Goal: Task Accomplishment & Management: Use online tool/utility

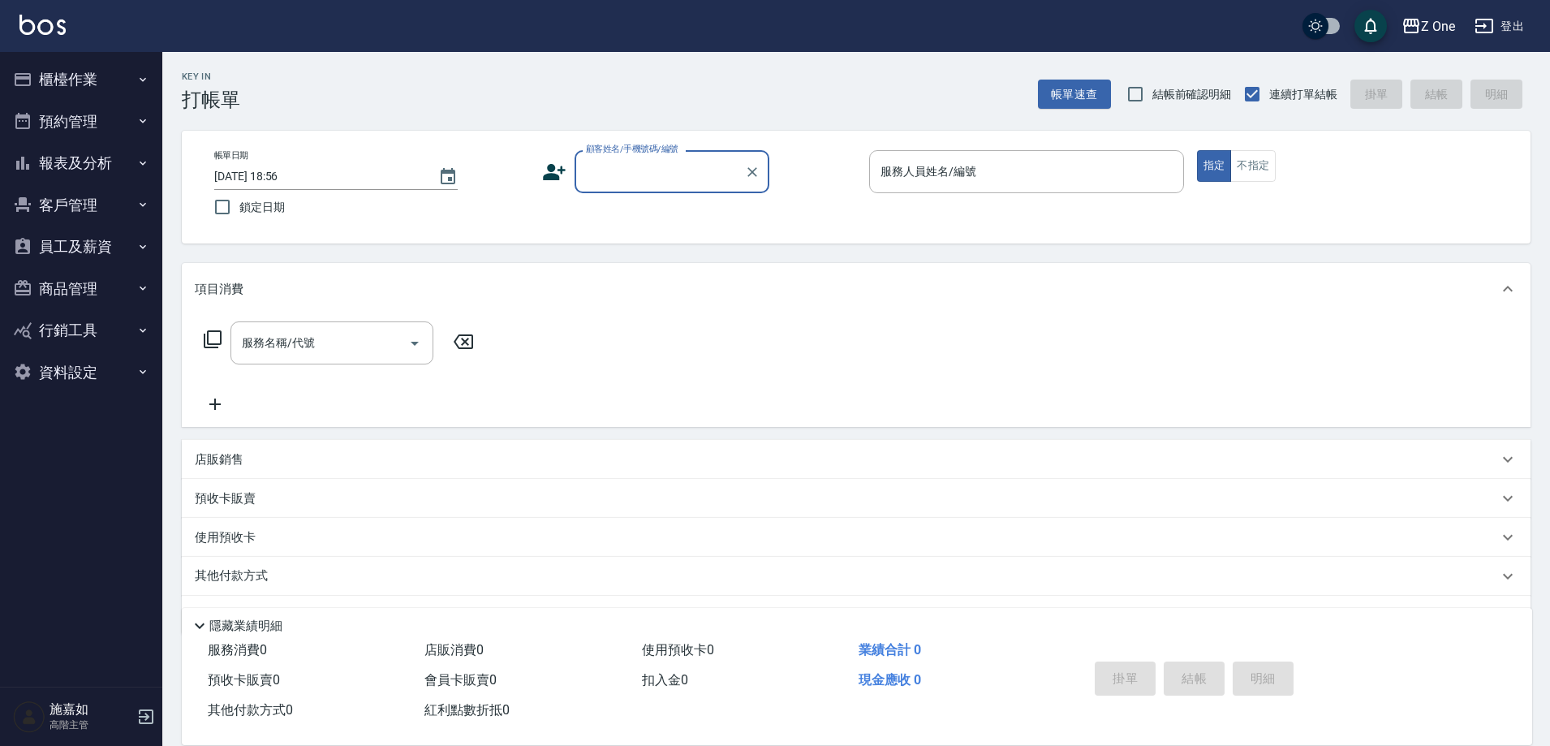
click at [668, 166] on input "顧客姓名/手機號碼/編號" at bounding box center [660, 171] width 156 height 28
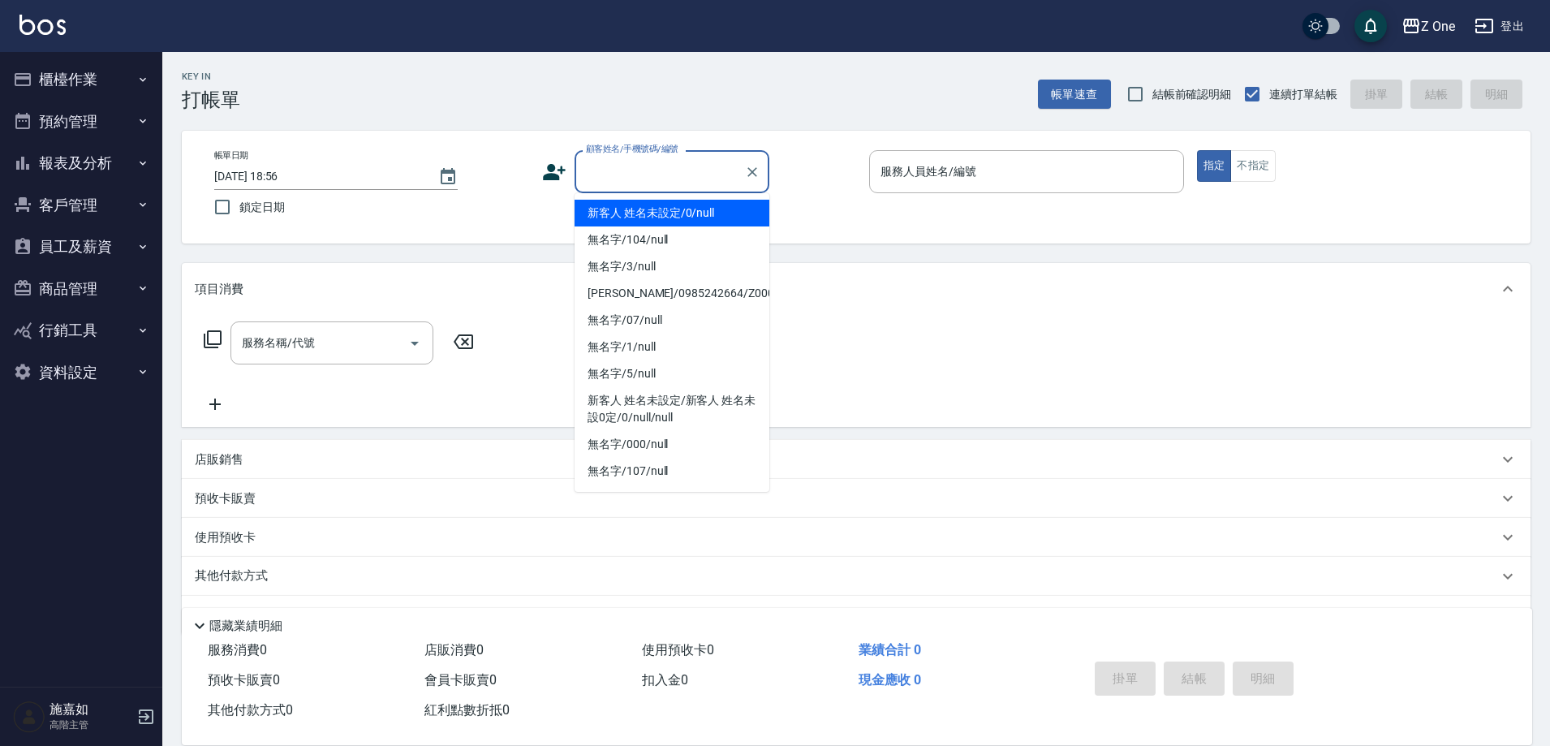
click at [654, 209] on li "新客人 姓名未設定/0/null" at bounding box center [671, 213] width 195 height 27
type input "新客人 姓名未設定/0/null"
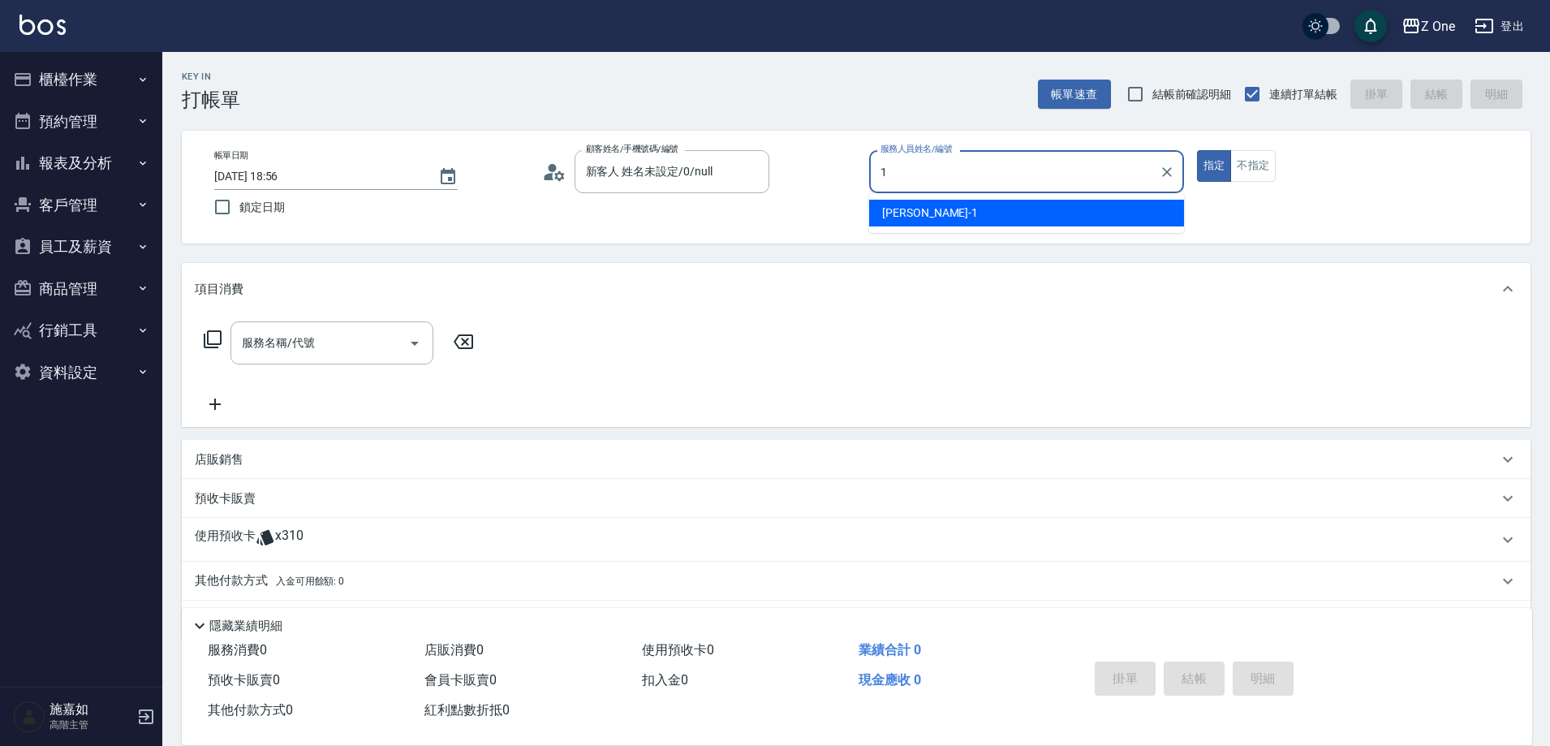
click at [916, 209] on span "[PERSON_NAME]-1" at bounding box center [930, 212] width 96 height 17
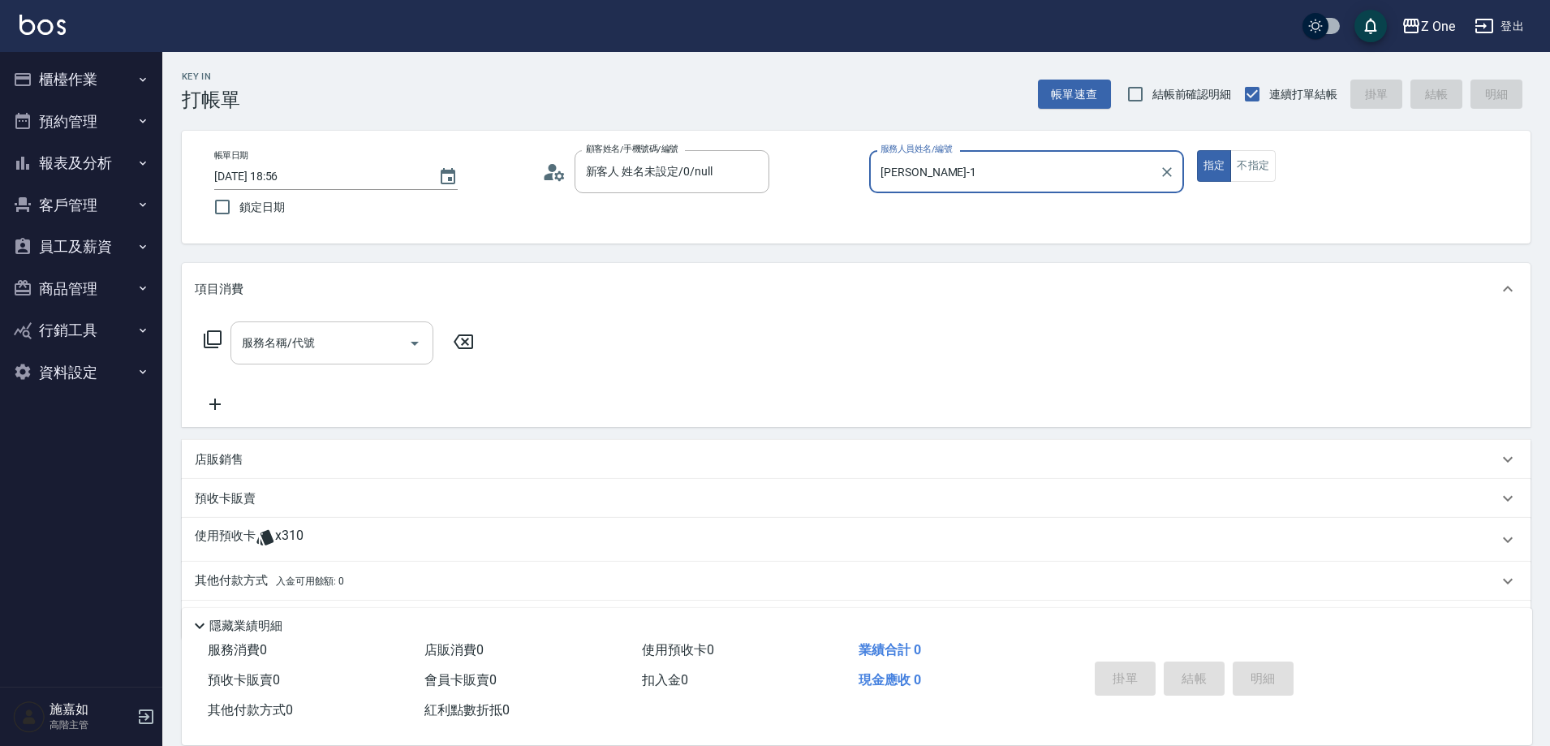
click at [416, 337] on icon "Open" at bounding box center [414, 342] width 19 height 19
type input "[PERSON_NAME]-1"
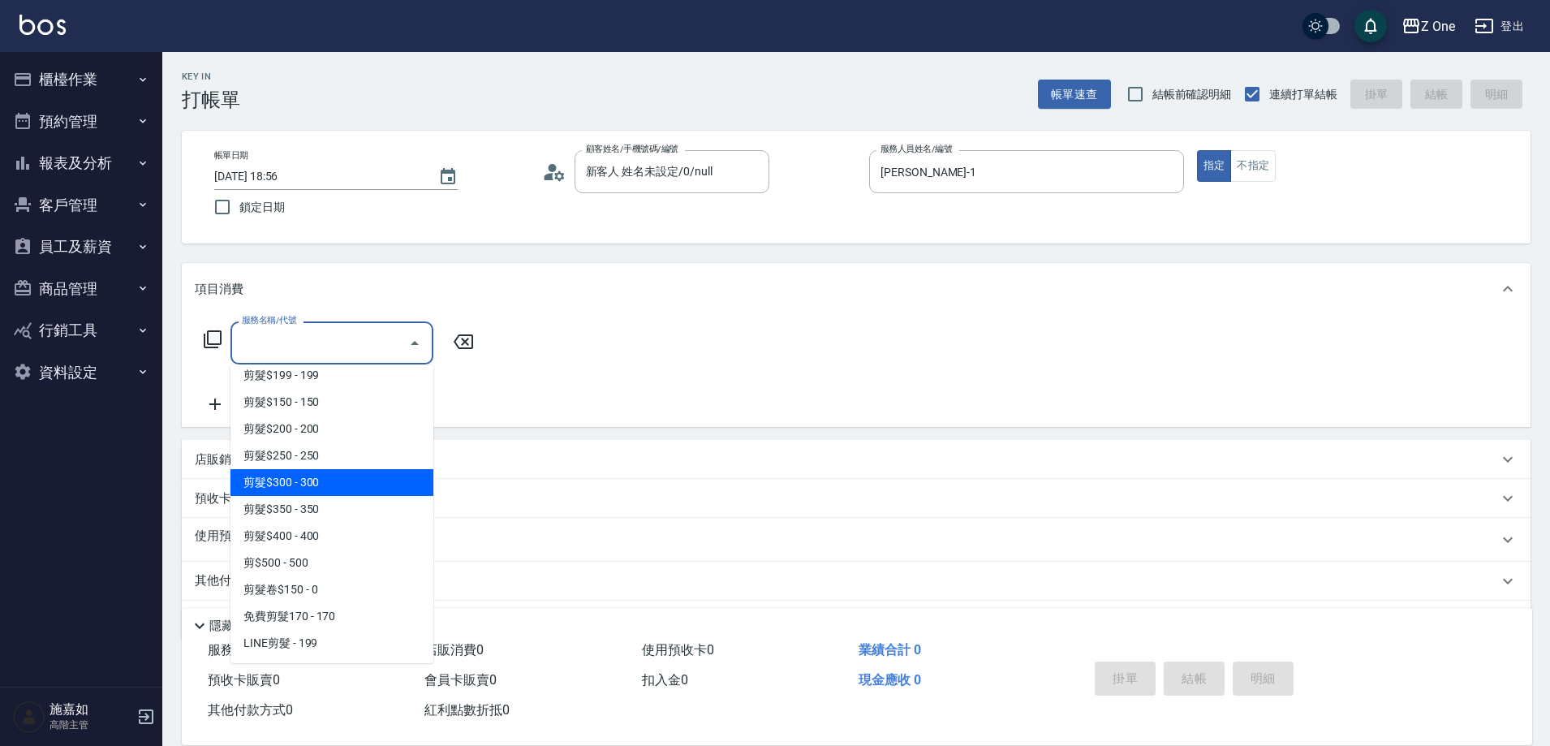
scroll to position [487, 0]
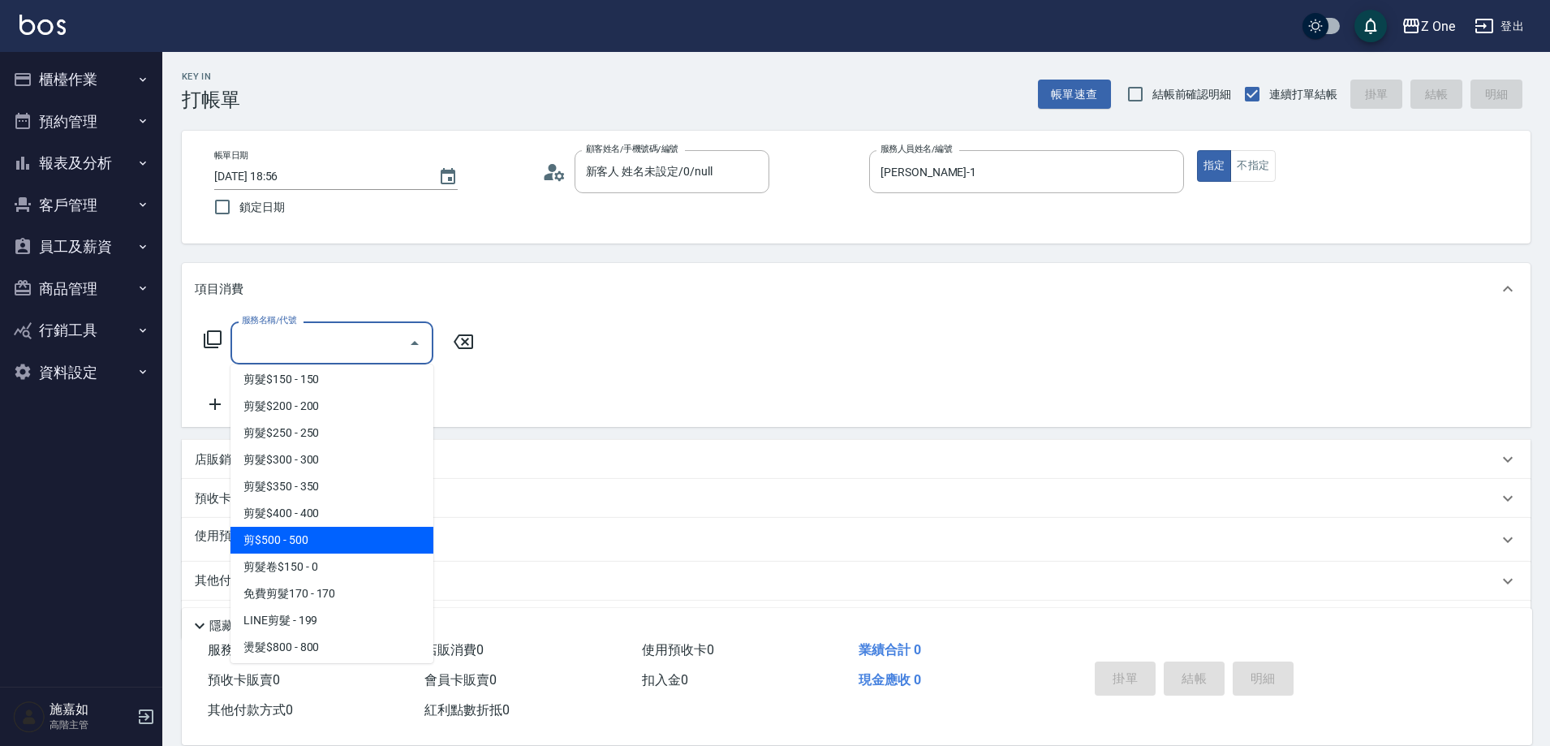
click at [336, 549] on span "剪$500 - 500" at bounding box center [331, 540] width 203 height 27
type input "剪$500(211)"
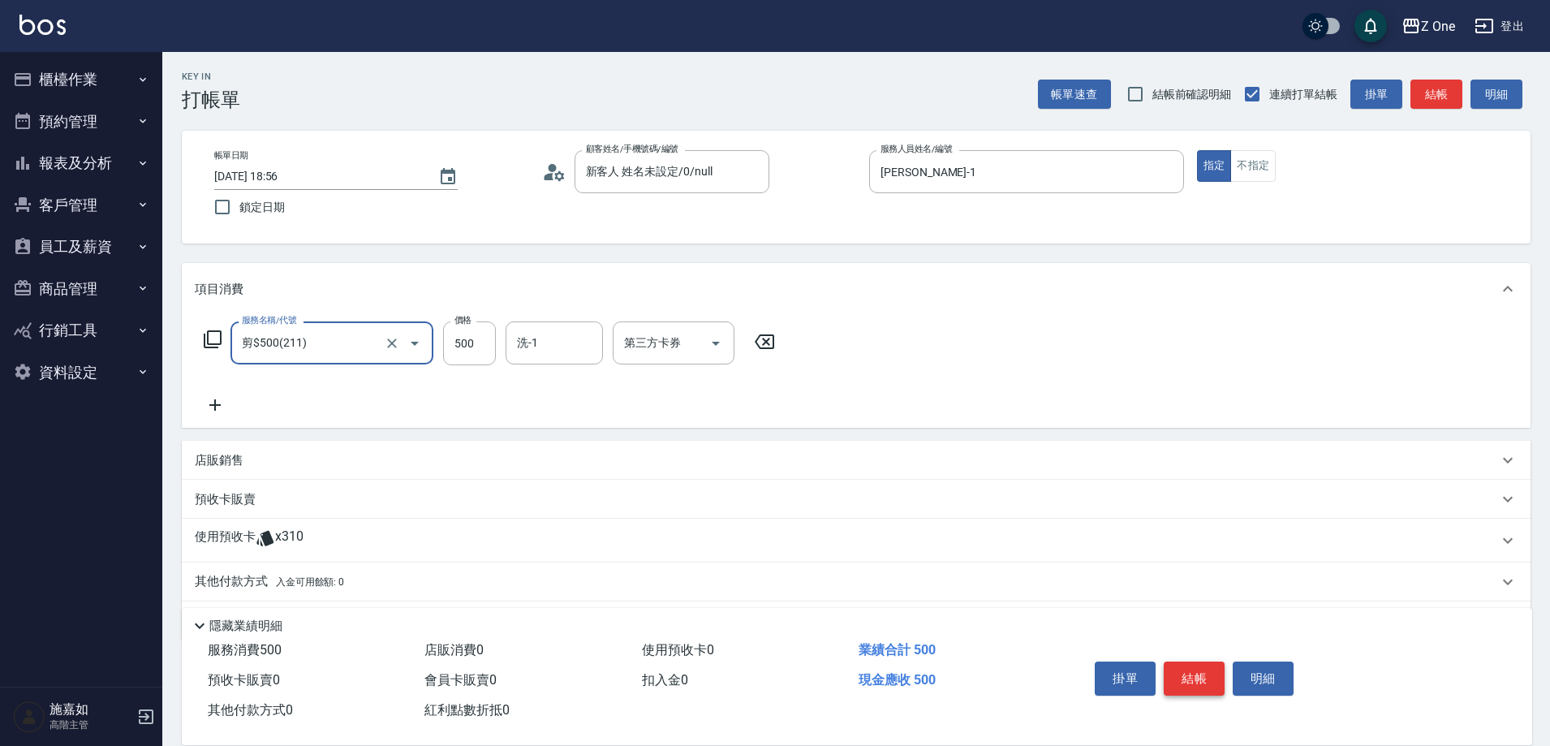
click at [1200, 663] on button "結帳" at bounding box center [1193, 678] width 61 height 34
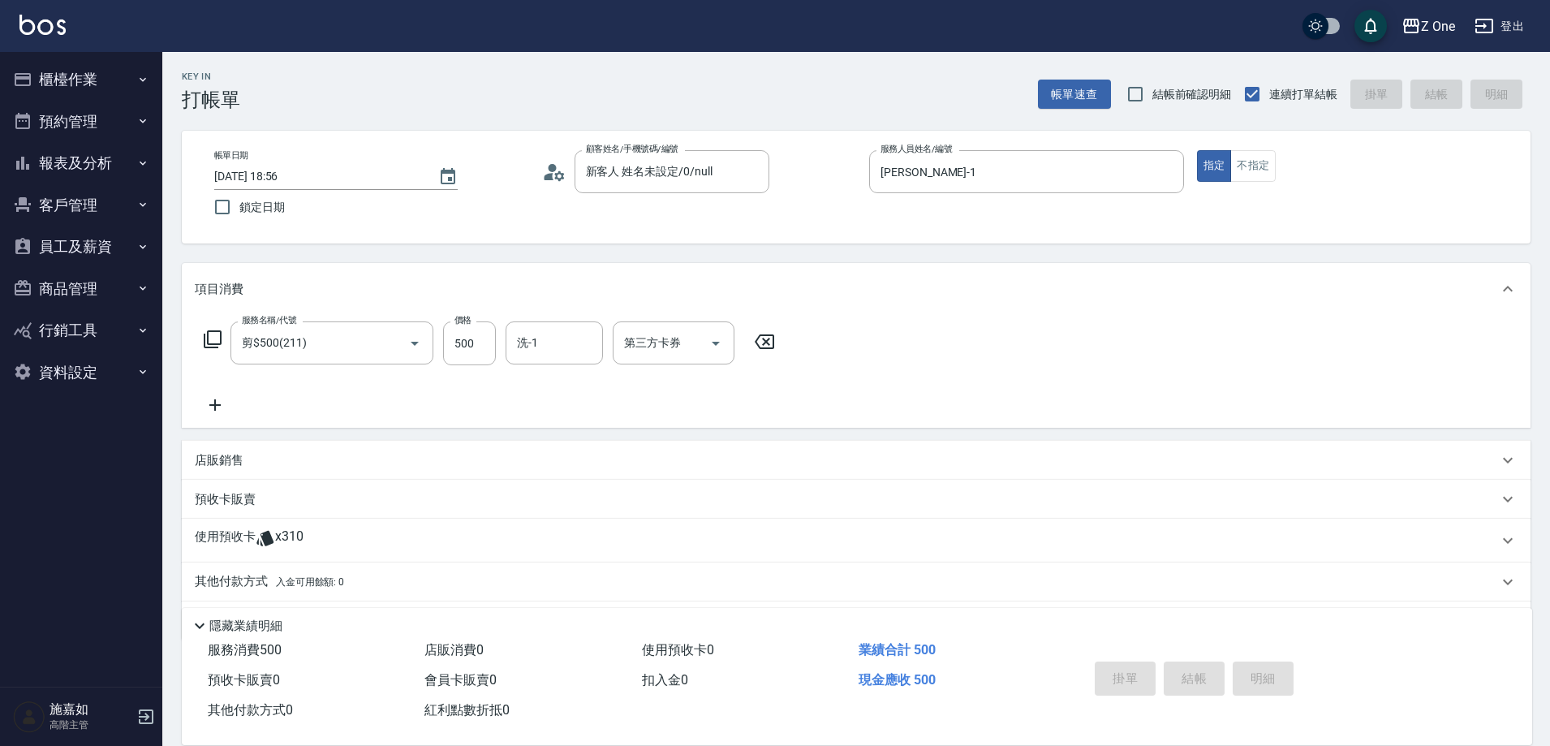
type input "[DATE] 18:57"
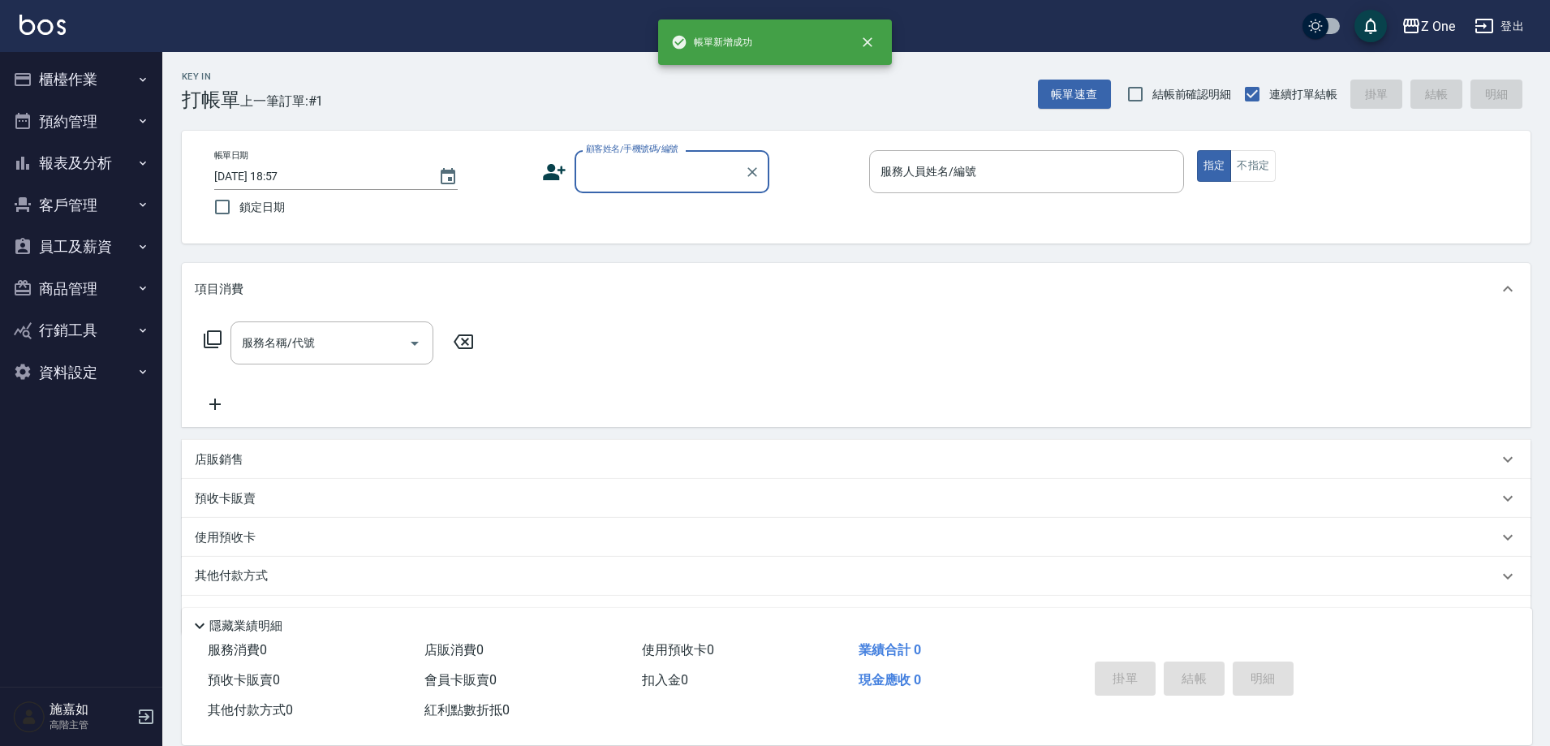
click at [643, 170] on input "顧客姓名/手機號碼/編號" at bounding box center [660, 171] width 156 height 28
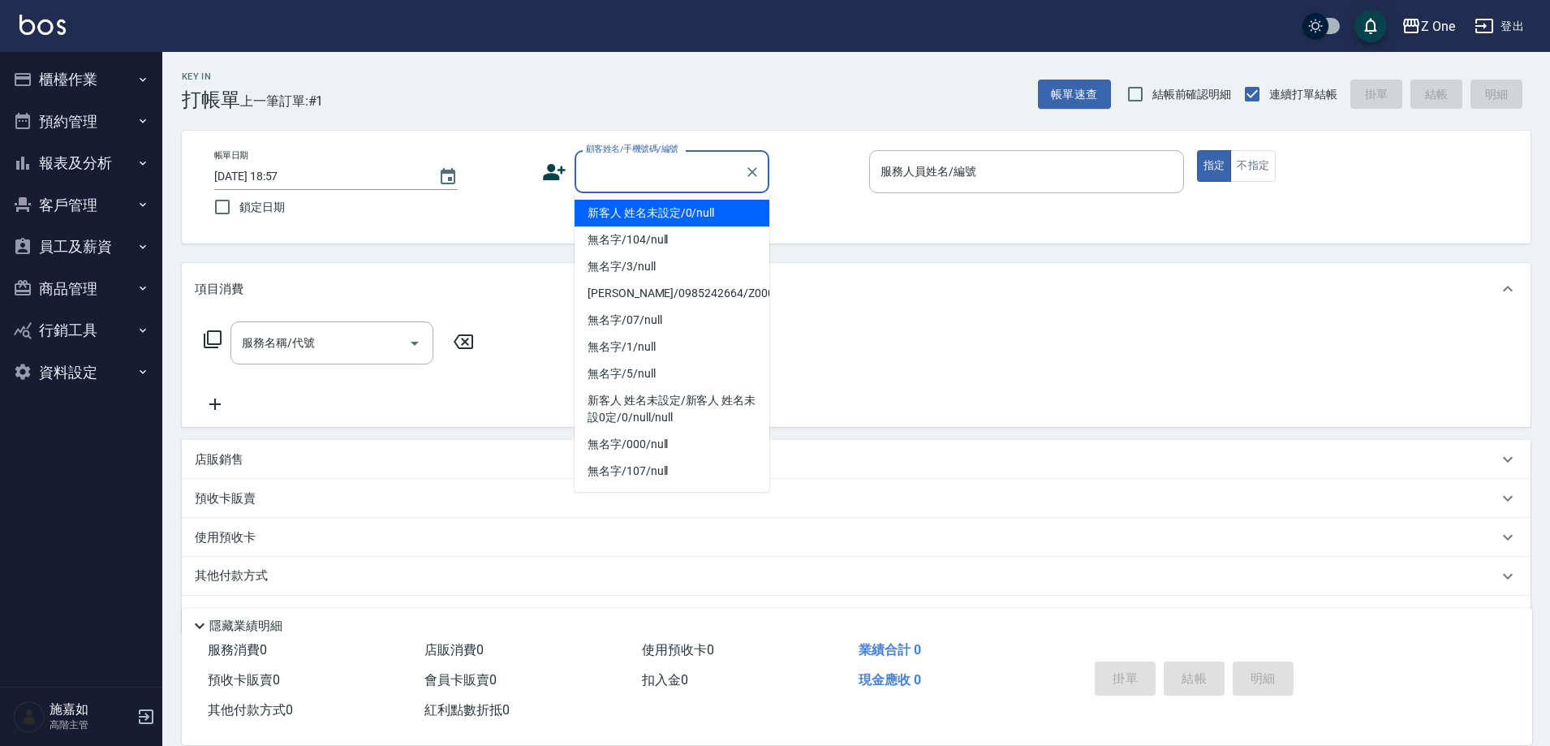
click at [646, 209] on li "新客人 姓名未設定/0/null" at bounding box center [671, 213] width 195 height 27
type input "新客人 姓名未設定/0/null"
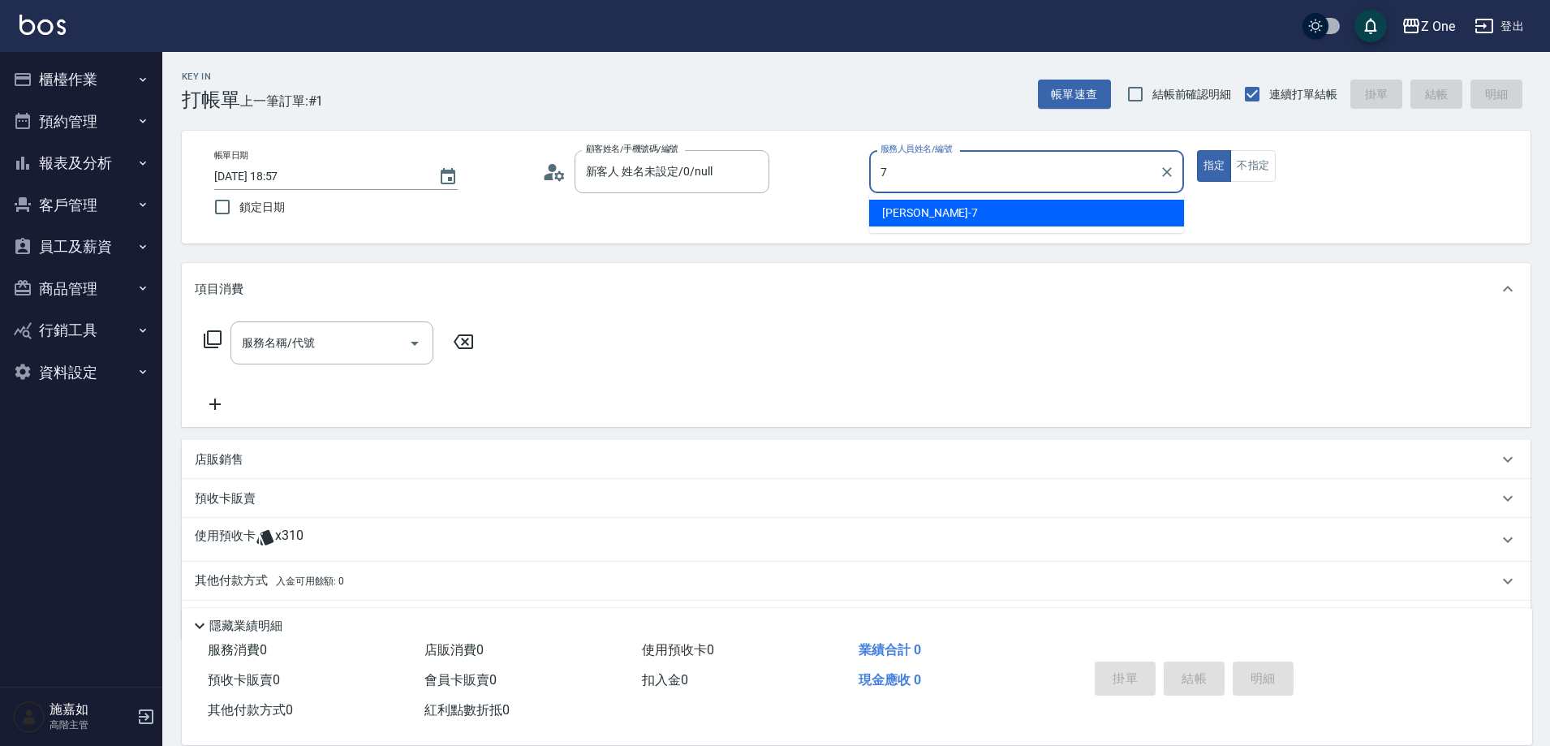
click at [917, 210] on span "[PERSON_NAME]-7" at bounding box center [930, 212] width 96 height 17
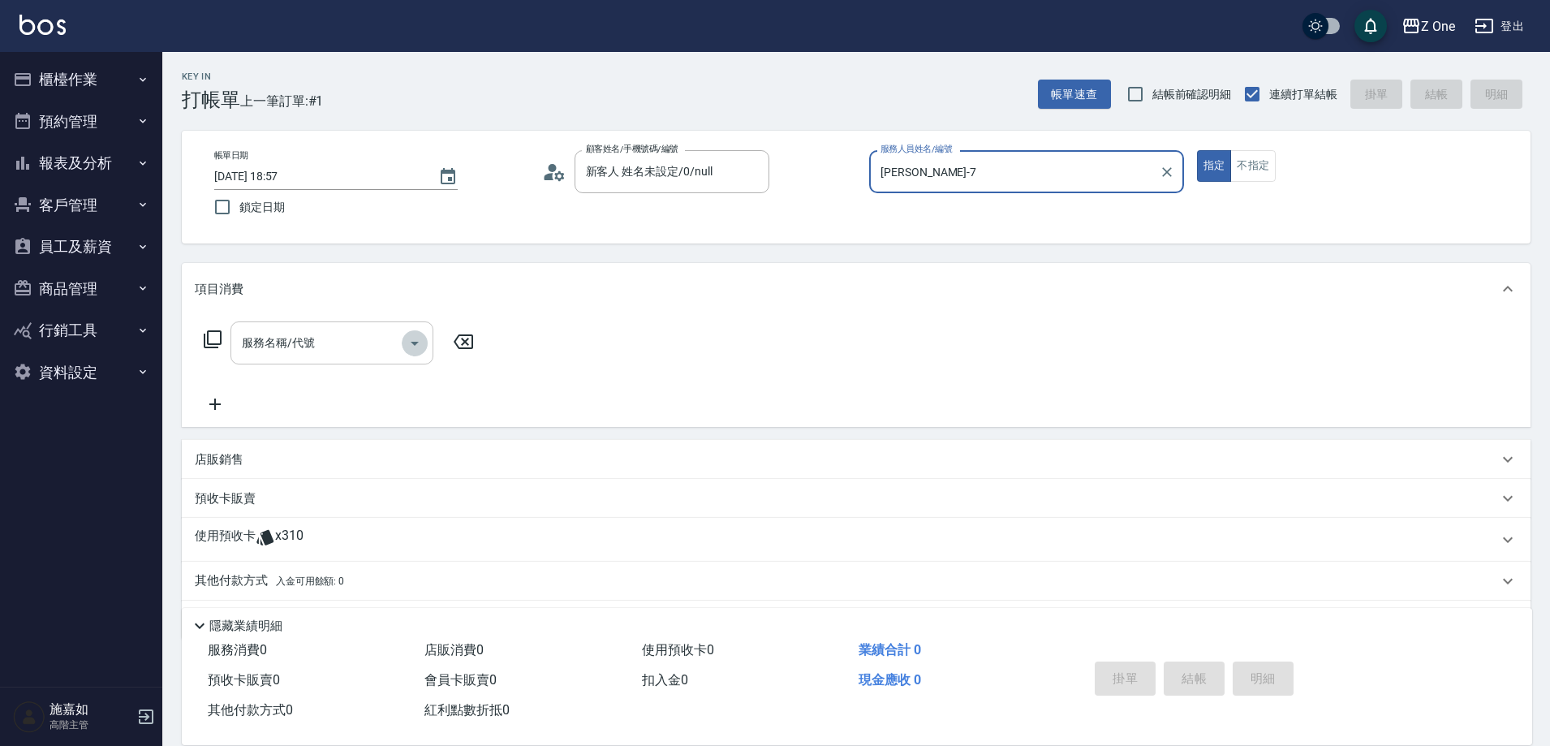
click at [415, 348] on icon "Open" at bounding box center [414, 342] width 19 height 19
type input "[PERSON_NAME]-7"
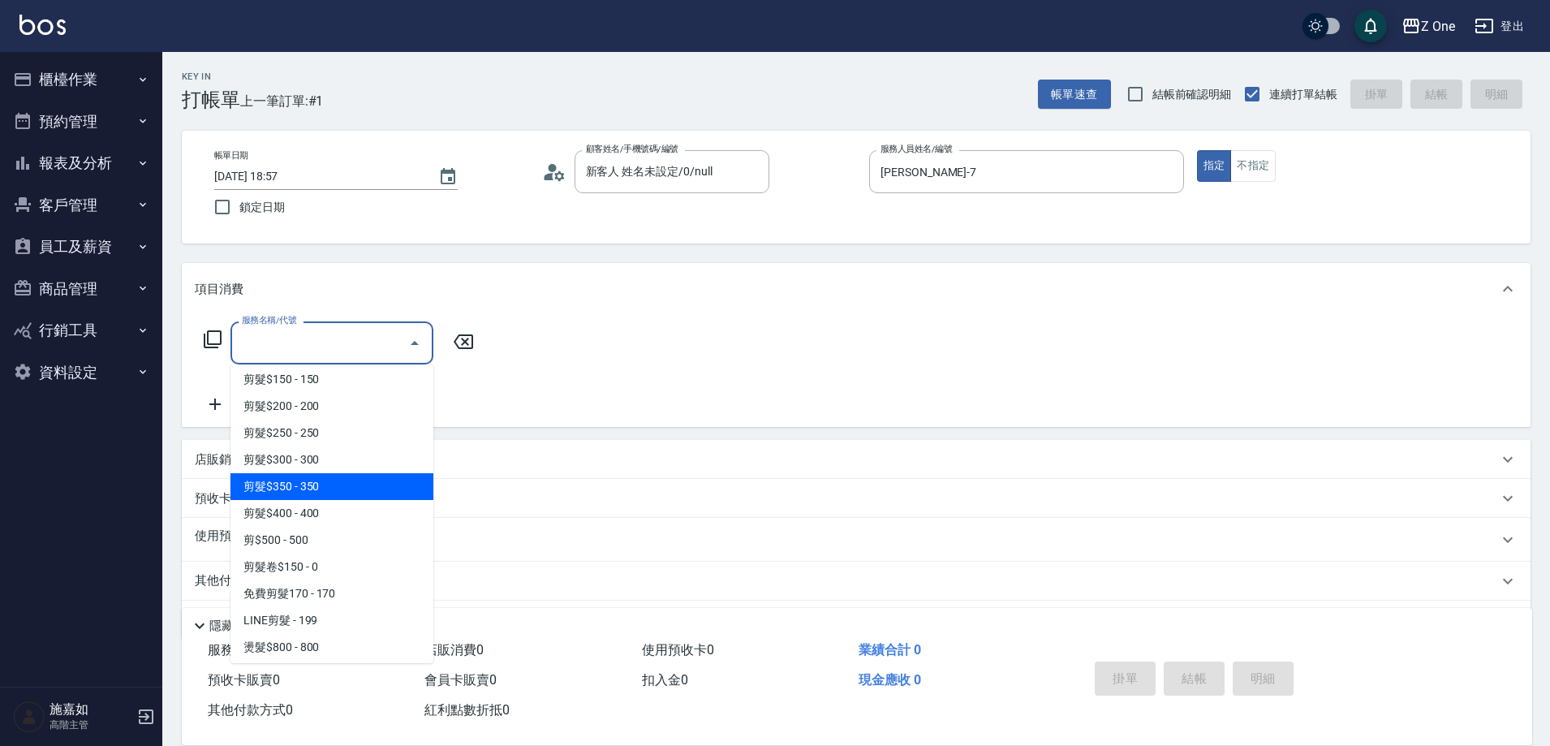
click at [344, 478] on span "剪髮$350 - 350" at bounding box center [331, 486] width 203 height 27
type input "剪髮$350(208)"
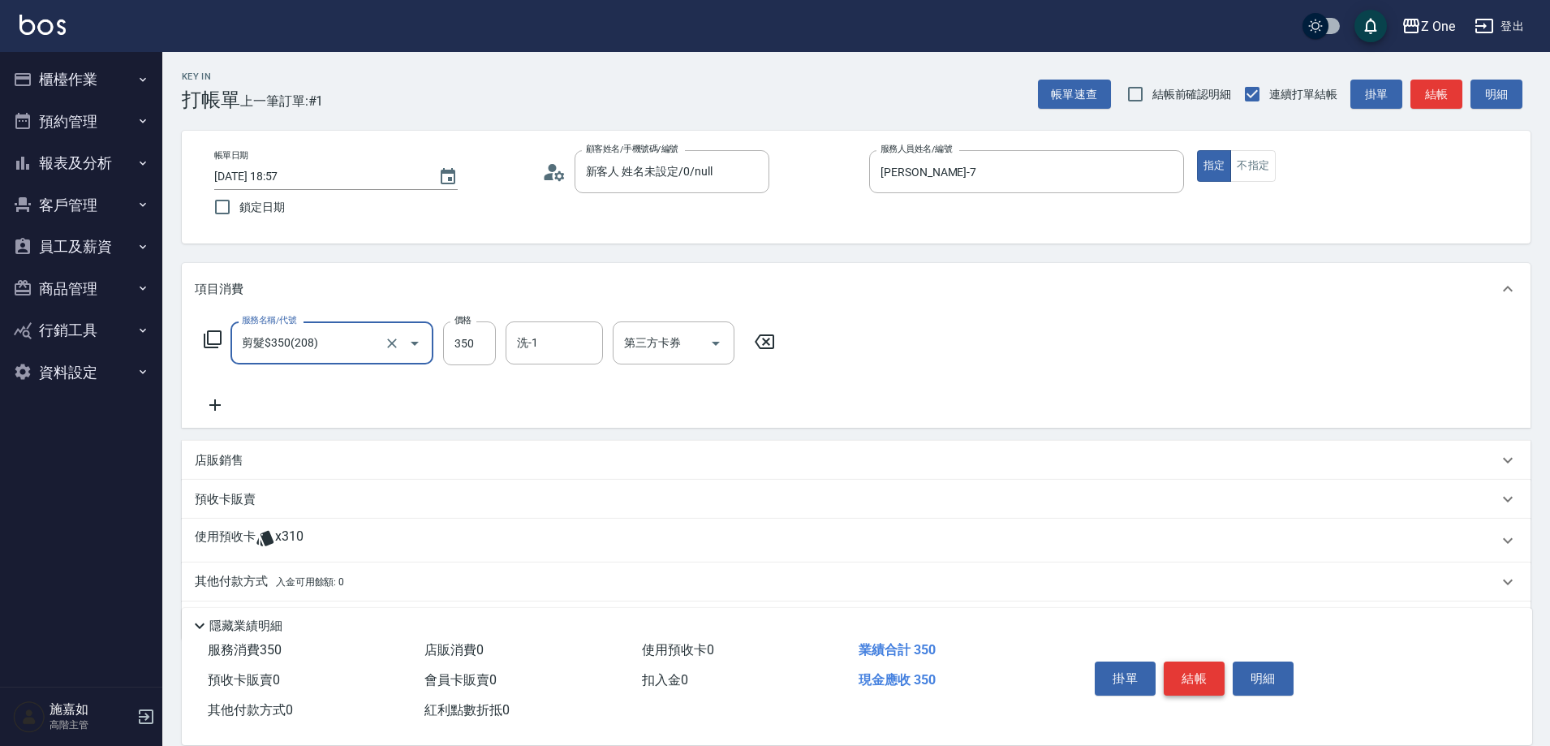
click at [1188, 667] on button "結帳" at bounding box center [1193, 678] width 61 height 34
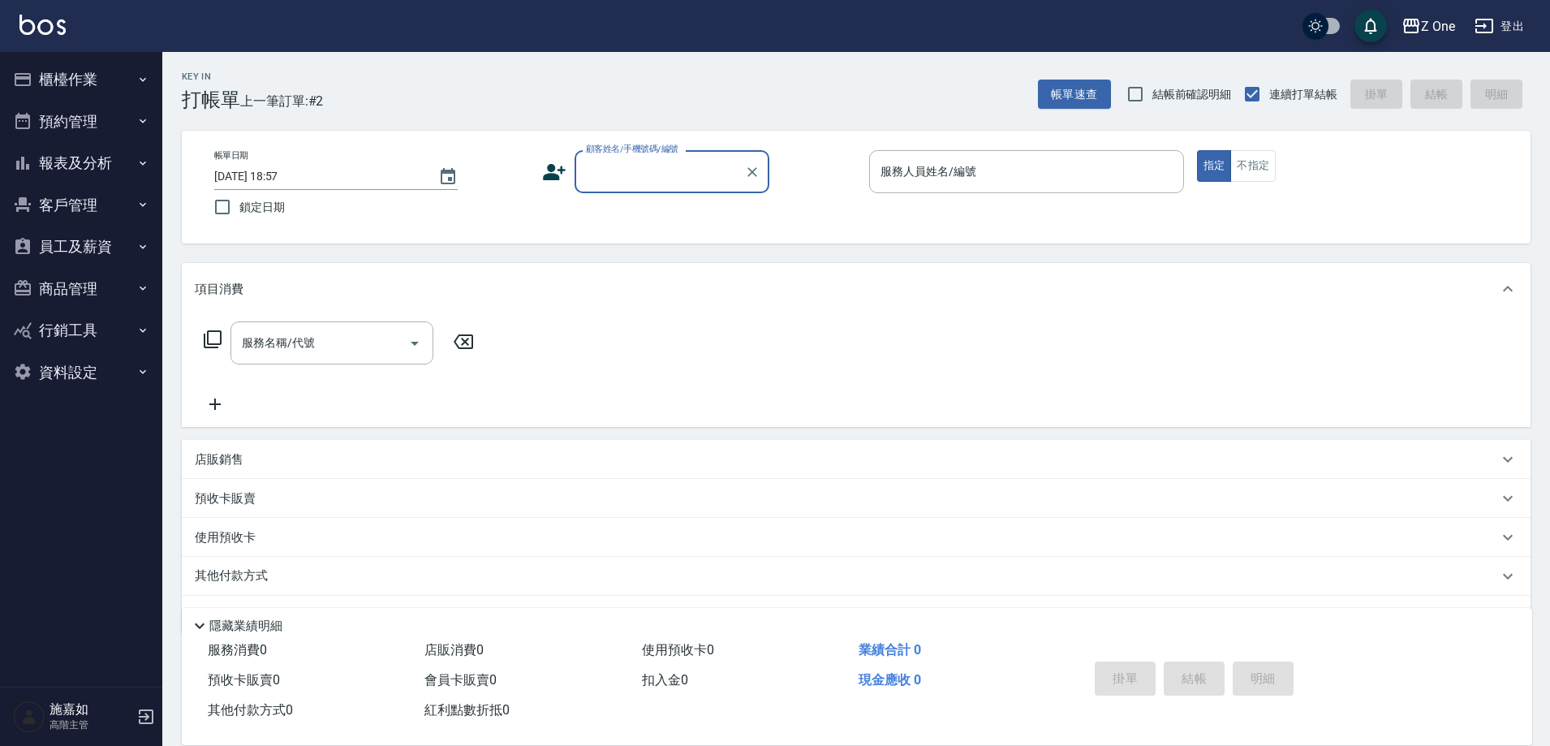
click at [680, 165] on input "顧客姓名/手機號碼/編號" at bounding box center [660, 171] width 156 height 28
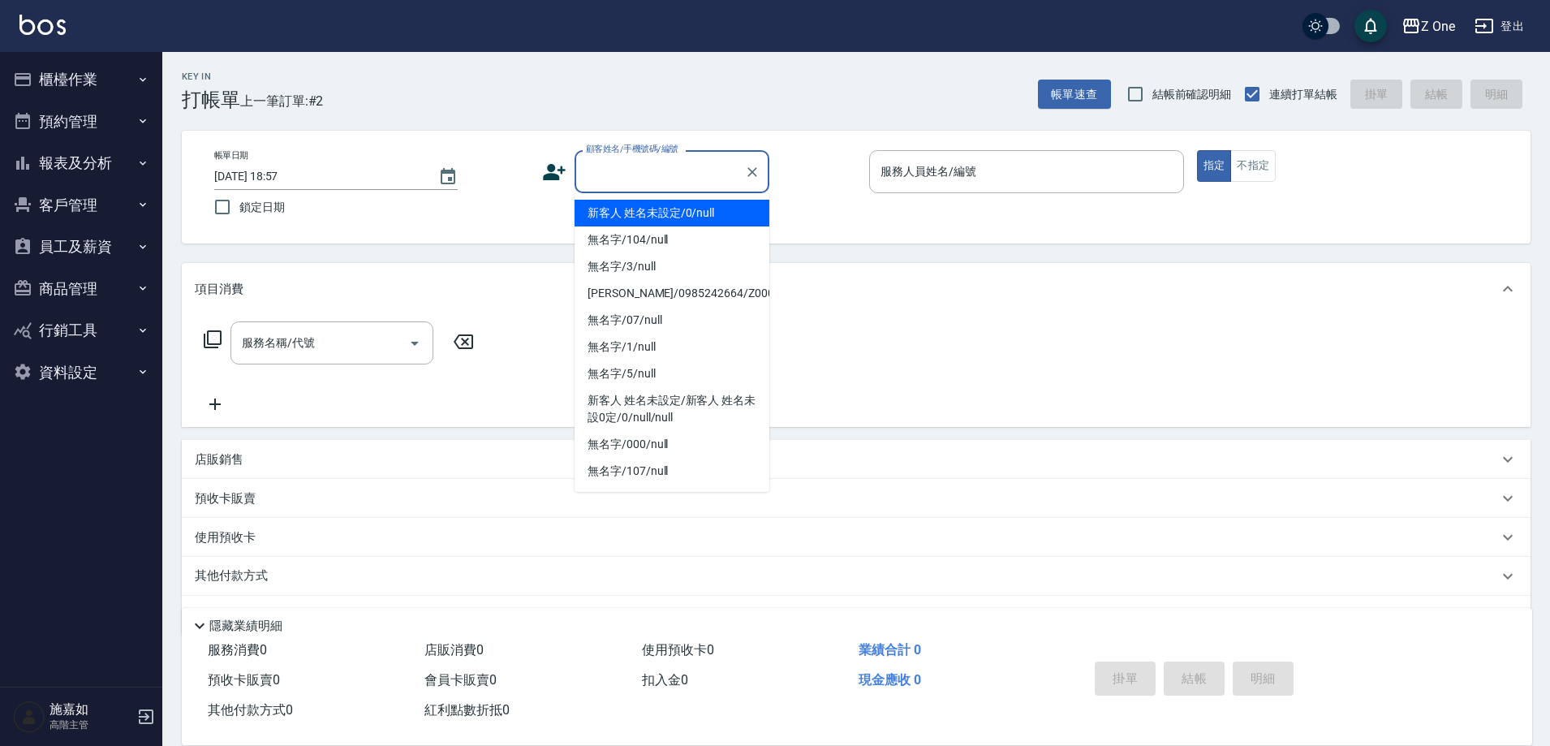
click at [666, 204] on li "新客人 姓名未設定/0/null" at bounding box center [671, 213] width 195 height 27
type input "新客人 姓名未設定/0/null"
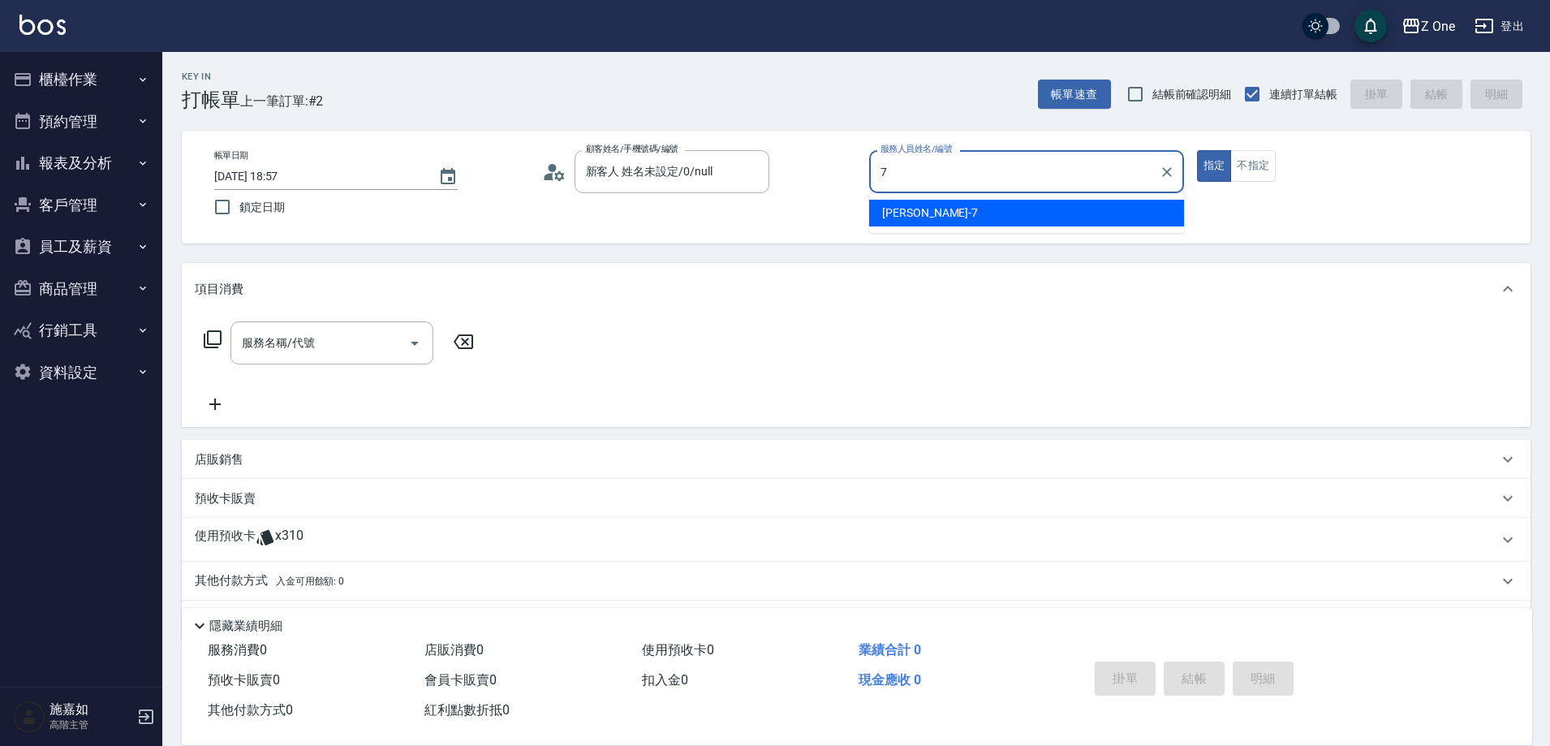
click at [969, 213] on div "[PERSON_NAME]-7" at bounding box center [1026, 213] width 315 height 27
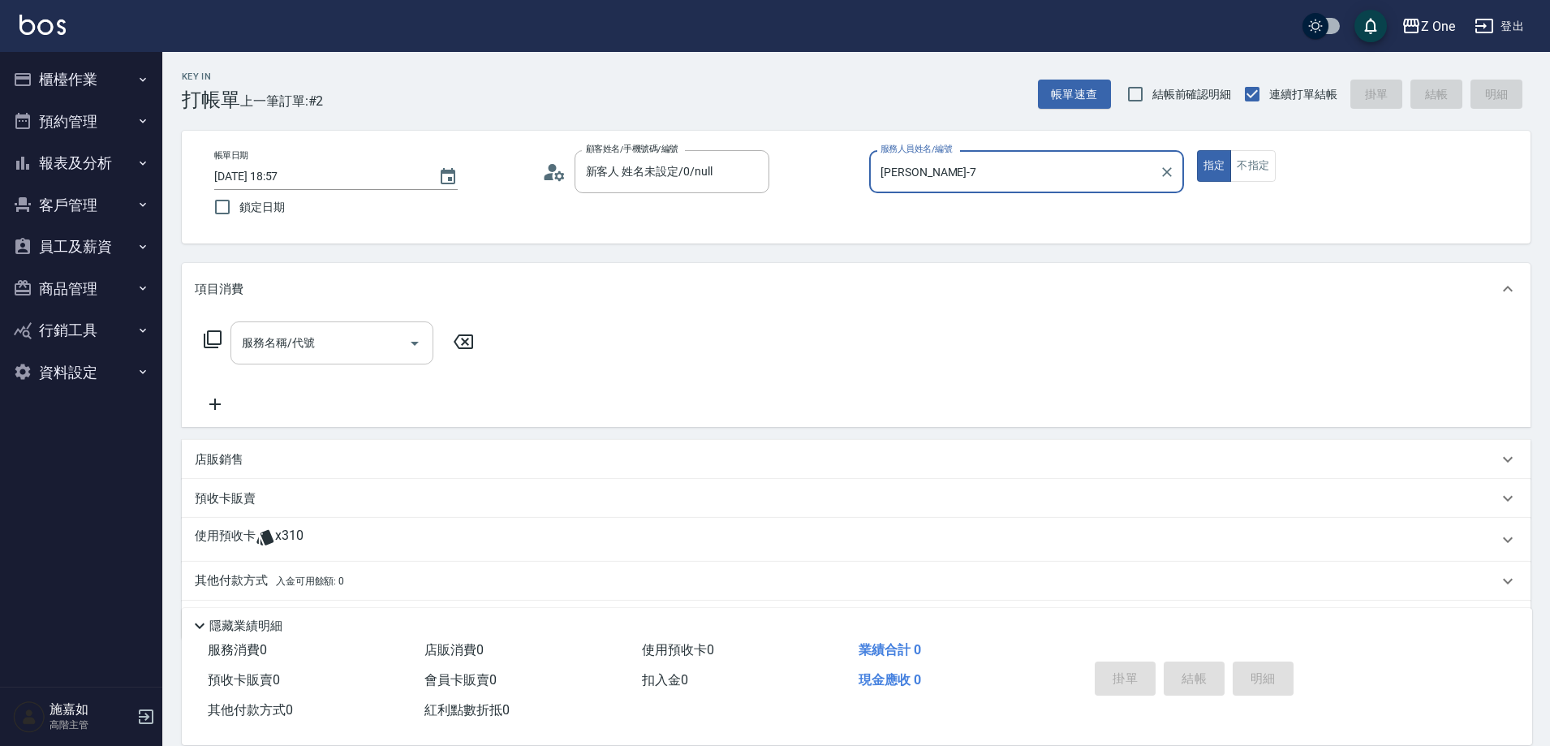
click at [412, 337] on icon "Open" at bounding box center [414, 342] width 19 height 19
type input "[PERSON_NAME]-7"
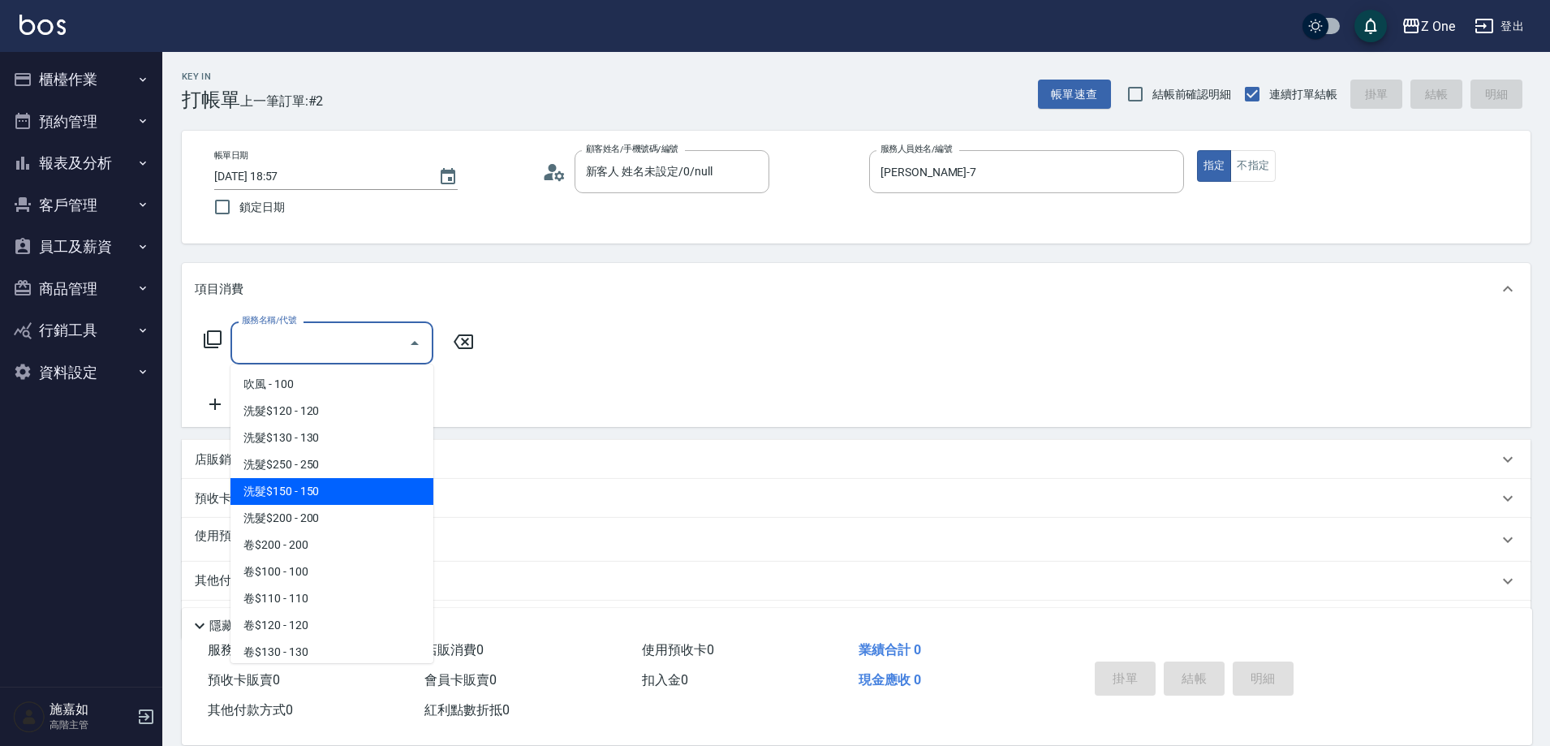
click at [309, 489] on span "洗髮$150 - 150" at bounding box center [331, 491] width 203 height 27
type input "洗髮$150(105)"
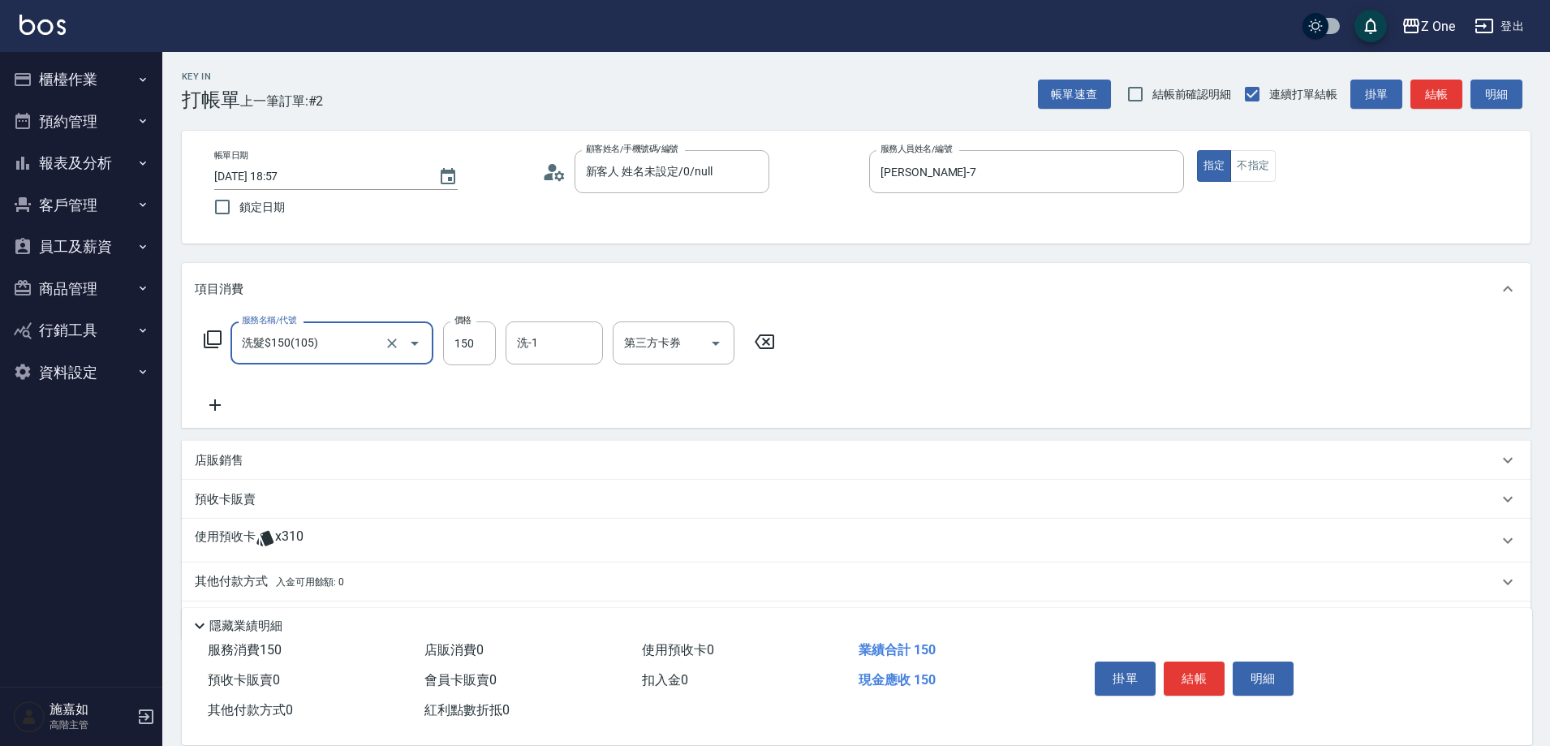
click at [222, 408] on icon at bounding box center [215, 404] width 41 height 19
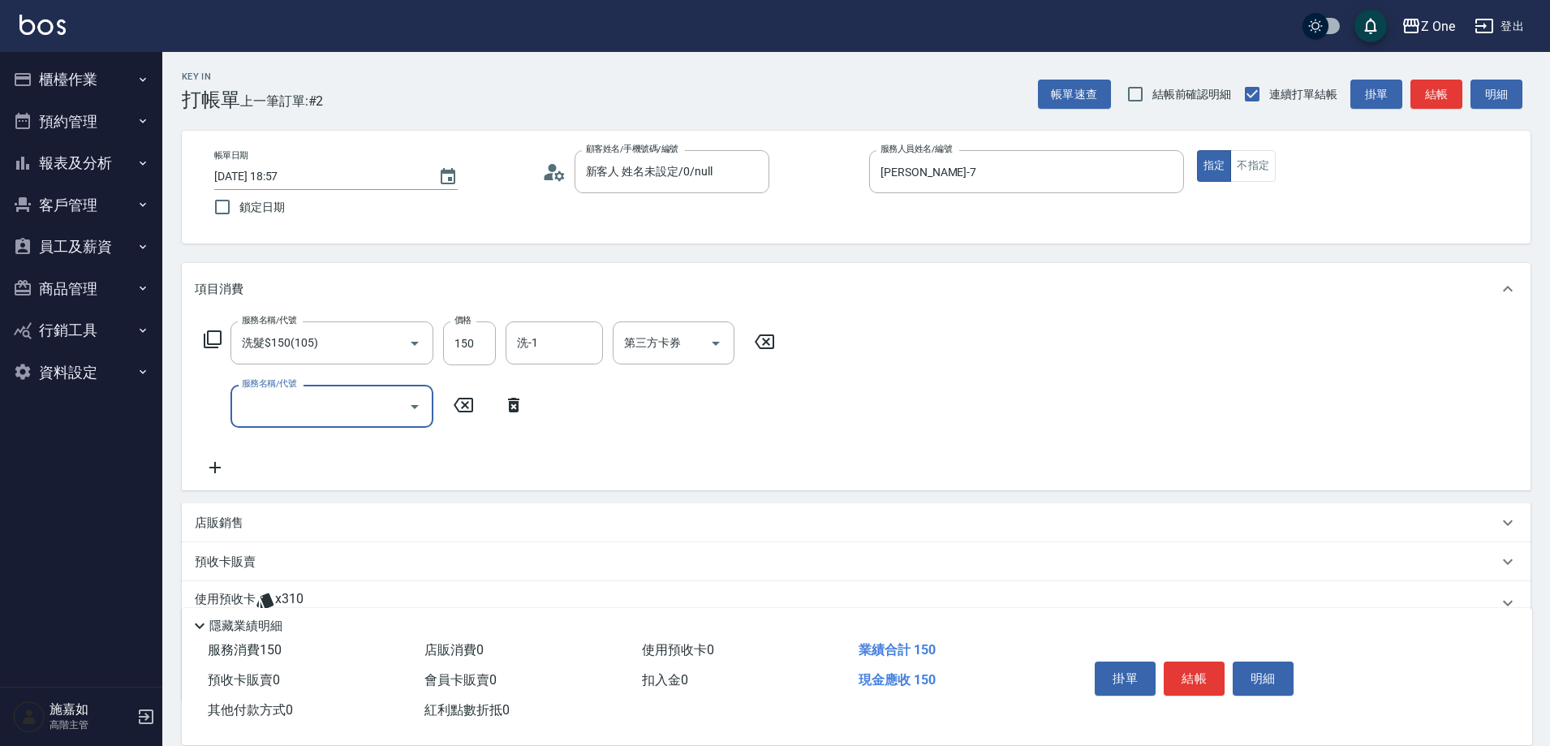
click at [420, 409] on icon "Open" at bounding box center [414, 406] width 19 height 19
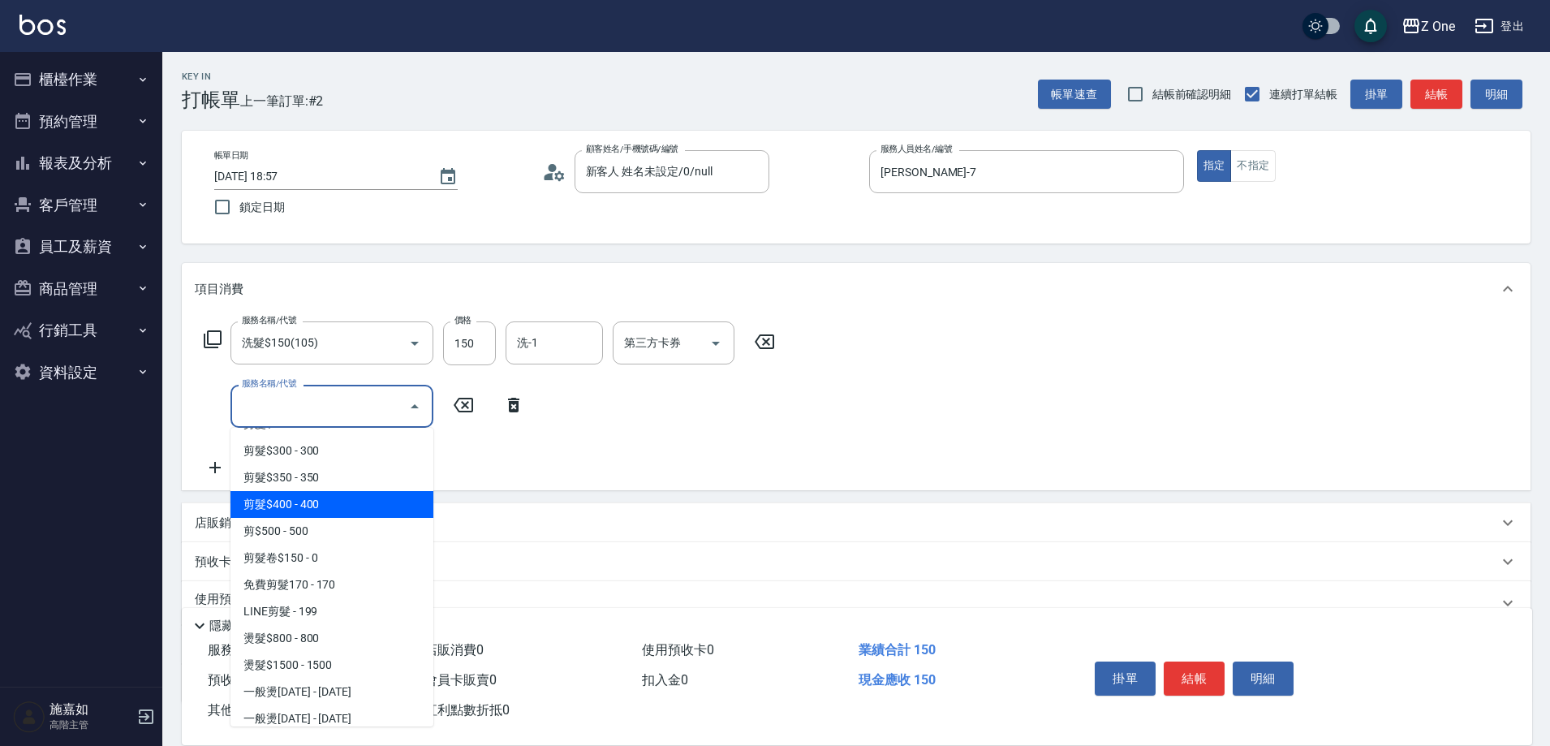
scroll to position [568, 0]
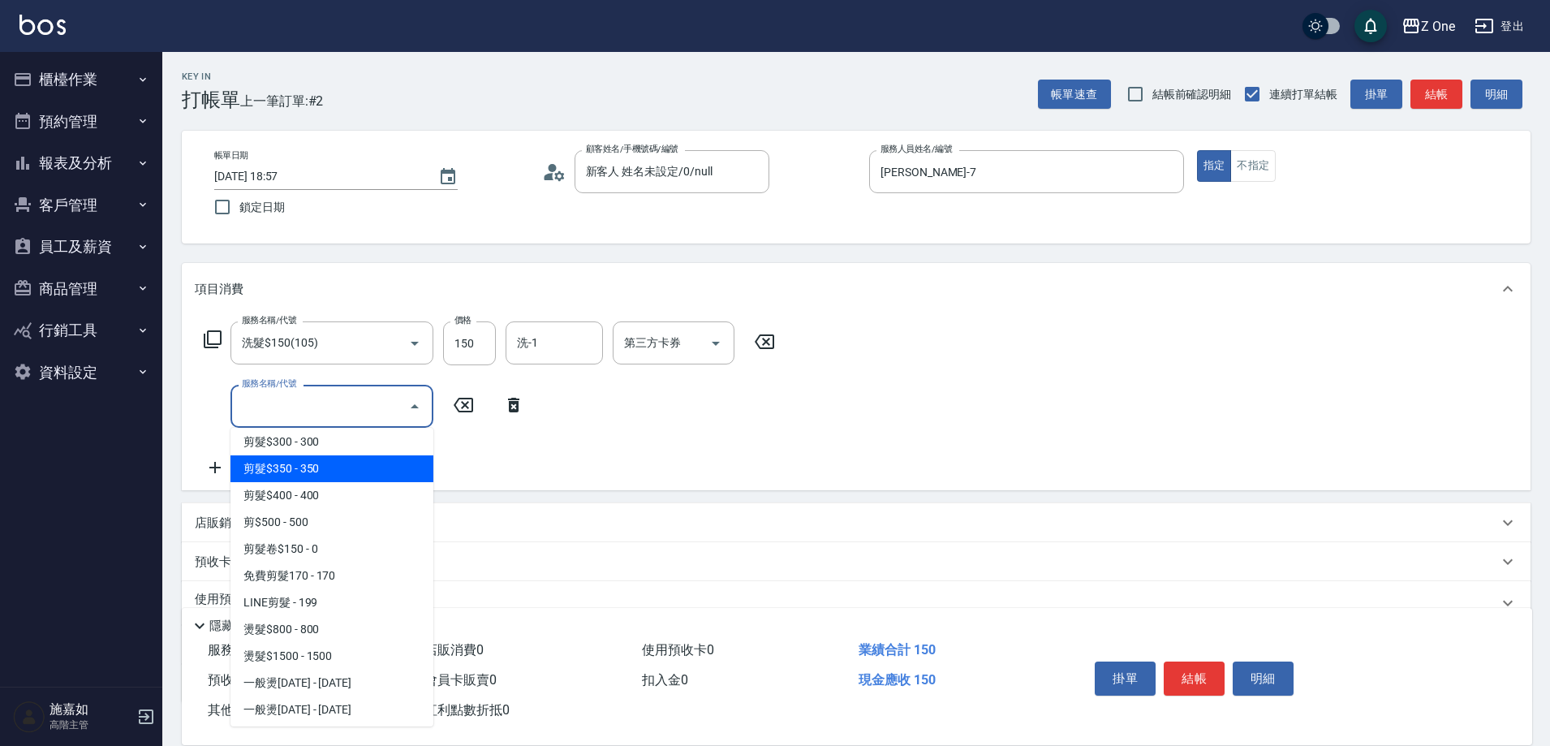
click at [344, 468] on span "剪髮$350 - 350" at bounding box center [331, 468] width 203 height 27
type input "剪髮$350(208)"
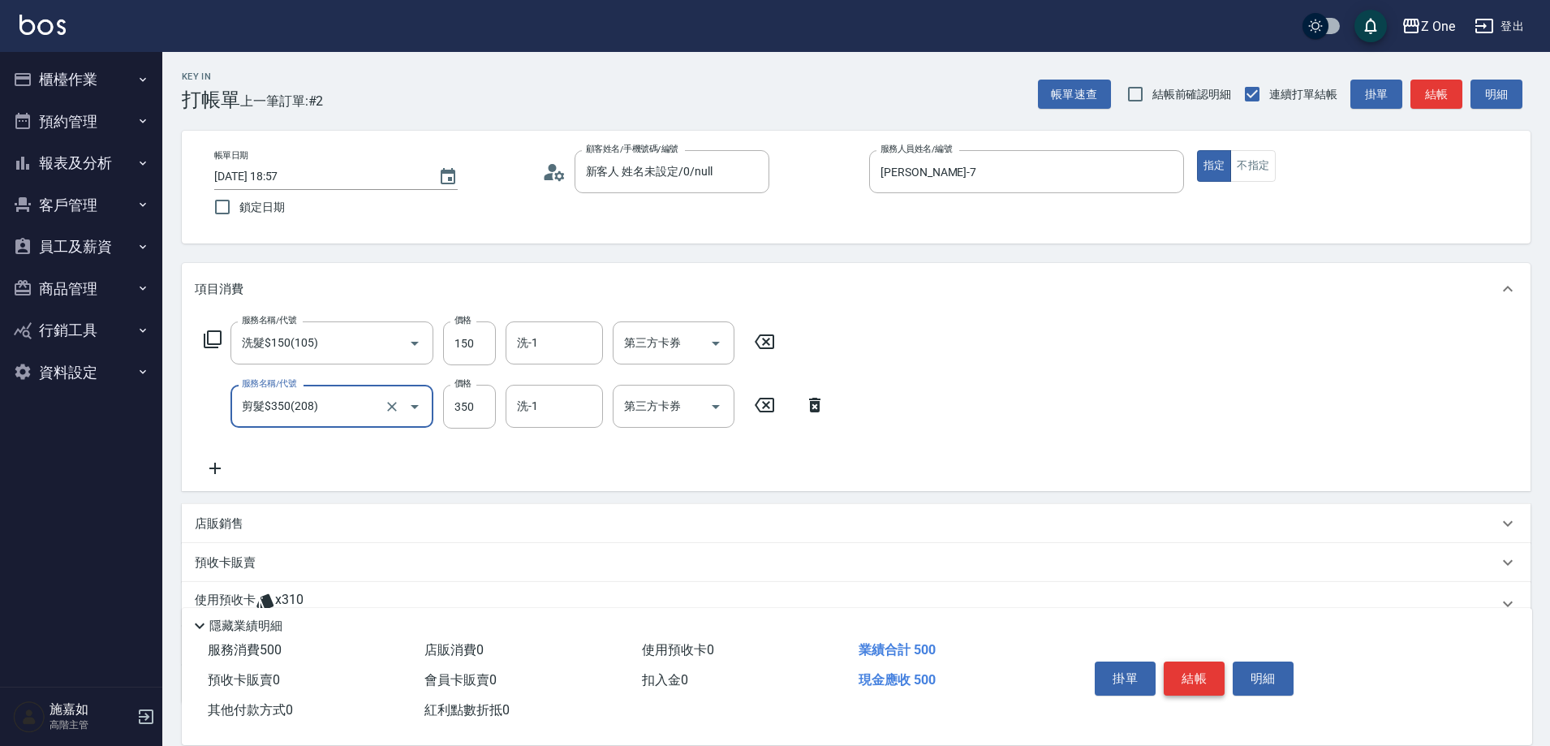
click at [1202, 661] on button "結帳" at bounding box center [1193, 678] width 61 height 34
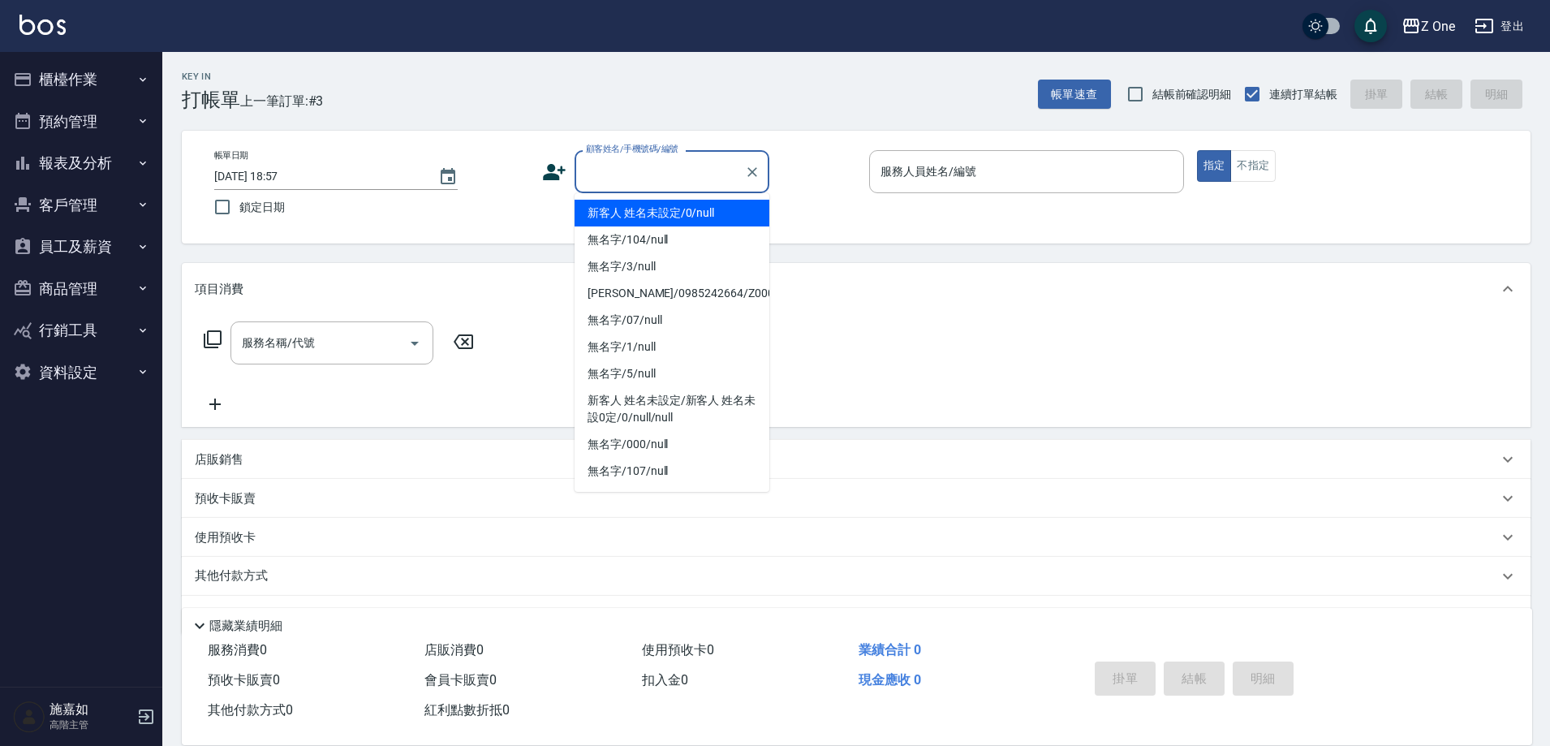
click at [660, 174] on input "顧客姓名/手機號碼/編號" at bounding box center [660, 171] width 156 height 28
click at [658, 209] on li "新客人 姓名未設定/0/null" at bounding box center [671, 213] width 195 height 27
type input "新客人 姓名未設定/0/null"
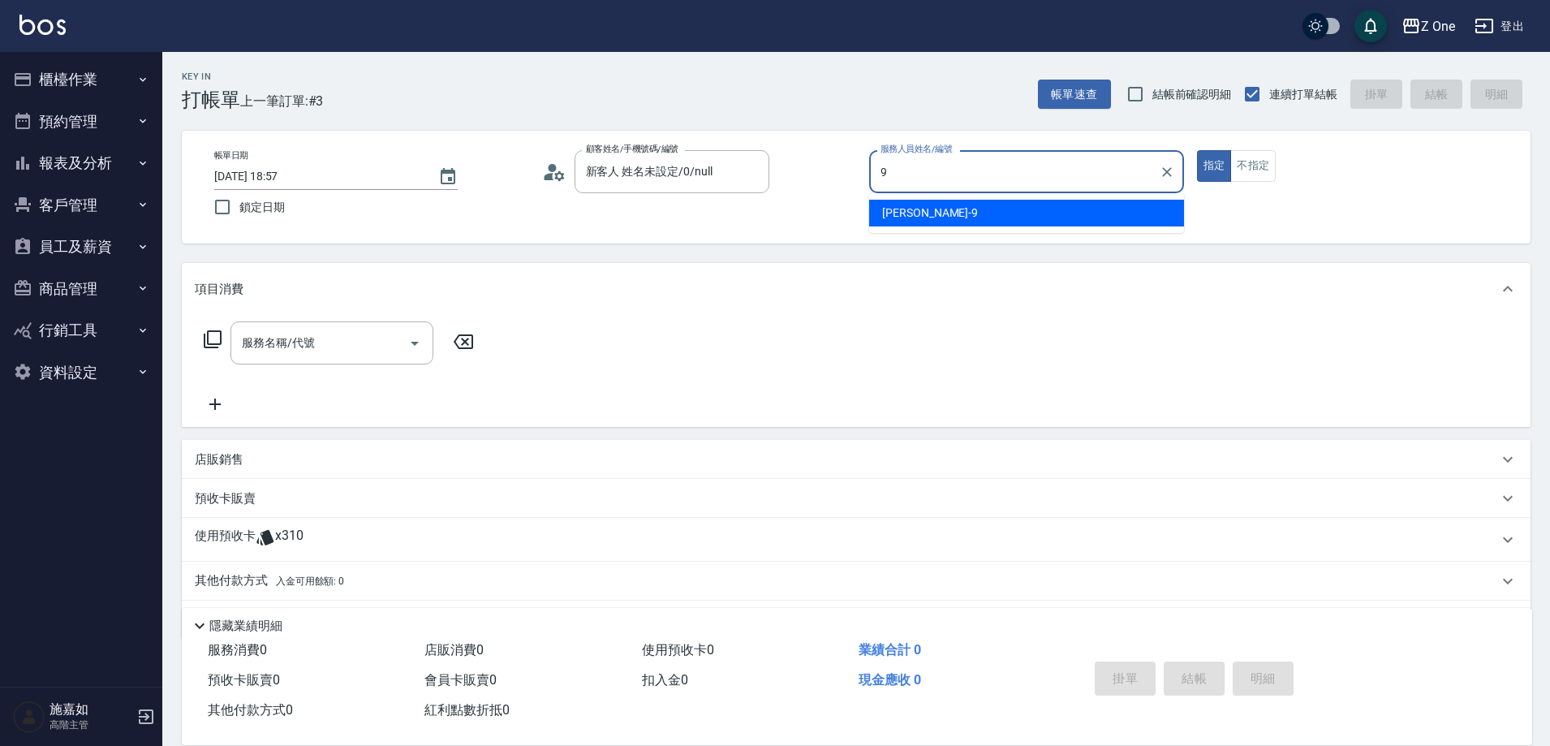
click at [1034, 213] on div "[PERSON_NAME]-9" at bounding box center [1026, 213] width 315 height 27
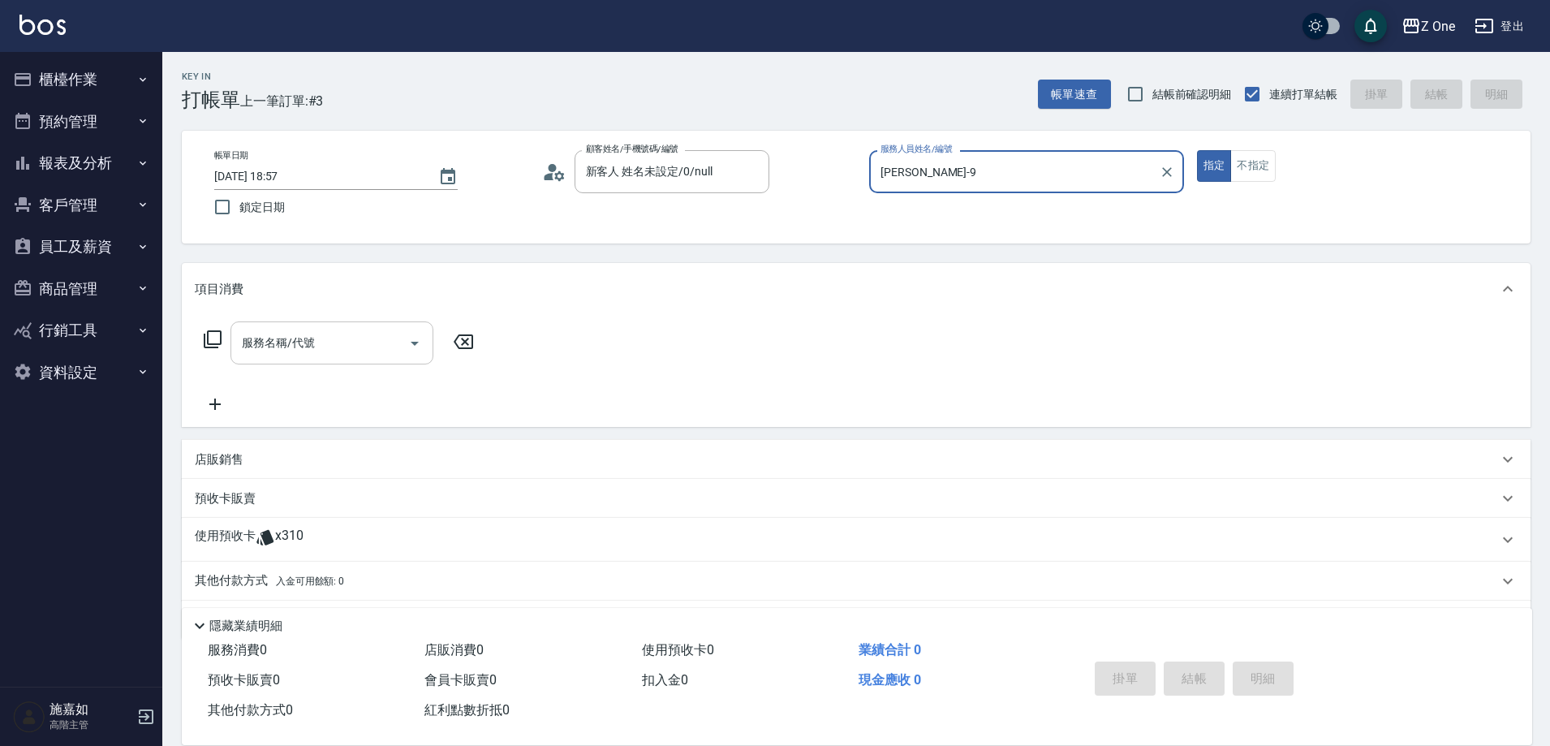
click at [416, 347] on icon "Open" at bounding box center [414, 342] width 19 height 19
type input "[PERSON_NAME]-9"
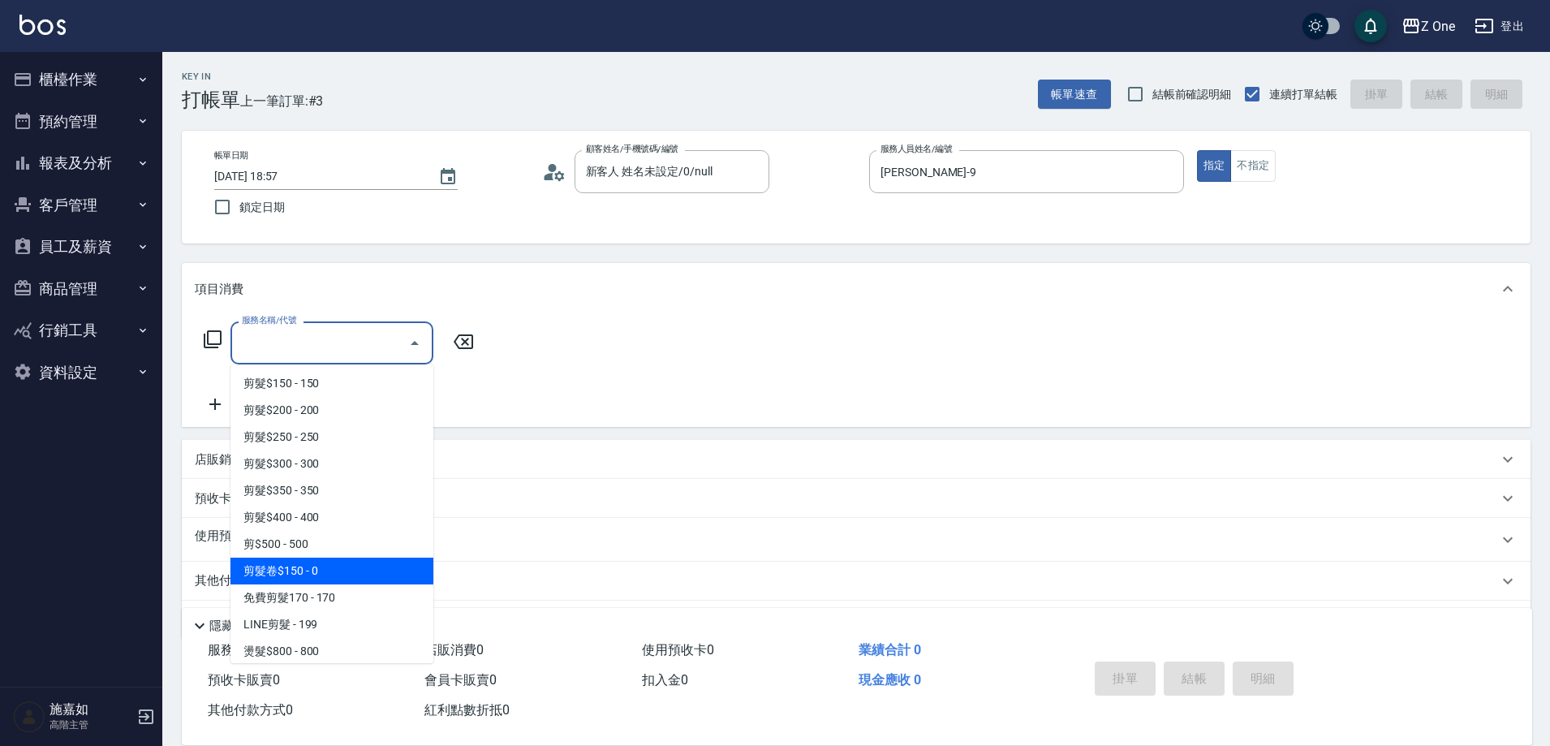
scroll to position [487, 0]
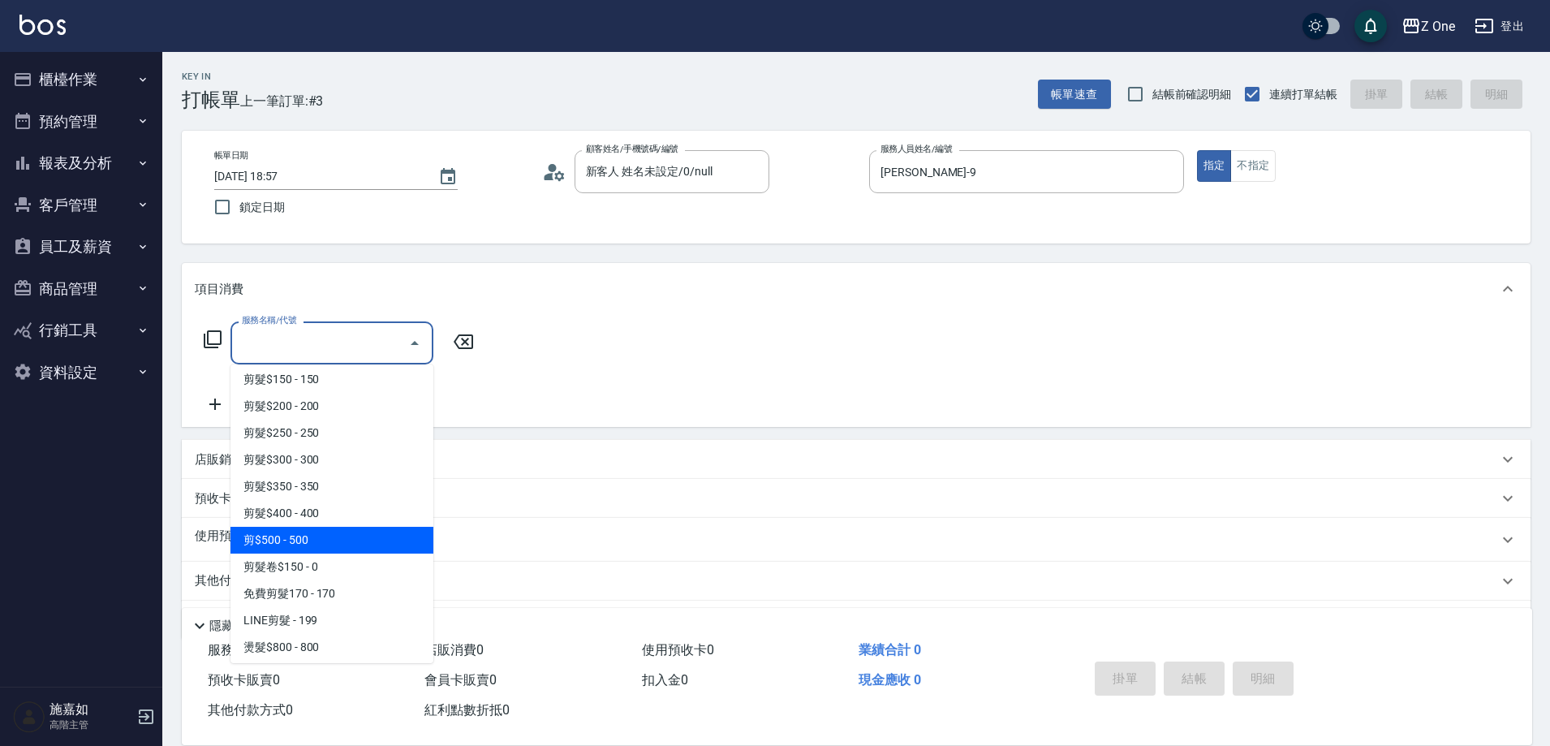
click at [328, 540] on span "剪$500 - 500" at bounding box center [331, 540] width 203 height 27
type input "剪$500(211)"
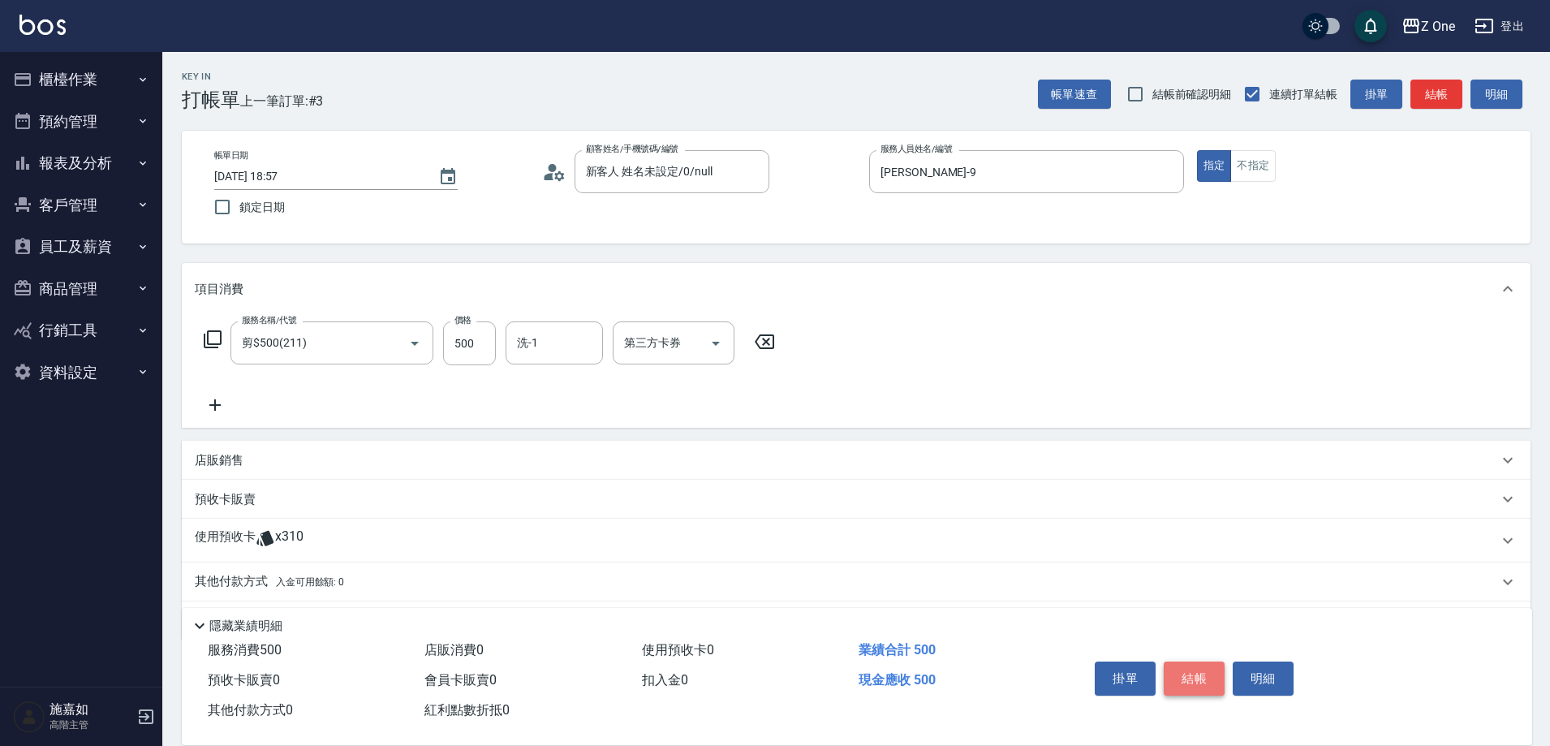
click at [1202, 669] on button "結帳" at bounding box center [1193, 678] width 61 height 34
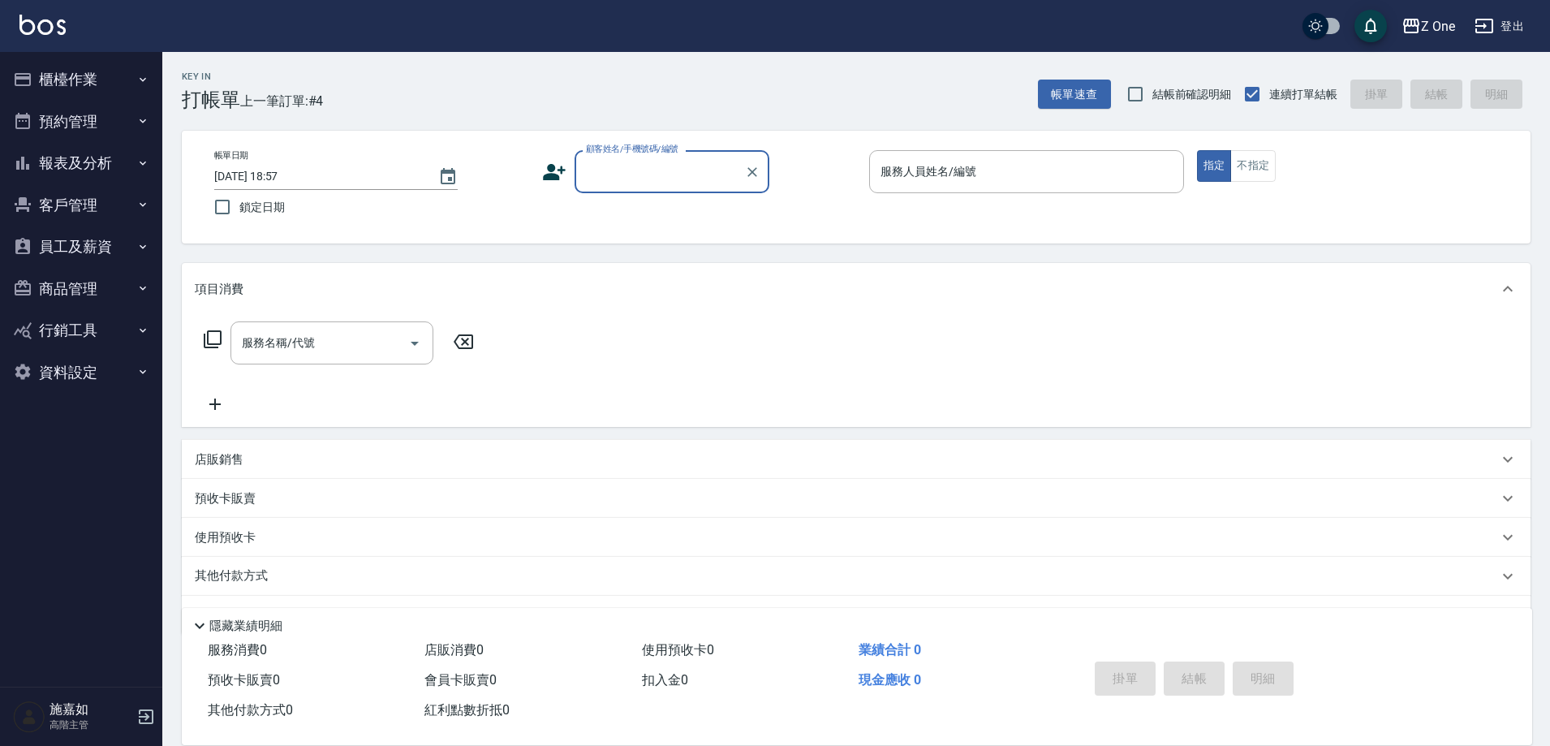
click at [645, 170] on input "顧客姓名/手機號碼/編號" at bounding box center [660, 171] width 156 height 28
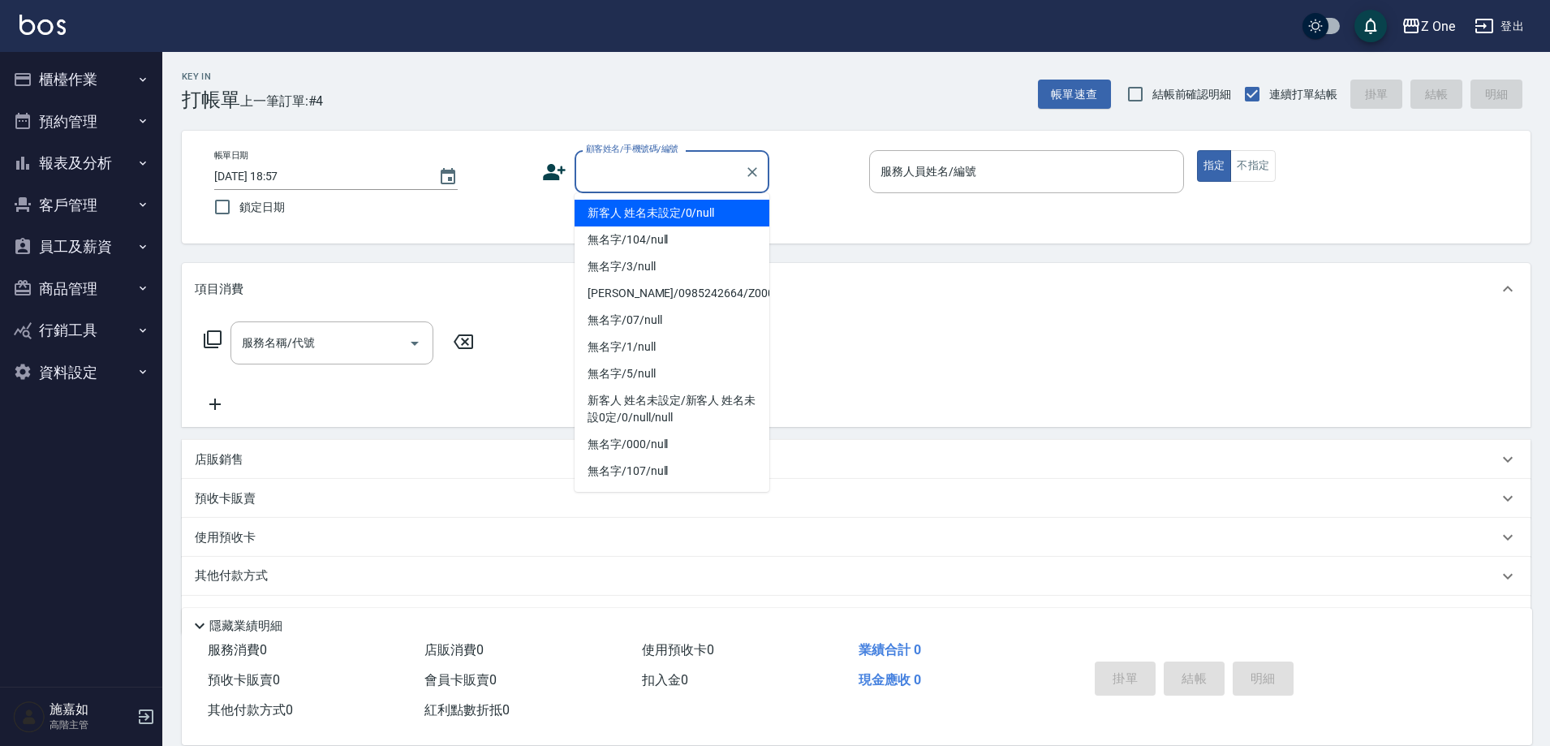
click at [643, 204] on li "新客人 姓名未設定/0/null" at bounding box center [671, 213] width 195 height 27
type input "新客人 姓名未設定/0/null"
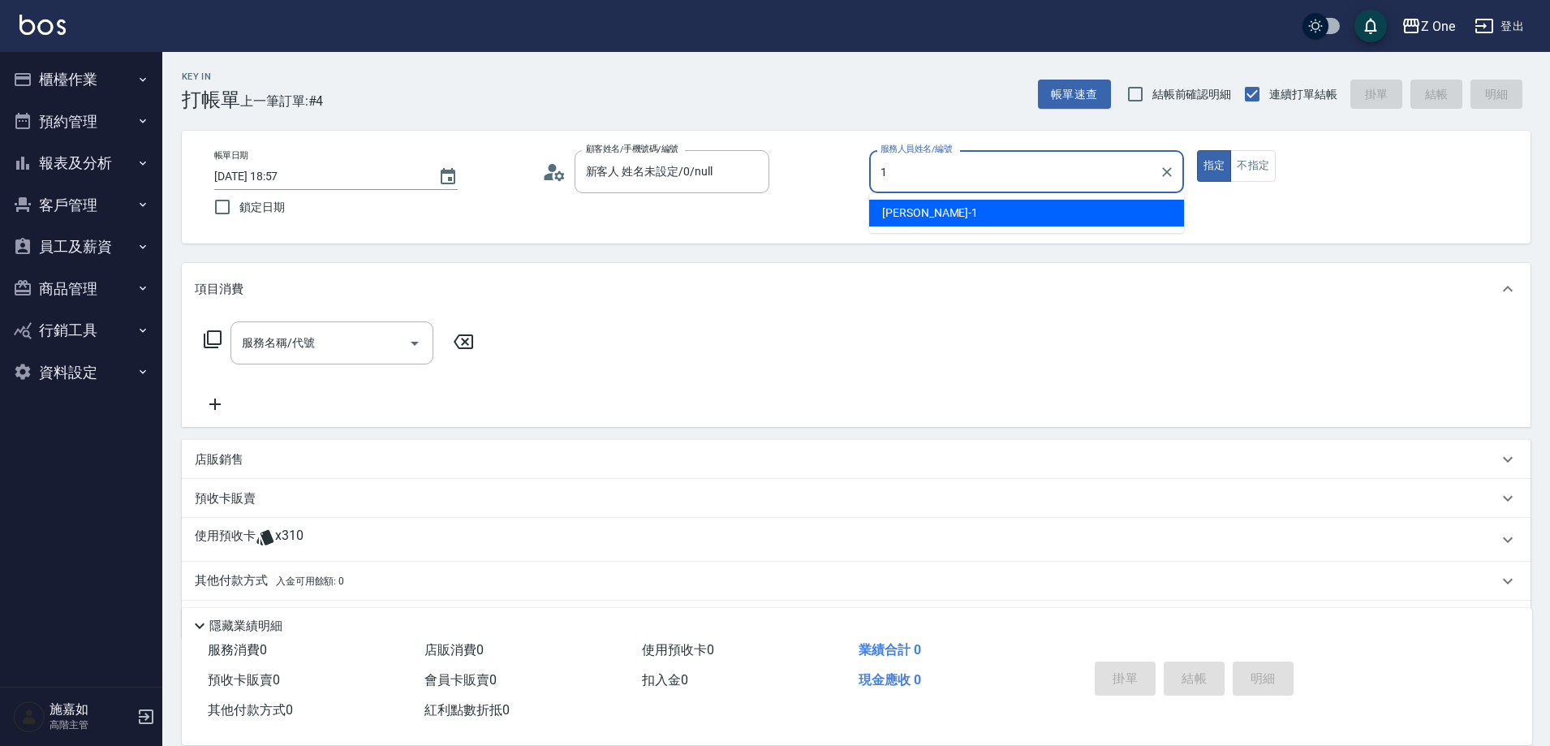
click at [974, 199] on ul "[PERSON_NAME]-1" at bounding box center [1026, 213] width 315 height 40
click at [907, 217] on span "[PERSON_NAME]-1" at bounding box center [930, 212] width 96 height 17
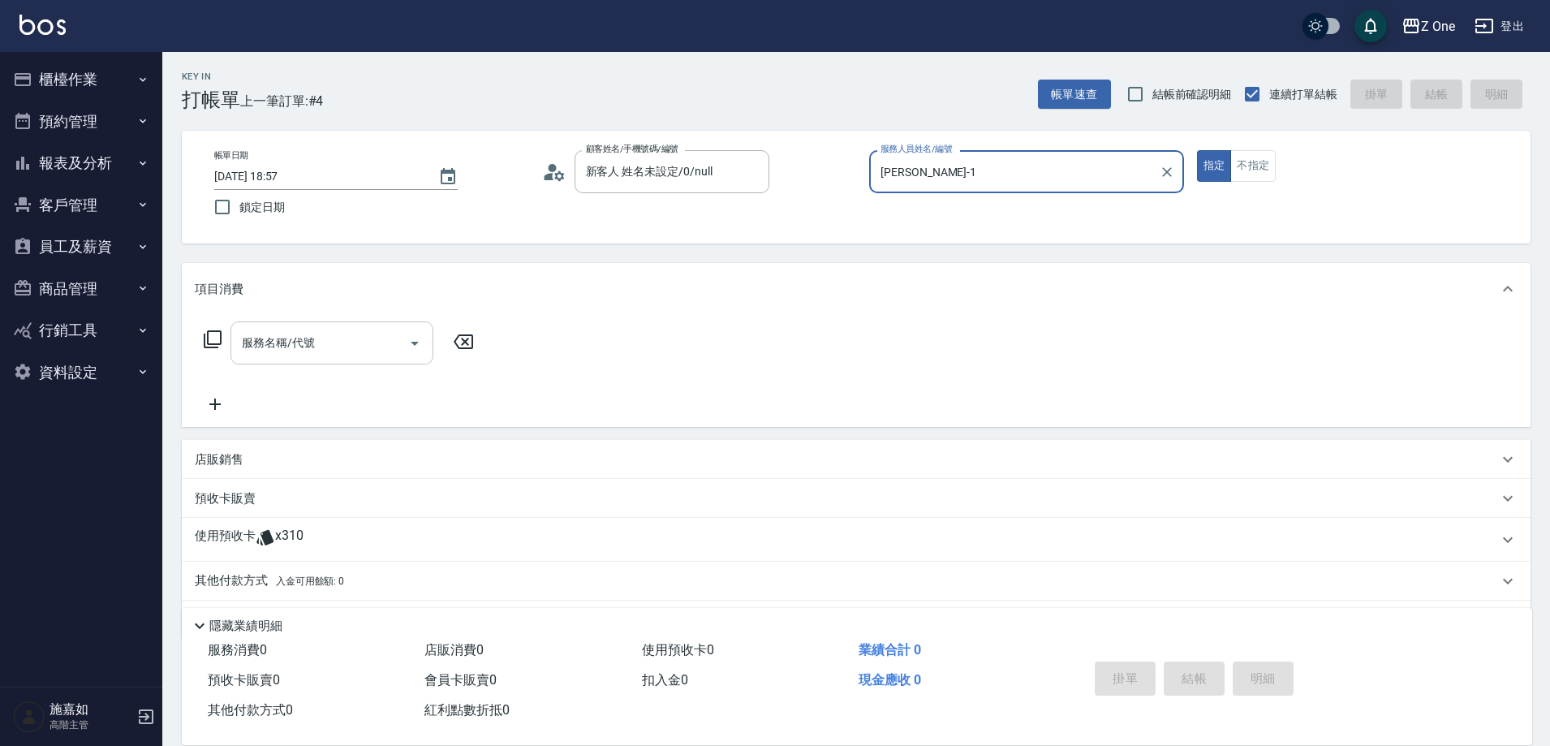
click at [418, 346] on icon "Open" at bounding box center [414, 342] width 19 height 19
type input "[PERSON_NAME]-1"
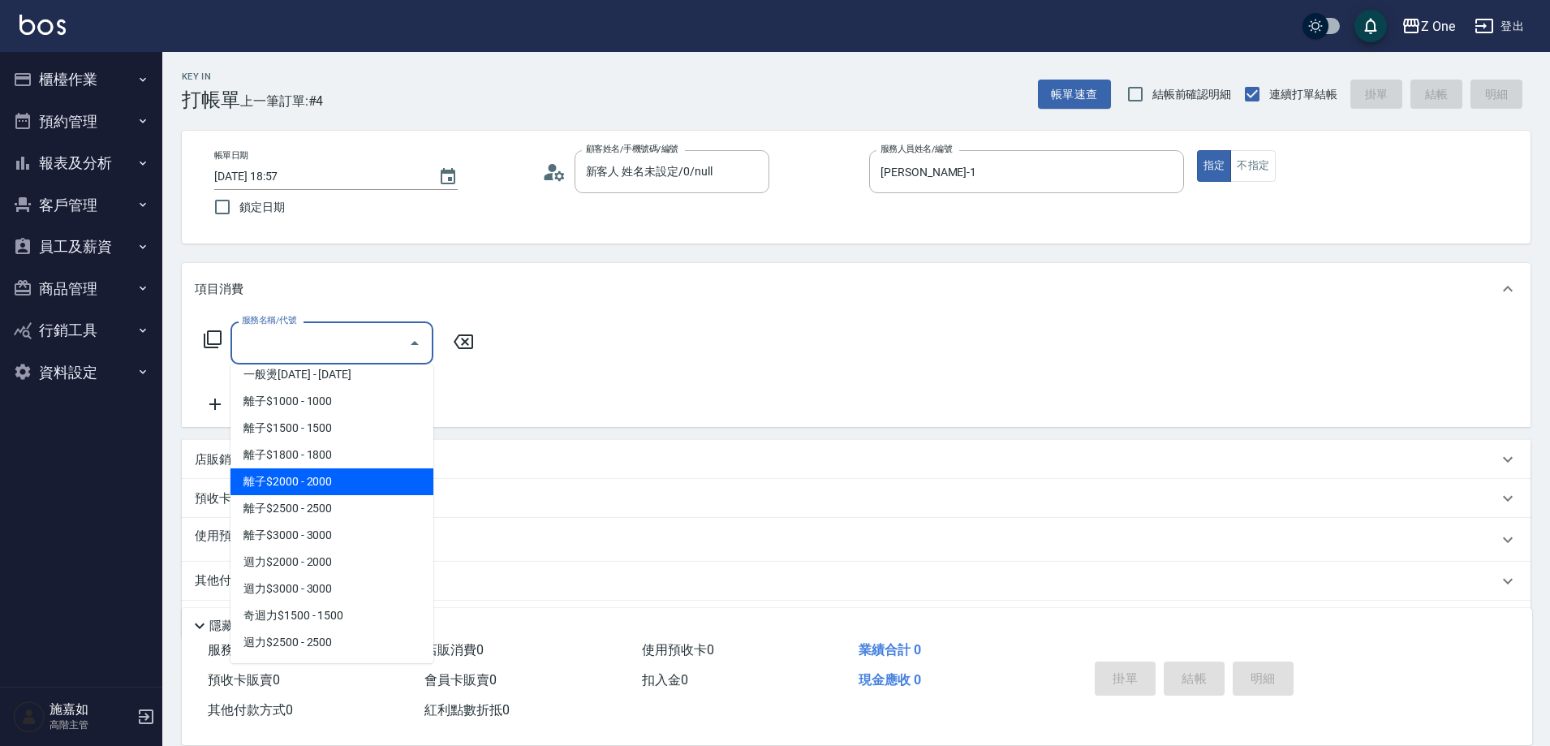
scroll to position [811, 0]
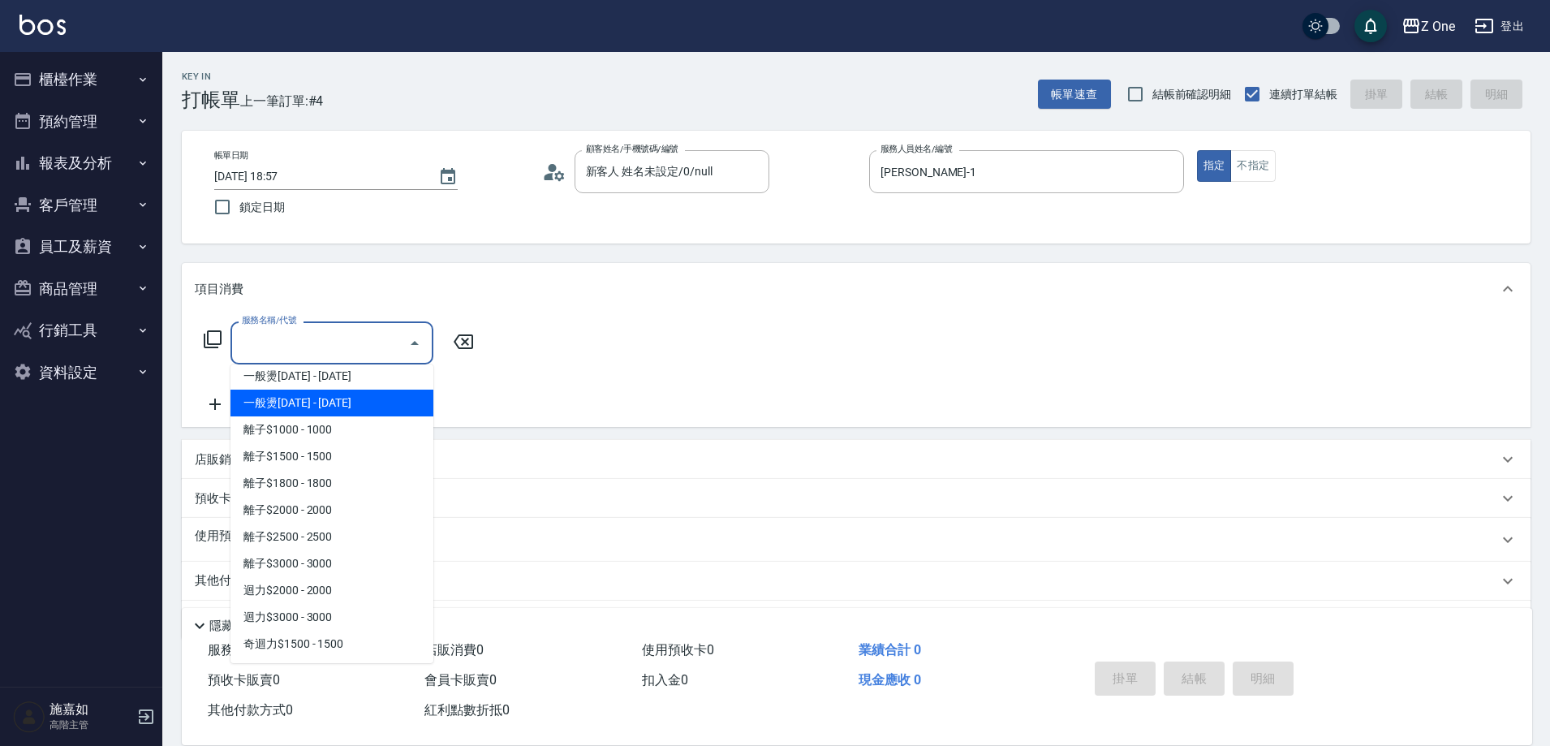
click at [376, 411] on span "一般燙[DATE] - [DATE]" at bounding box center [331, 402] width 203 height 27
type input "一般燙2000(304)"
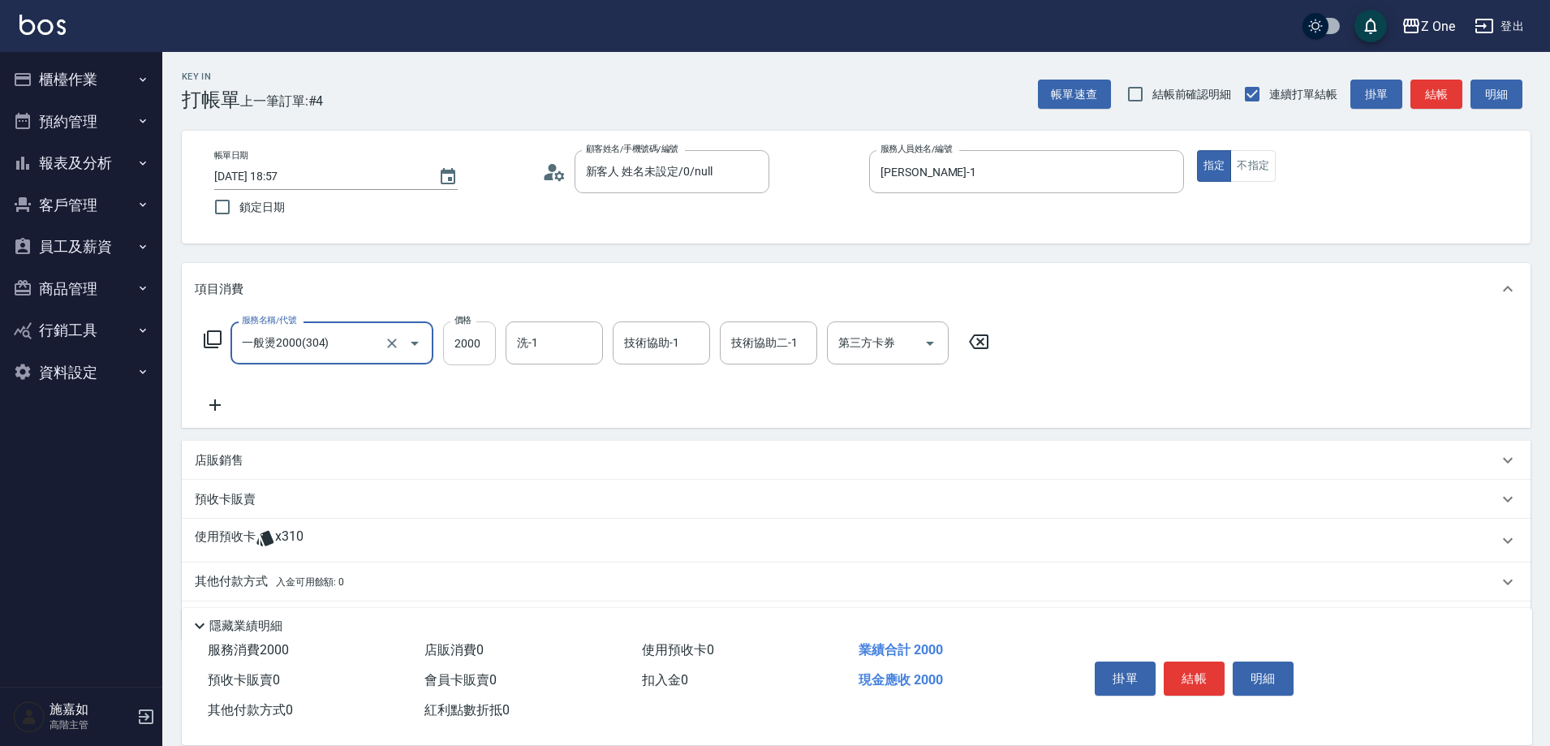
click at [479, 348] on input "2000" at bounding box center [469, 343] width 53 height 44
type input "2300"
click at [1196, 672] on button "結帳" at bounding box center [1193, 678] width 61 height 34
type input "[DATE] 18:58"
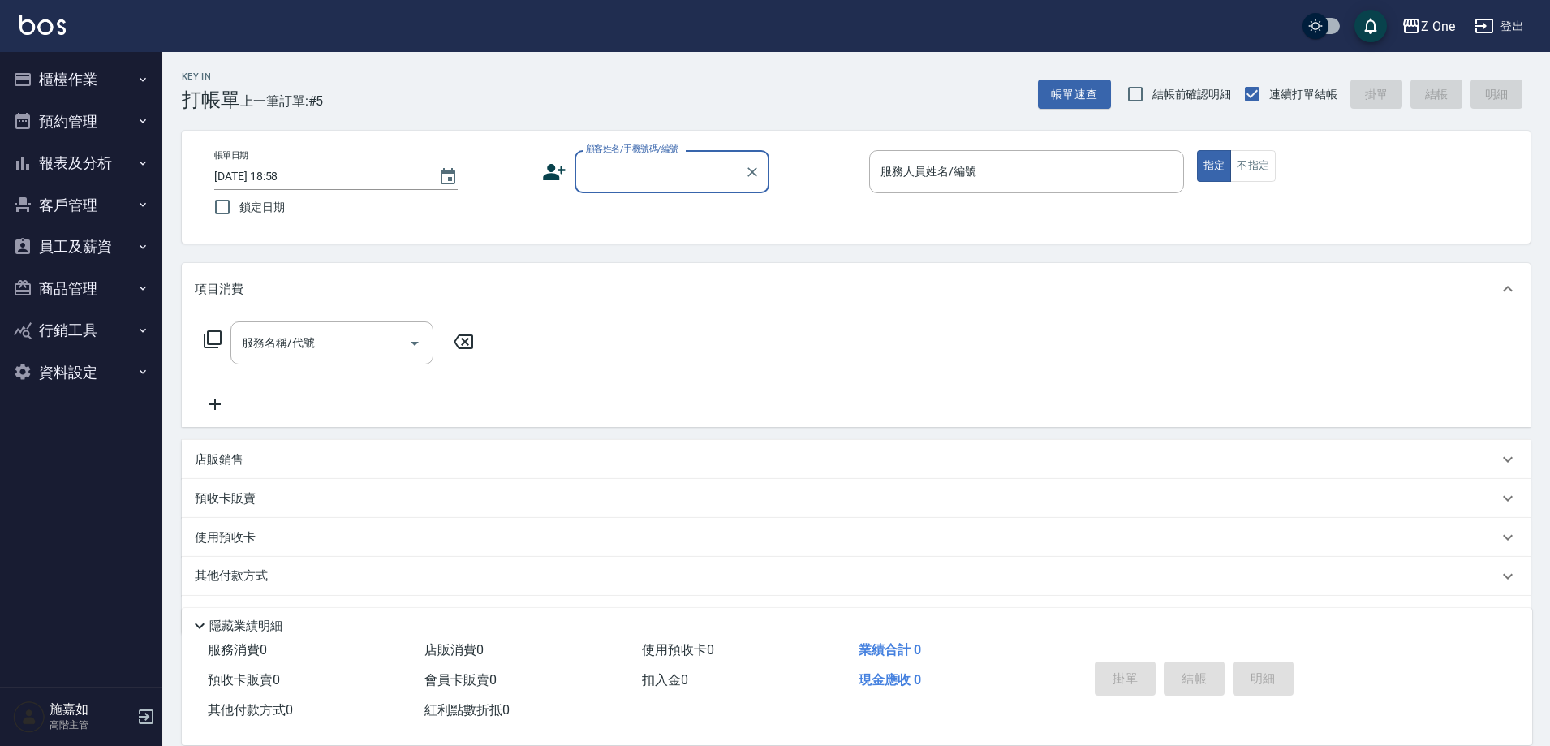
click at [604, 158] on input "顧客姓名/手機號碼/編號" at bounding box center [660, 171] width 156 height 28
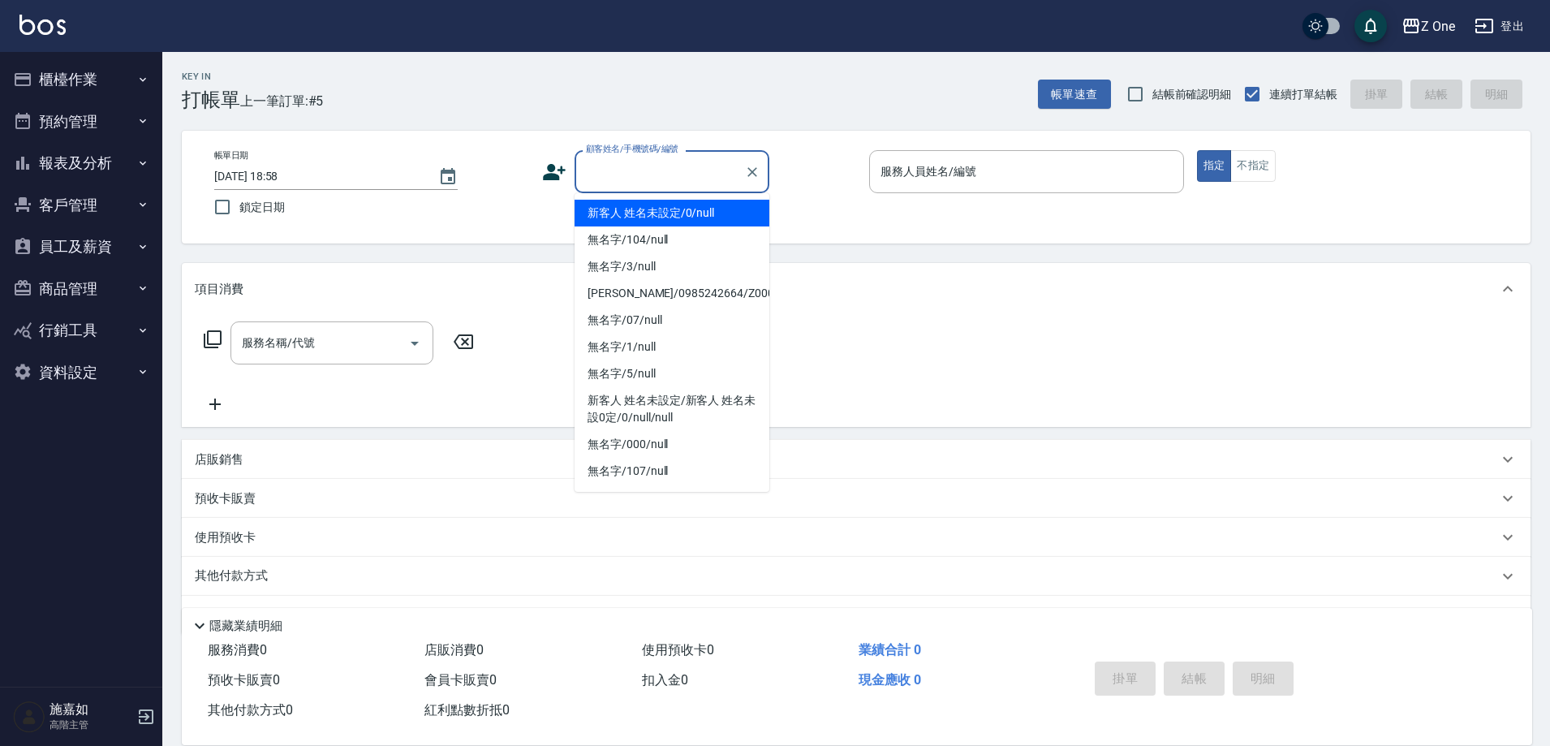
click at [628, 217] on li "新客人 姓名未設定/0/null" at bounding box center [671, 213] width 195 height 27
type input "新客人 姓名未設定/0/null"
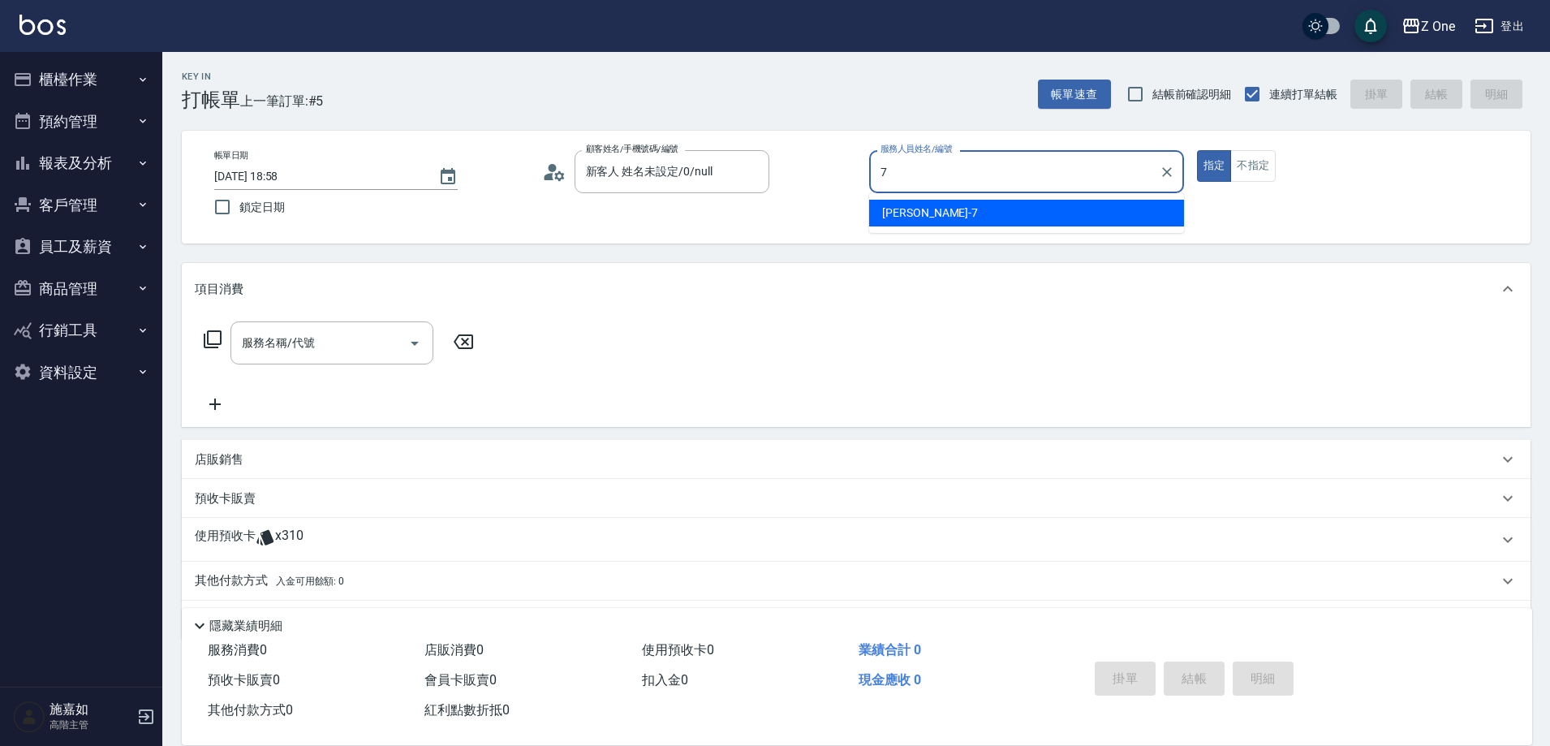
click at [914, 225] on div "[PERSON_NAME]-7" at bounding box center [1026, 213] width 315 height 27
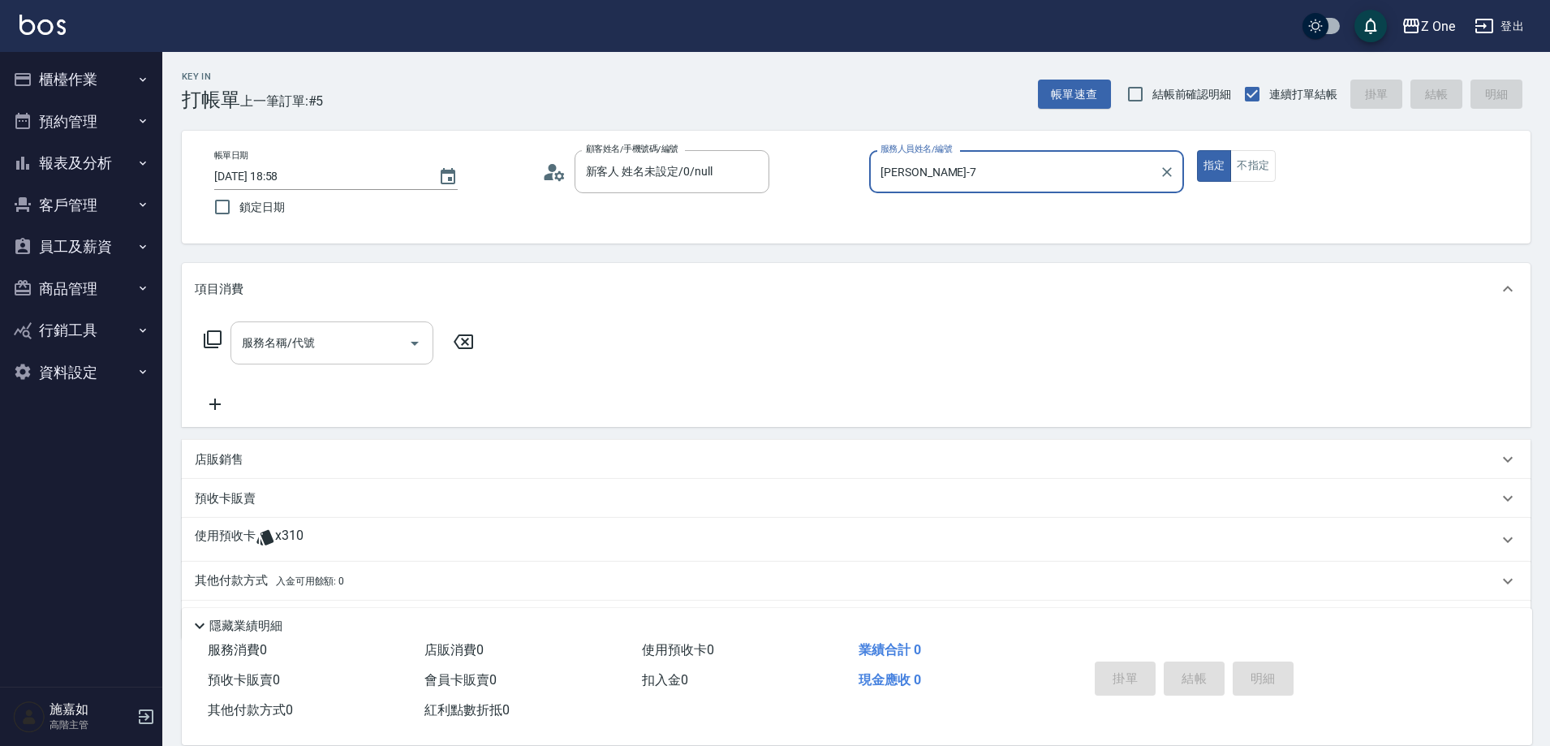
click at [417, 347] on icon "Open" at bounding box center [414, 342] width 19 height 19
type input "[PERSON_NAME]-7"
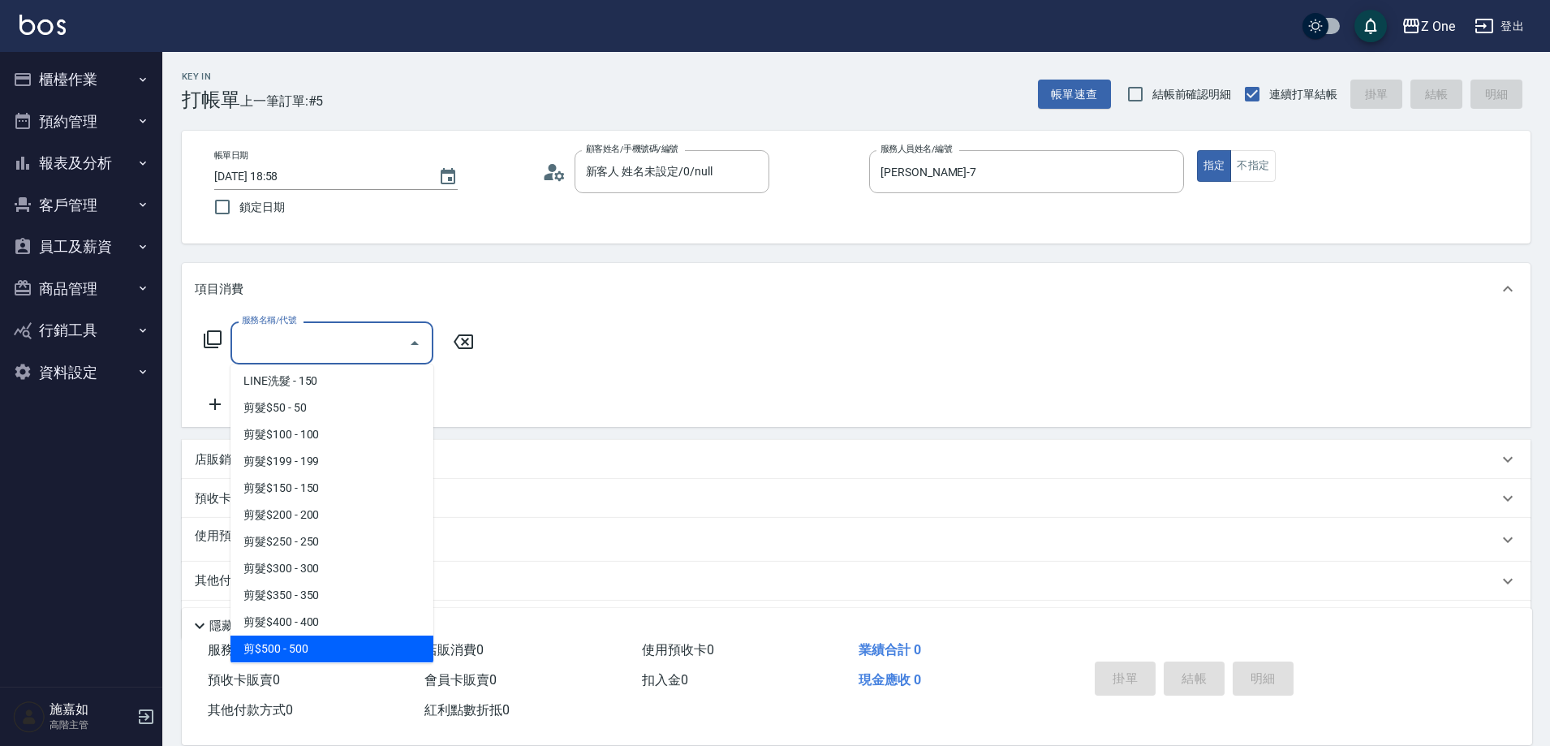
scroll to position [406, 0]
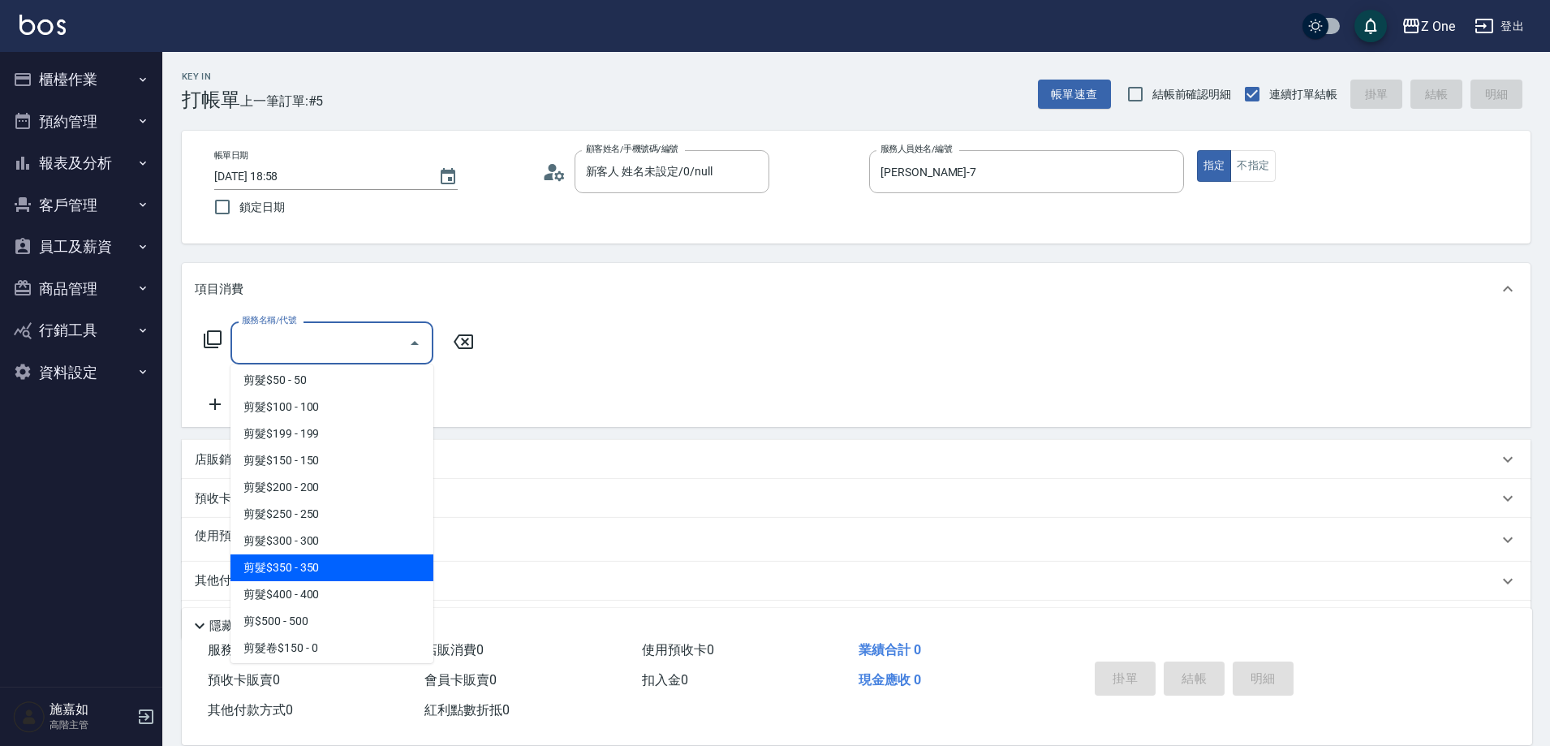
click at [341, 570] on span "剪髮$350 - 350" at bounding box center [331, 567] width 203 height 27
type input "剪髮$350(208)"
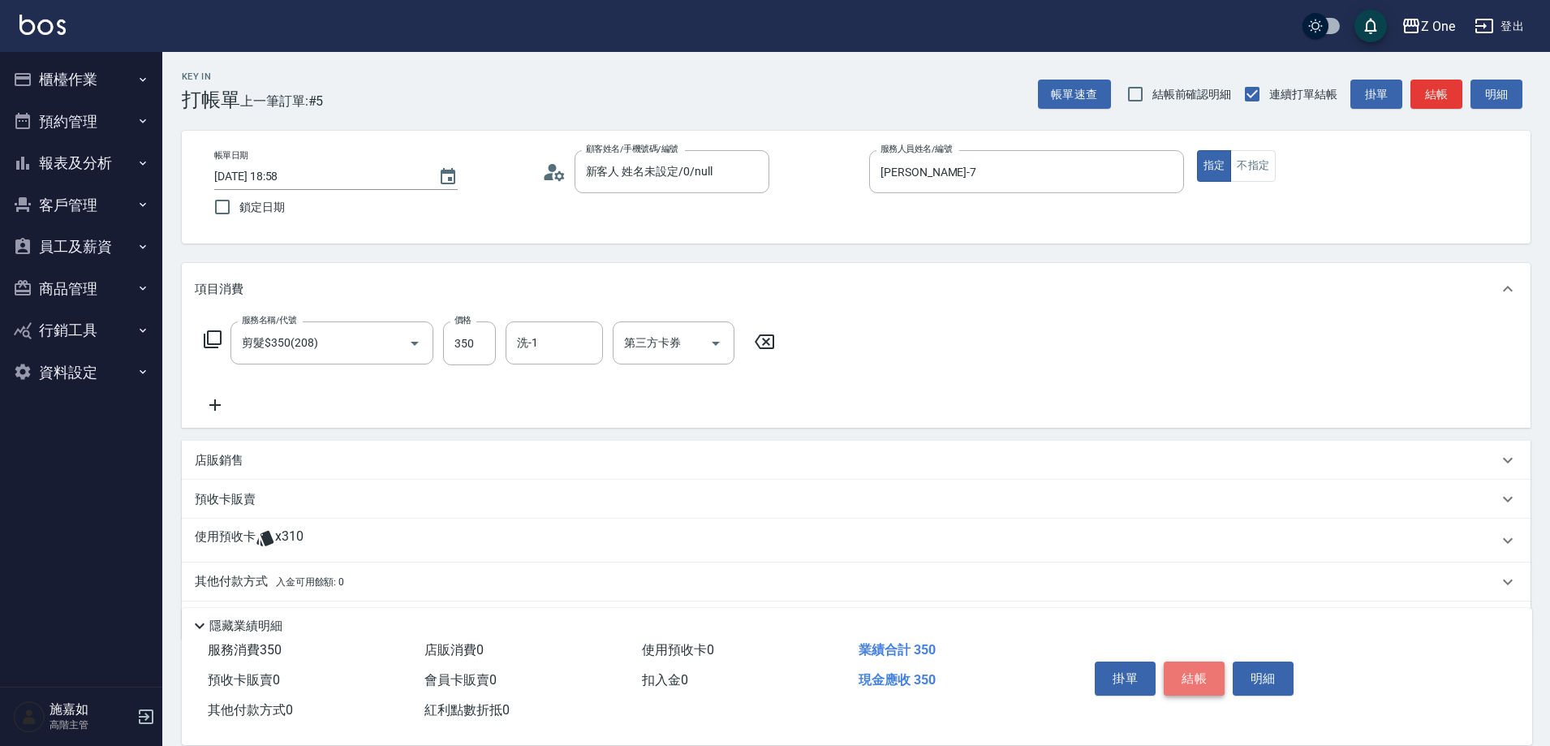
click at [1199, 665] on button "結帳" at bounding box center [1193, 678] width 61 height 34
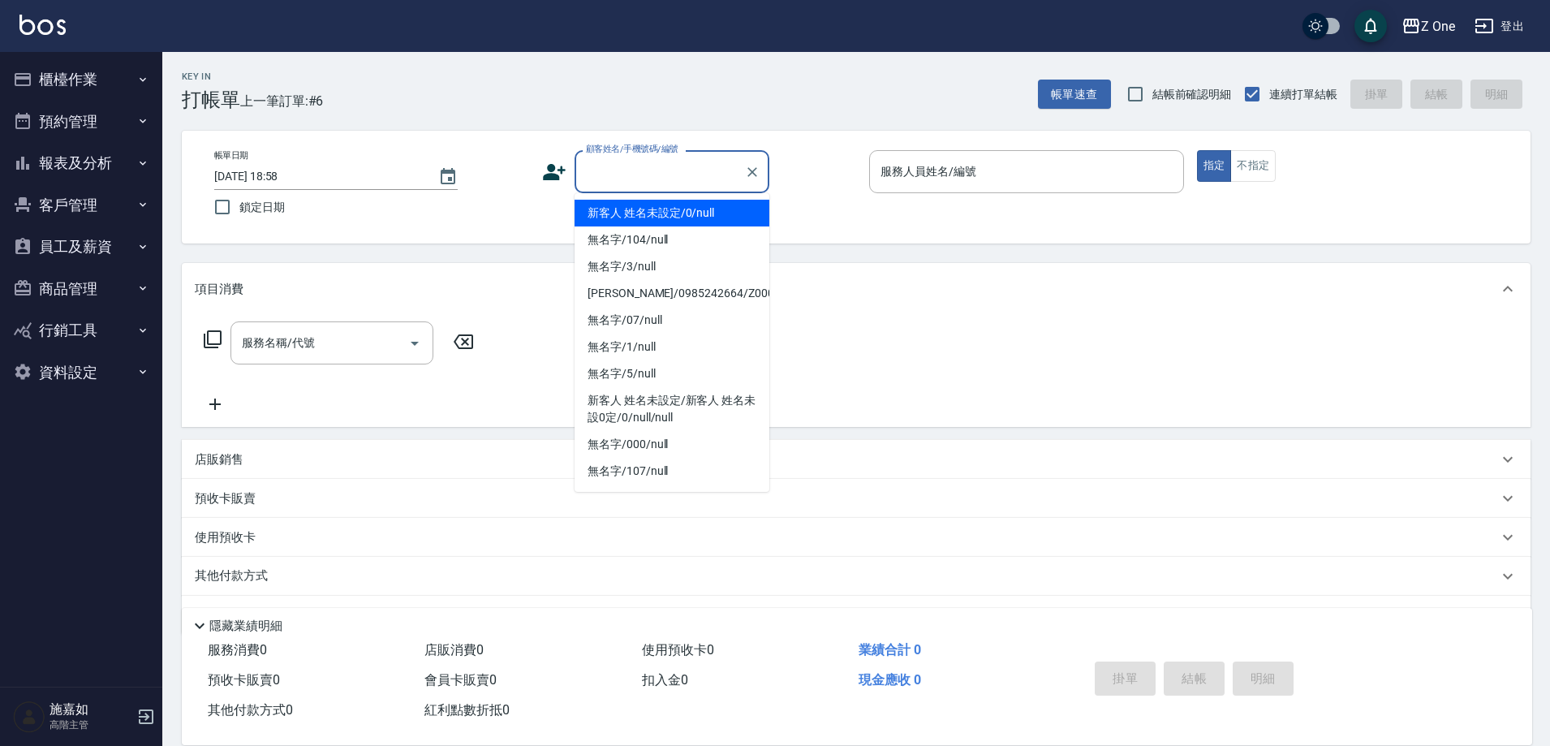
click at [654, 174] on input "顧客姓名/手機號碼/編號" at bounding box center [660, 171] width 156 height 28
click at [648, 204] on li "新客人 姓名未設定/0/null" at bounding box center [671, 213] width 195 height 27
type input "新客人 姓名未設定/0/null"
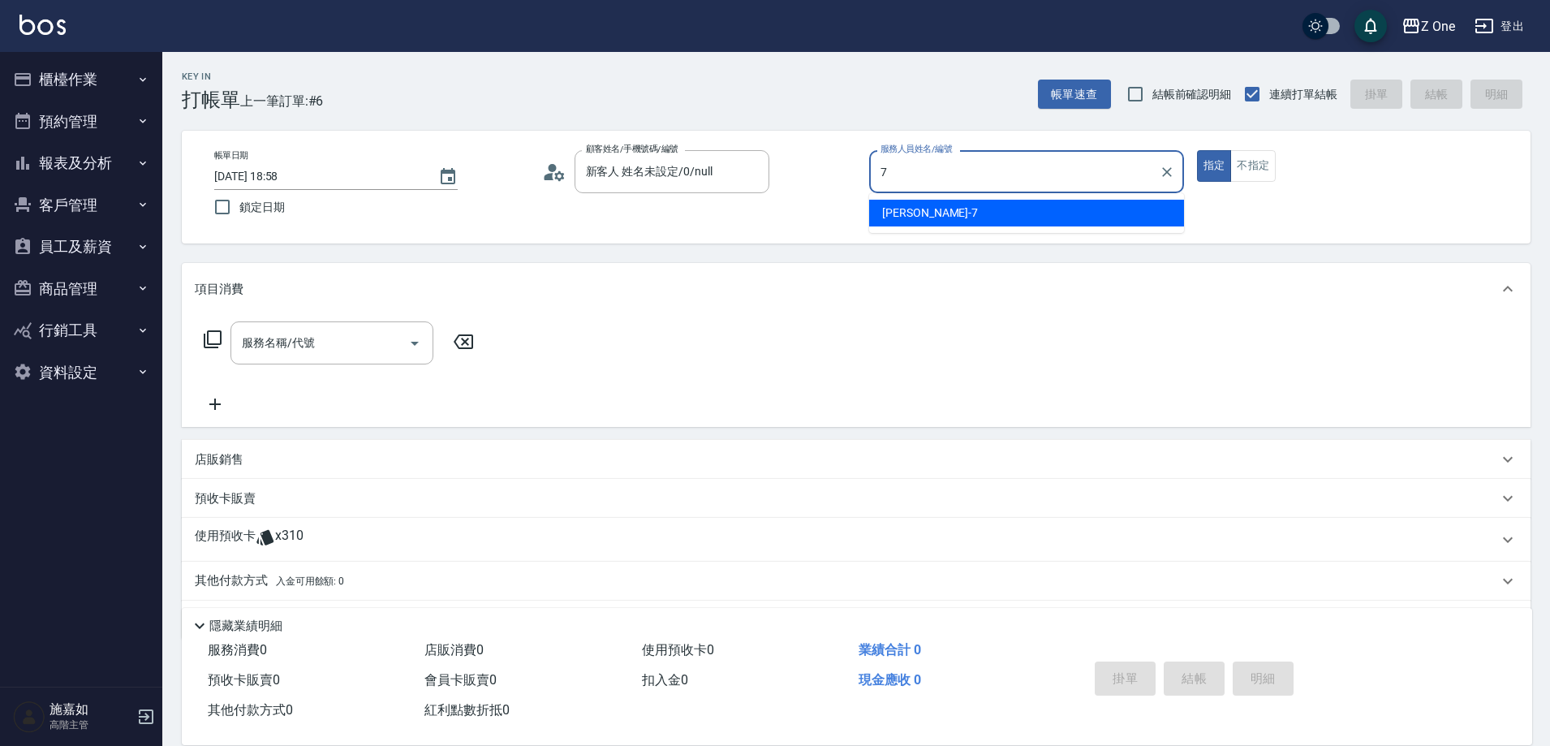
click at [995, 214] on div "[PERSON_NAME]-7" at bounding box center [1026, 213] width 315 height 27
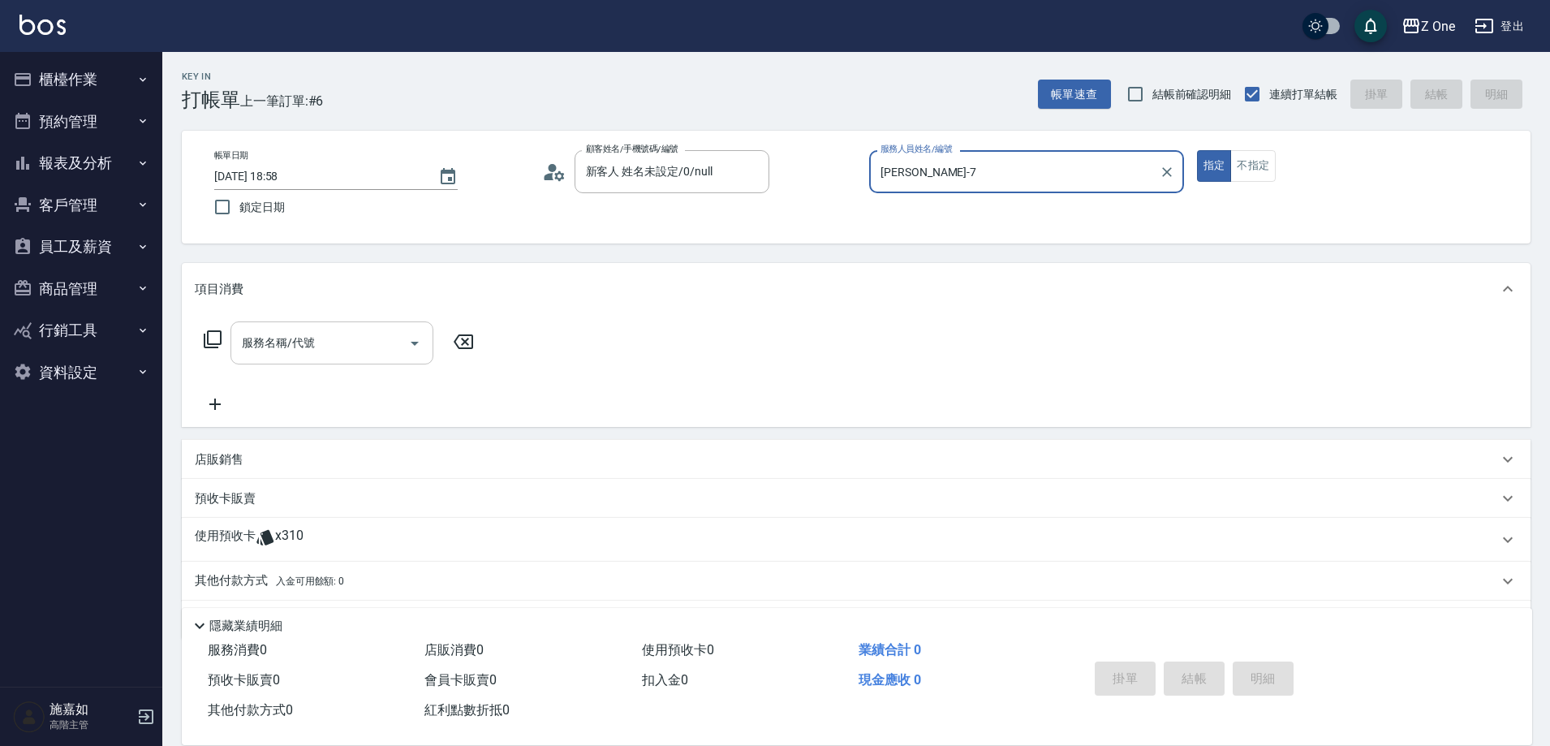
click at [412, 344] on icon "Open" at bounding box center [414, 342] width 19 height 19
type input "[PERSON_NAME]-7"
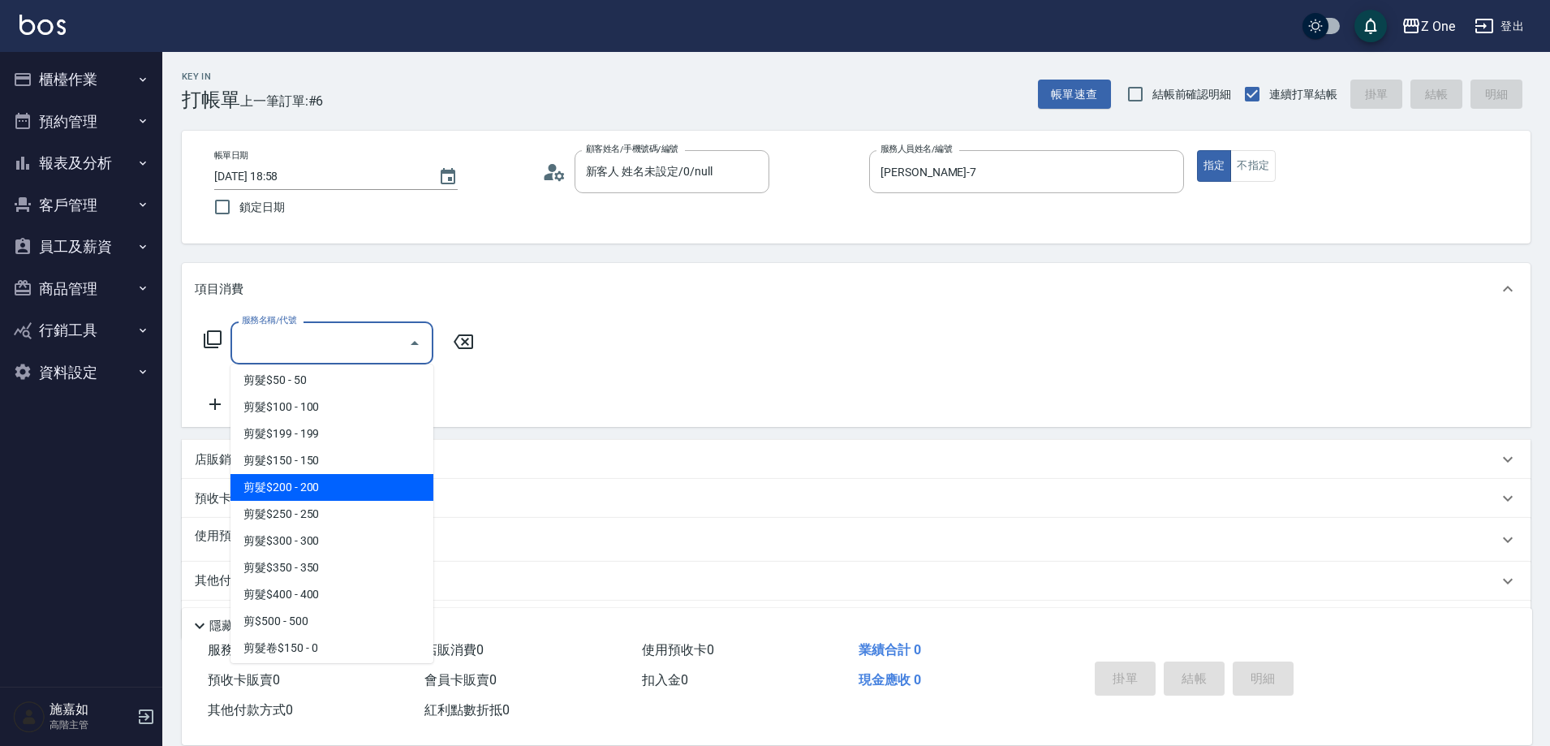
click at [347, 492] on span "剪髮$200 - 200" at bounding box center [331, 487] width 203 height 27
type input "剪髮$200(205)"
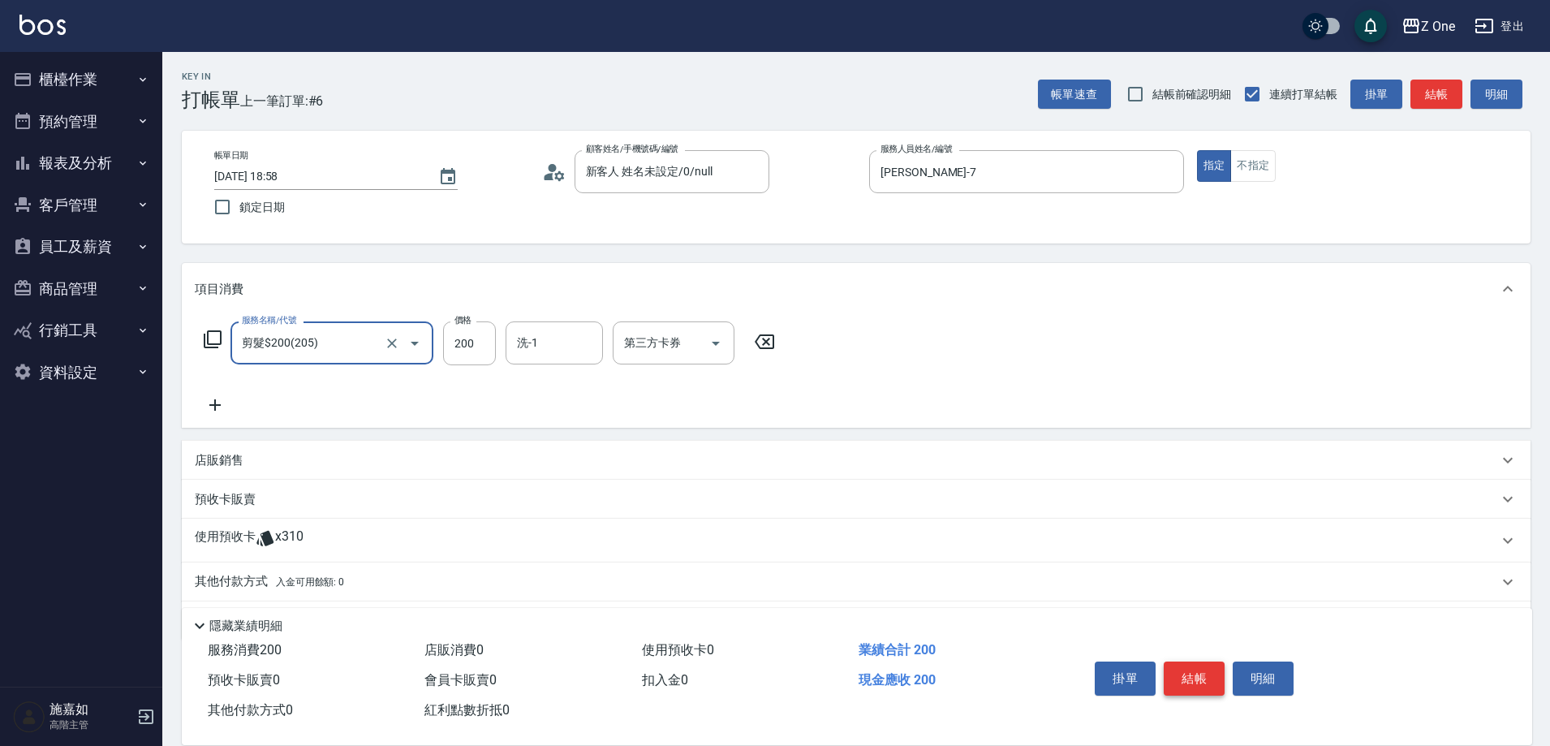
click at [1191, 668] on button "結帳" at bounding box center [1193, 678] width 61 height 34
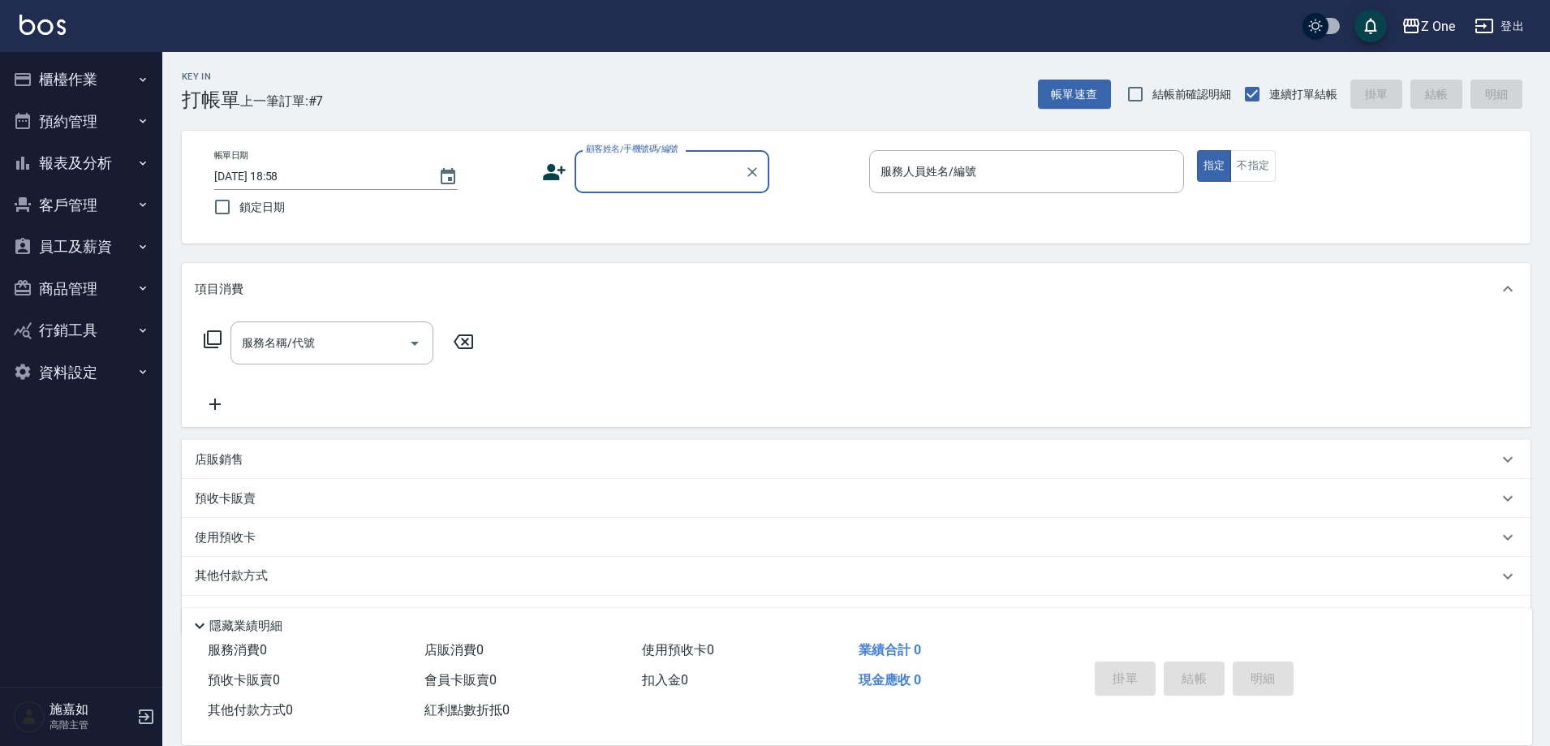
click at [676, 180] on input "顧客姓名/手機號碼/編號" at bounding box center [660, 171] width 156 height 28
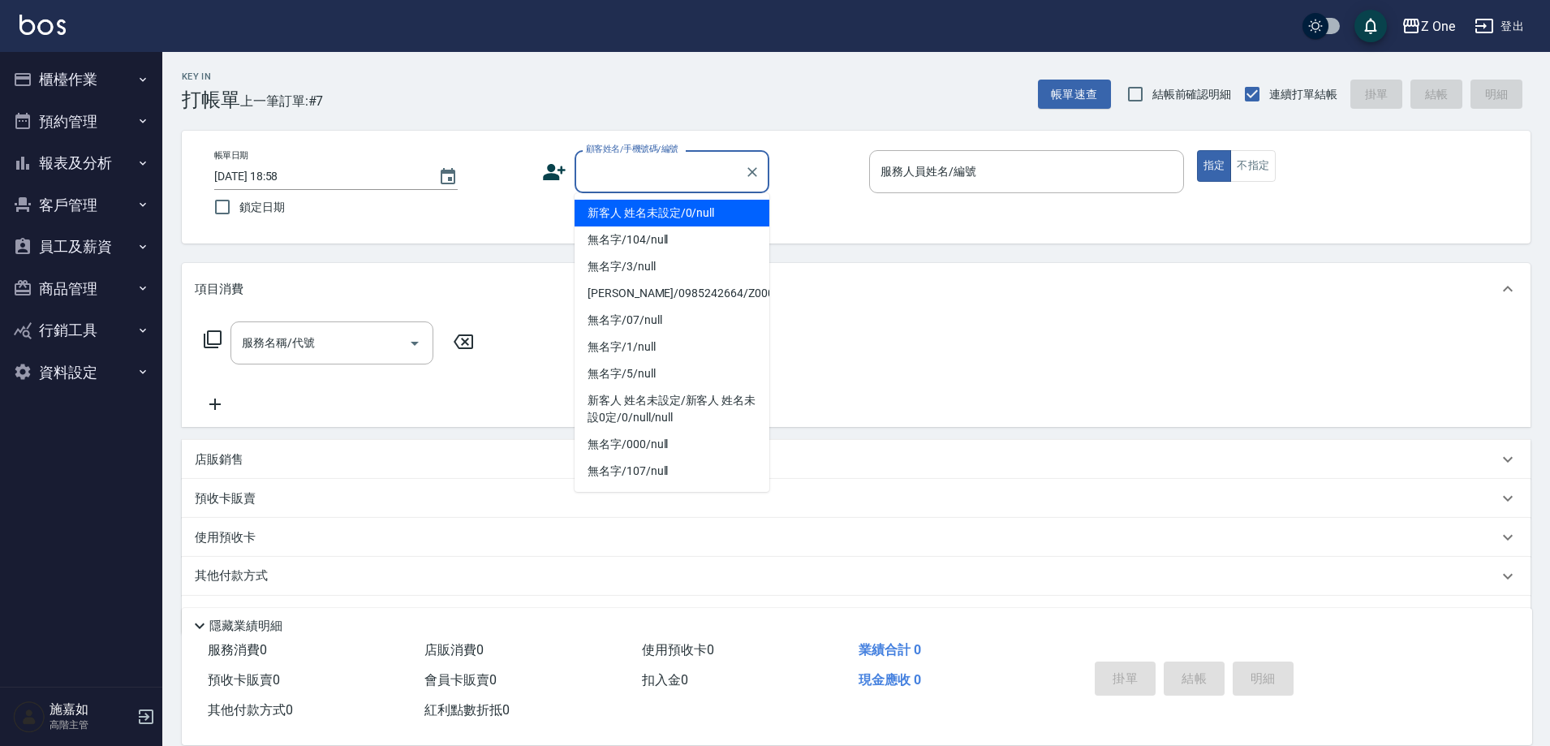
click at [670, 220] on li "新客人 姓名未設定/0/null" at bounding box center [671, 213] width 195 height 27
type input "新客人 姓名未設定/0/null"
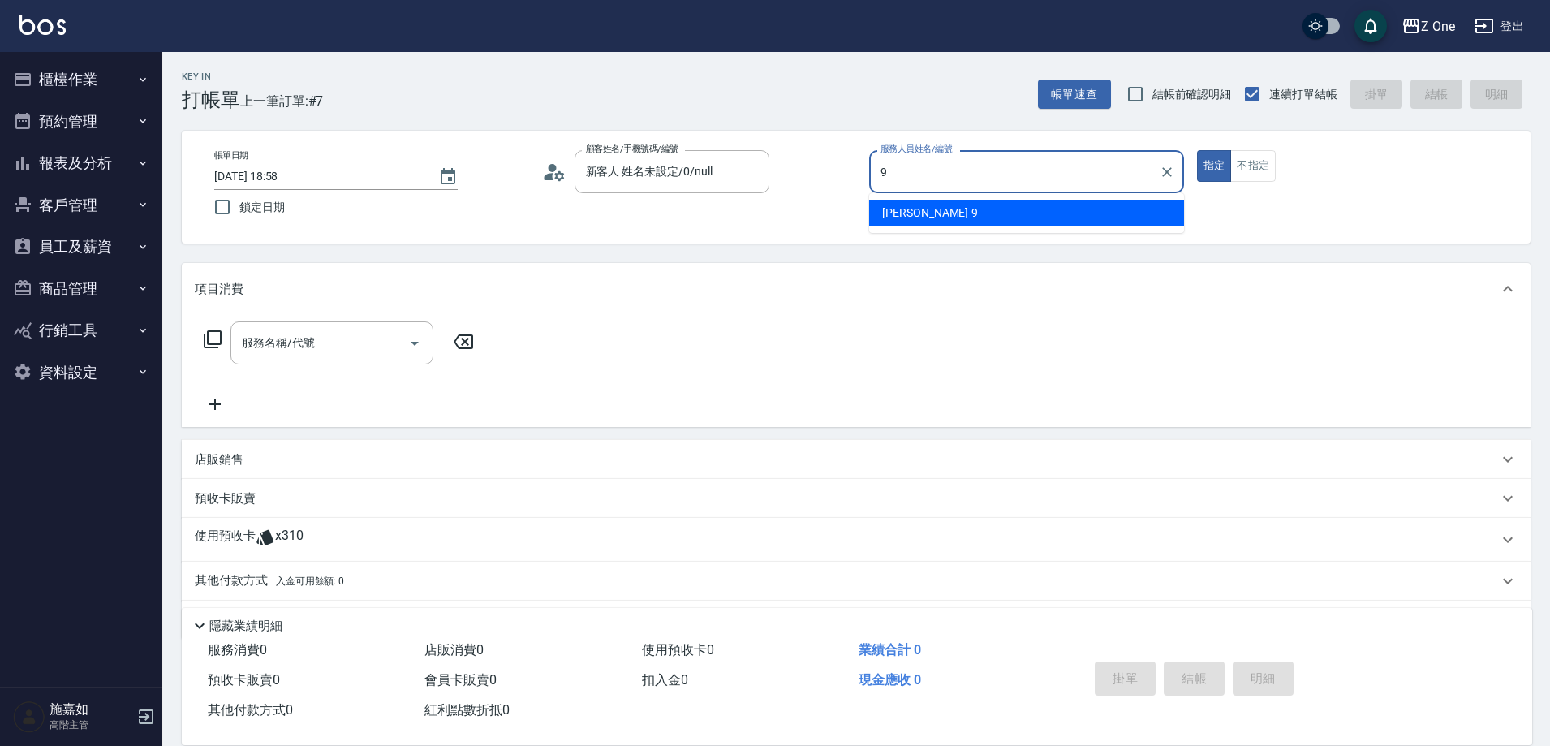
click at [982, 217] on div "[PERSON_NAME]-9" at bounding box center [1026, 213] width 315 height 27
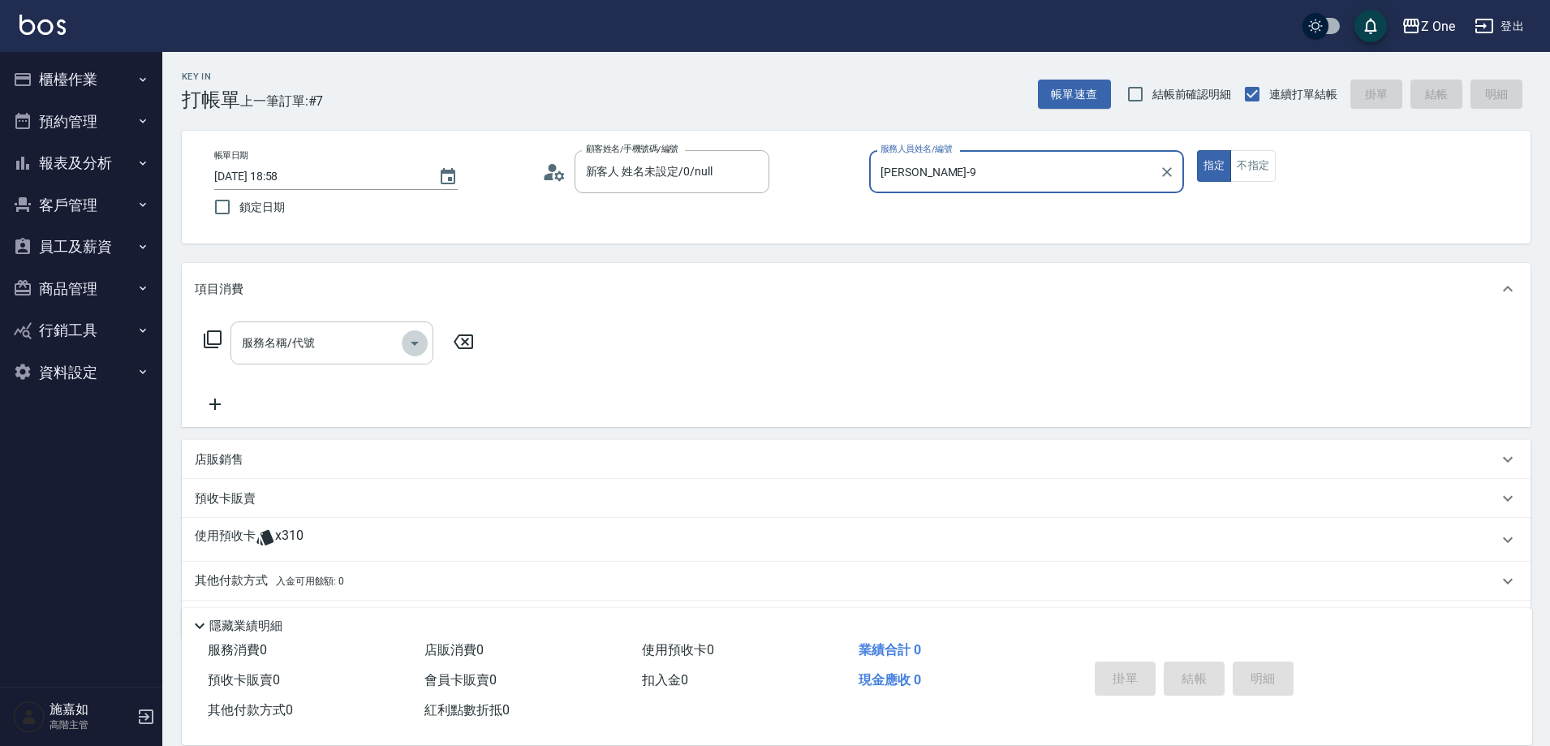
click at [411, 342] on icon "Open" at bounding box center [414, 342] width 19 height 19
type input "[PERSON_NAME]-9"
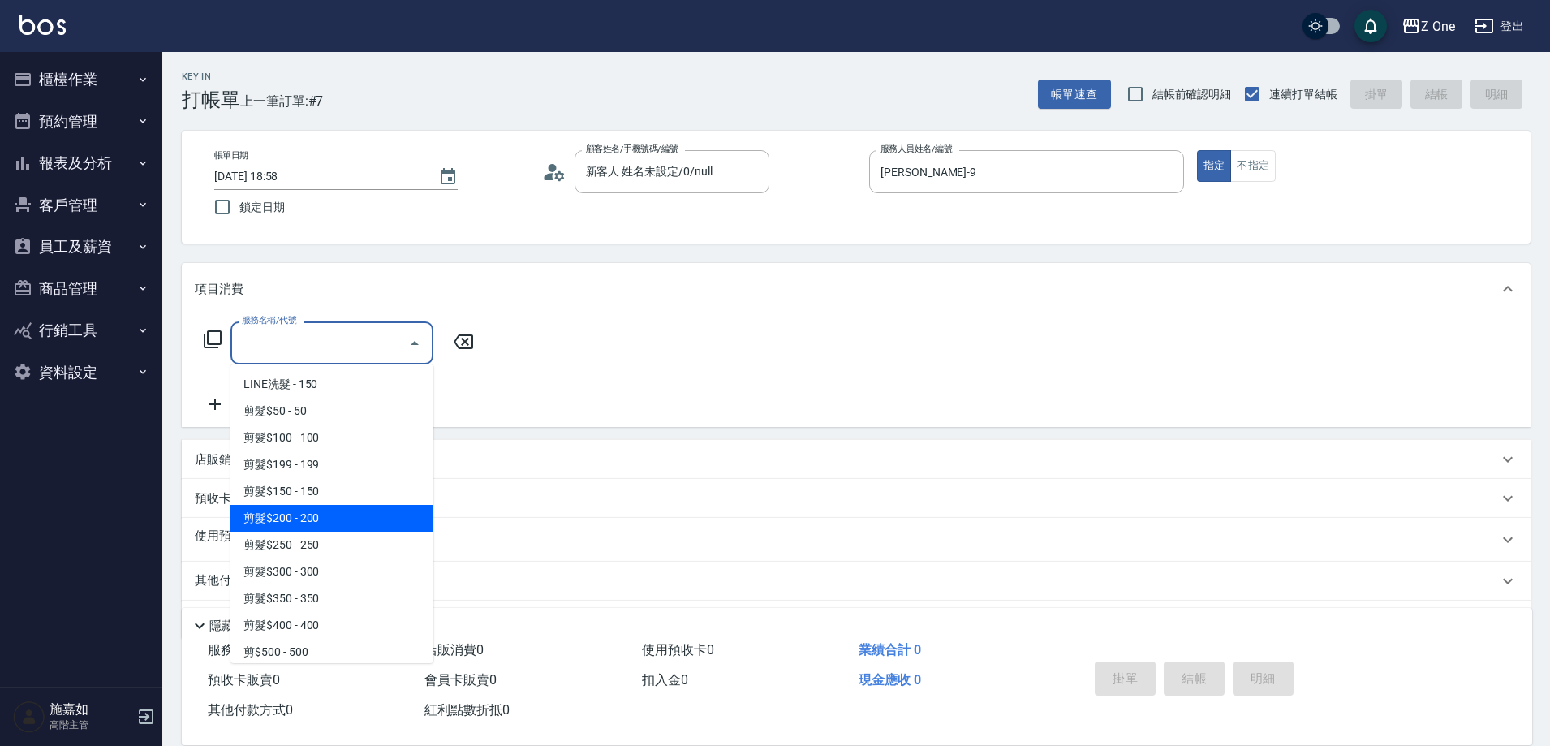
scroll to position [487, 0]
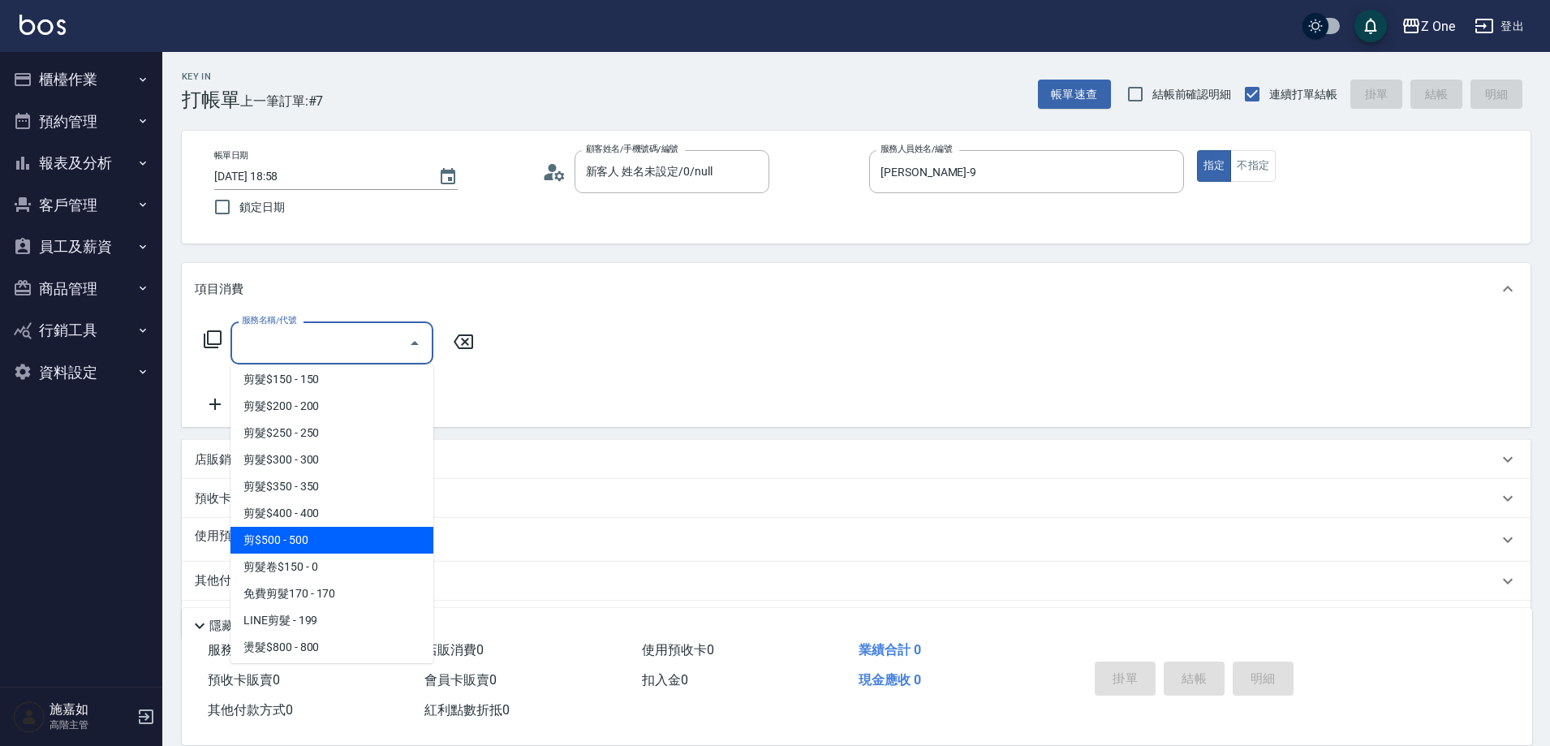
click at [336, 538] on span "剪$500 - 500" at bounding box center [331, 540] width 203 height 27
type input "剪$500(211)"
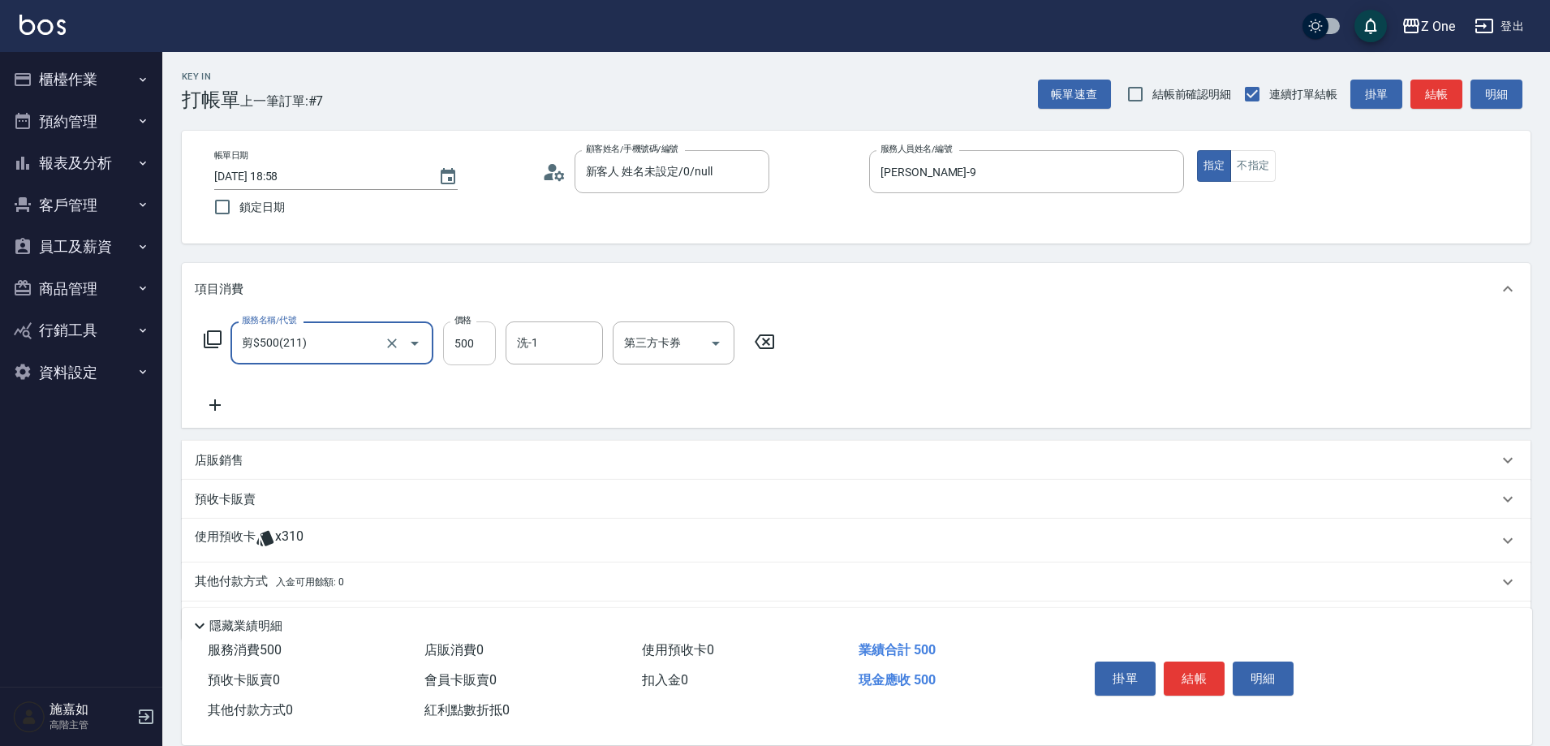
click at [483, 338] on input "500" at bounding box center [469, 343] width 53 height 44
type input "700"
click at [1194, 673] on button "結帳" at bounding box center [1193, 678] width 61 height 34
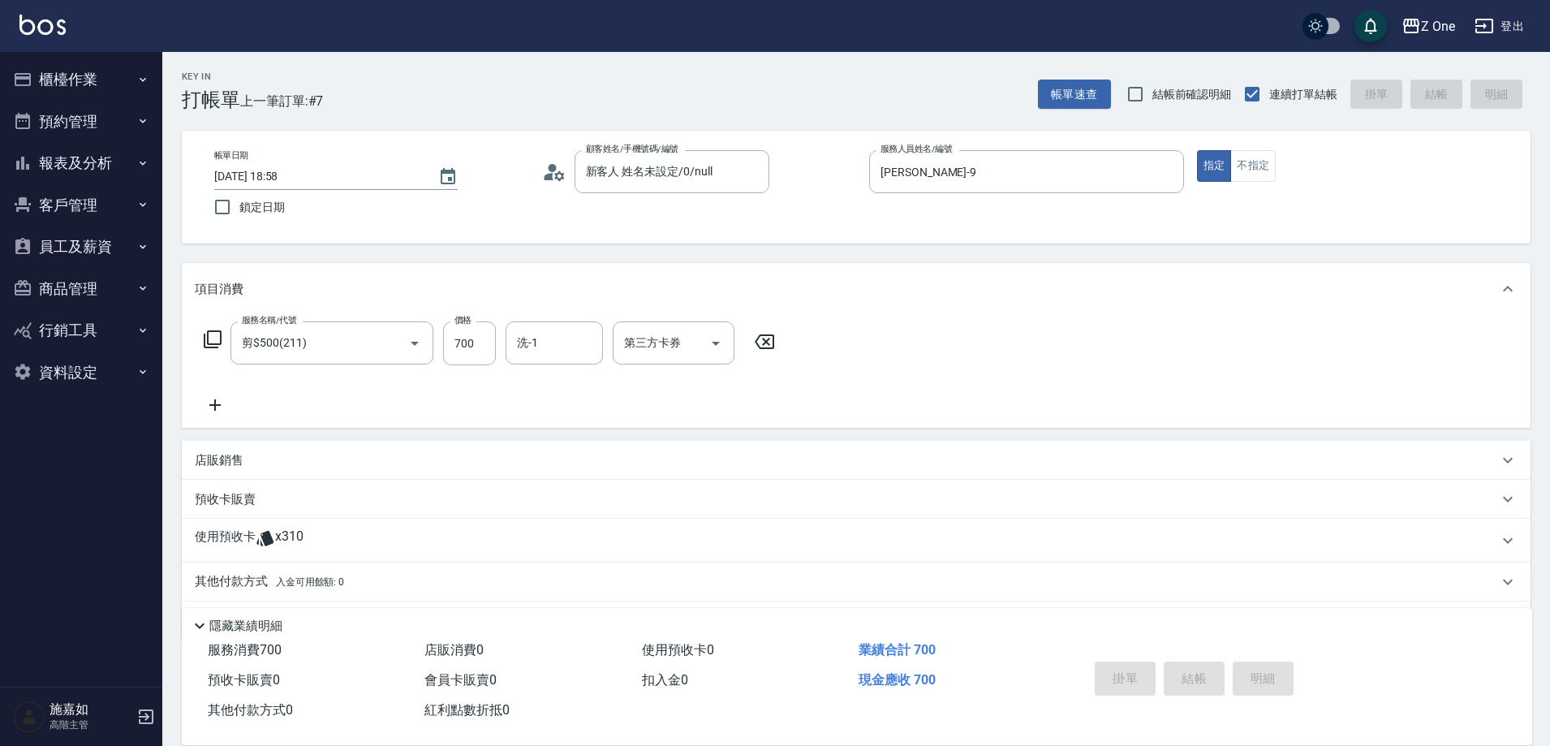
type input "[DATE] 18:59"
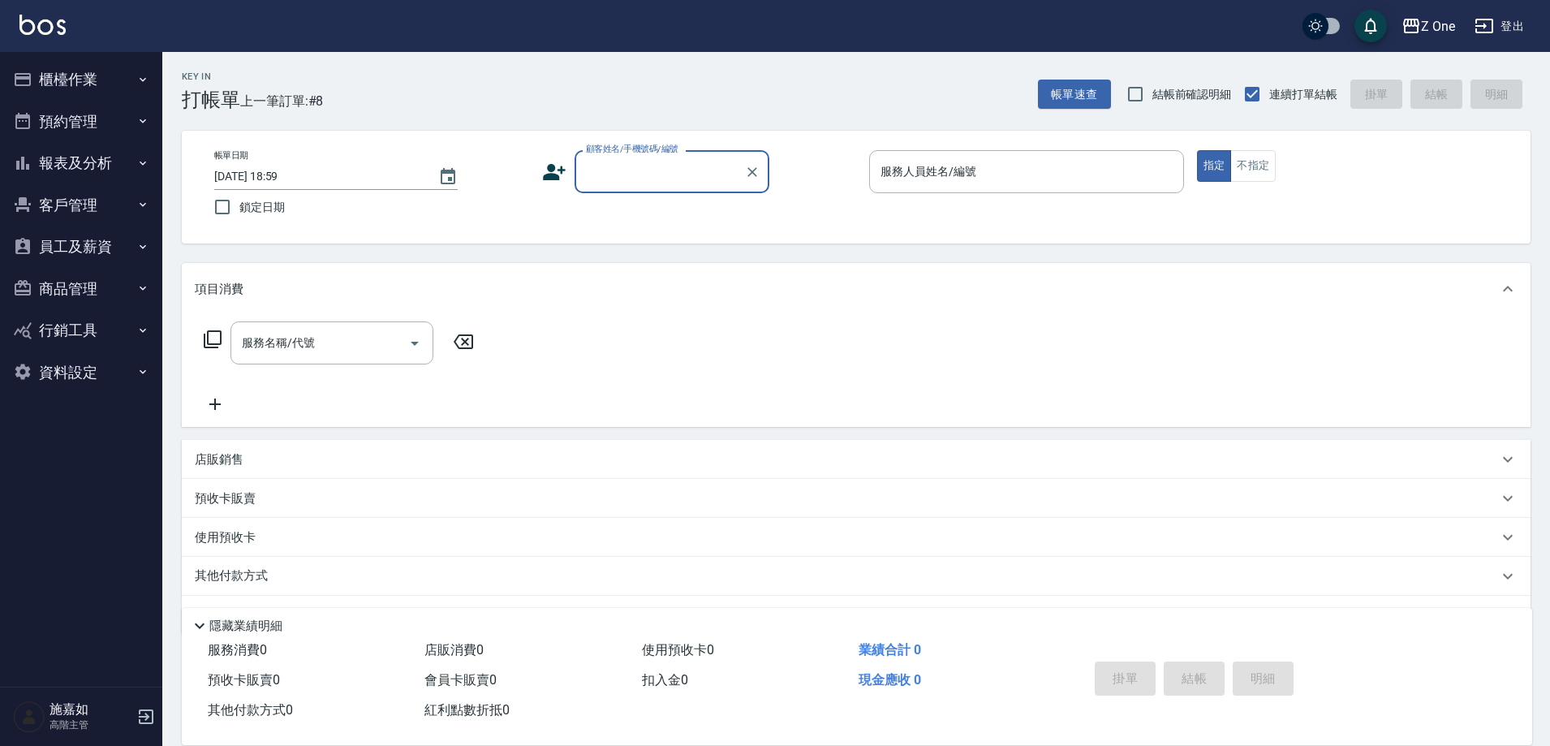
click at [696, 182] on input "顧客姓名/手機號碼/編號" at bounding box center [660, 171] width 156 height 28
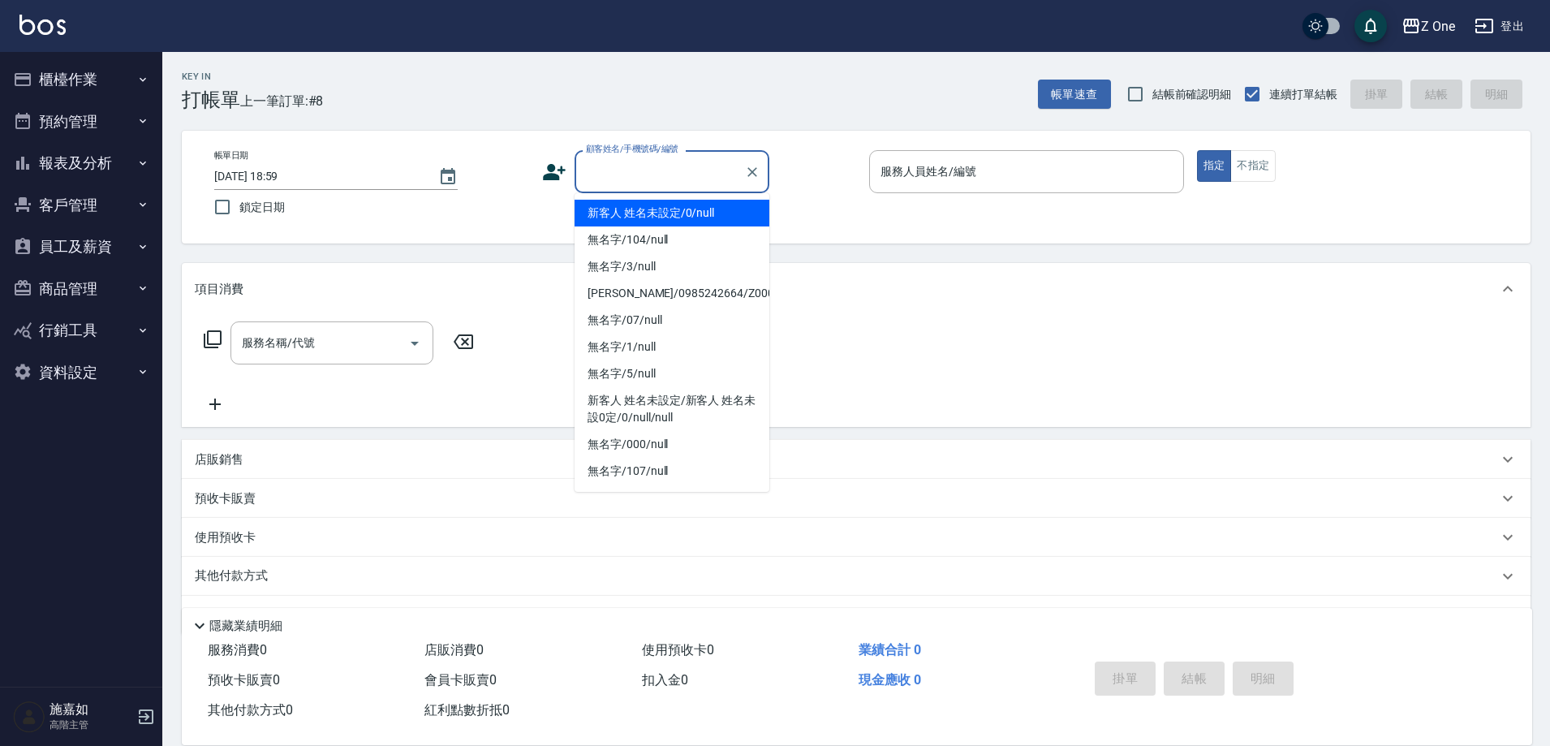
click at [694, 213] on li "新客人 姓名未設定/0/null" at bounding box center [671, 213] width 195 height 27
type input "新客人 姓名未設定/0/null"
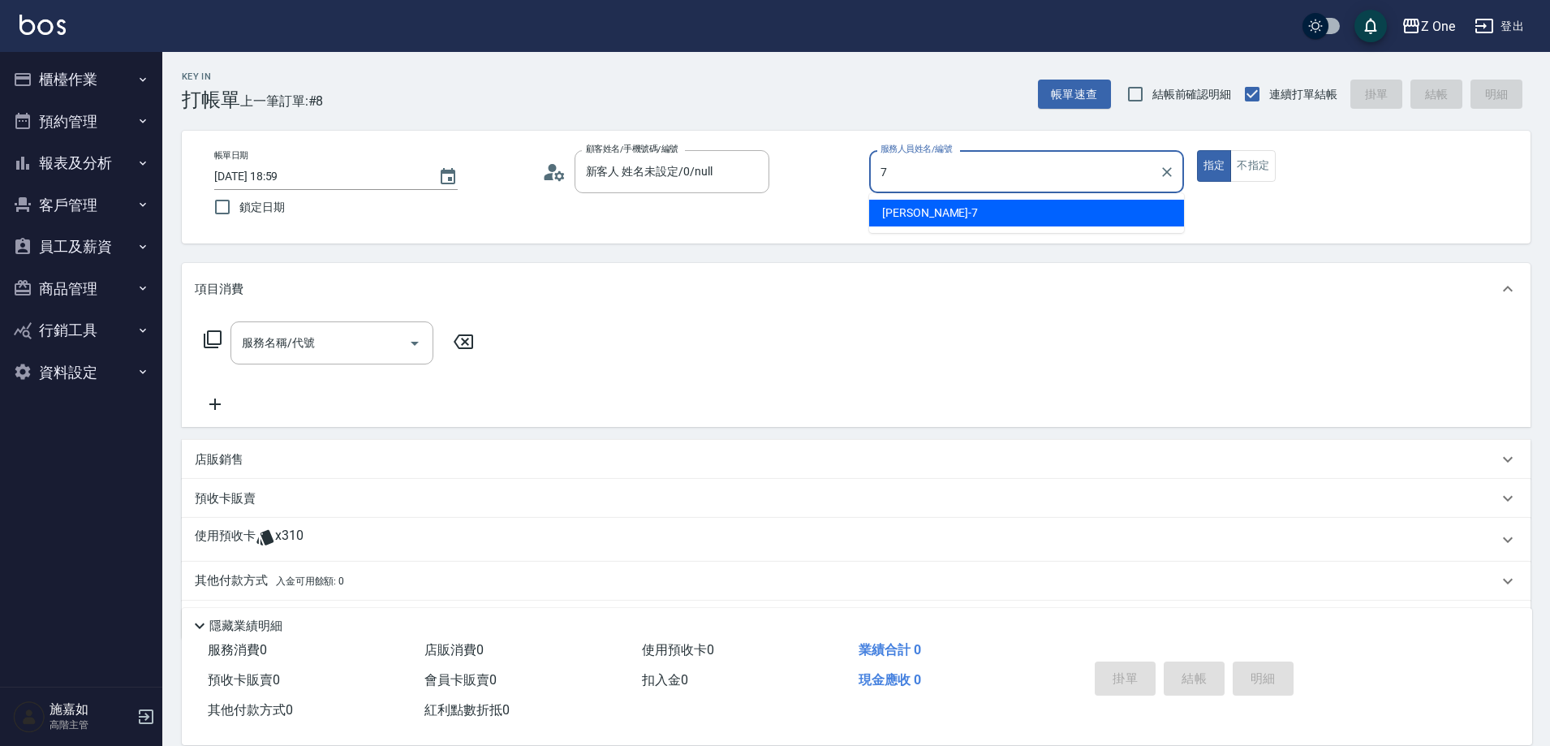
click at [933, 209] on div "[PERSON_NAME]-7" at bounding box center [1026, 213] width 315 height 27
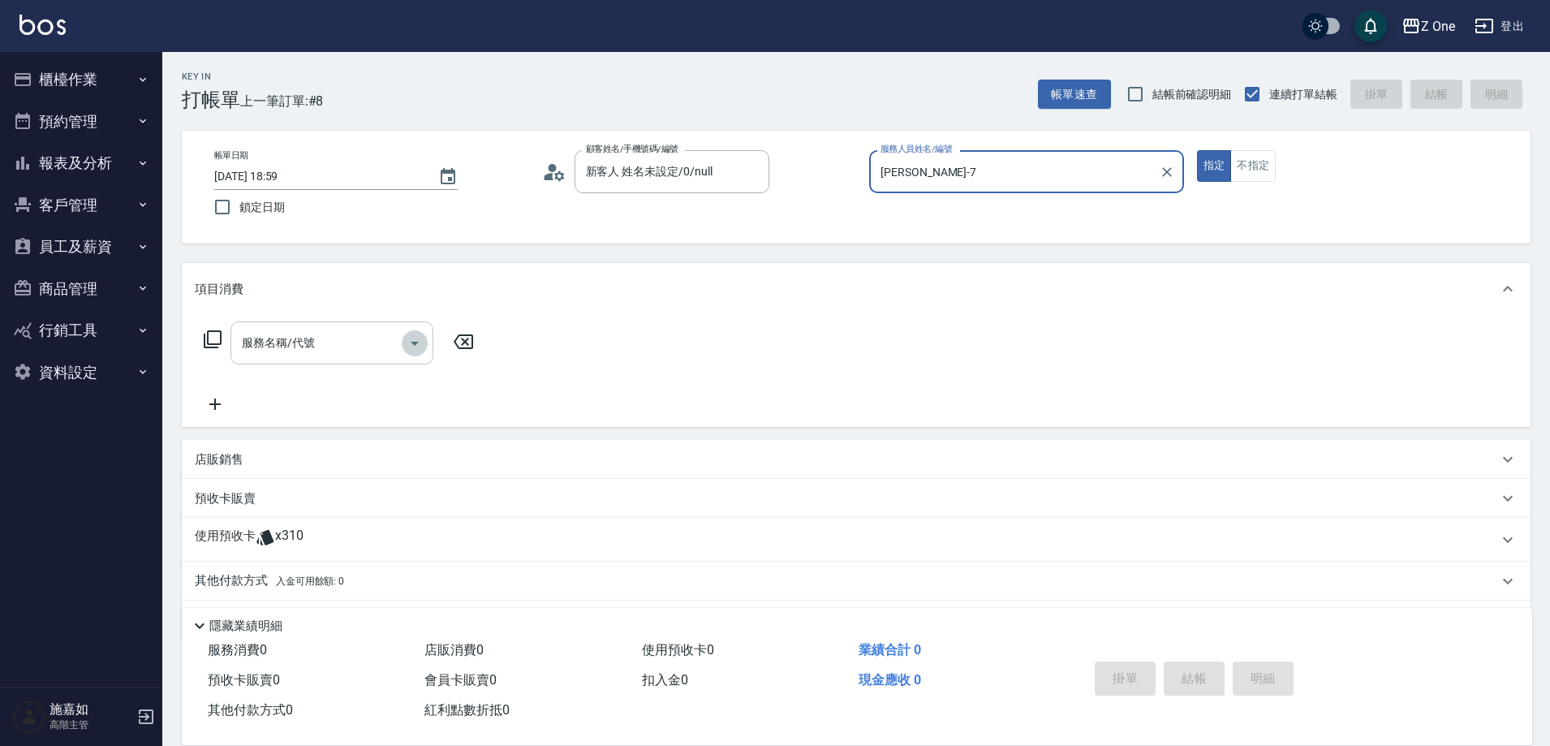
click at [414, 339] on icon "Open" at bounding box center [414, 342] width 19 height 19
type input "[PERSON_NAME]-7"
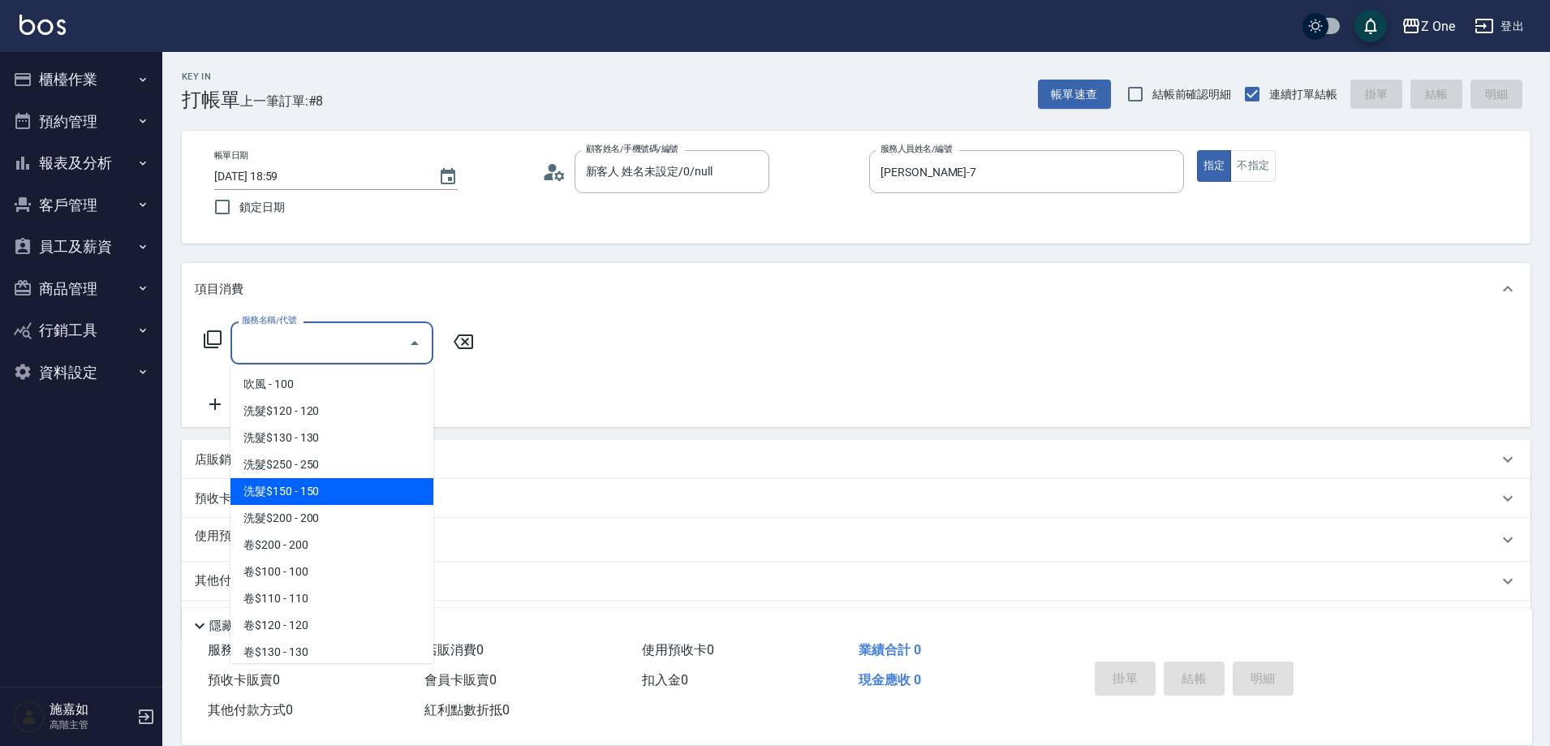
click at [330, 489] on span "洗髮$150 - 150" at bounding box center [331, 491] width 203 height 27
type input "洗髮$150(105)"
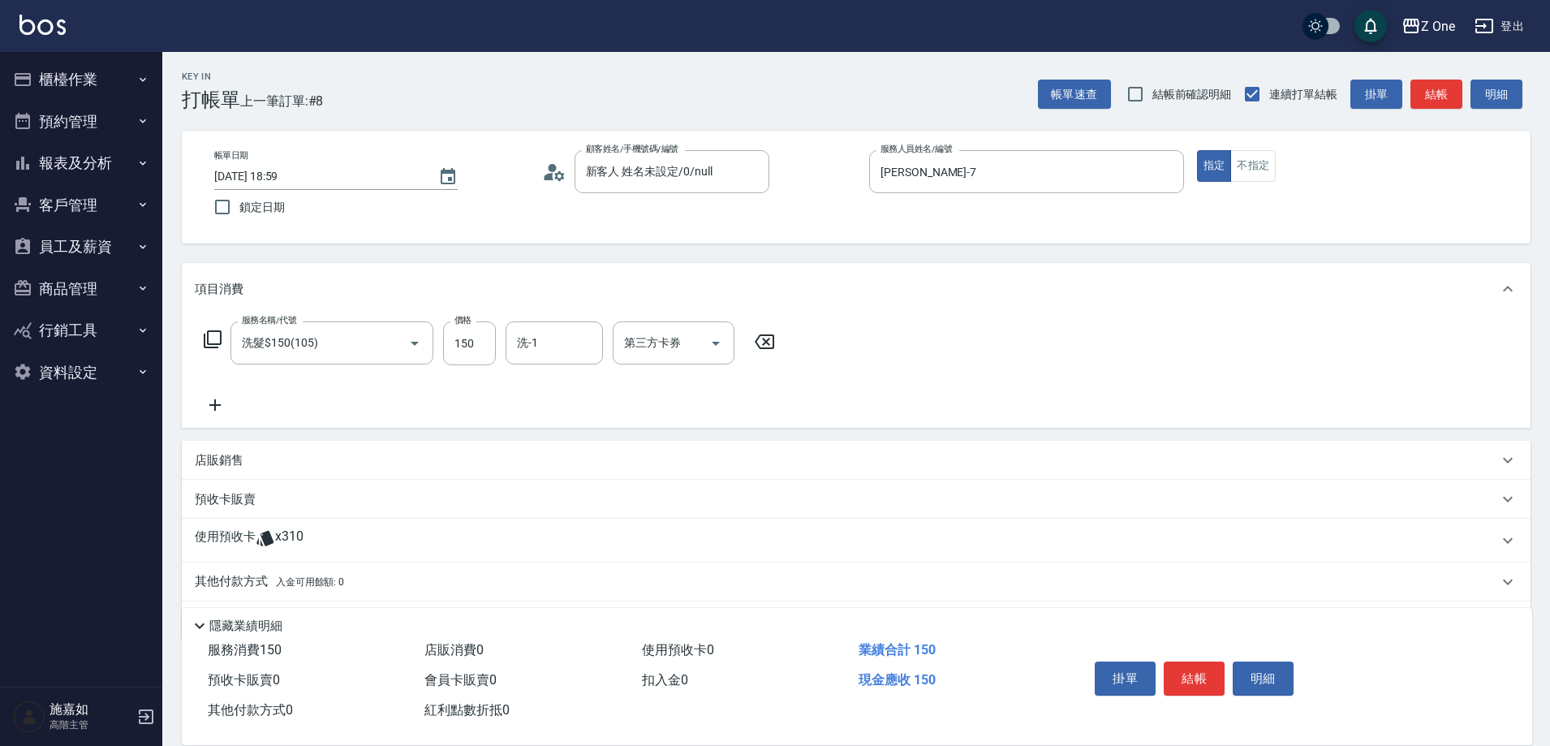
click at [225, 406] on icon at bounding box center [215, 404] width 41 height 19
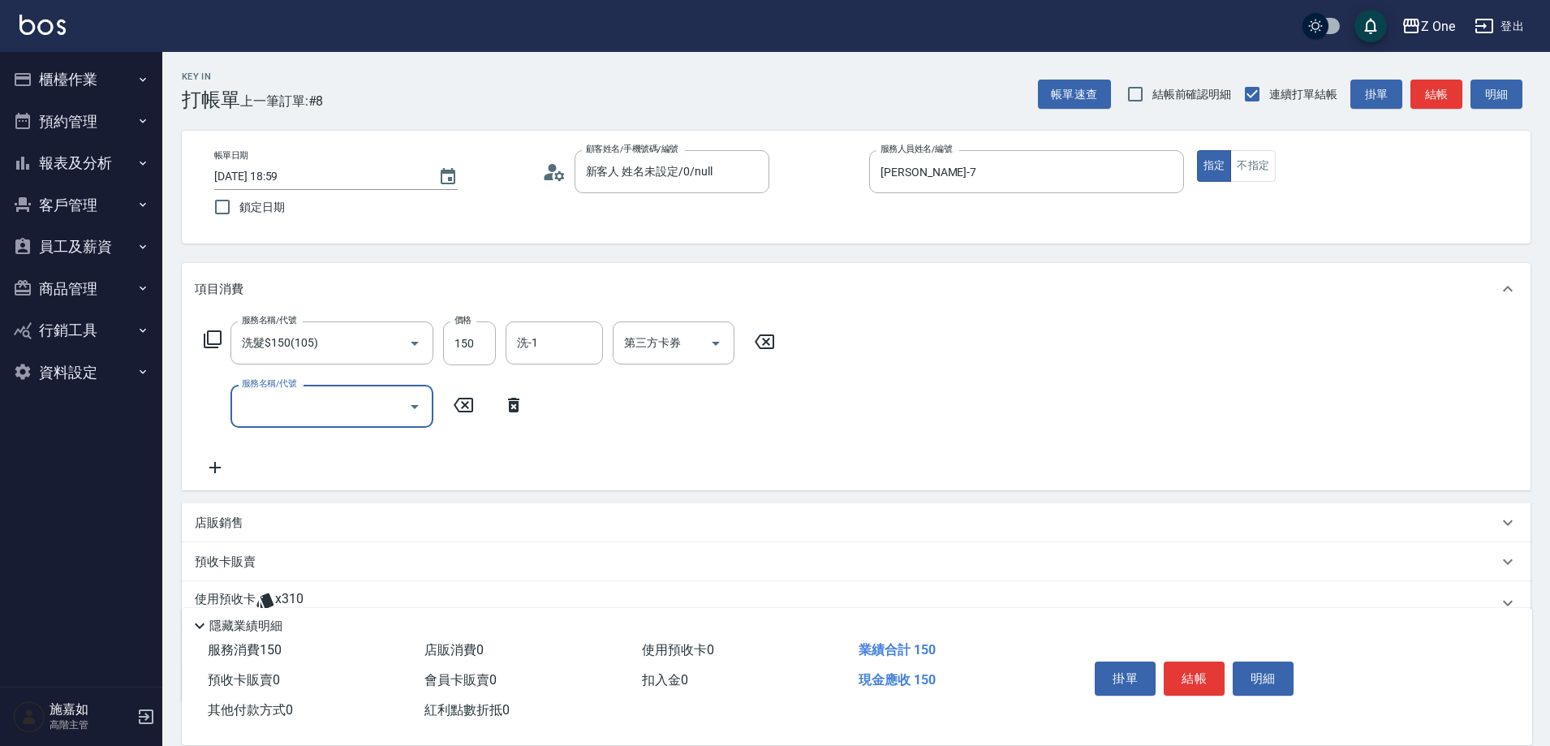
click at [410, 406] on icon "Open" at bounding box center [414, 406] width 19 height 19
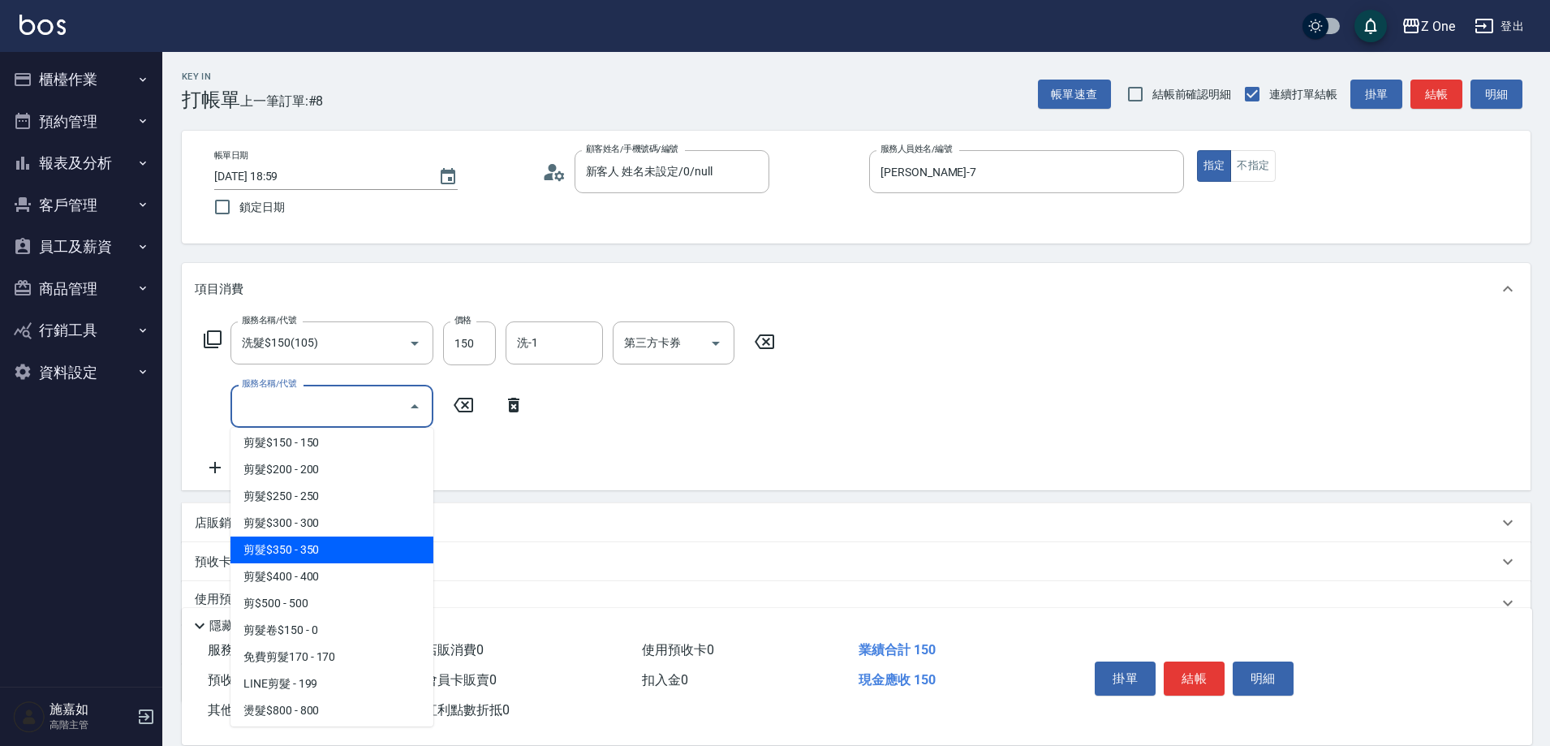
click at [332, 552] on span "剪髮$350 - 350" at bounding box center [331, 549] width 203 height 27
type input "剪髮$350(208)"
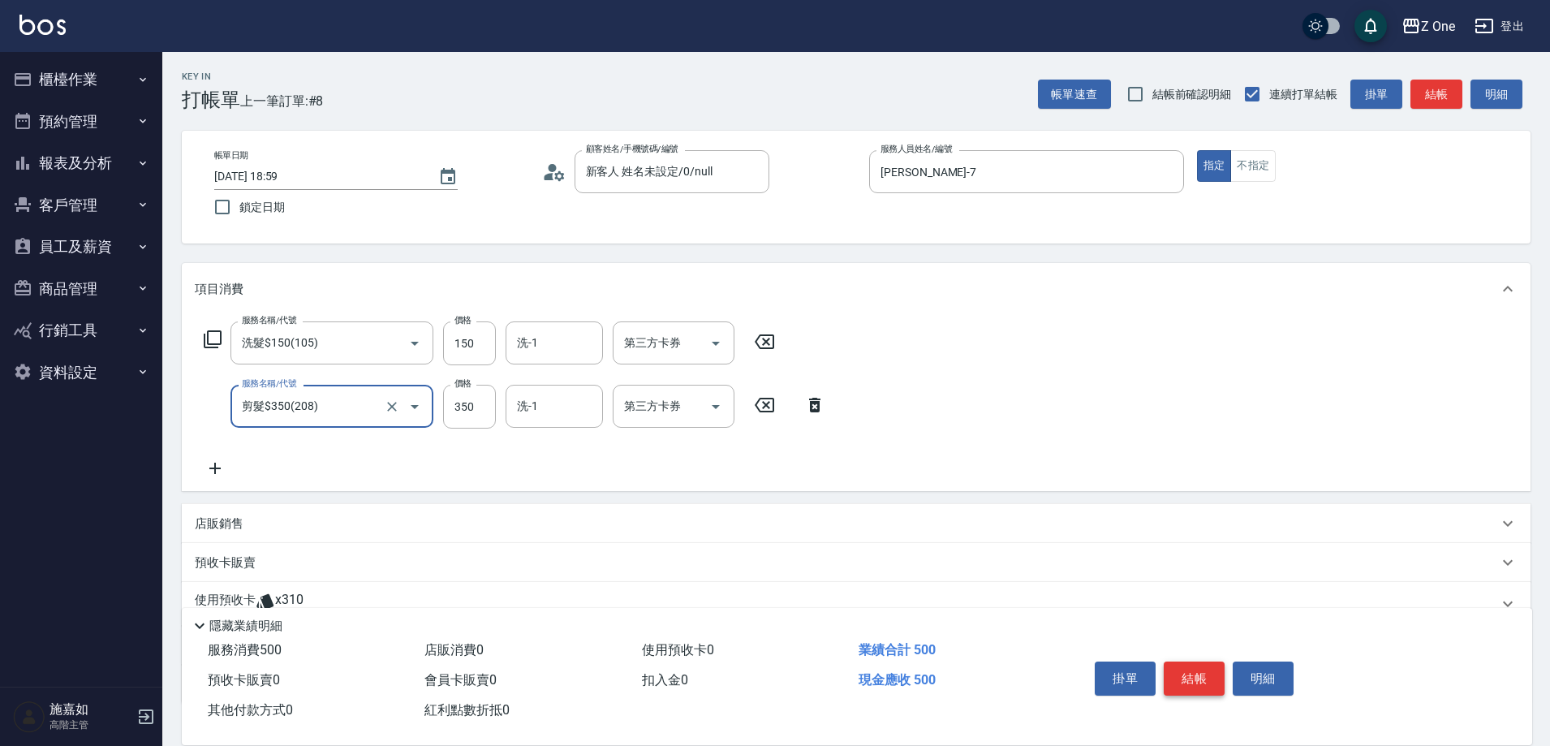
click at [1198, 669] on button "結帳" at bounding box center [1193, 678] width 61 height 34
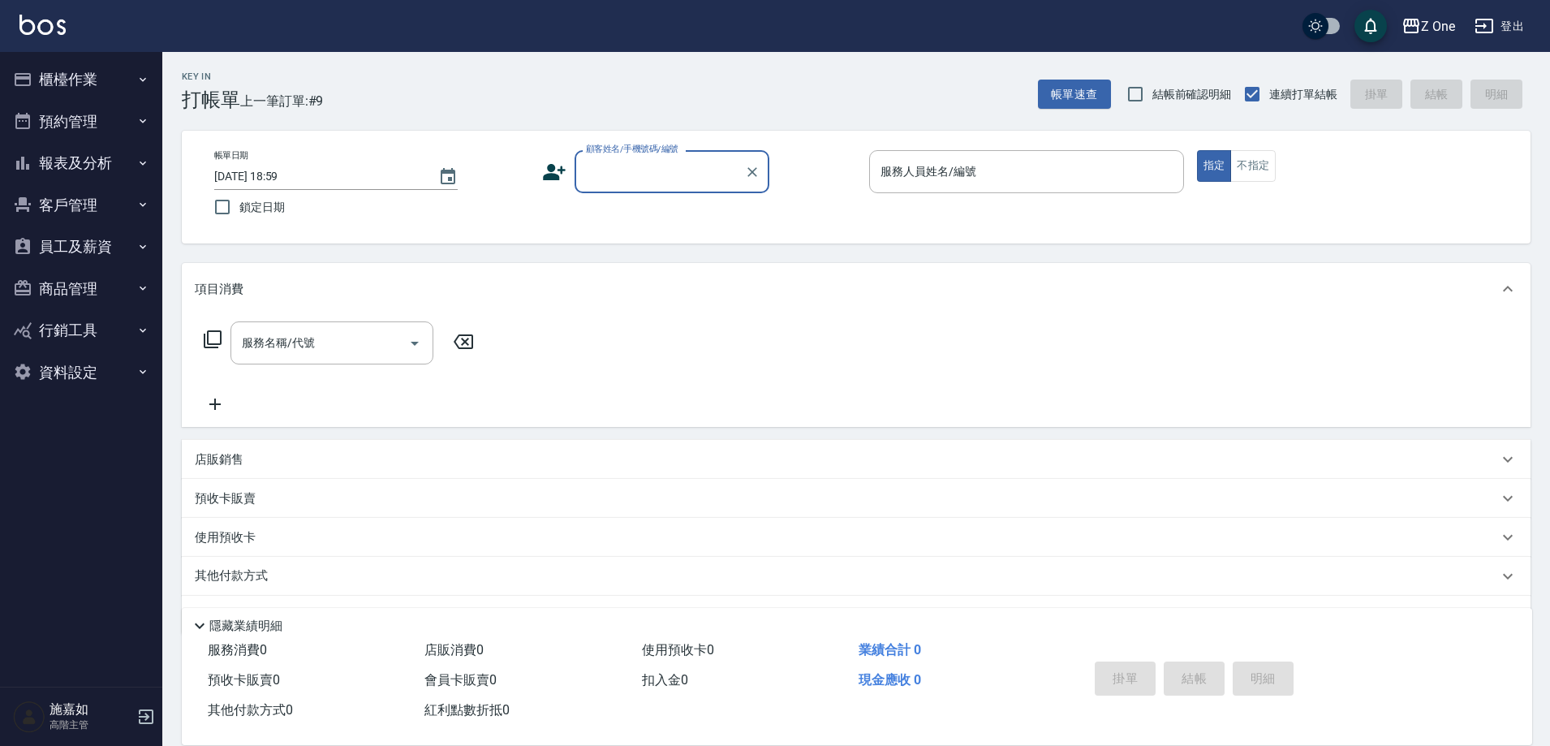
click at [670, 171] on input "顧客姓名/手機號碼/編號" at bounding box center [660, 171] width 156 height 28
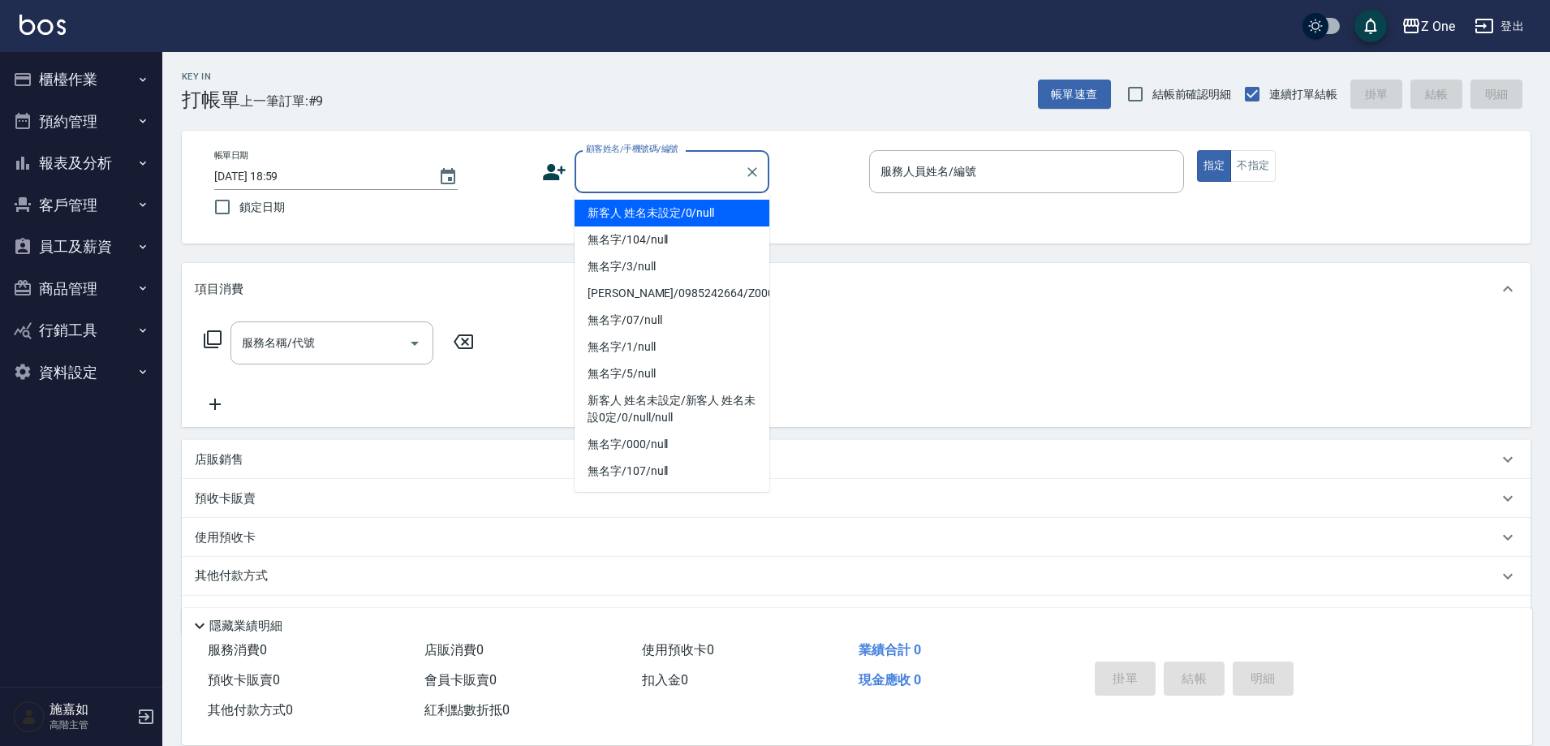
click at [668, 203] on li "新客人 姓名未設定/0/null" at bounding box center [671, 213] width 195 height 27
type input "新客人 姓名未設定/0/null"
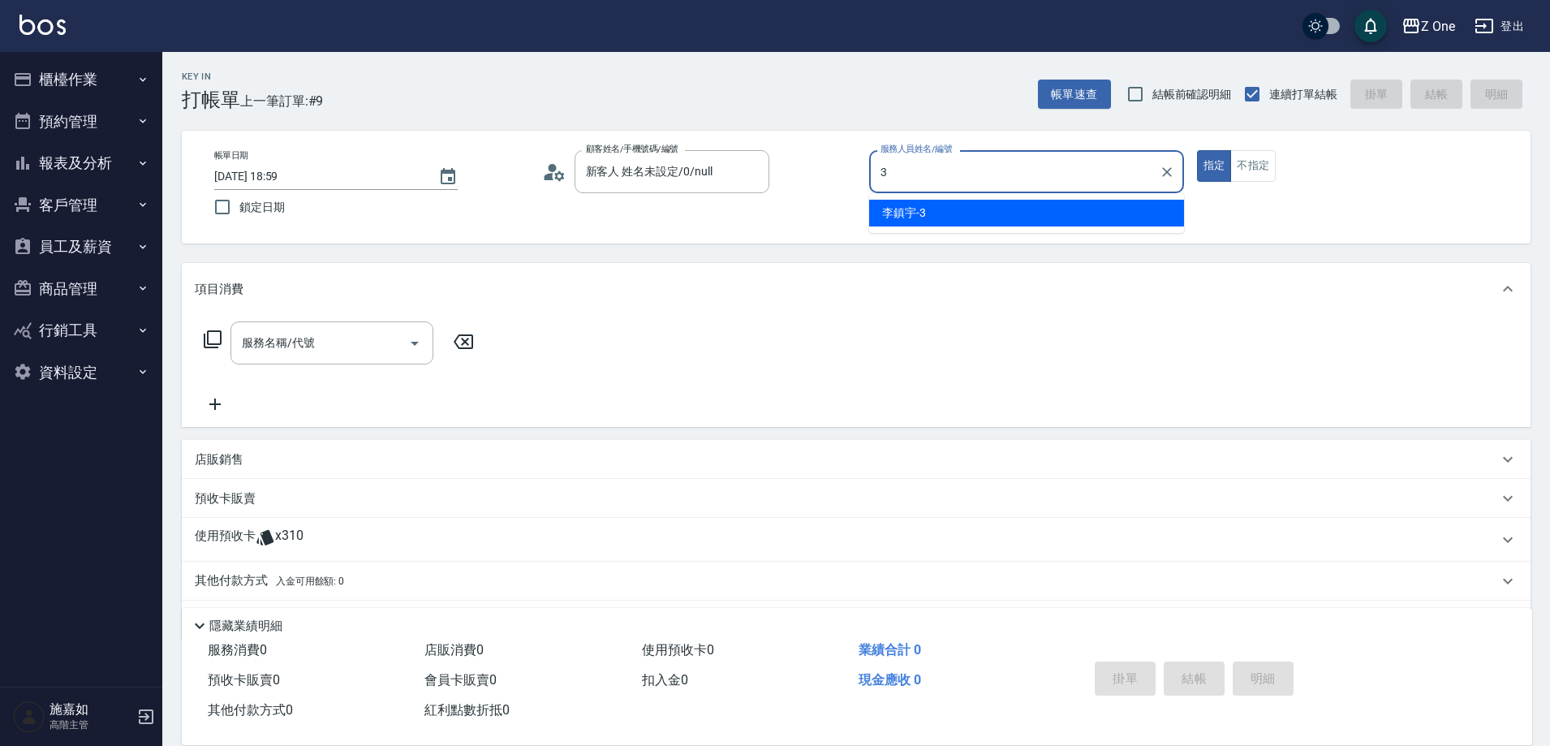
click at [935, 208] on div "[PERSON_NAME]-3" at bounding box center [1026, 213] width 315 height 27
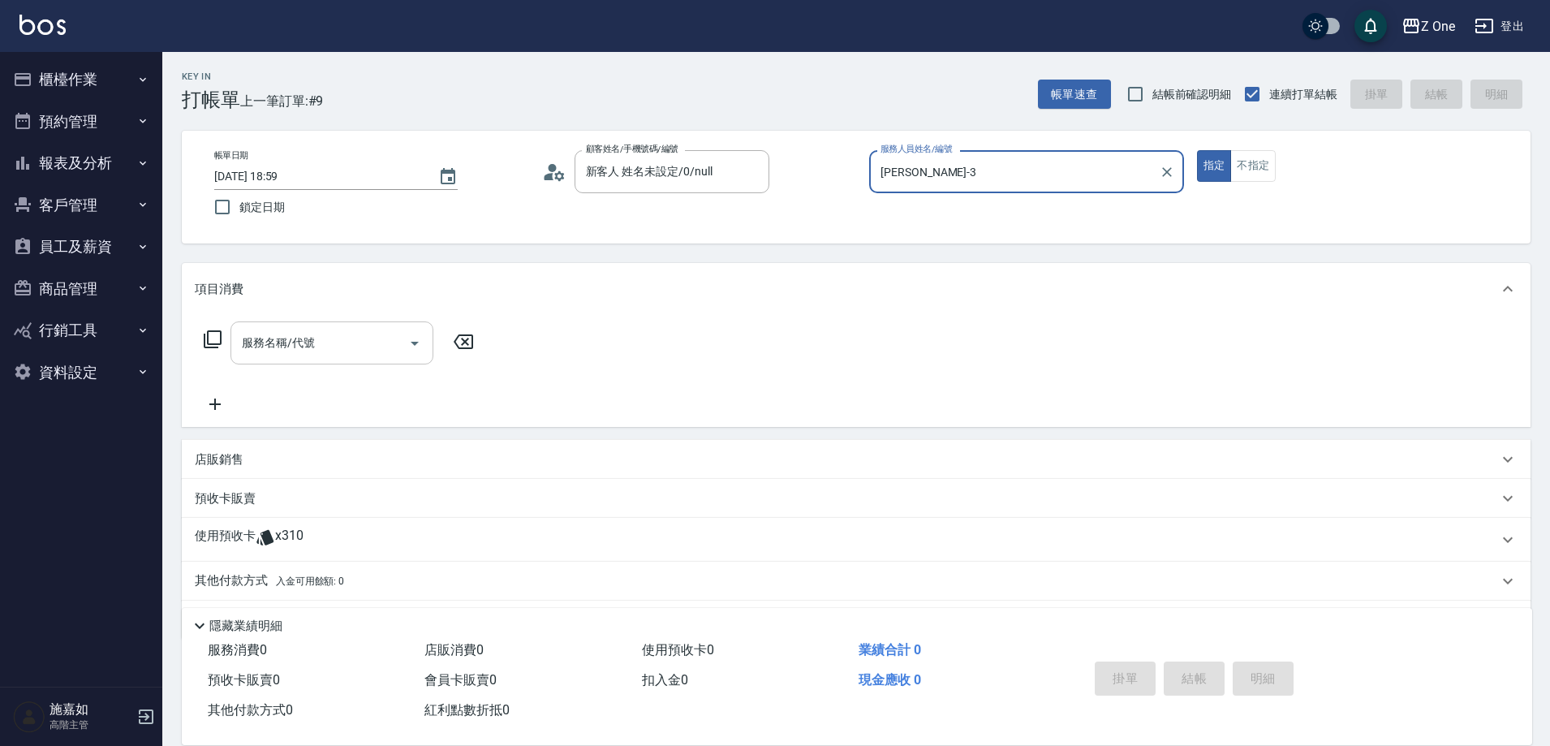
click at [414, 342] on icon "Open" at bounding box center [415, 344] width 8 height 4
type input "[PERSON_NAME]-3"
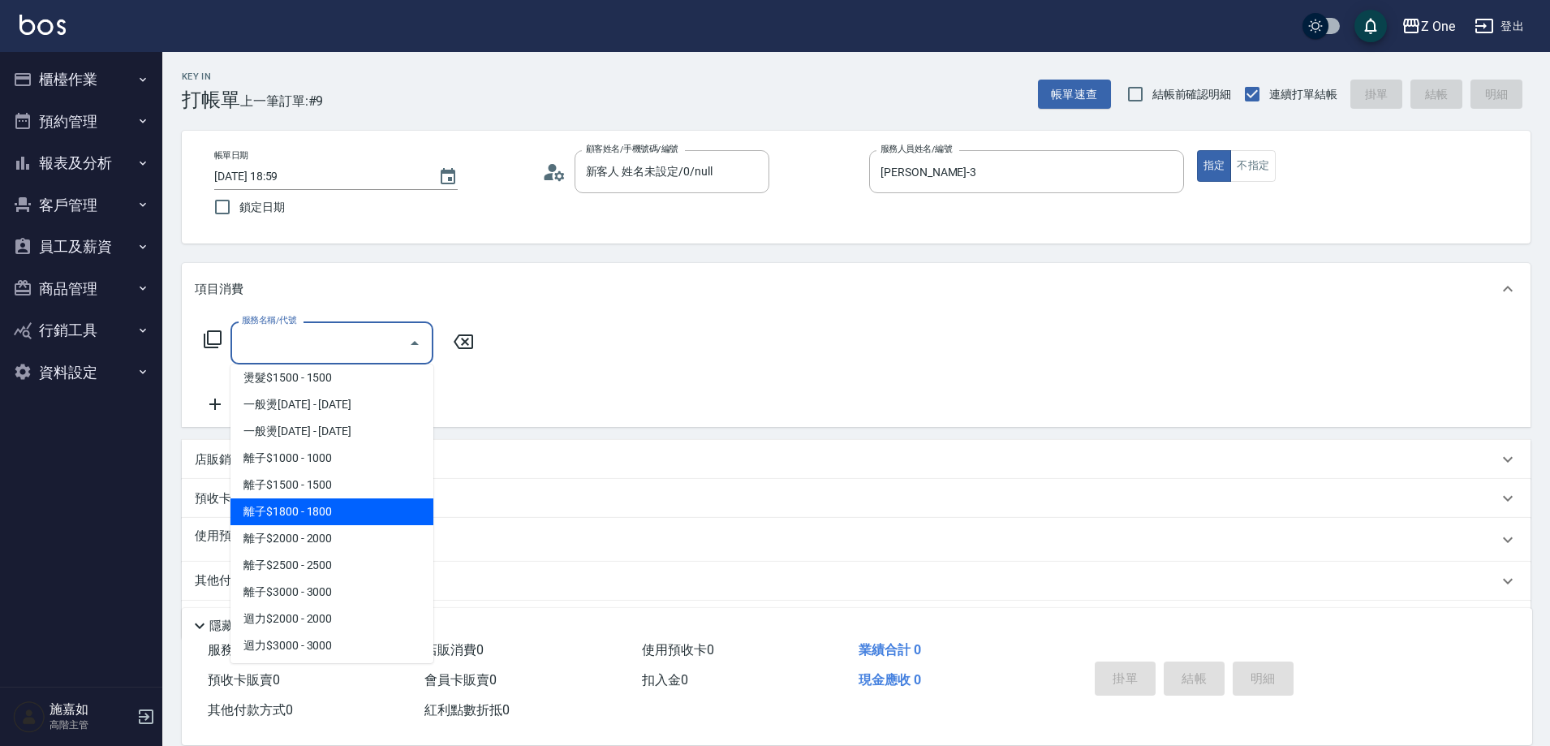
scroll to position [811, 0]
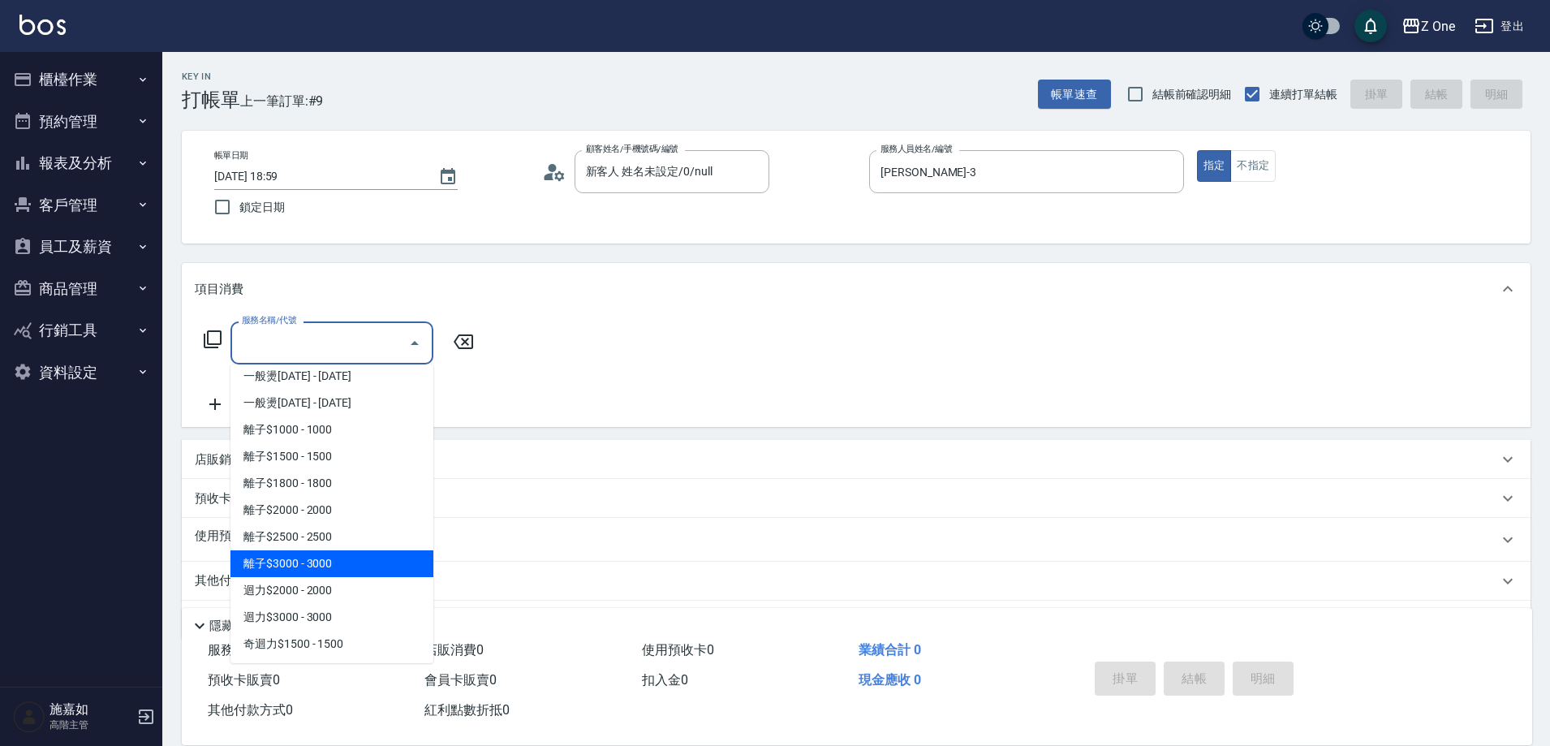
click at [360, 570] on span "離子$3000 - 3000" at bounding box center [331, 563] width 203 height 27
type input "離子$3000(316)"
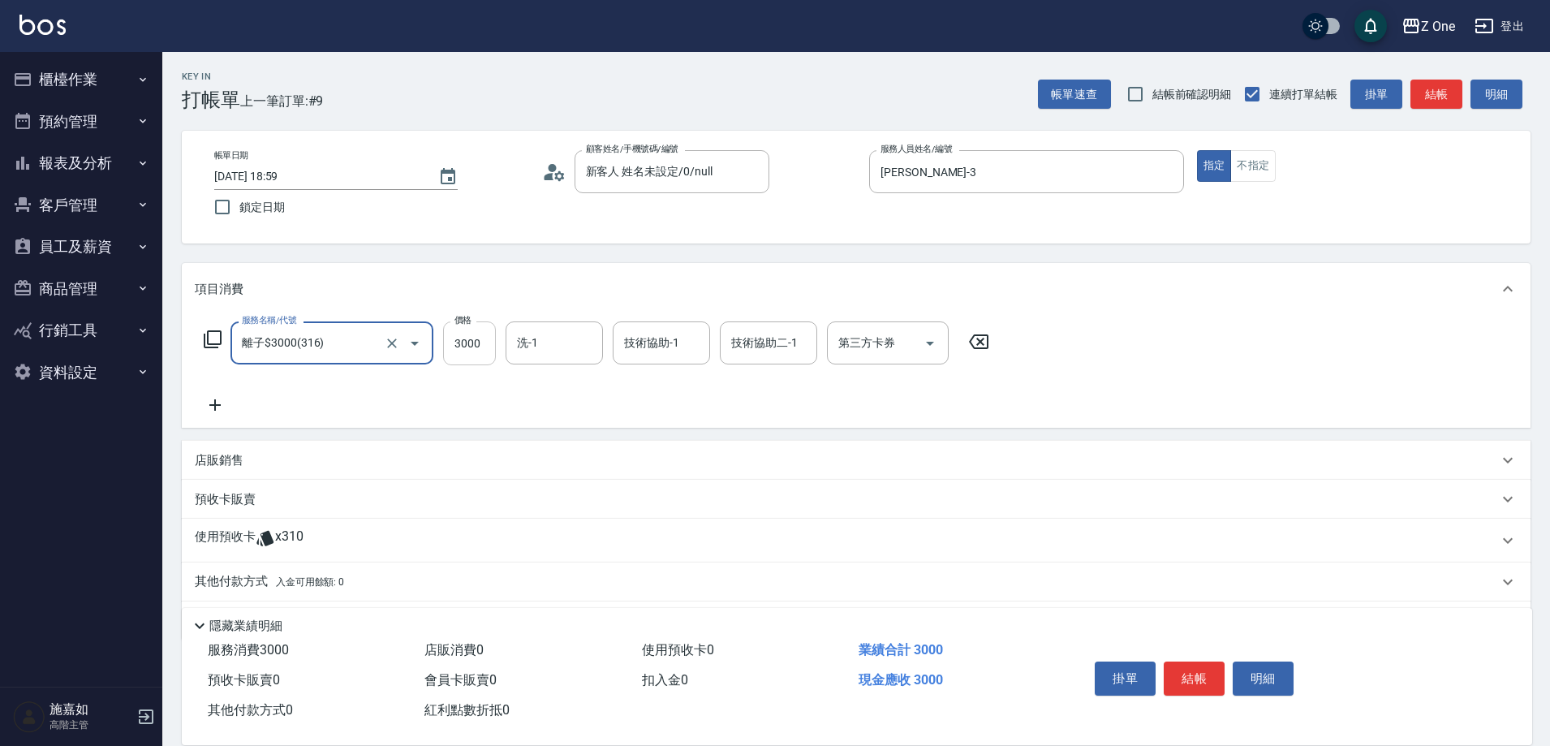
click at [482, 340] on input "3000" at bounding box center [469, 343] width 53 height 44
type input "3250"
click at [216, 405] on icon at bounding box center [214, 404] width 11 height 11
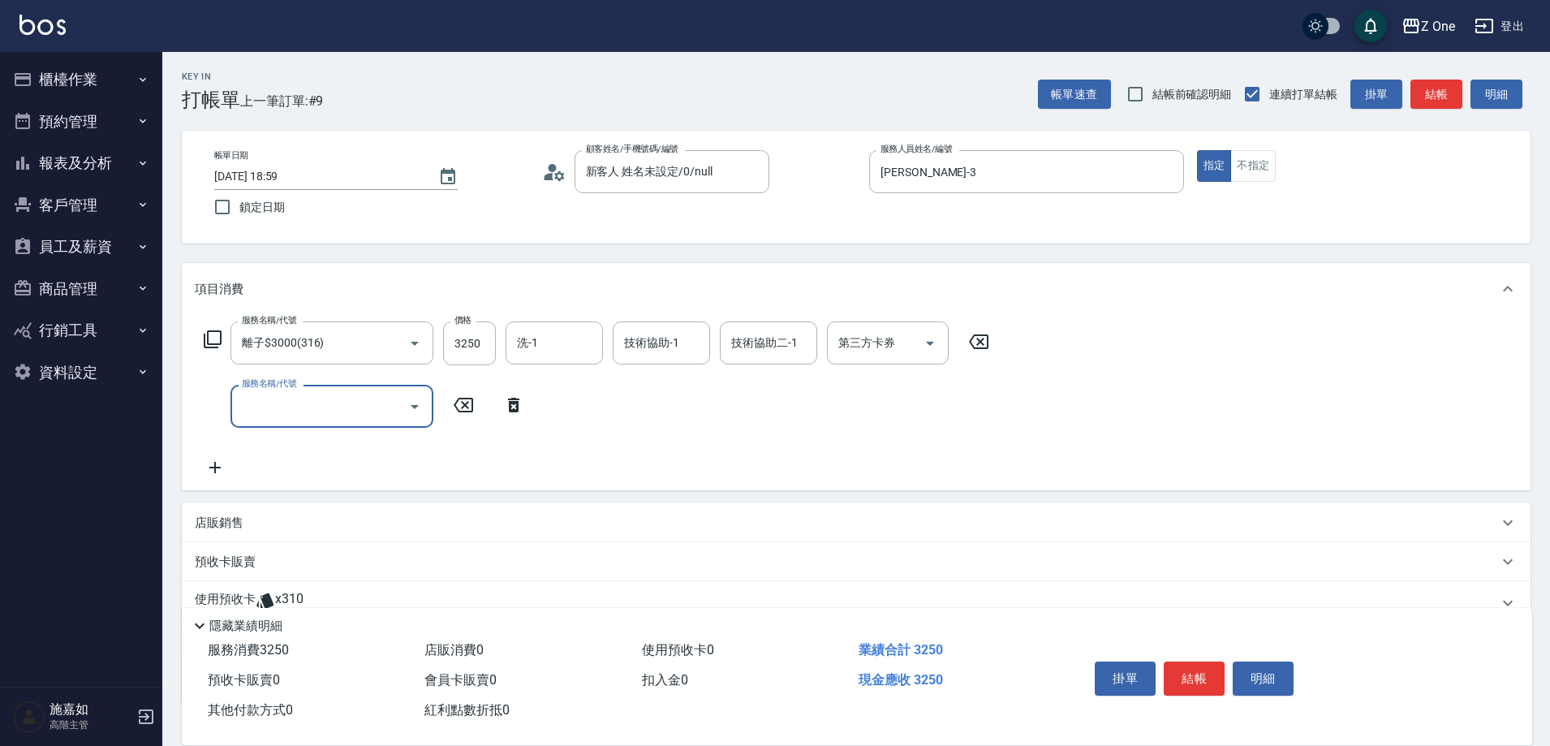
click at [415, 406] on icon "Open" at bounding box center [415, 407] width 8 height 4
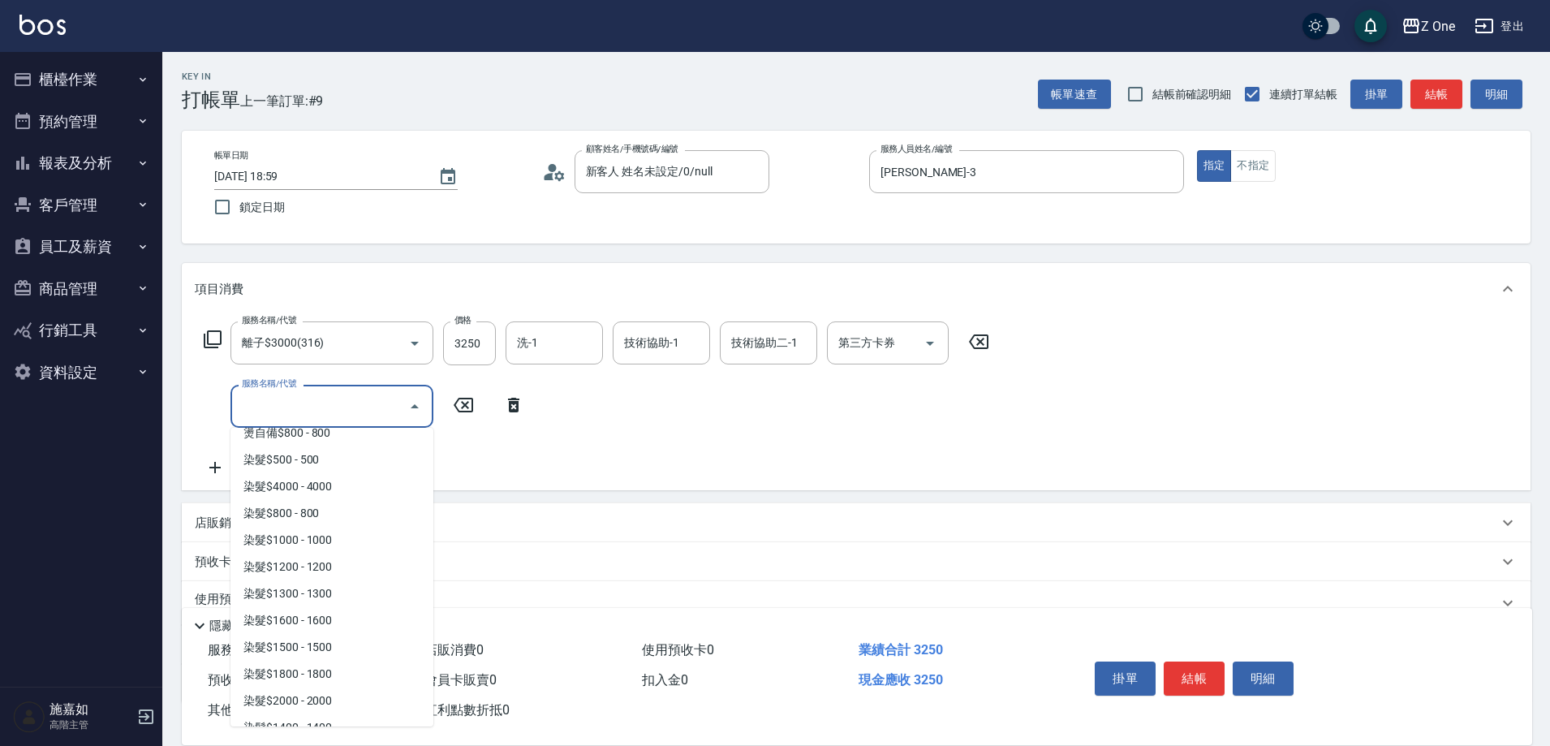
scroll to position [1542, 0]
click at [341, 675] on span "染$3000 - 3000" at bounding box center [331, 673] width 203 height 27
type input "染$3000(412)"
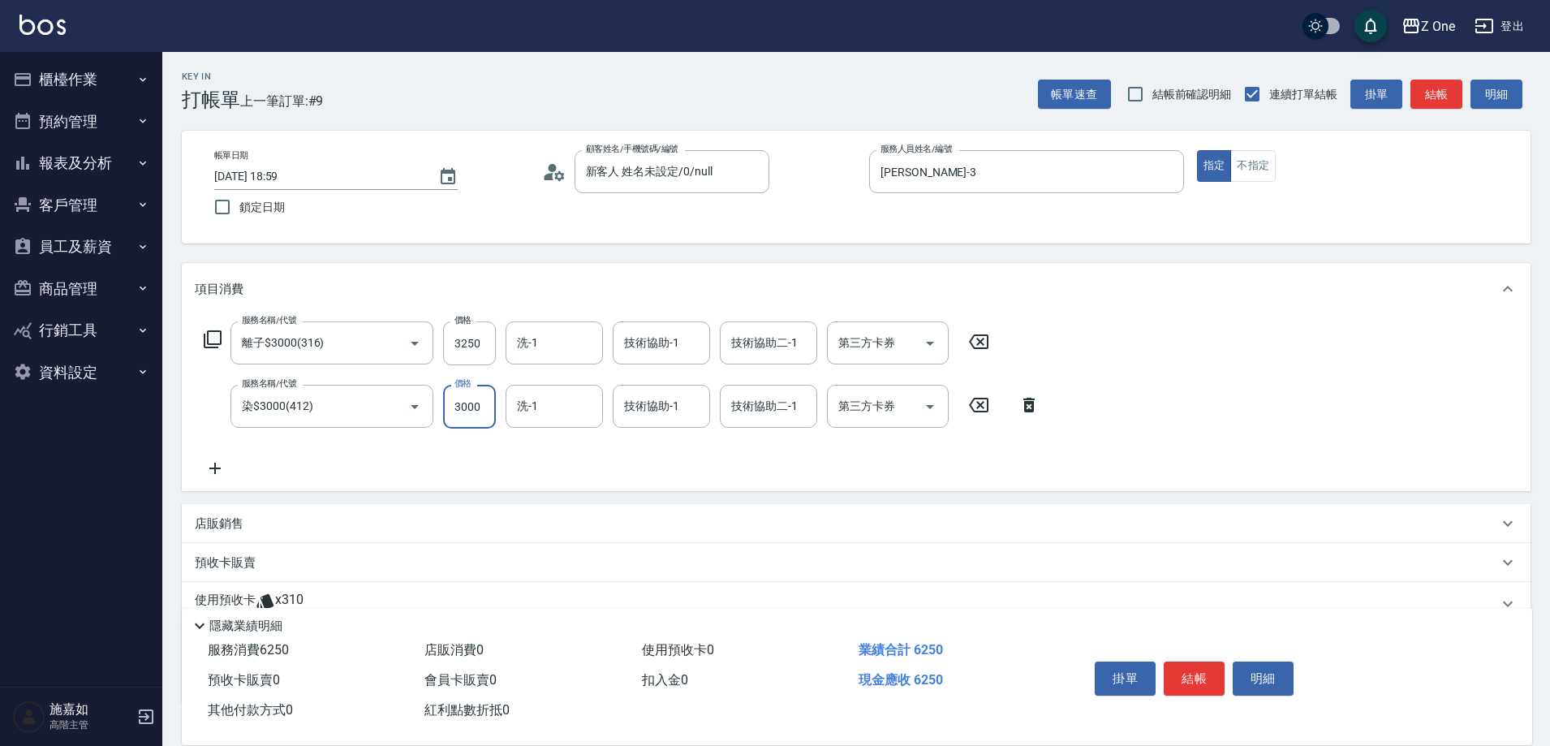
click at [479, 399] on input "3000" at bounding box center [469, 407] width 53 height 44
type input "3250"
click at [1185, 674] on button "結帳" at bounding box center [1193, 678] width 61 height 34
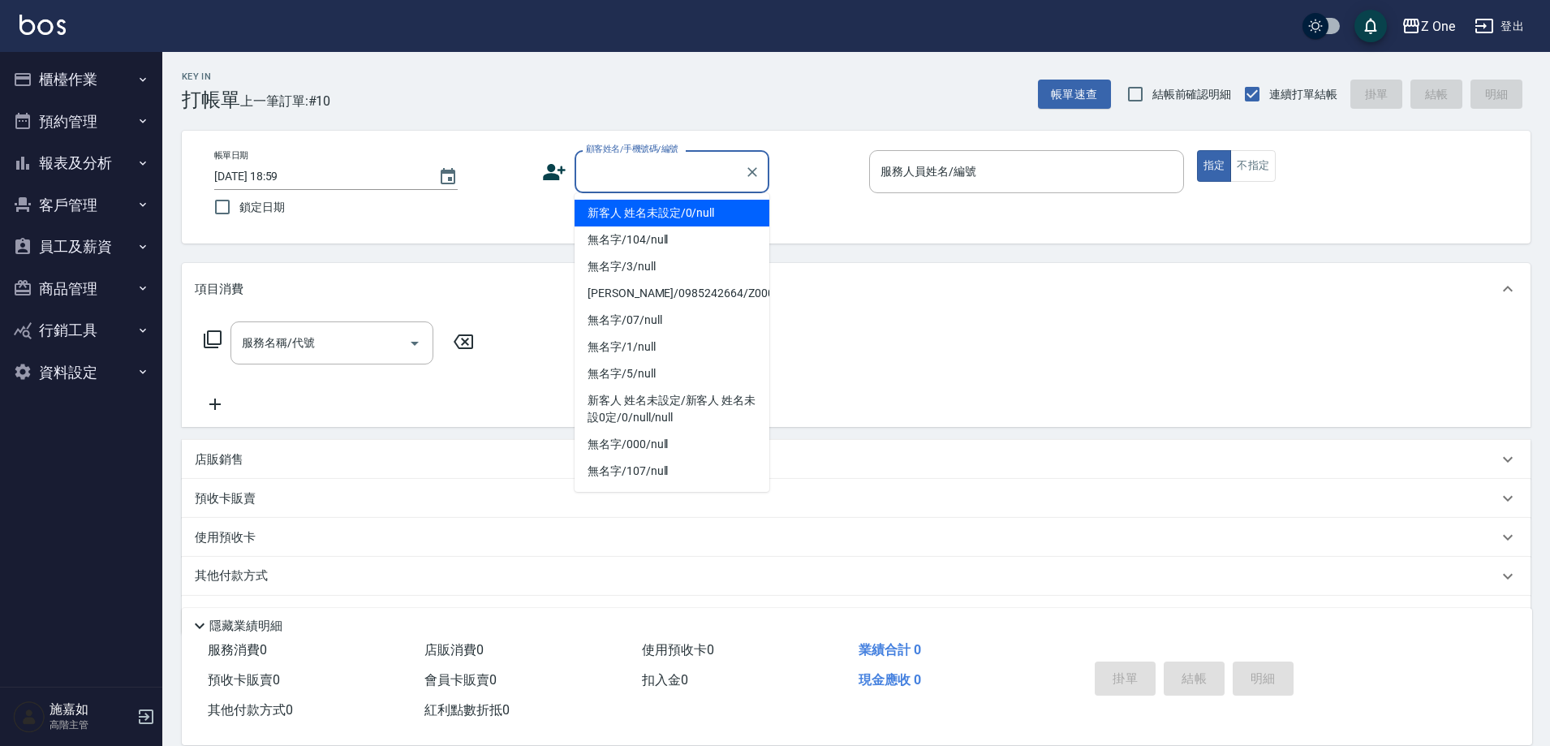
click at [639, 171] on input "顧客姓名/手機號碼/編號" at bounding box center [660, 171] width 156 height 28
click at [635, 212] on li "新客人 姓名未設定/0/null" at bounding box center [671, 213] width 195 height 27
type input "新客人 姓名未設定/0/null"
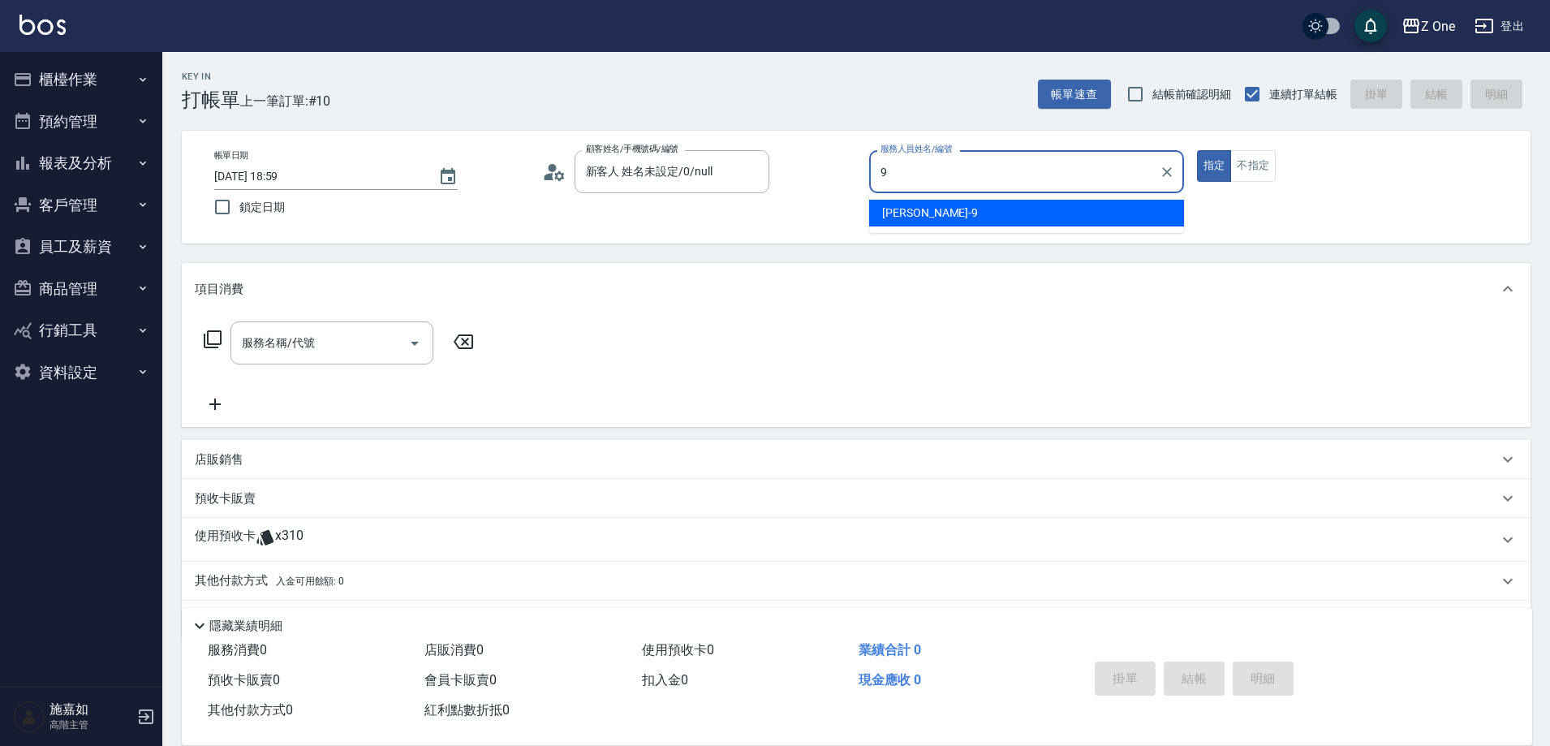
click at [918, 209] on span "[PERSON_NAME]-9" at bounding box center [930, 212] width 96 height 17
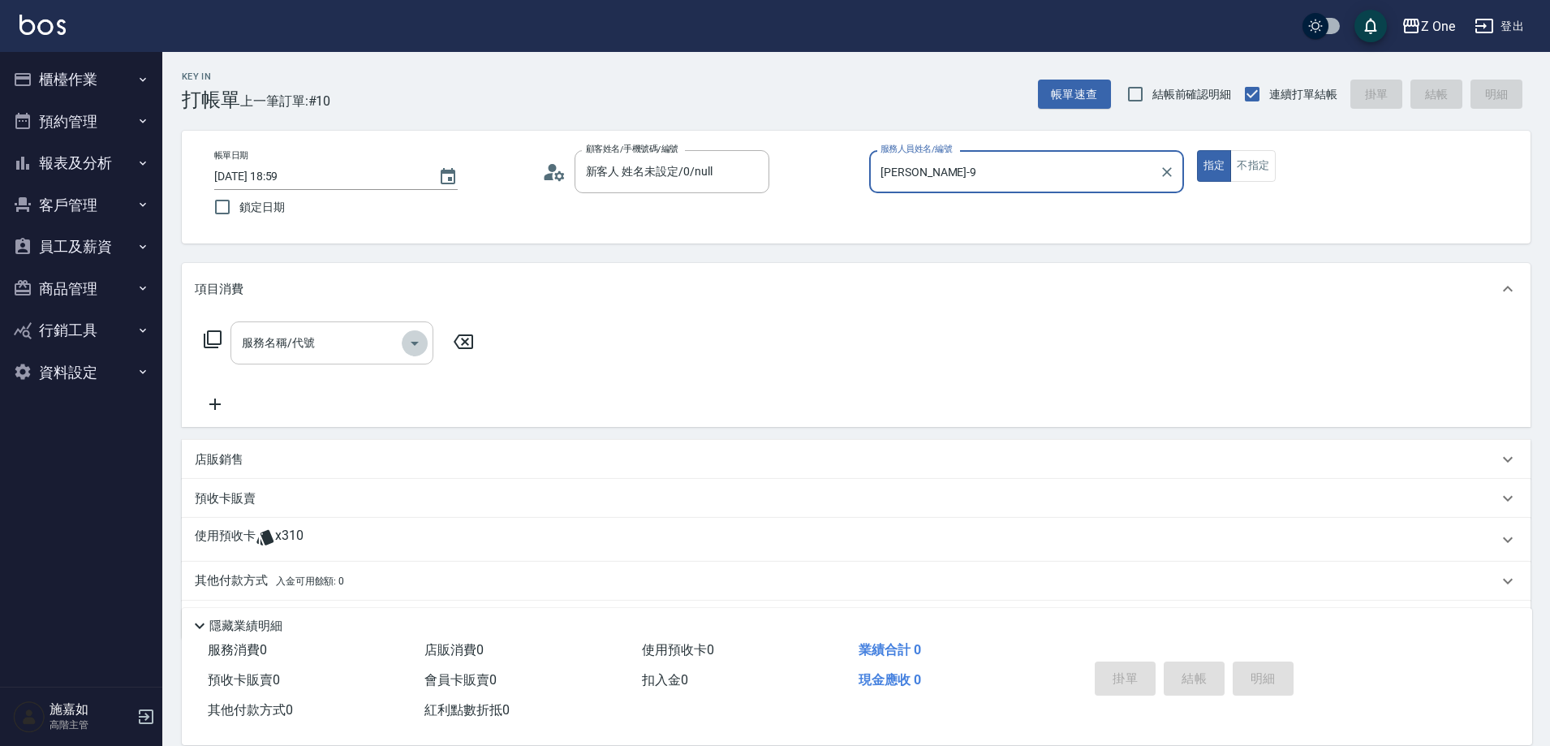
click at [417, 342] on icon "Open" at bounding box center [415, 344] width 8 height 4
type input "[PERSON_NAME]-9"
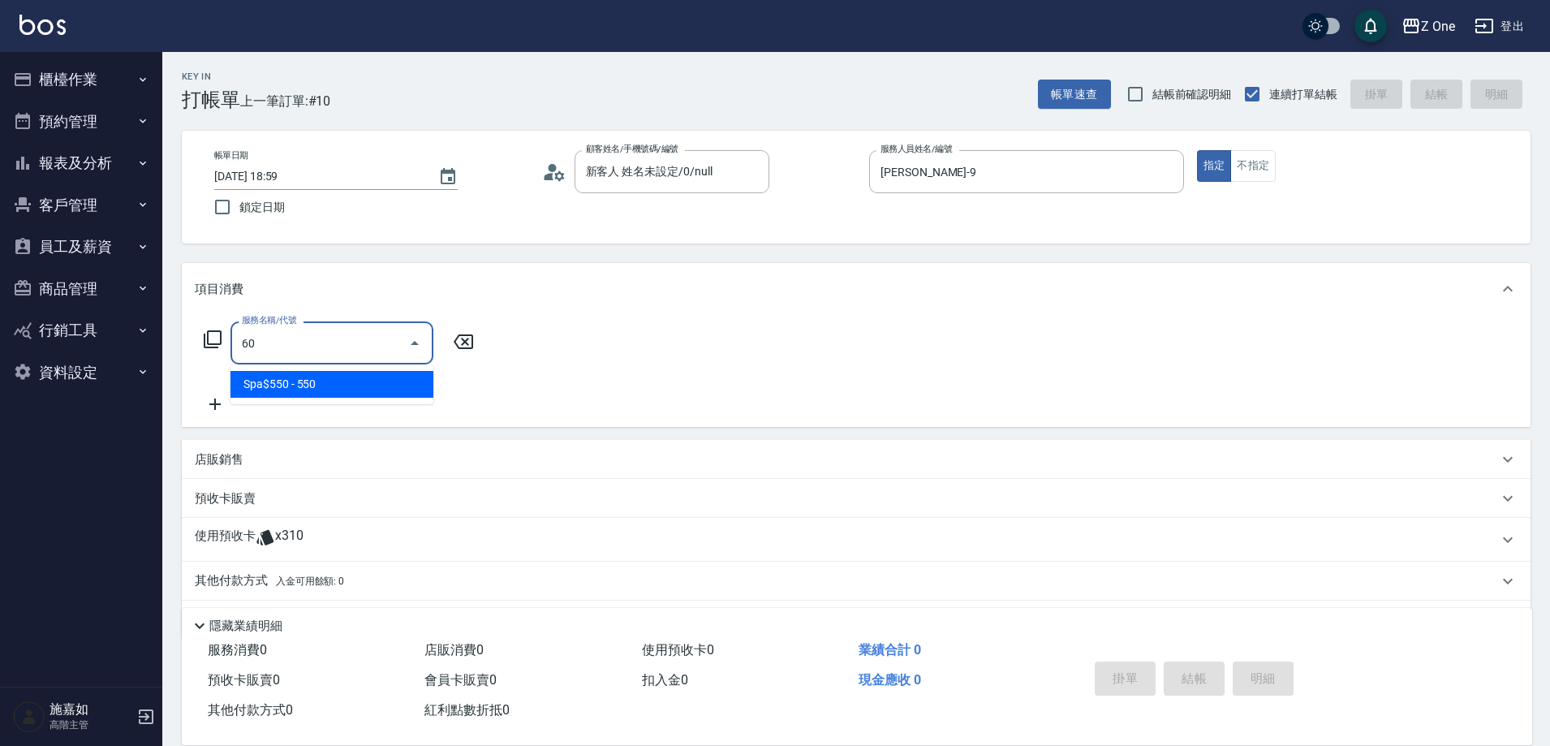
type input "6"
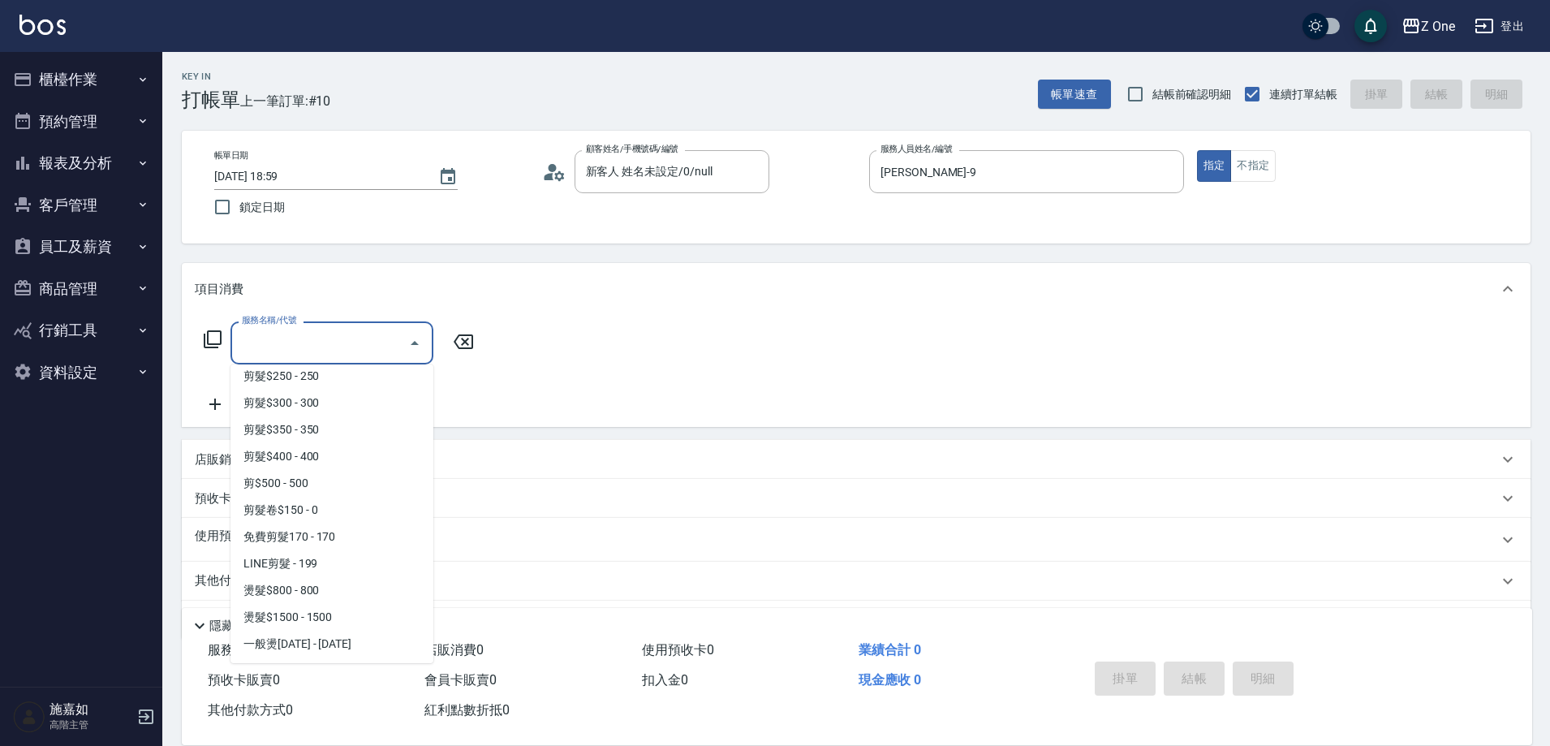
scroll to position [568, 0]
click at [330, 452] on span "剪$500 - 500" at bounding box center [331, 458] width 203 height 27
type input "剪$500(211)"
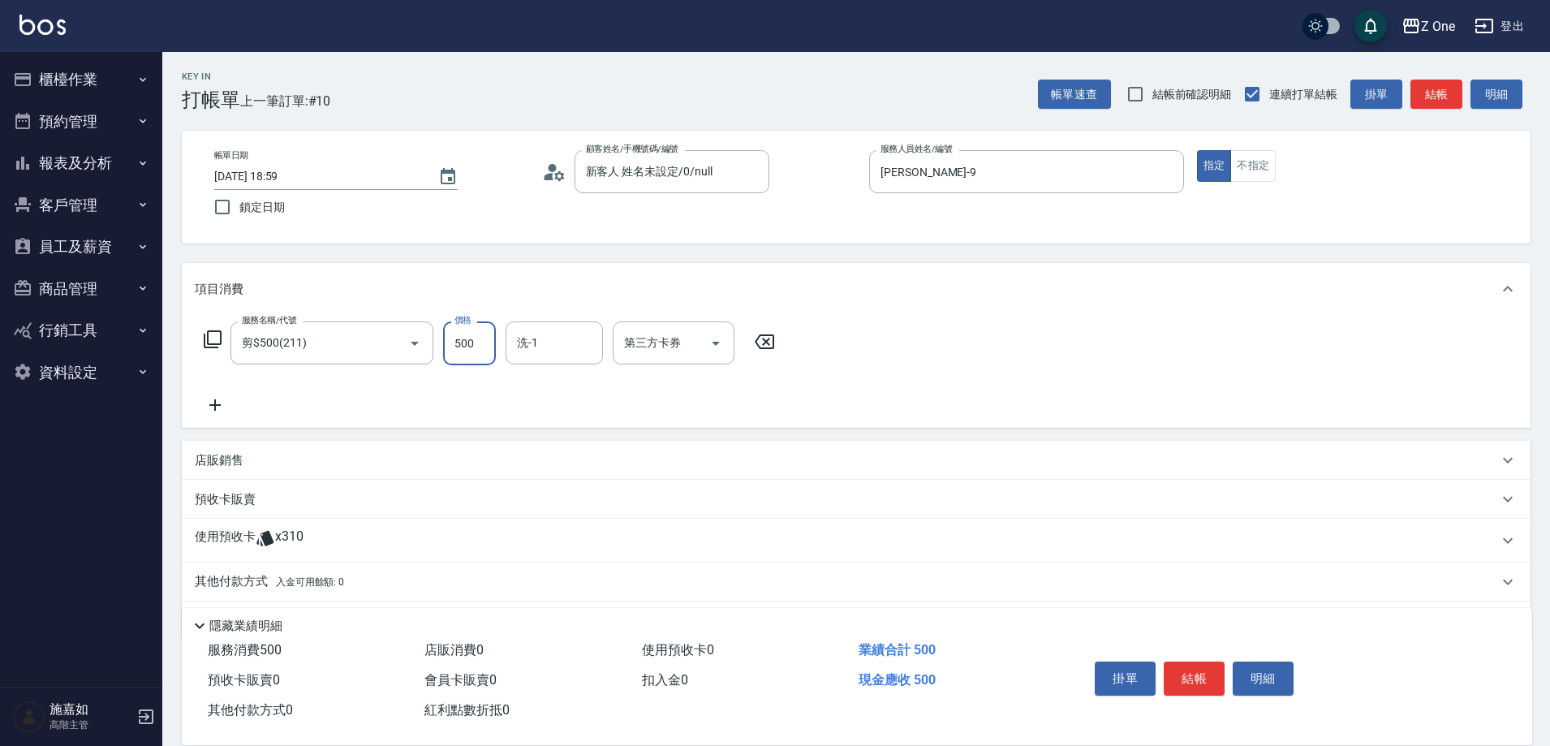
click at [479, 342] on input "500" at bounding box center [469, 343] width 53 height 44
type input "550"
click at [1209, 669] on button "結帳" at bounding box center [1193, 678] width 61 height 34
type input "[DATE] 19:00"
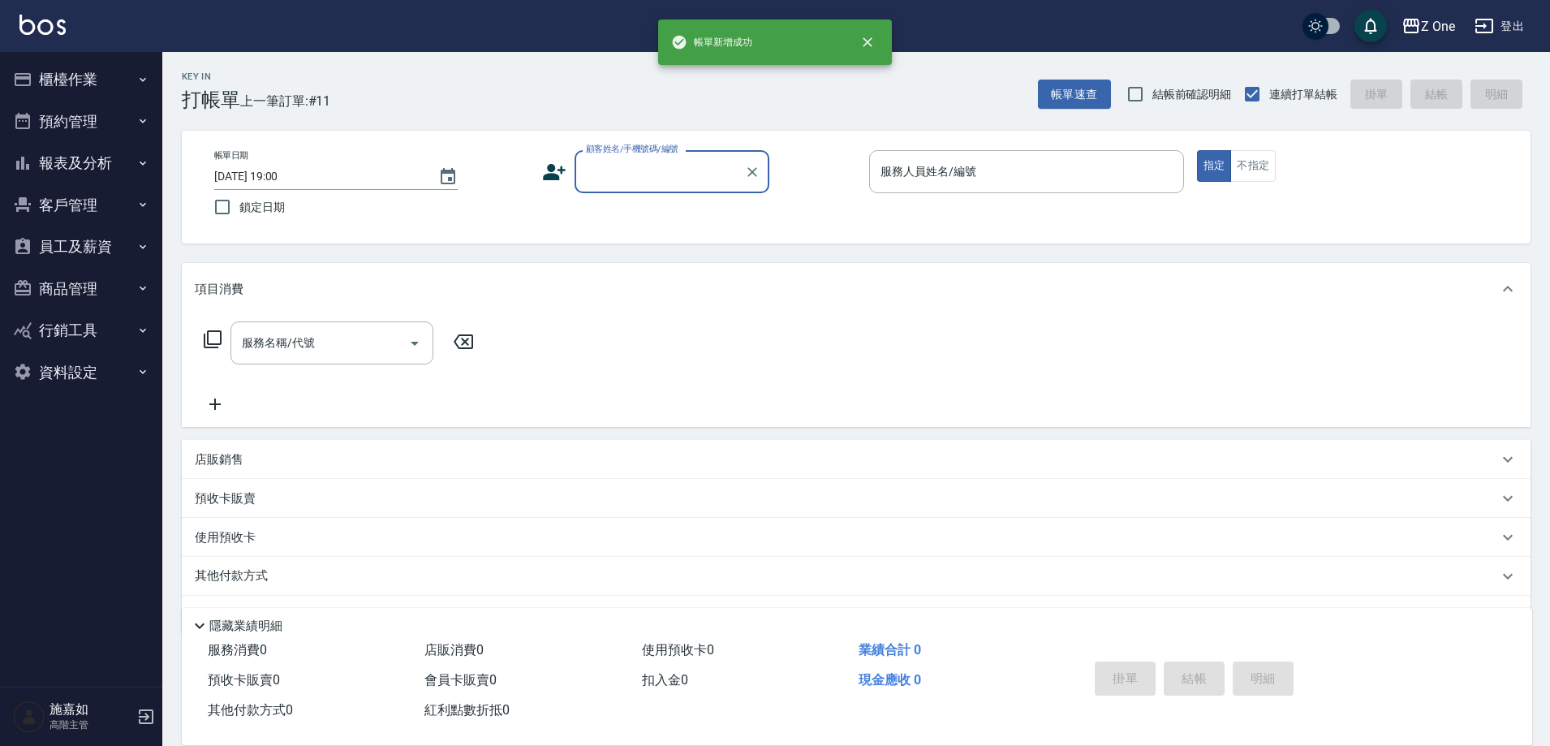
click at [653, 181] on input "顧客姓名/手機號碼/編號" at bounding box center [660, 171] width 156 height 28
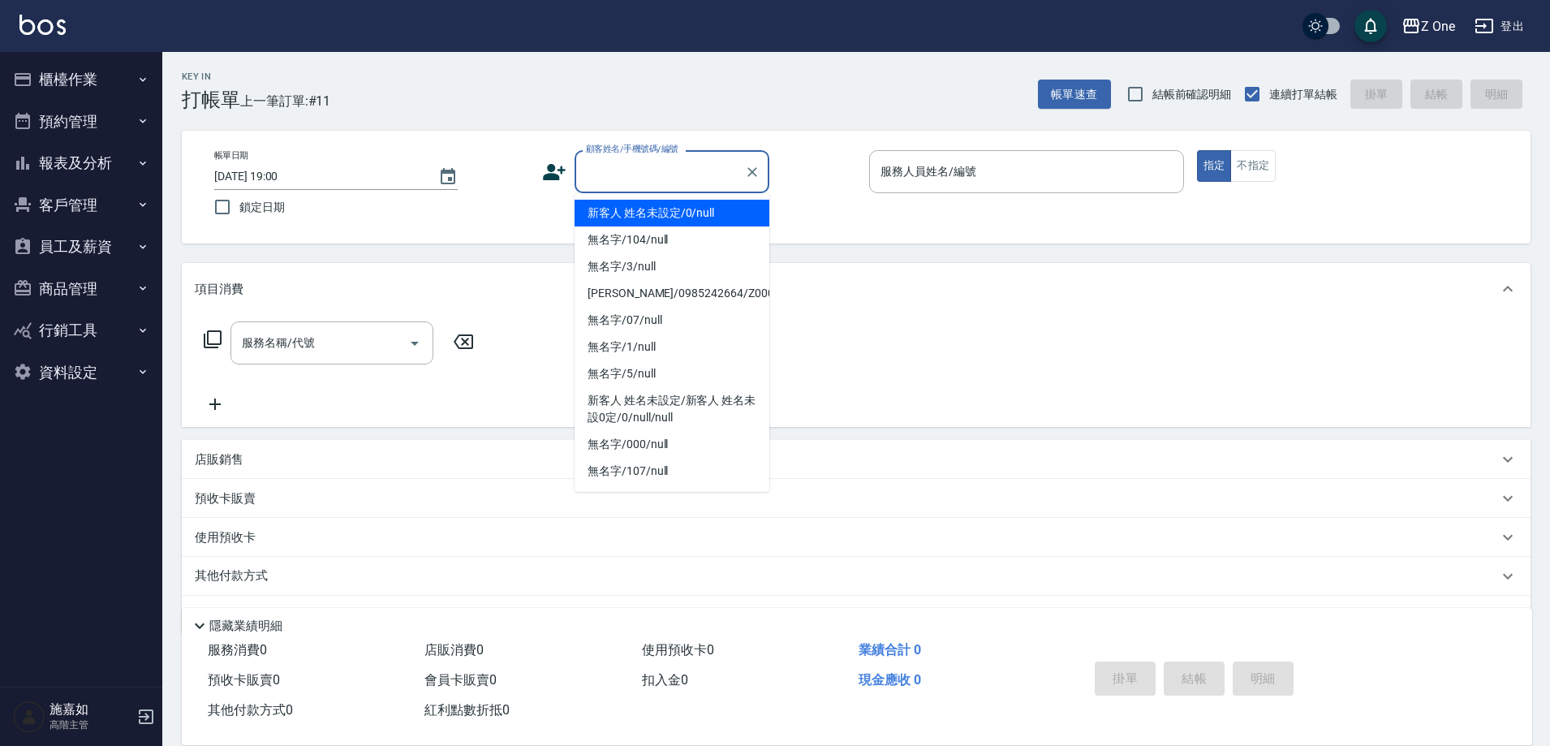
click at [656, 207] on li "新客人 姓名未設定/0/null" at bounding box center [671, 213] width 195 height 27
type input "新客人 姓名未設定/0/null"
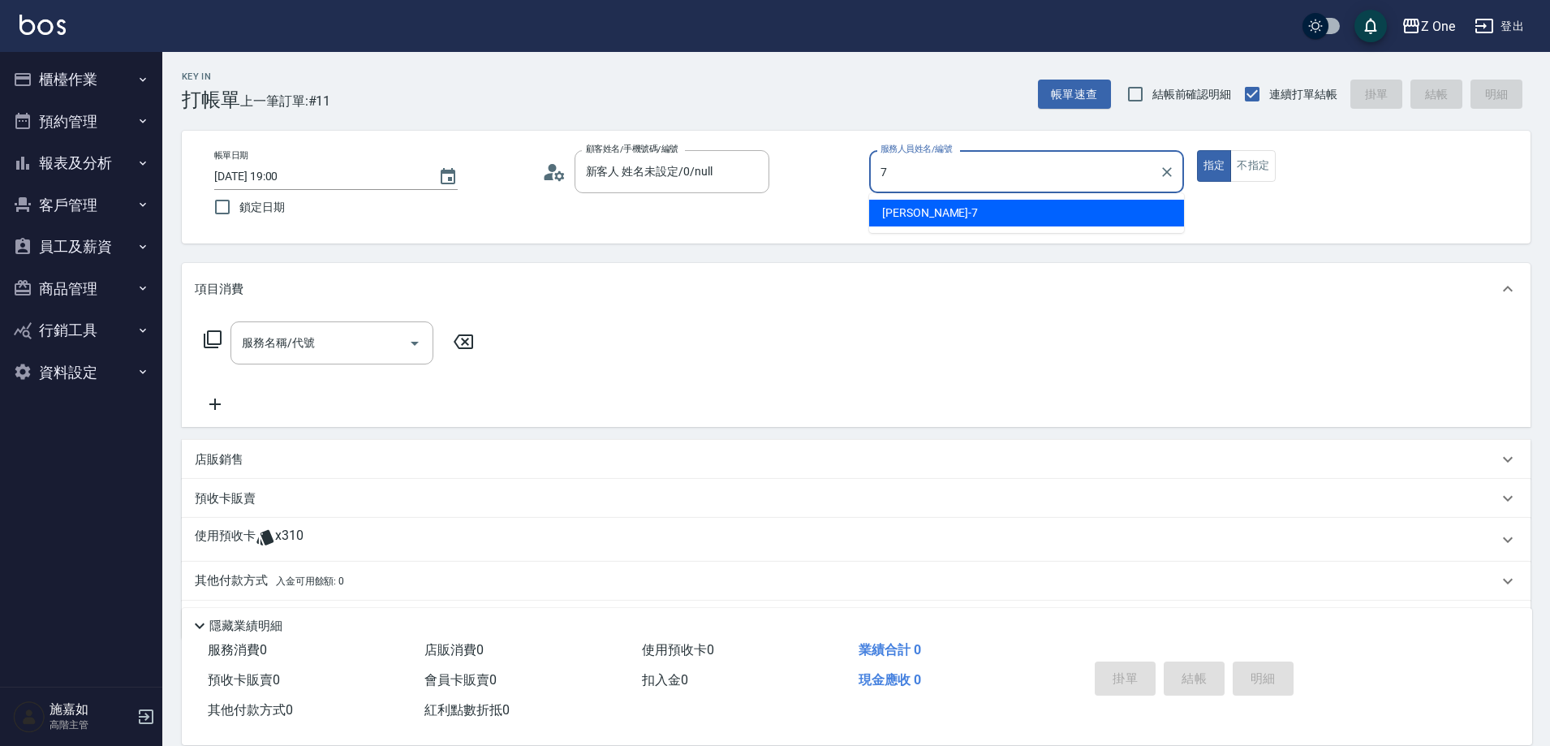
click at [939, 203] on div "[PERSON_NAME]-7" at bounding box center [1026, 213] width 315 height 27
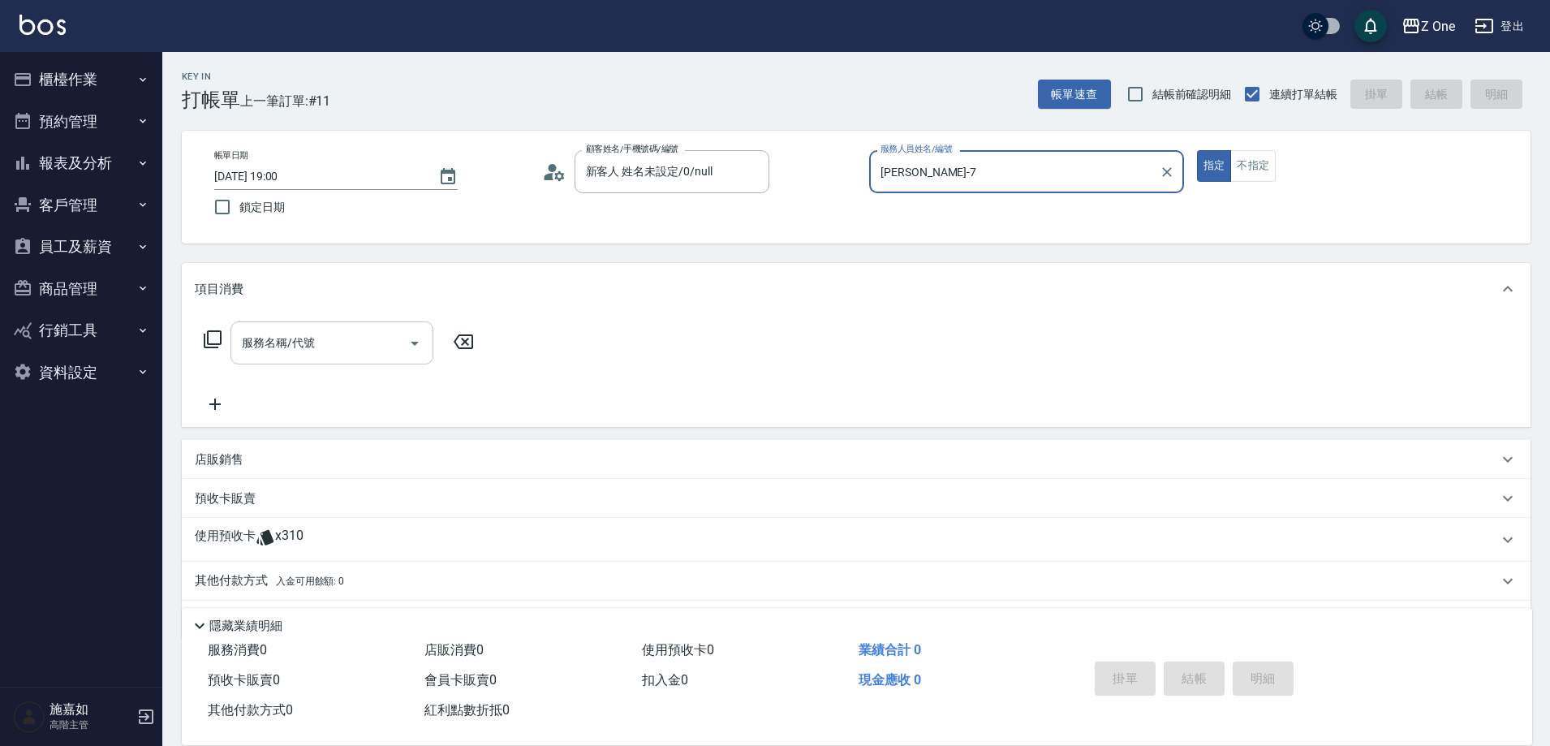
click at [413, 346] on icon "Open" at bounding box center [414, 342] width 19 height 19
type input "[PERSON_NAME]-7"
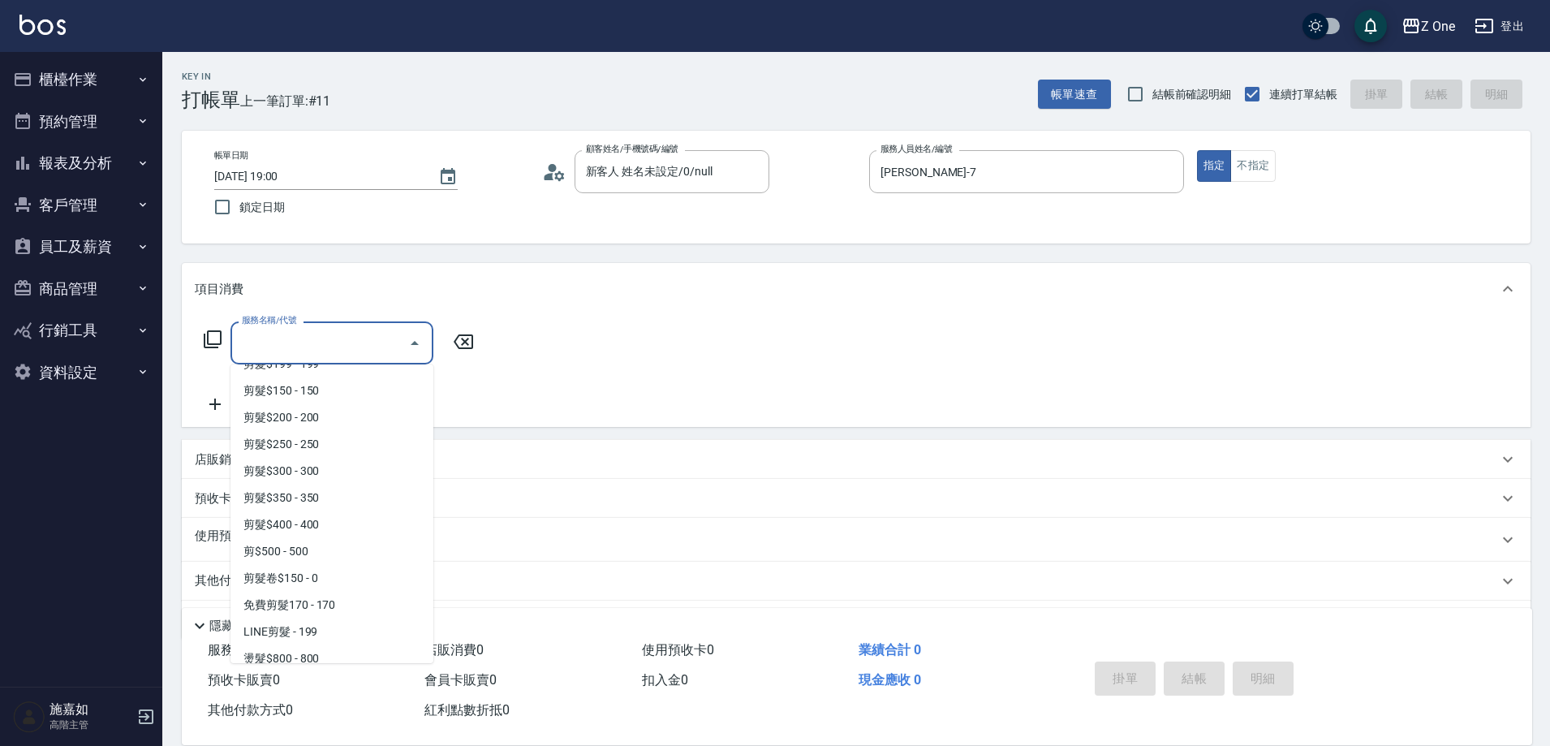
scroll to position [487, 0]
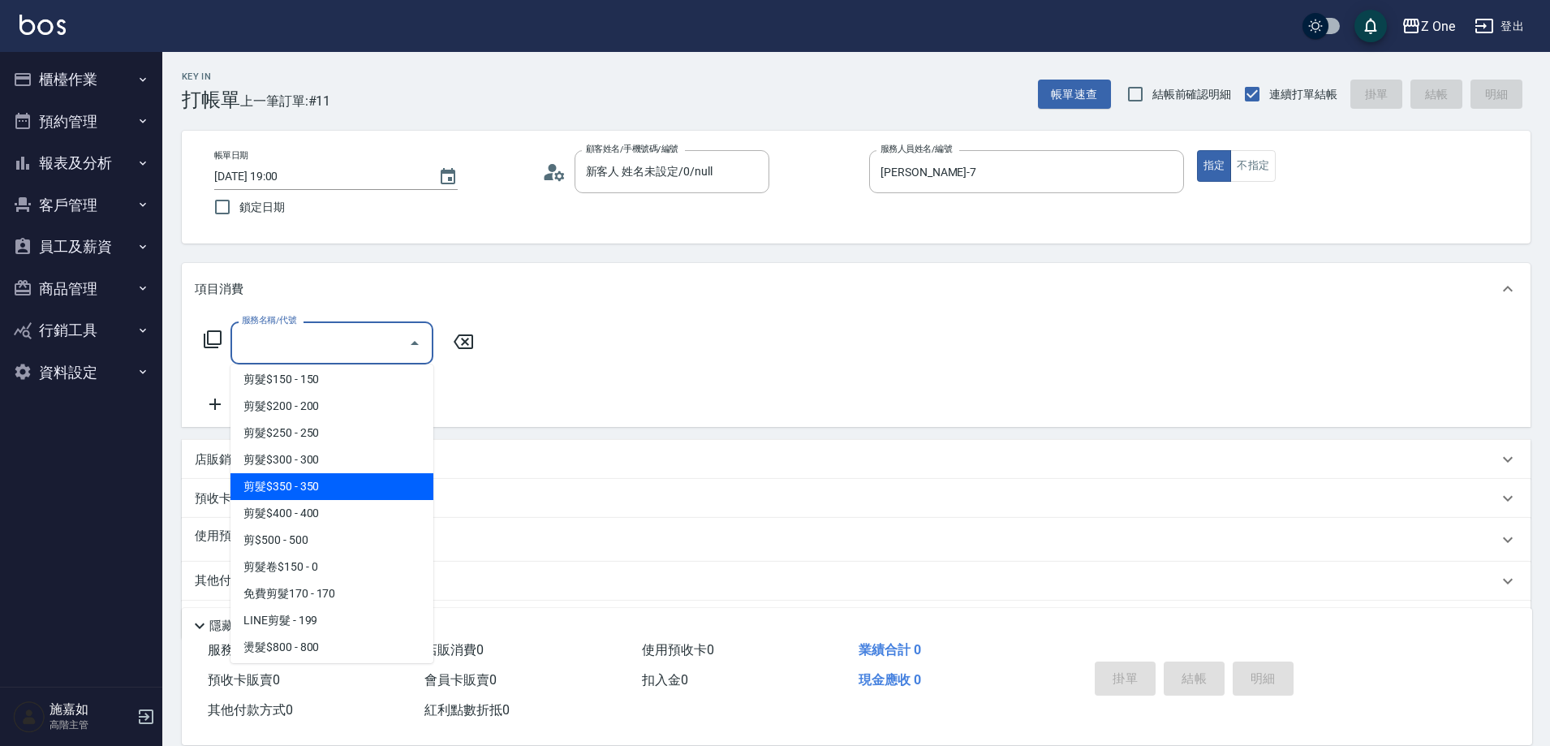
click at [347, 487] on span "剪髮$350 - 350" at bounding box center [331, 486] width 203 height 27
type input "剪髮$350(208)"
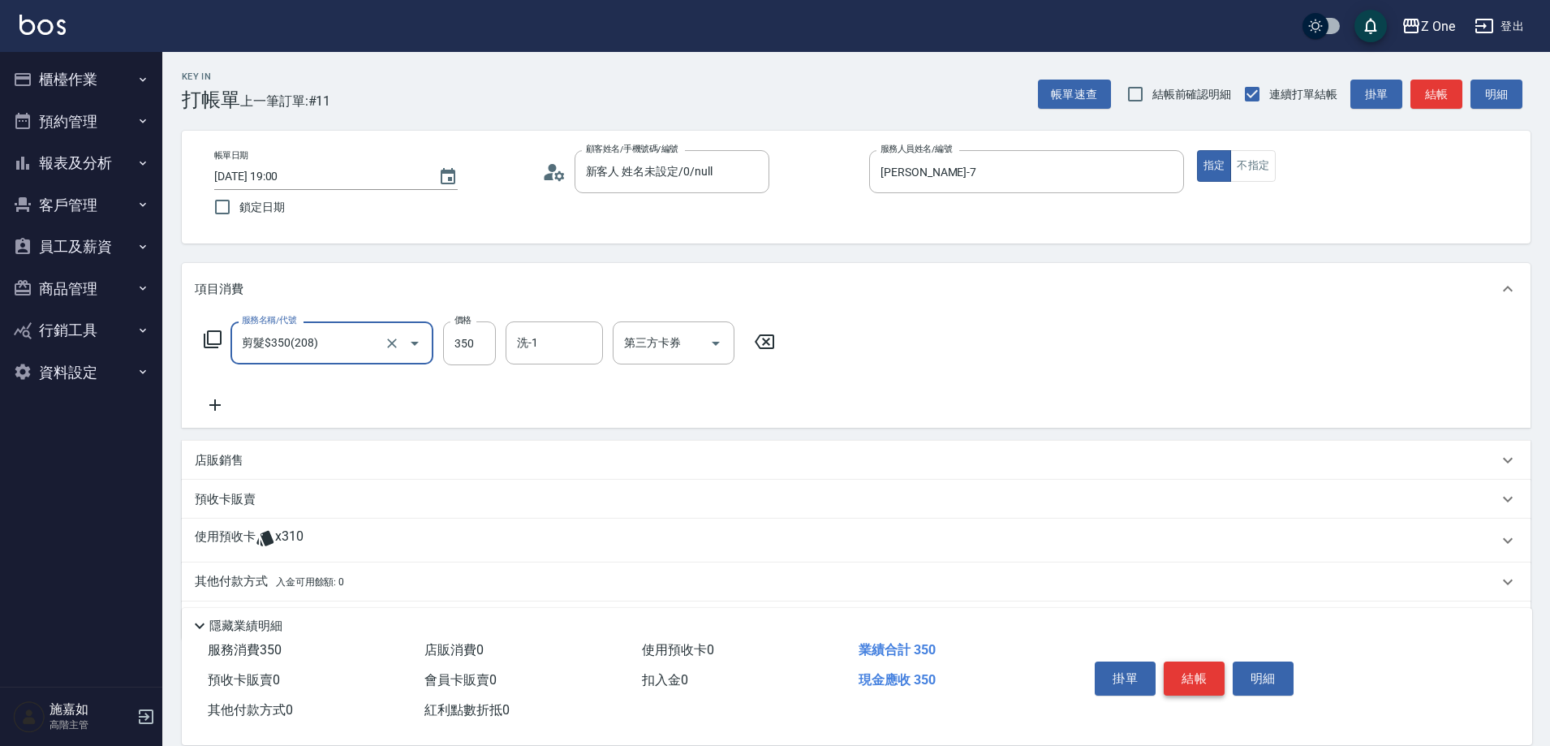
click at [1202, 668] on button "結帳" at bounding box center [1193, 678] width 61 height 34
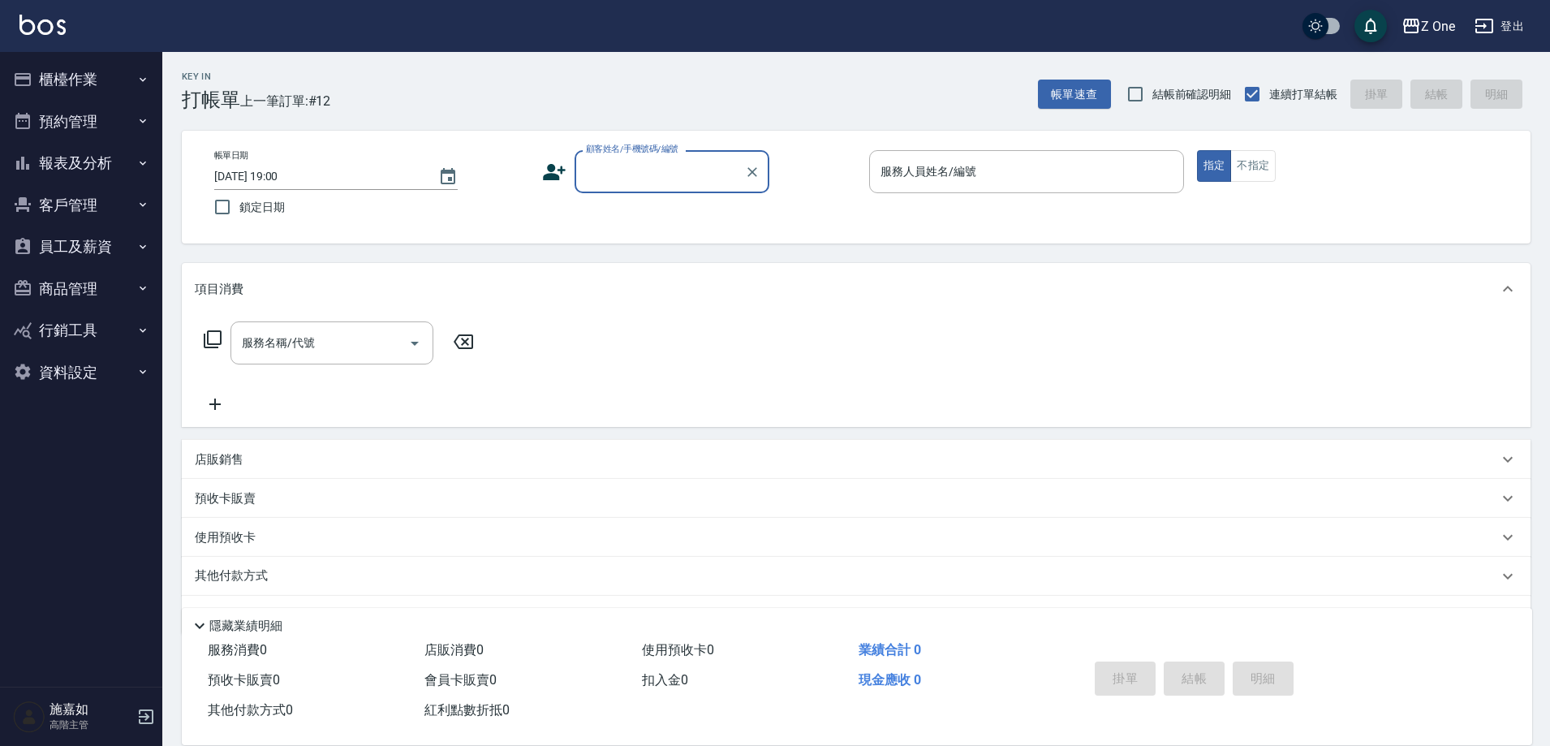
click at [674, 178] on input "顧客姓名/手機號碼/編號" at bounding box center [660, 171] width 156 height 28
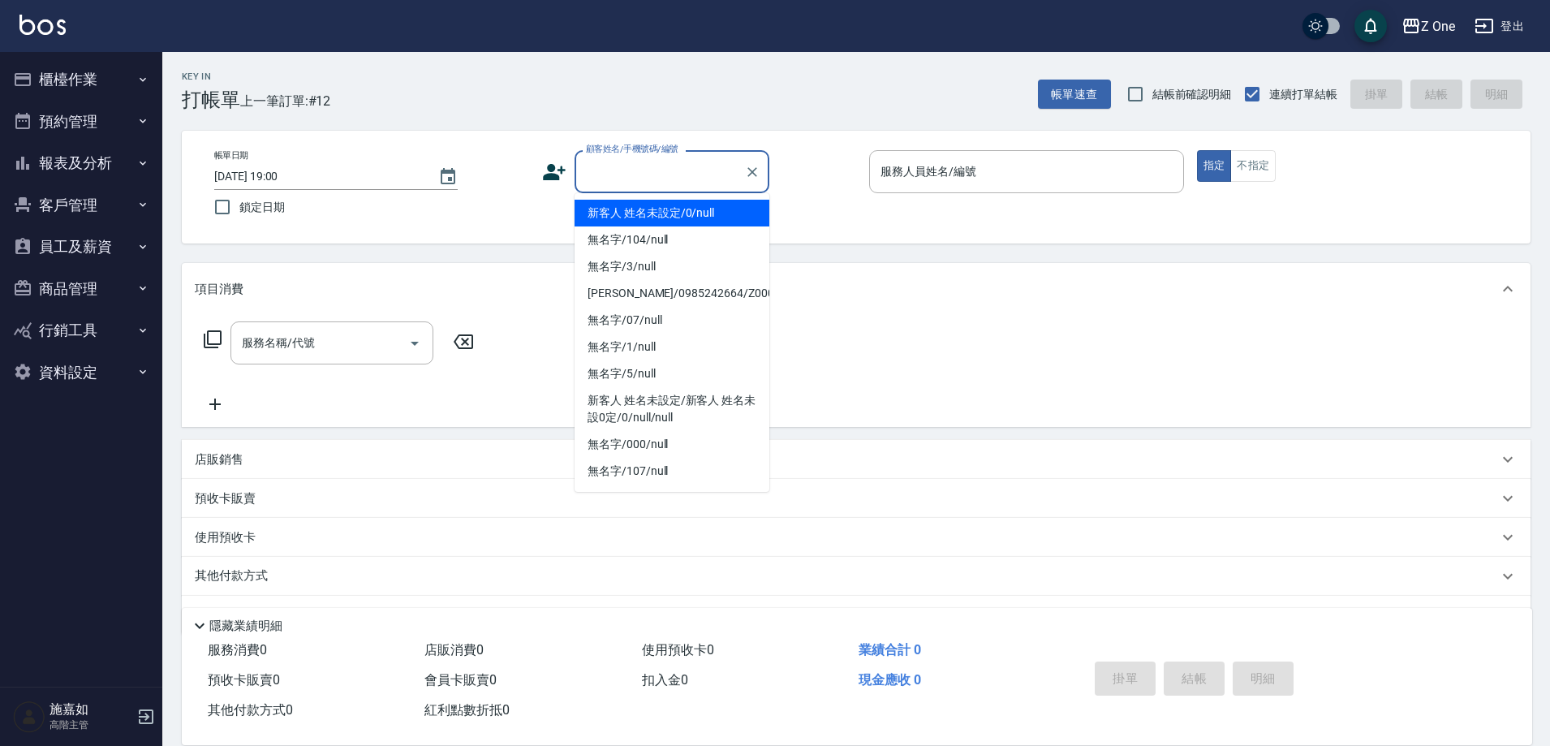
click at [671, 210] on li "新客人 姓名未設定/0/null" at bounding box center [671, 213] width 195 height 27
type input "新客人 姓名未設定/0/null"
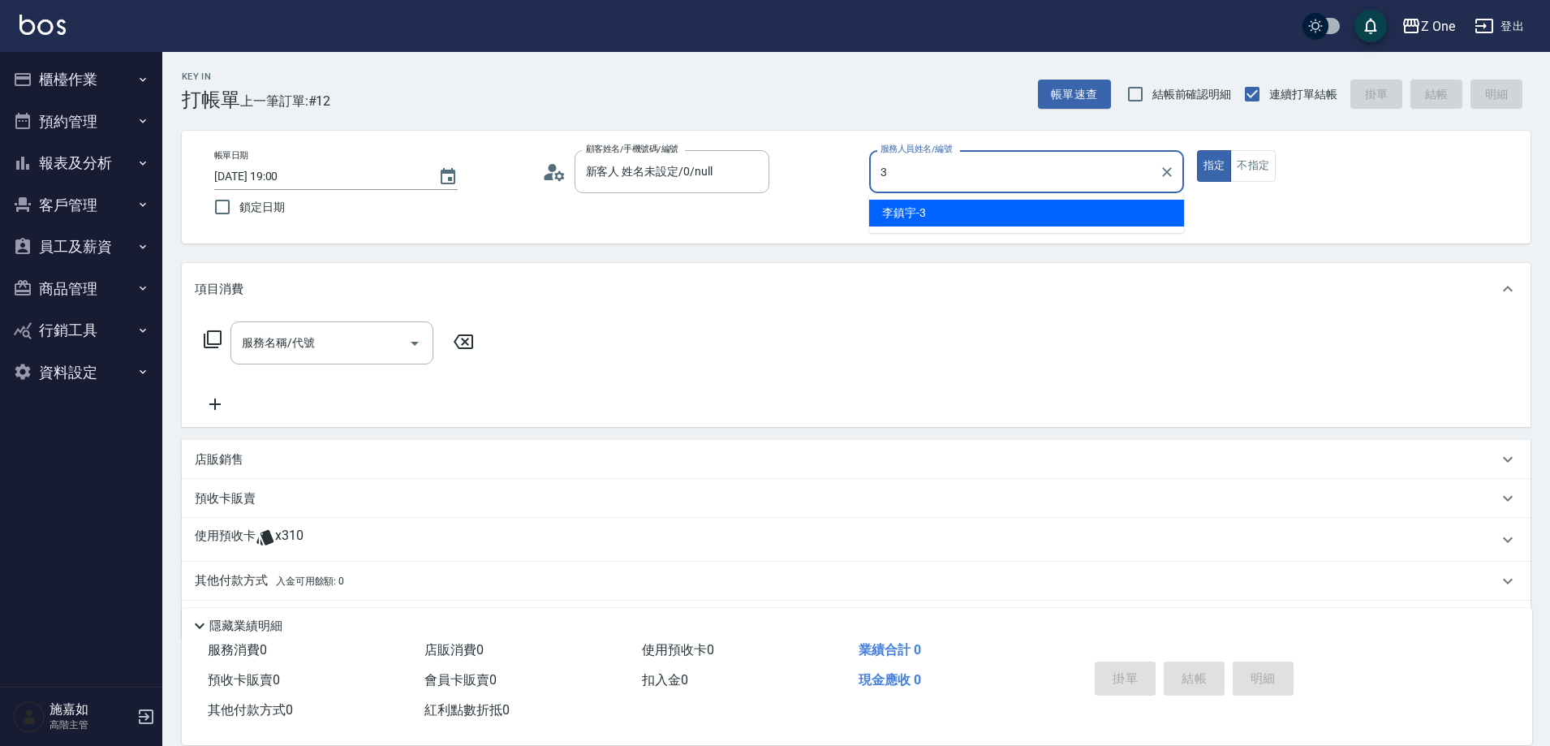
click at [986, 220] on div "[PERSON_NAME]-3" at bounding box center [1026, 213] width 315 height 27
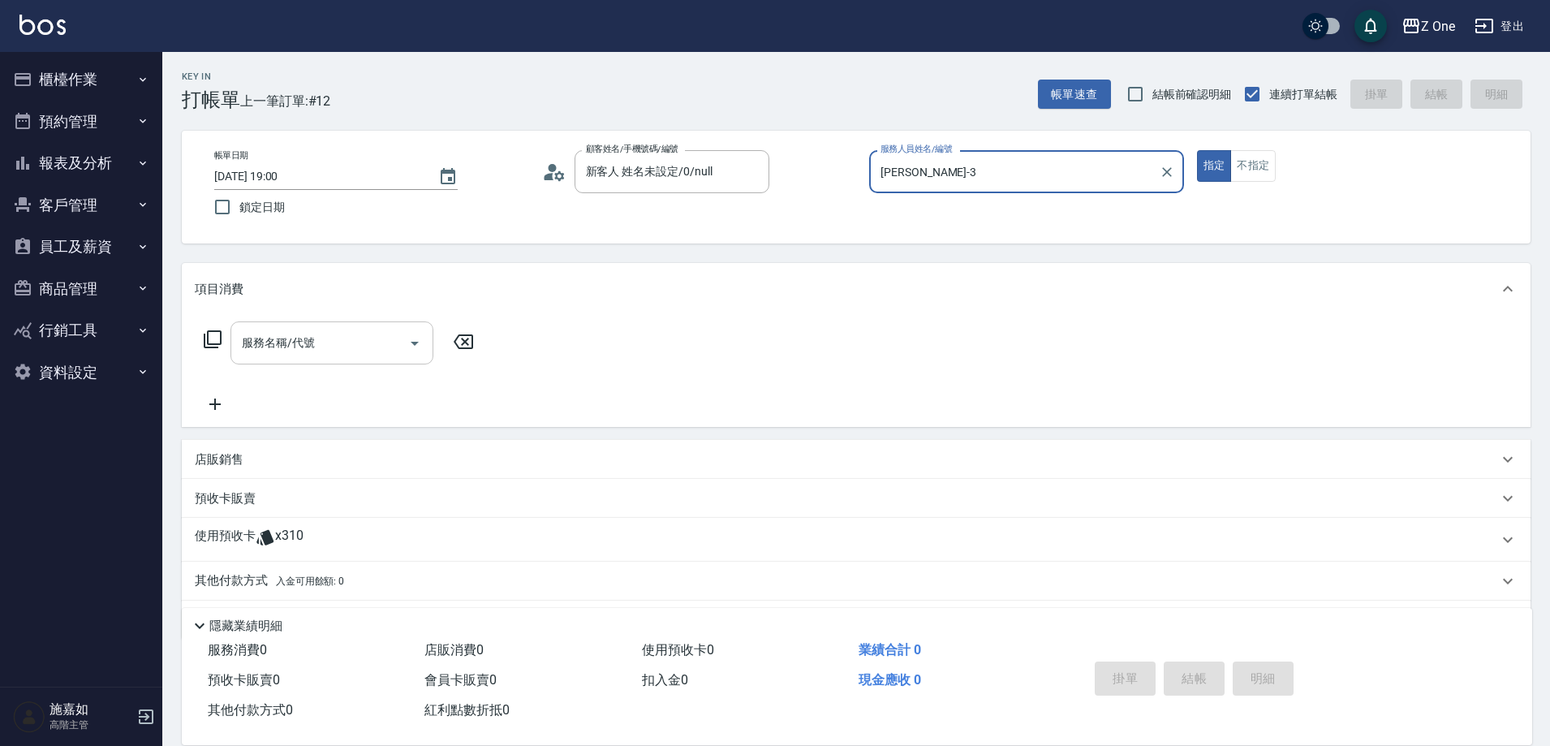
click at [408, 343] on icon "Open" at bounding box center [414, 342] width 19 height 19
type input "[PERSON_NAME]-3"
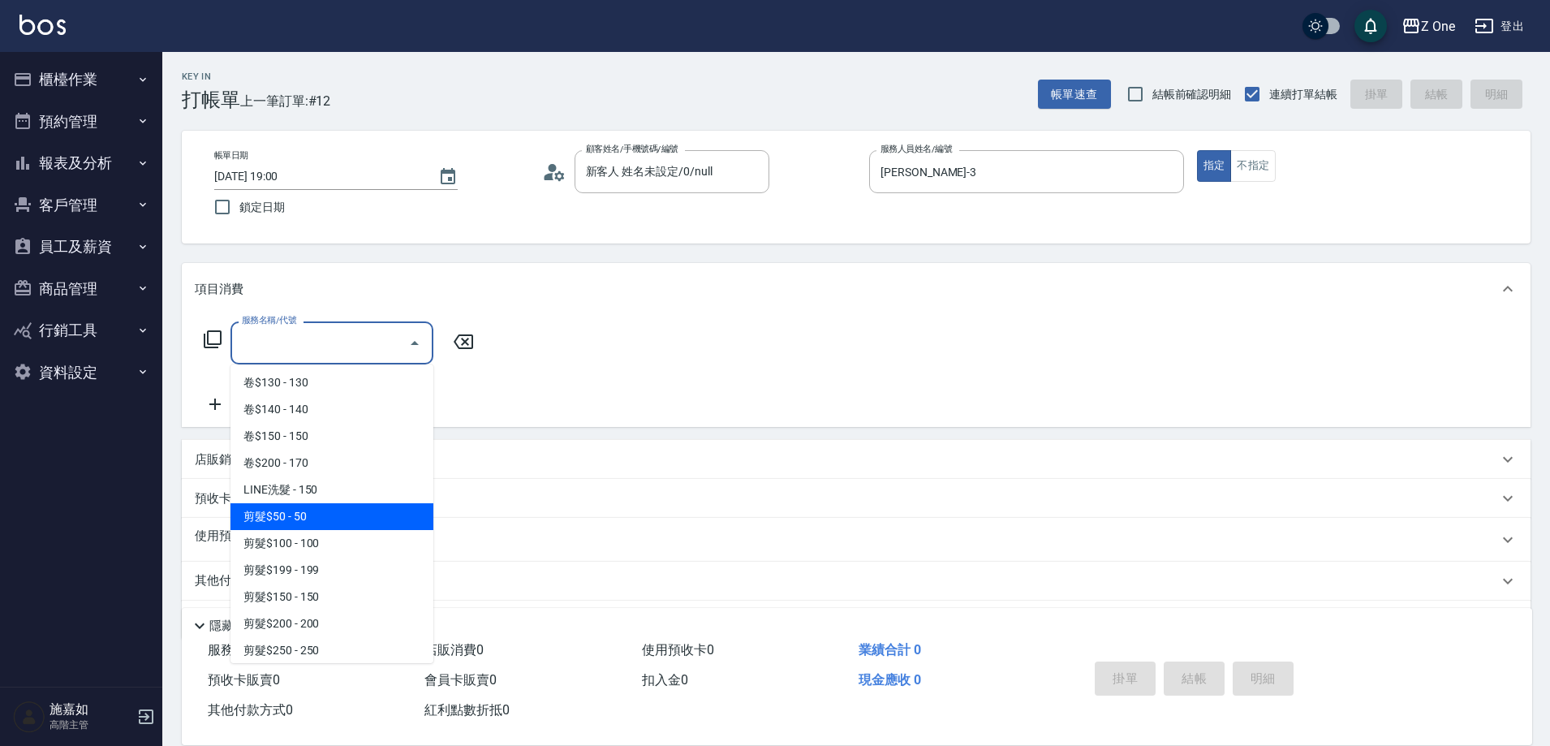
scroll to position [406, 0]
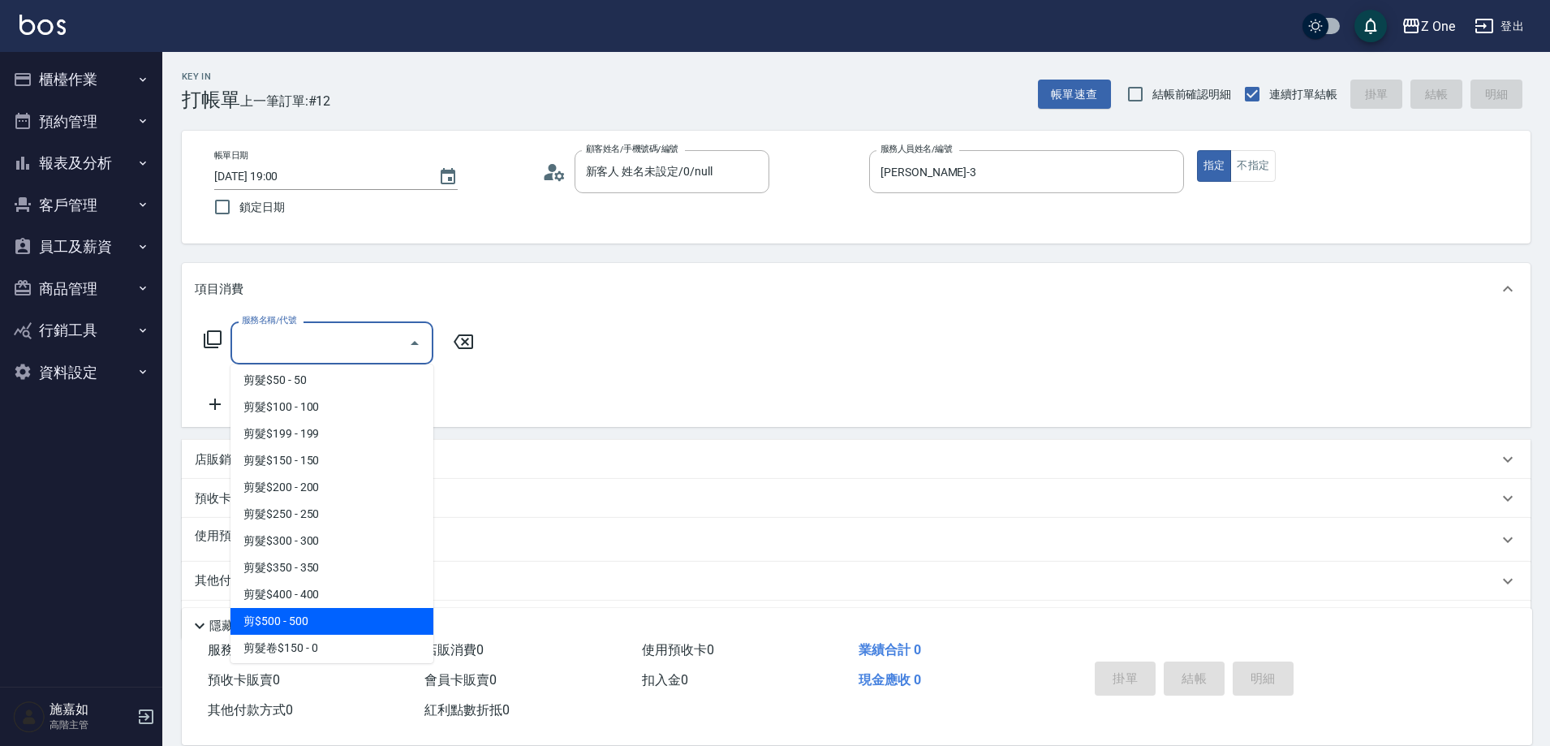
click at [329, 623] on span "剪$500 - 500" at bounding box center [331, 621] width 203 height 27
type input "剪$500(211)"
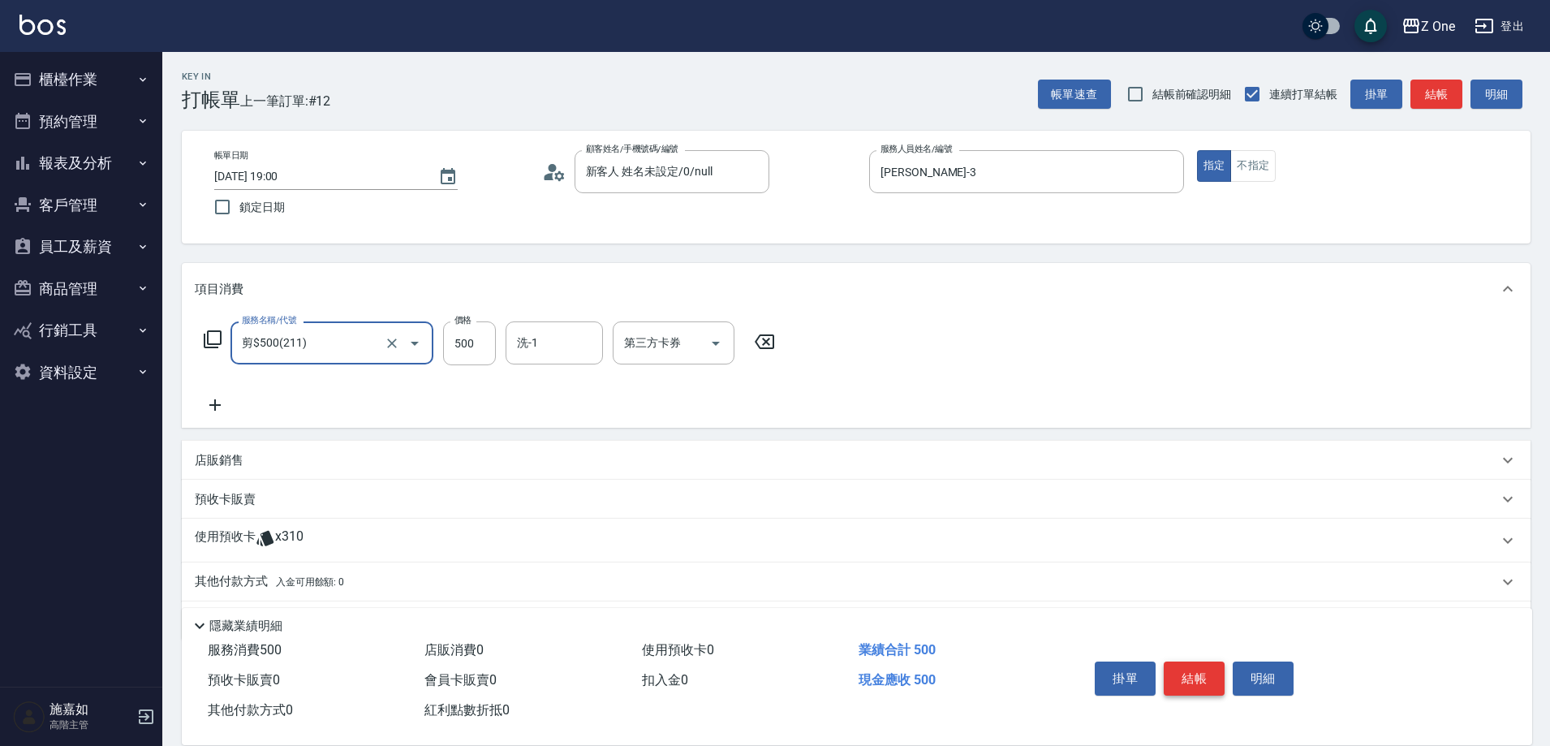
click at [1206, 673] on button "結帳" at bounding box center [1193, 678] width 61 height 34
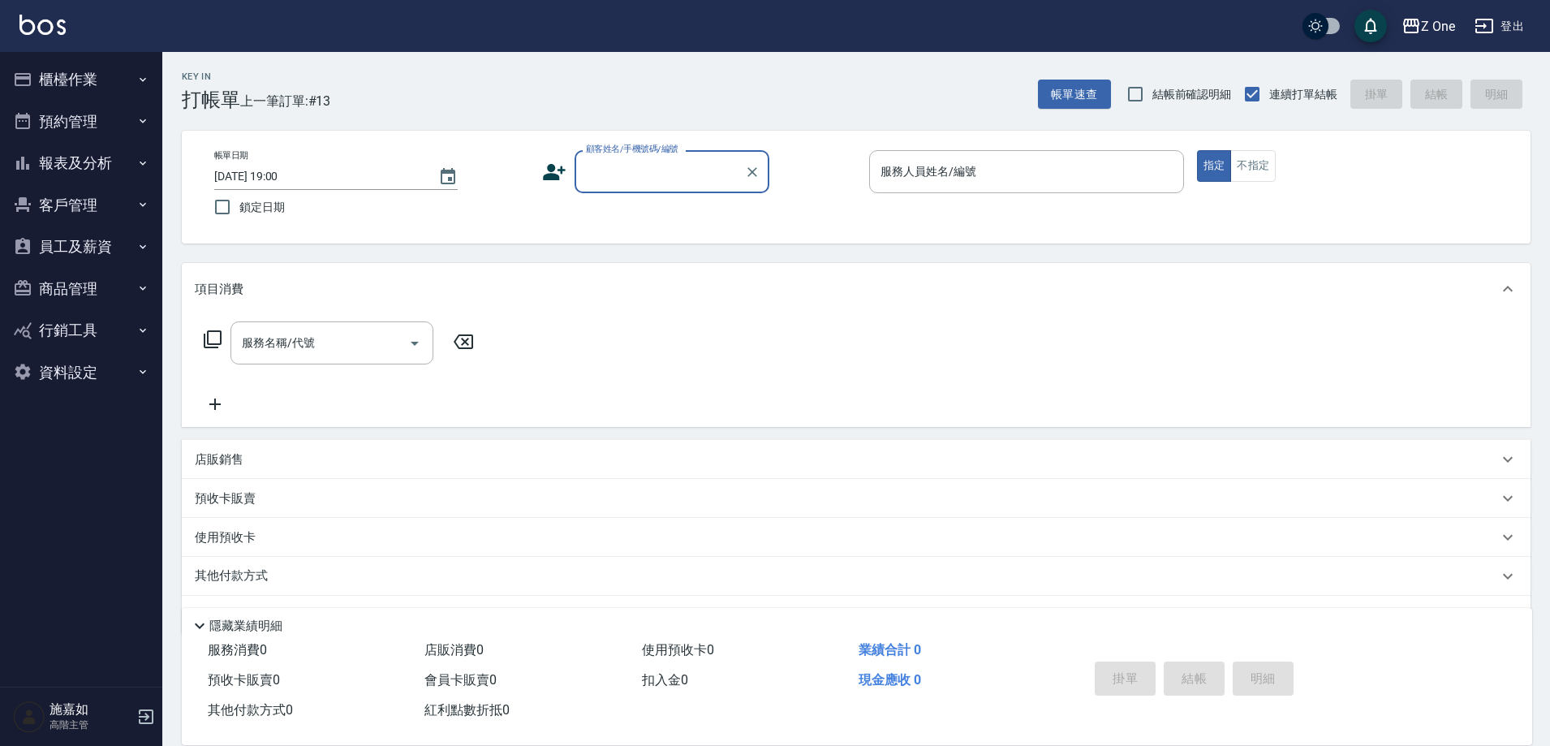
click at [652, 177] on input "顧客姓名/手機號碼/編號" at bounding box center [660, 171] width 156 height 28
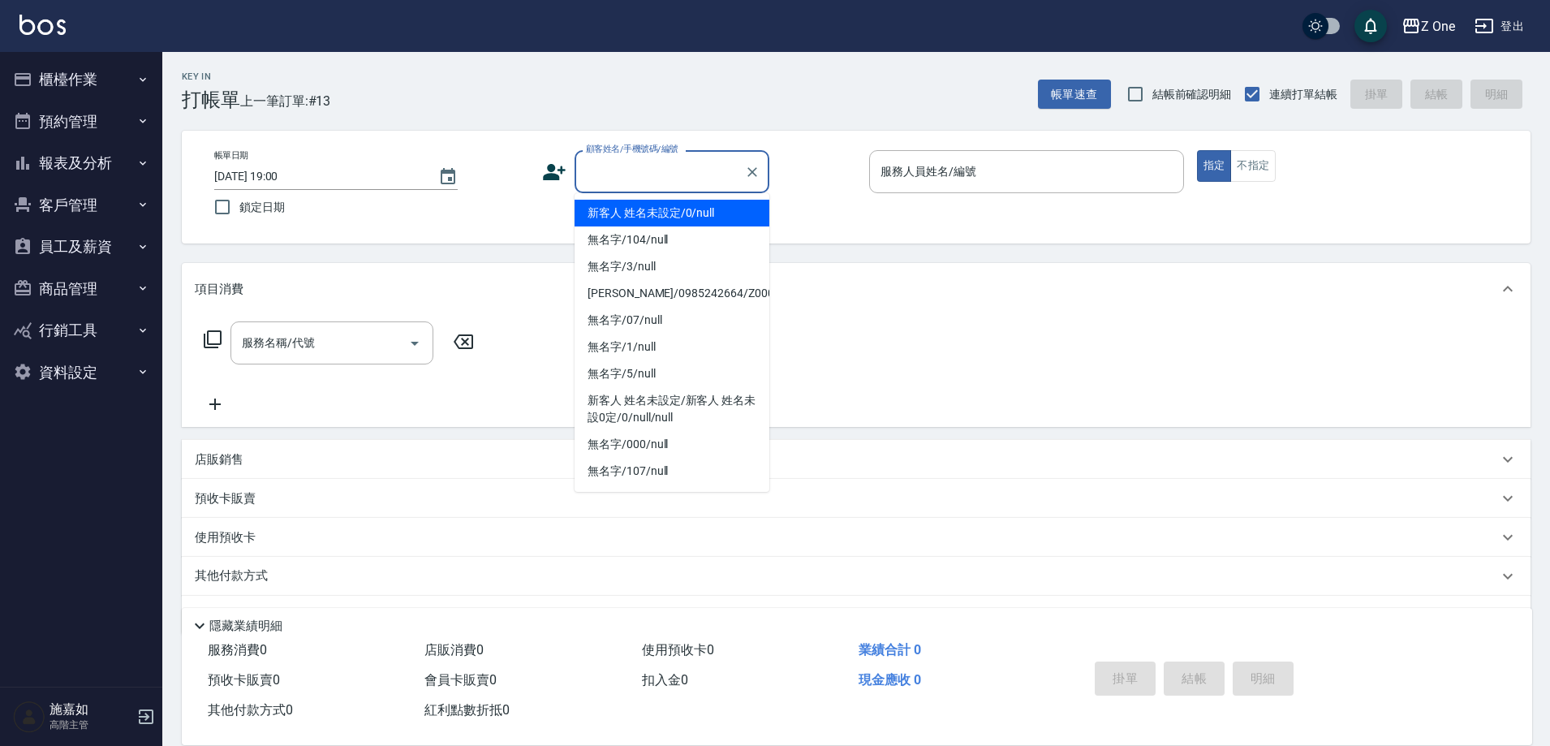
click at [654, 212] on li "新客人 姓名未設定/0/null" at bounding box center [671, 213] width 195 height 27
type input "新客人 姓名未設定/0/null"
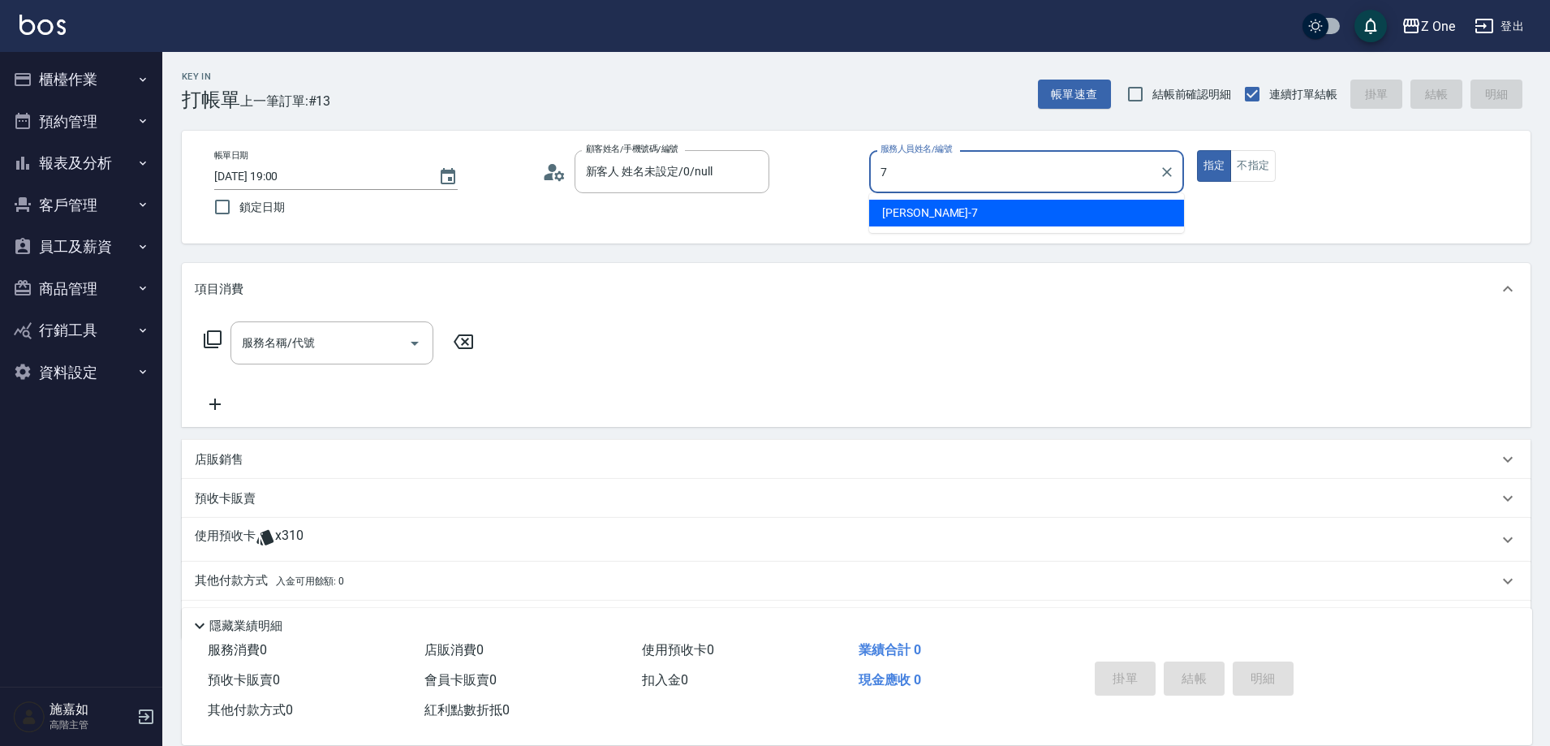
click at [931, 212] on div "[PERSON_NAME]-7" at bounding box center [1026, 213] width 315 height 27
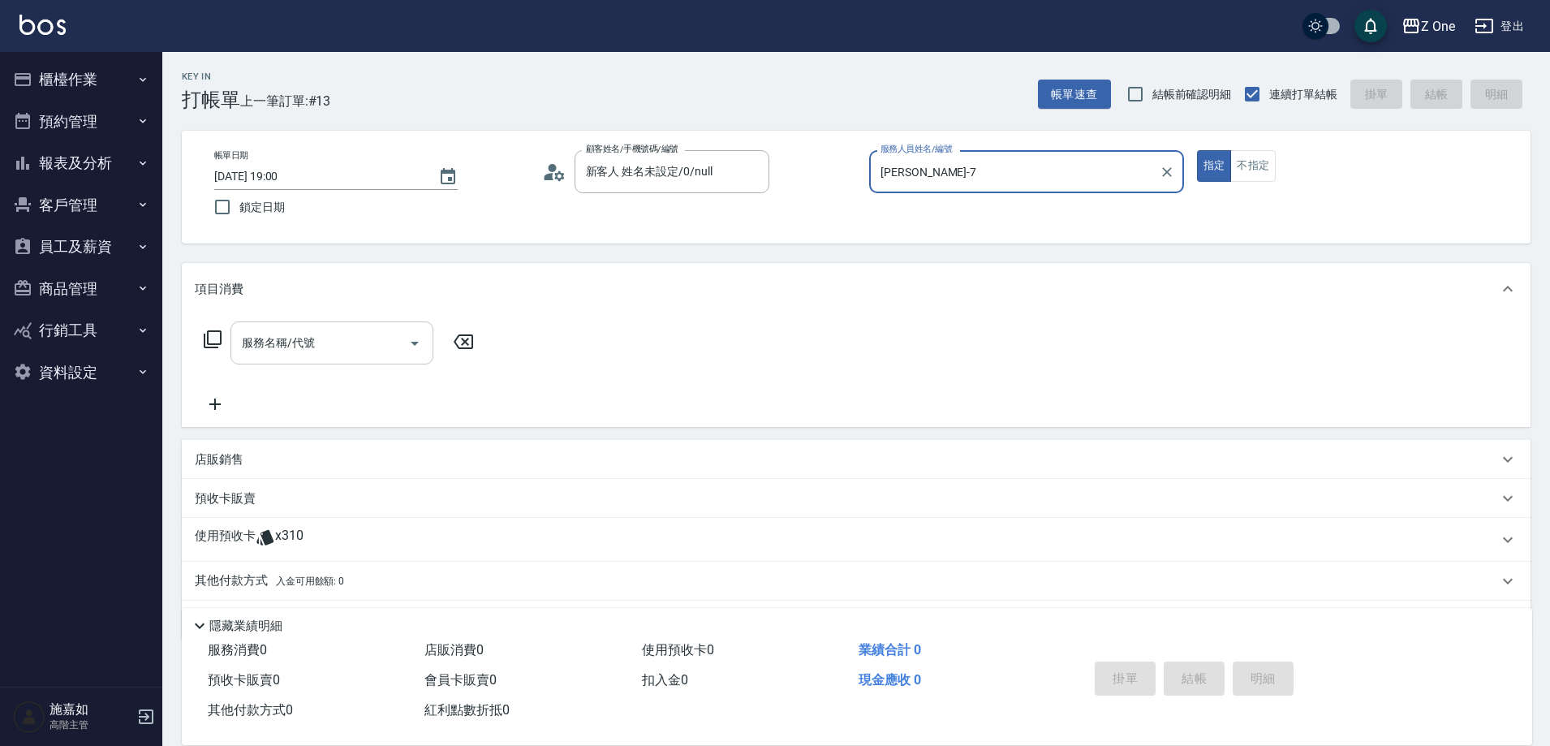
click at [415, 348] on icon "Open" at bounding box center [414, 342] width 19 height 19
type input "[PERSON_NAME]-7"
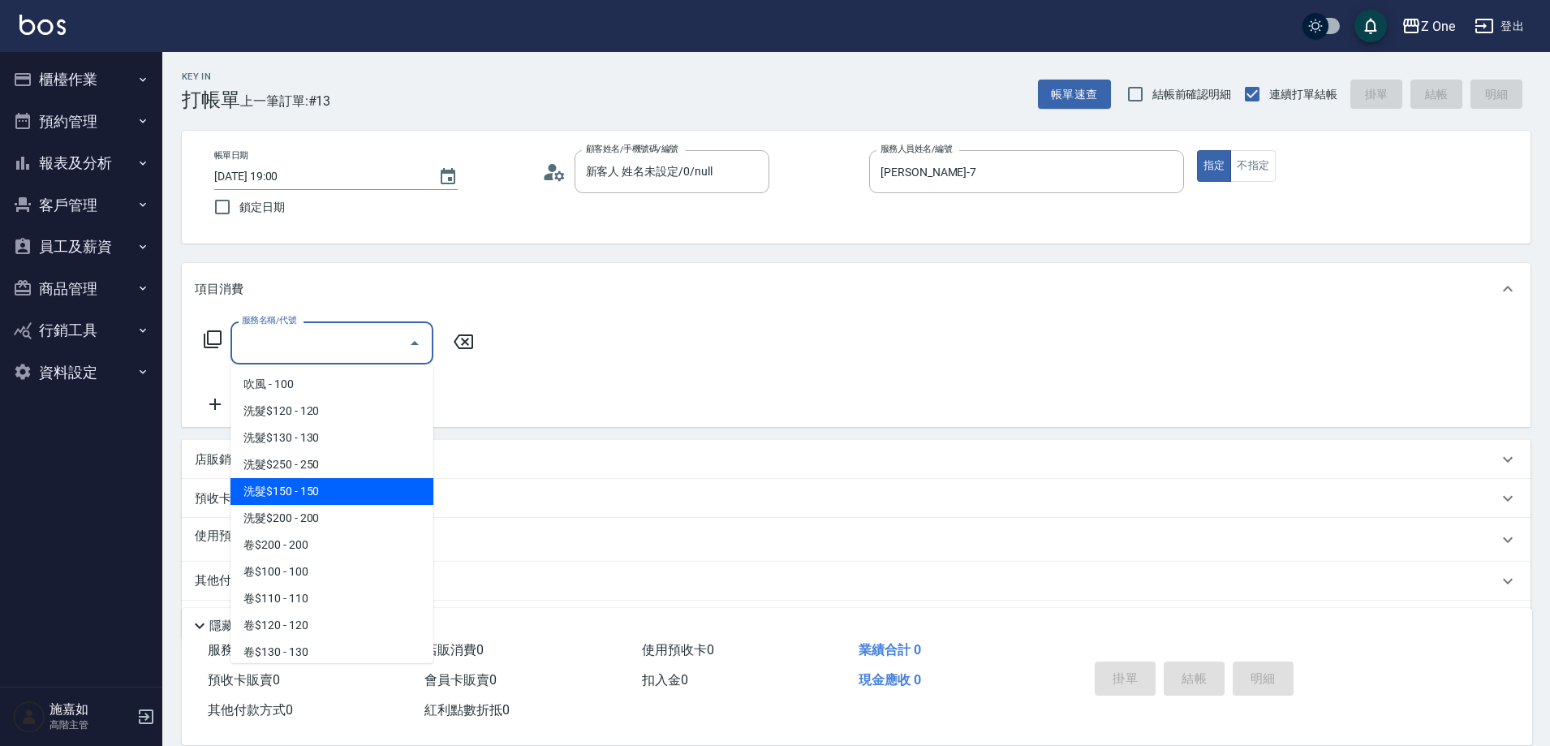
click at [343, 492] on span "洗髮$150 - 150" at bounding box center [331, 491] width 203 height 27
type input "洗髮$150(105)"
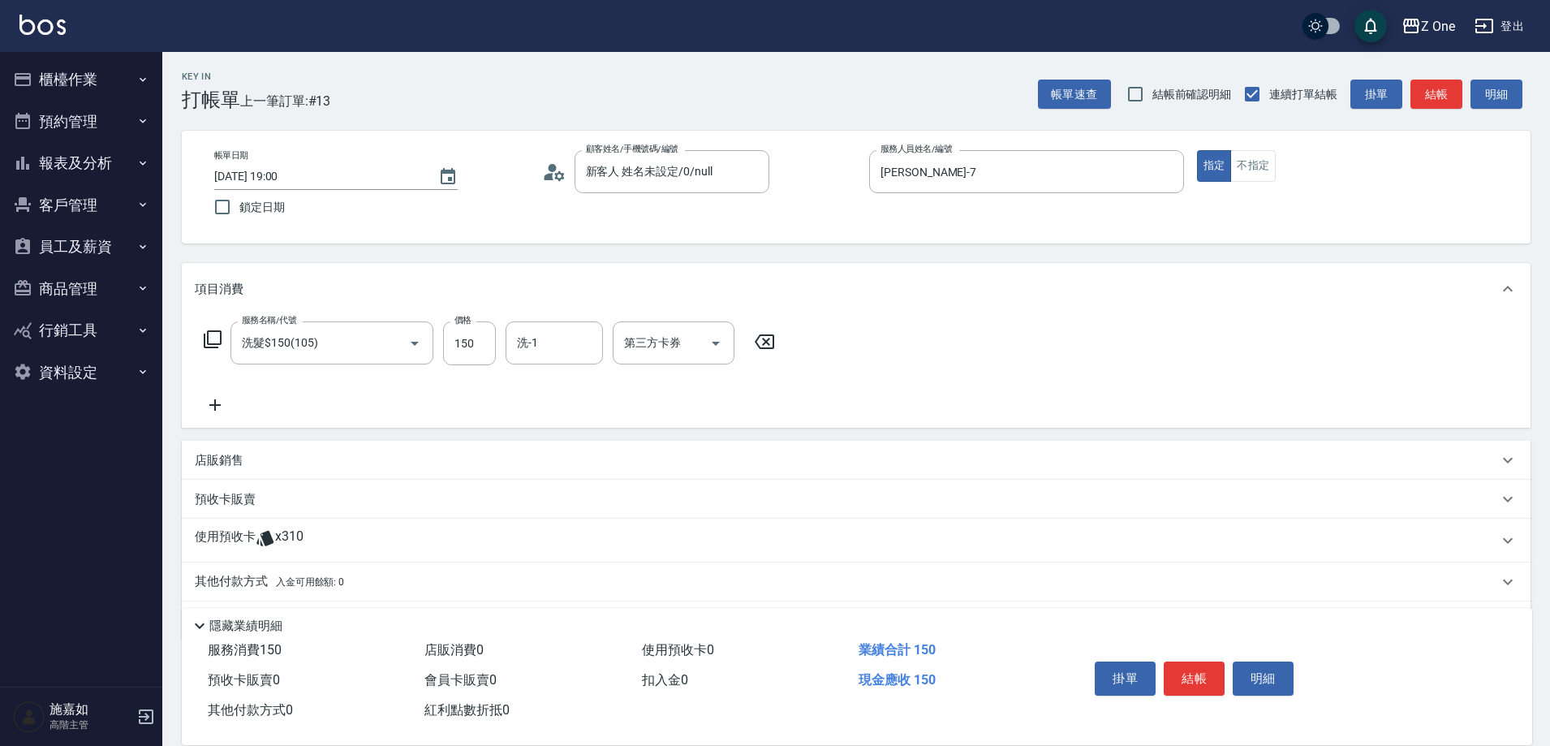
click at [217, 401] on icon at bounding box center [215, 404] width 41 height 19
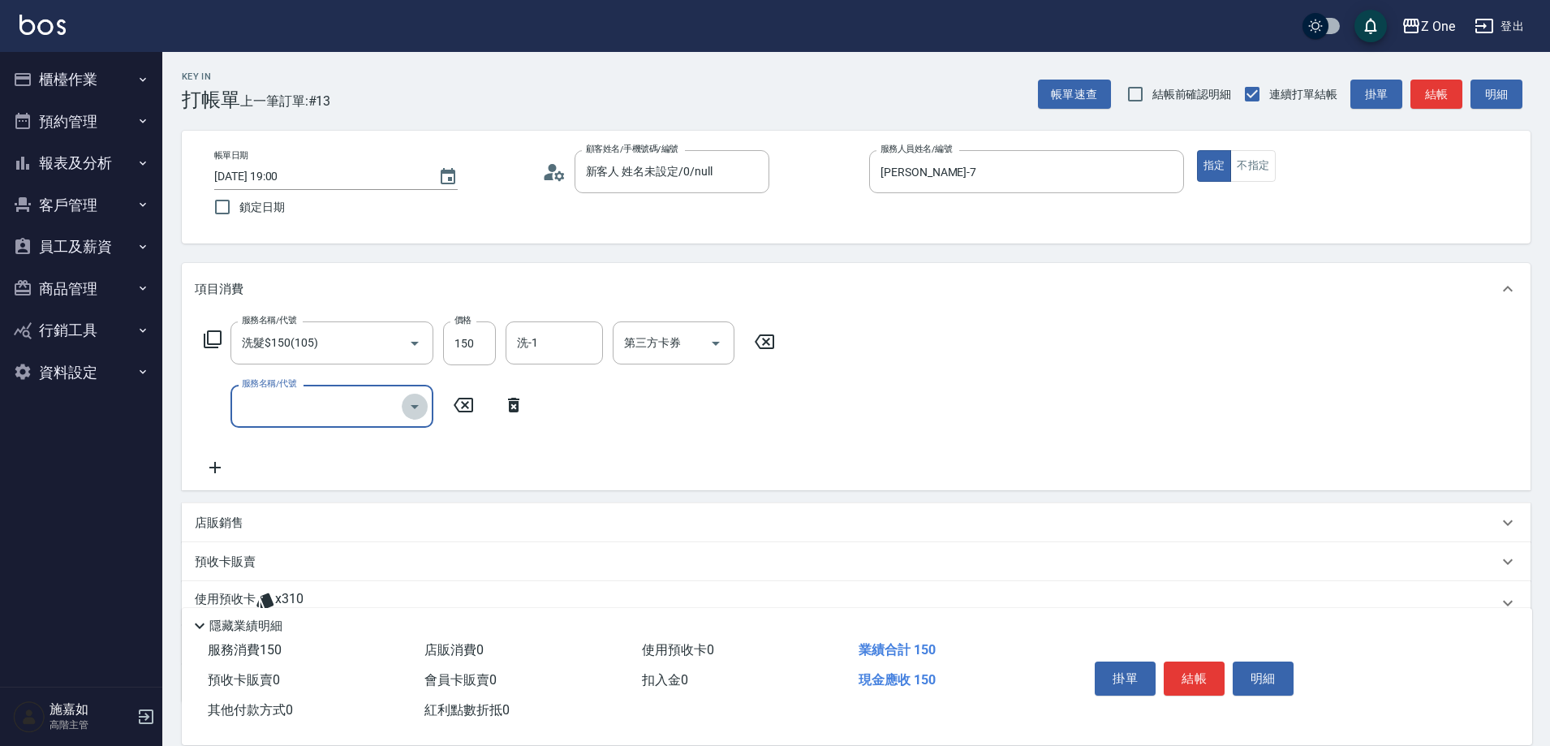
click at [419, 408] on icon "Open" at bounding box center [414, 406] width 19 height 19
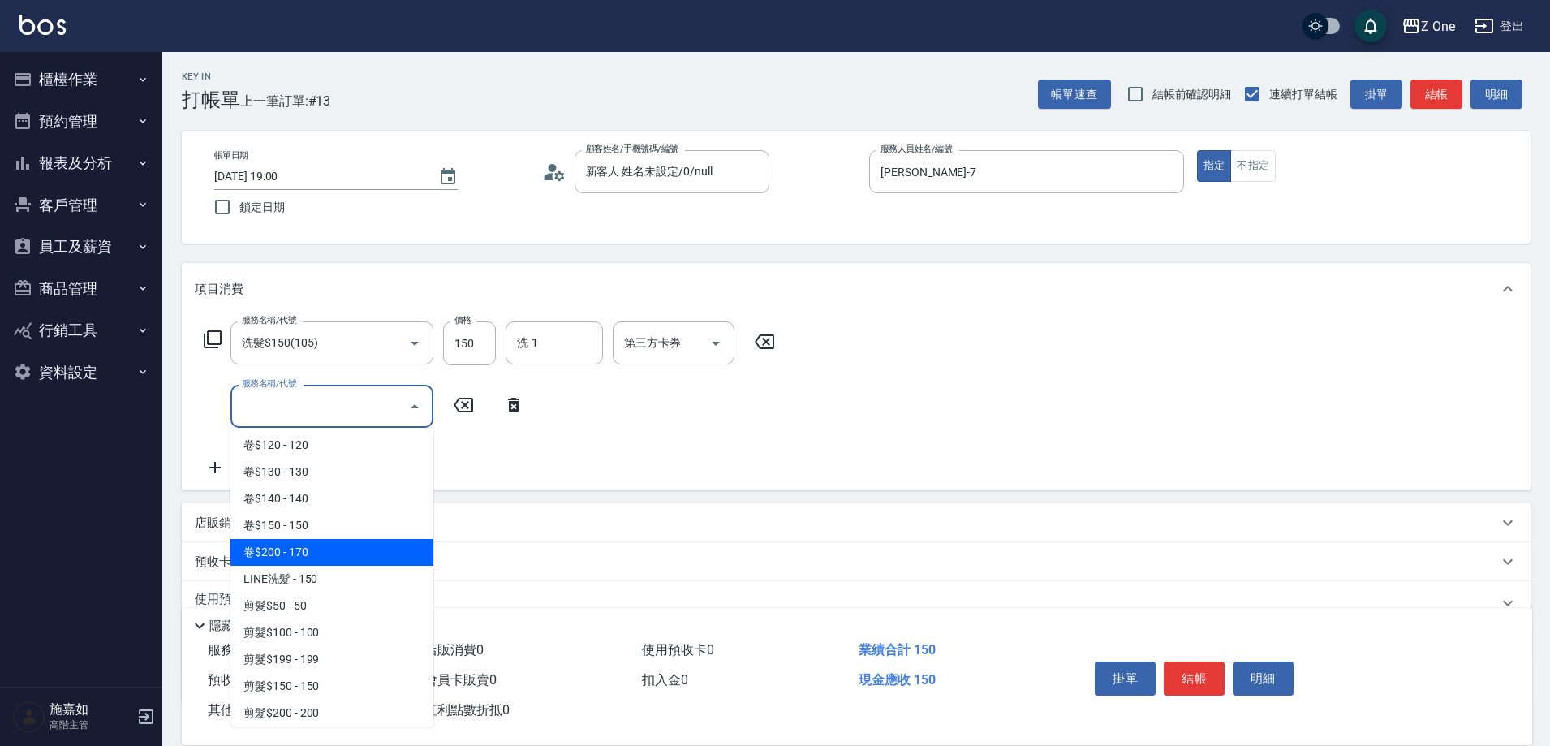
scroll to position [568, 0]
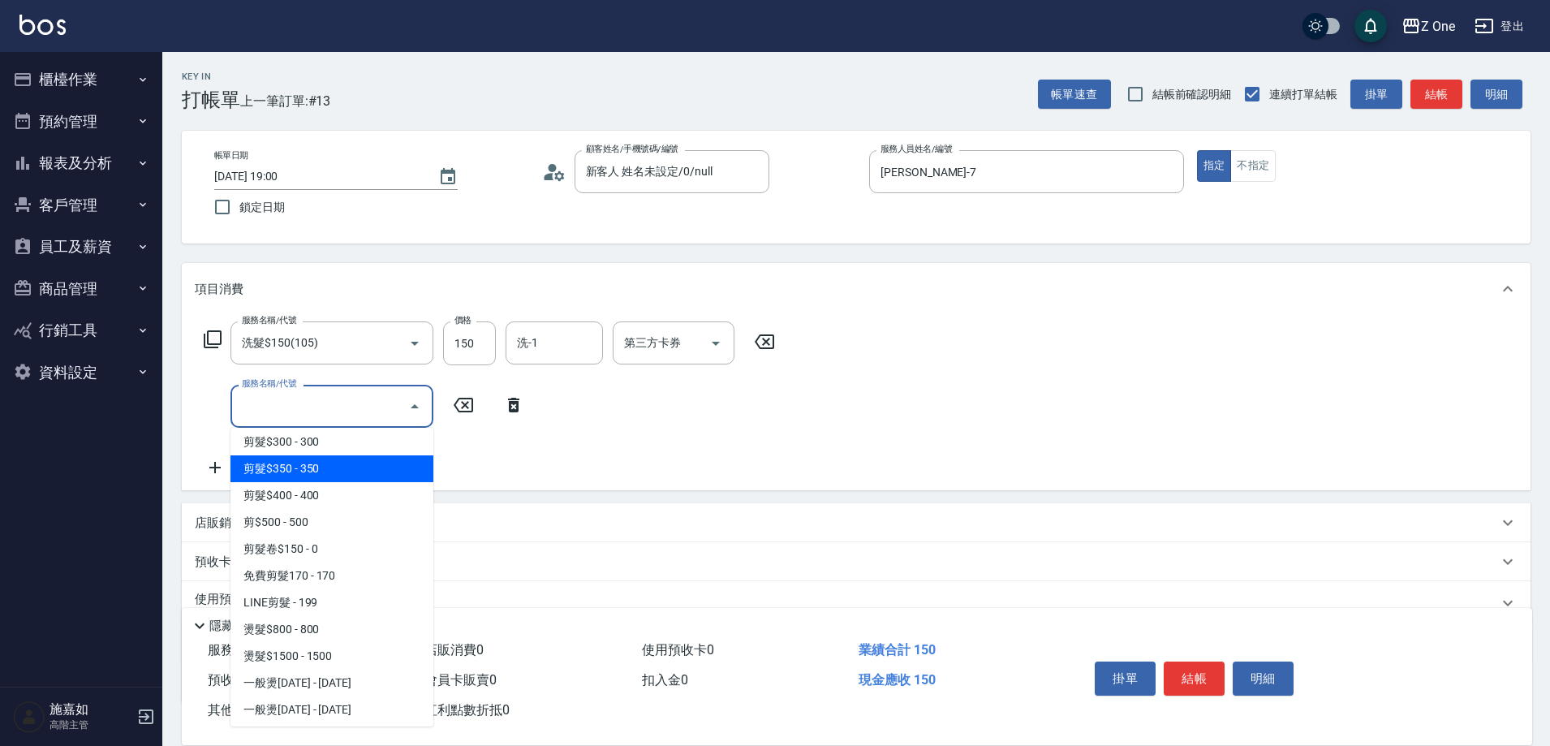
click at [348, 458] on span "剪髮$350 - 350" at bounding box center [331, 468] width 203 height 27
type input "剪髮$350(208)"
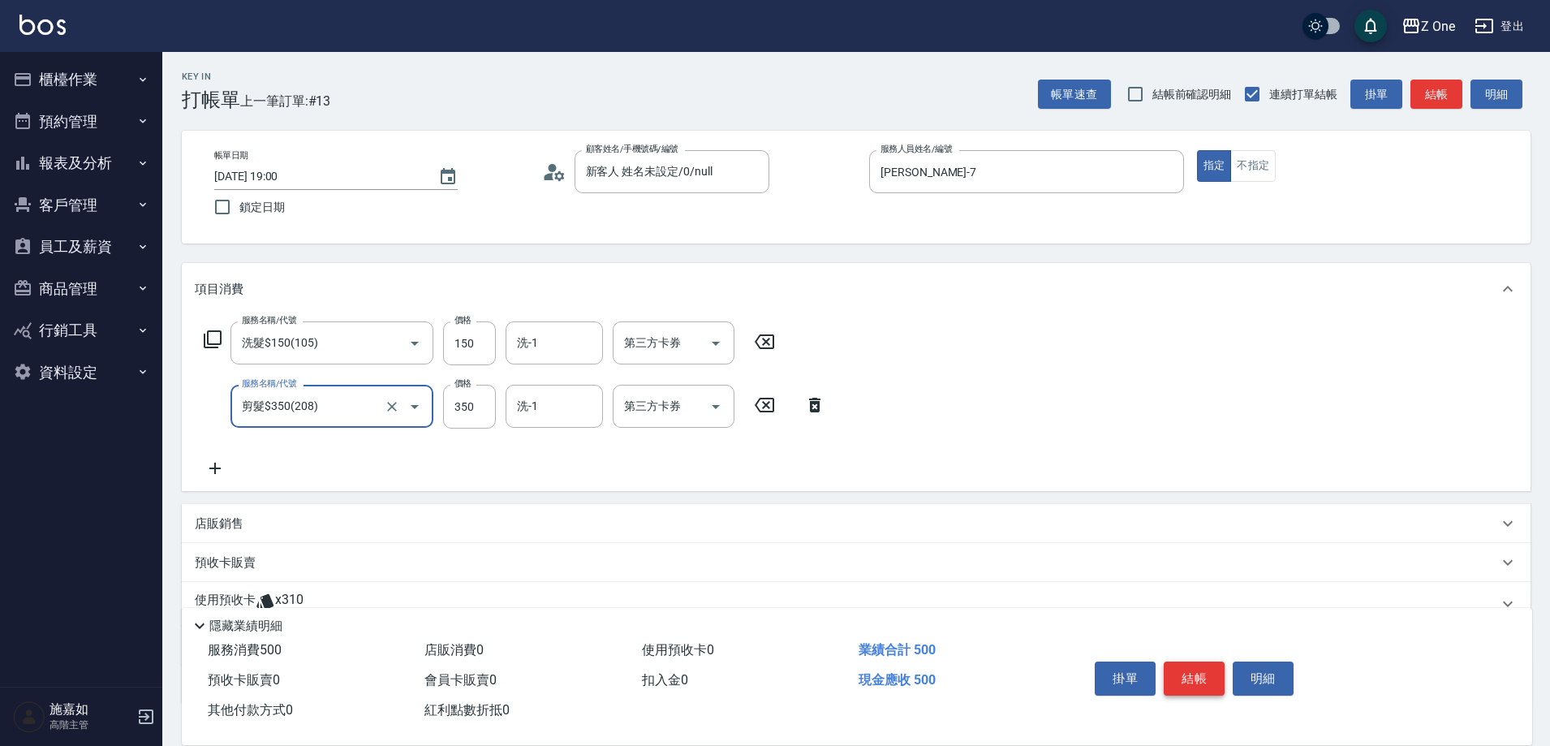
click at [1198, 665] on button "結帳" at bounding box center [1193, 678] width 61 height 34
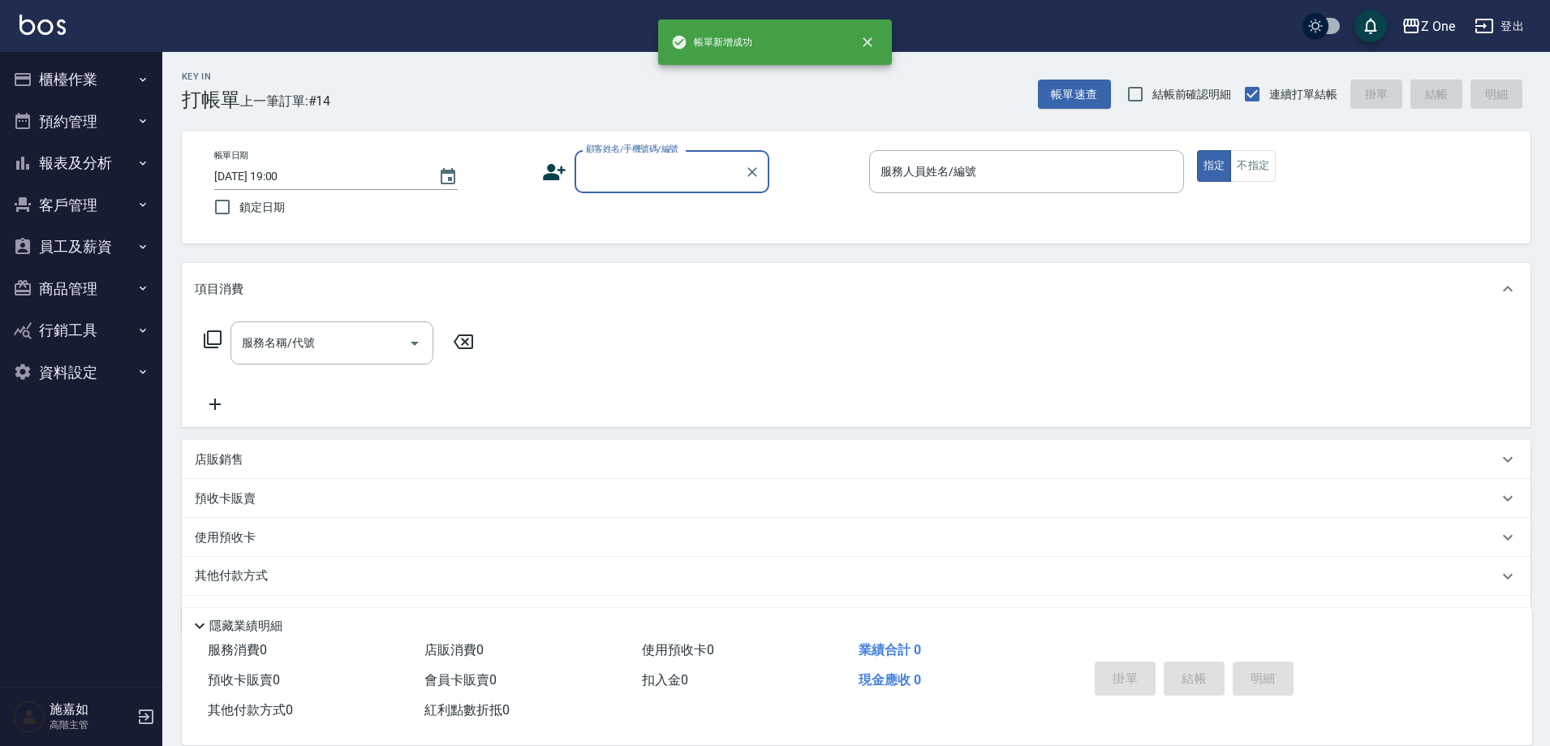
click at [638, 173] on input "顧客姓名/手機號碼/編號" at bounding box center [660, 171] width 156 height 28
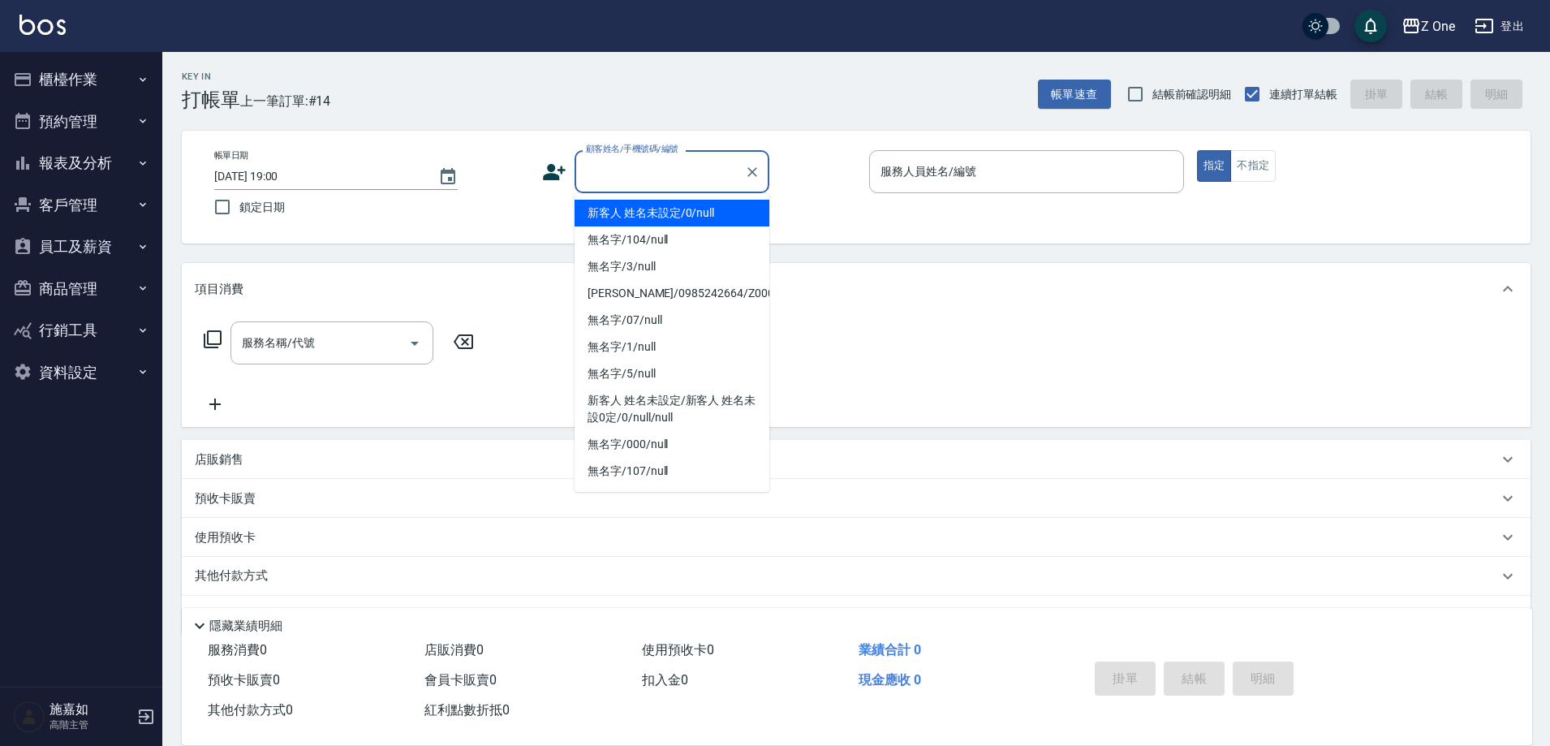
click at [638, 215] on li "新客人 姓名未設定/0/null" at bounding box center [671, 213] width 195 height 27
type input "新客人 姓名未設定/0/null"
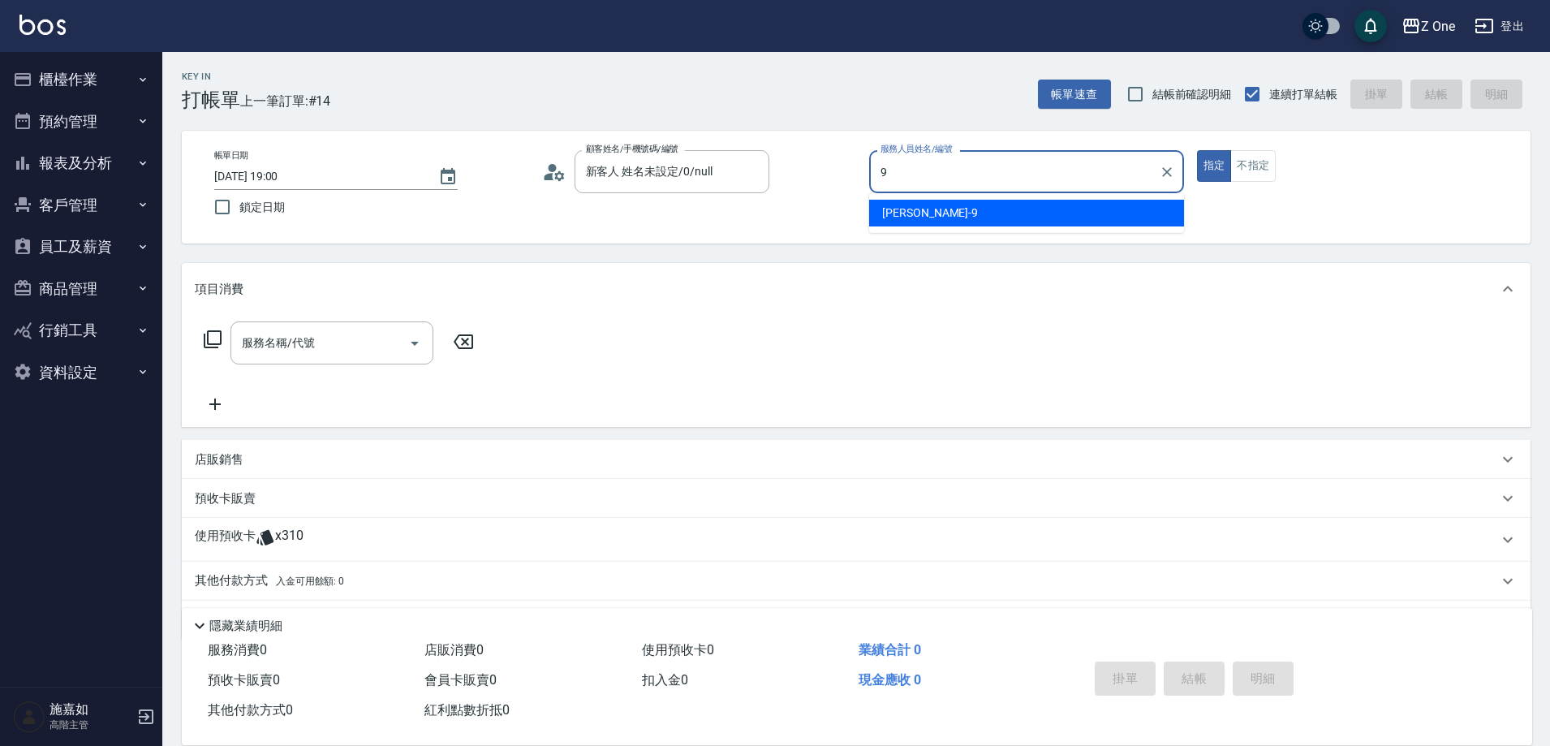
click at [973, 197] on ul "[PERSON_NAME]-9" at bounding box center [1026, 213] width 315 height 40
click at [963, 220] on div "[PERSON_NAME]-9" at bounding box center [1026, 213] width 315 height 27
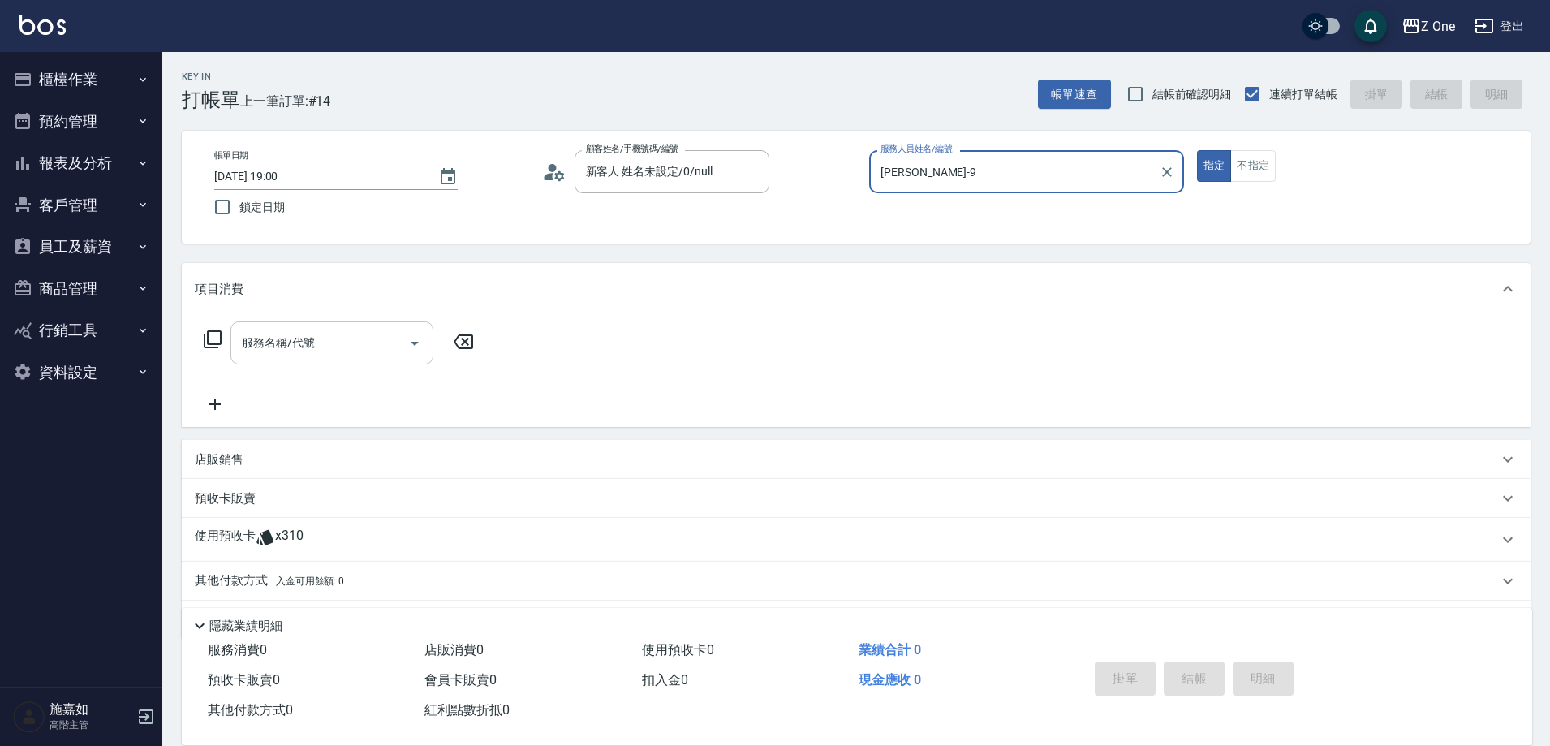
click at [419, 346] on icon "Open" at bounding box center [414, 342] width 19 height 19
type input "[PERSON_NAME]-9"
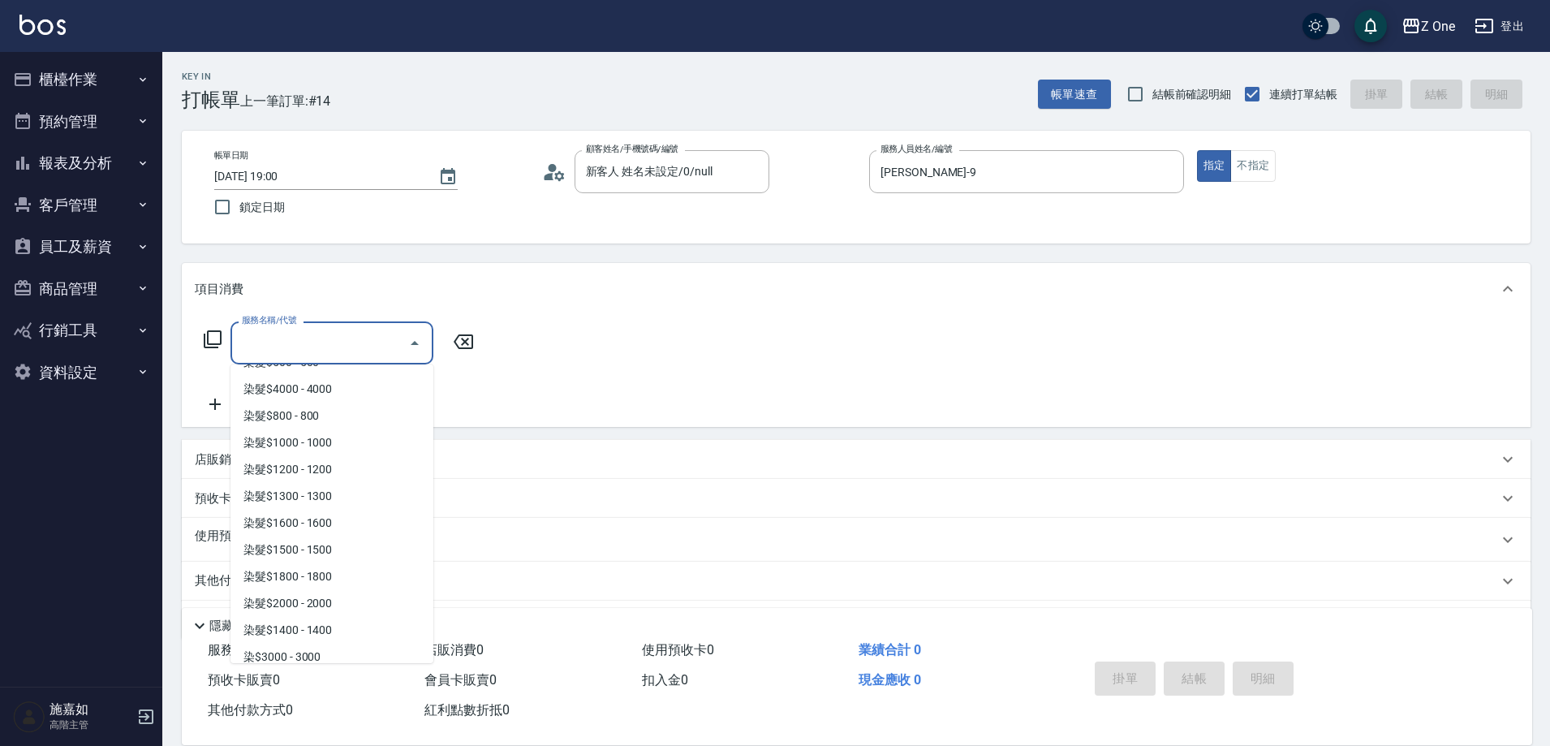
scroll to position [1542, 0]
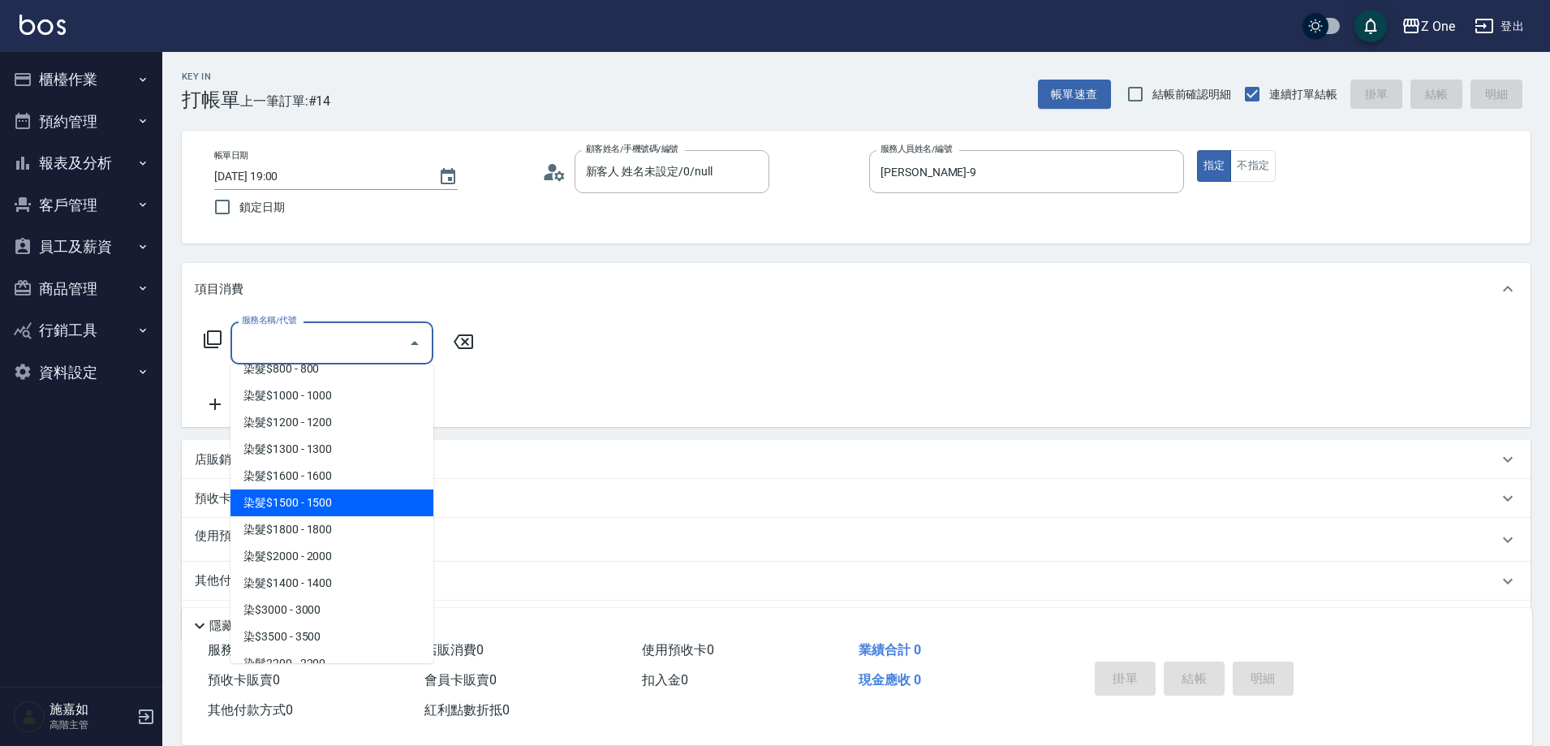
click at [350, 505] on span "染髮$1500 - 1500" at bounding box center [331, 502] width 203 height 27
type input "染髮$1500(408)"
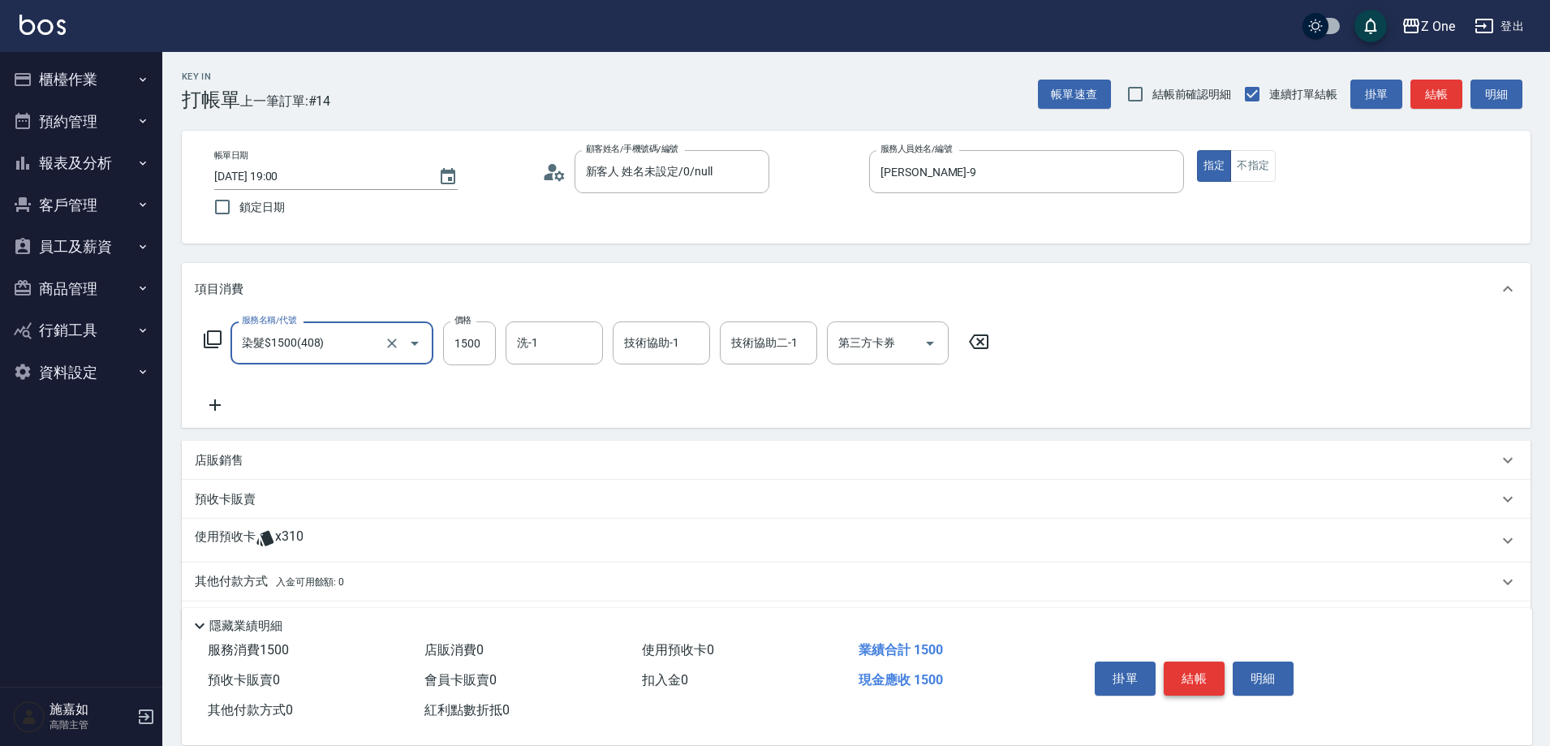
click at [1202, 665] on button "結帳" at bounding box center [1193, 678] width 61 height 34
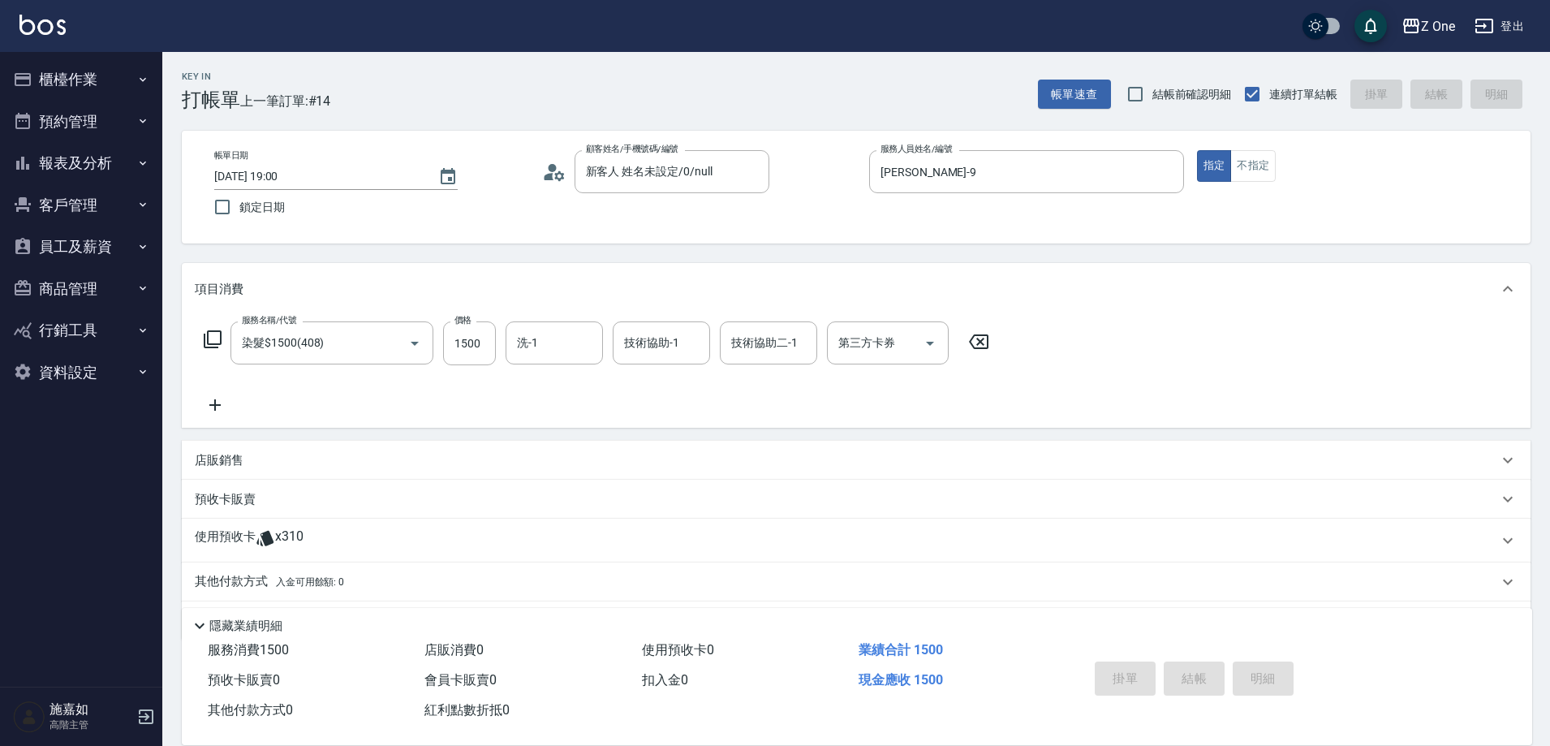
type input "[DATE] 19:01"
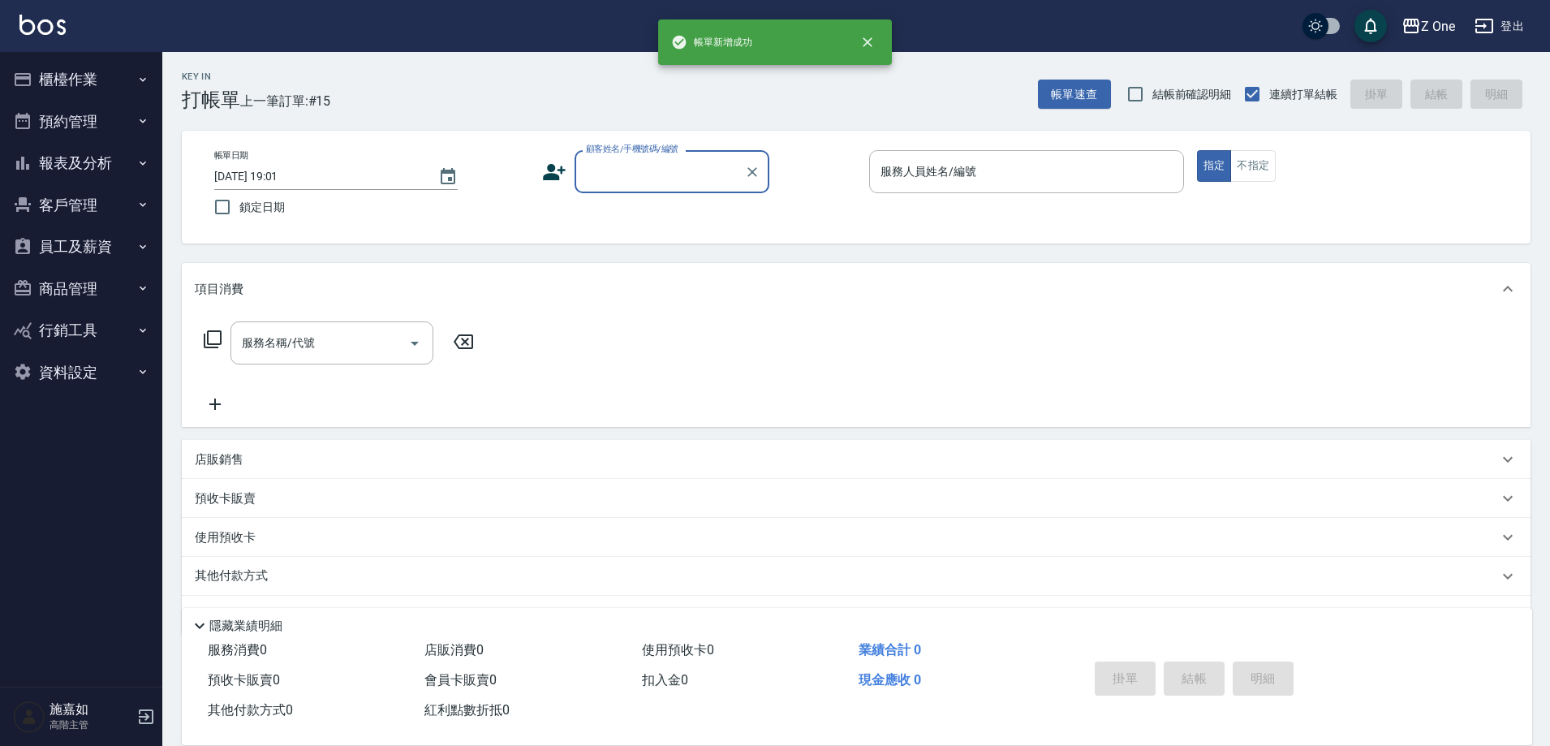
click at [622, 168] on input "顧客姓名/手機號碼/編號" at bounding box center [660, 171] width 156 height 28
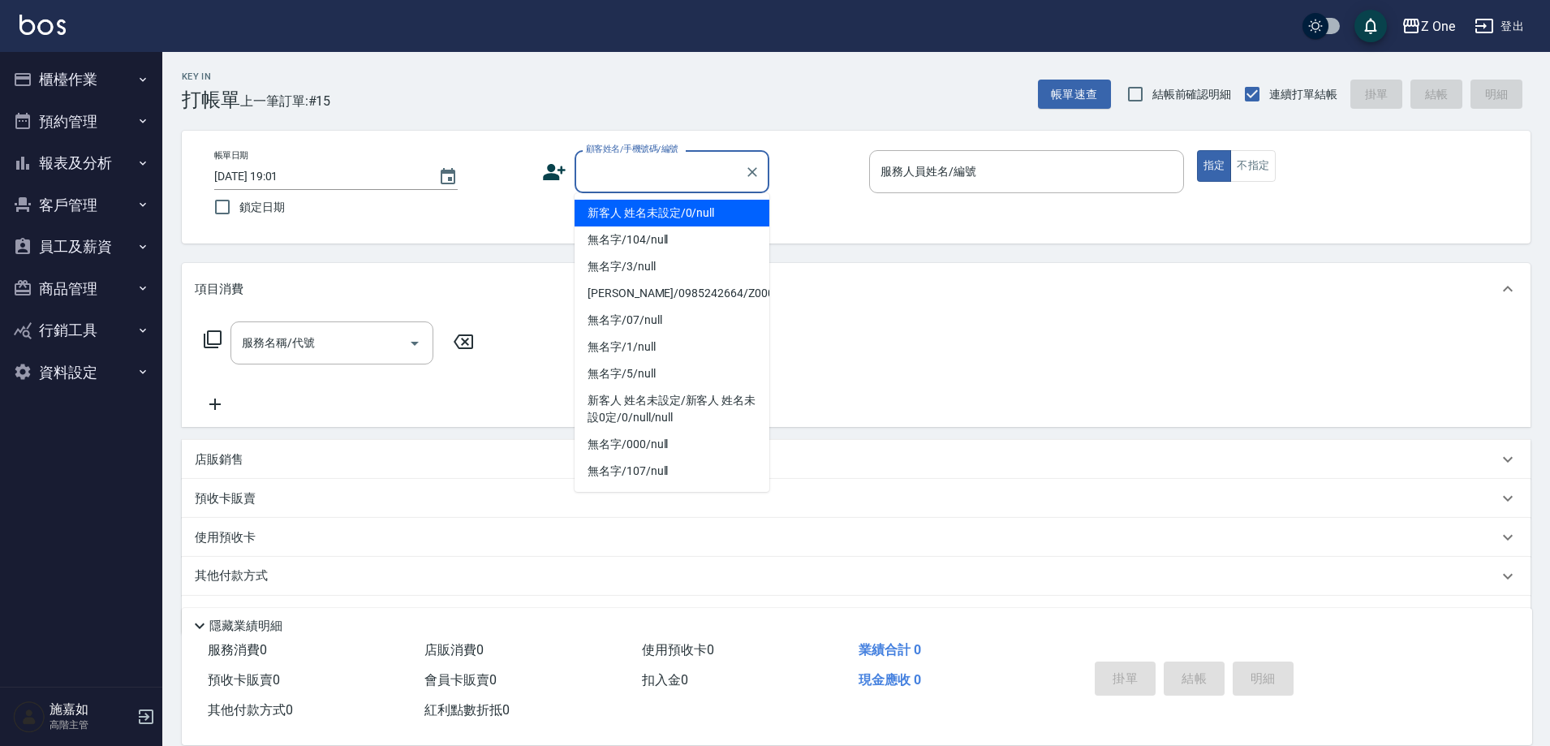
click at [643, 213] on li "新客人 姓名未設定/0/null" at bounding box center [671, 213] width 195 height 27
type input "新客人 姓名未設定/0/null"
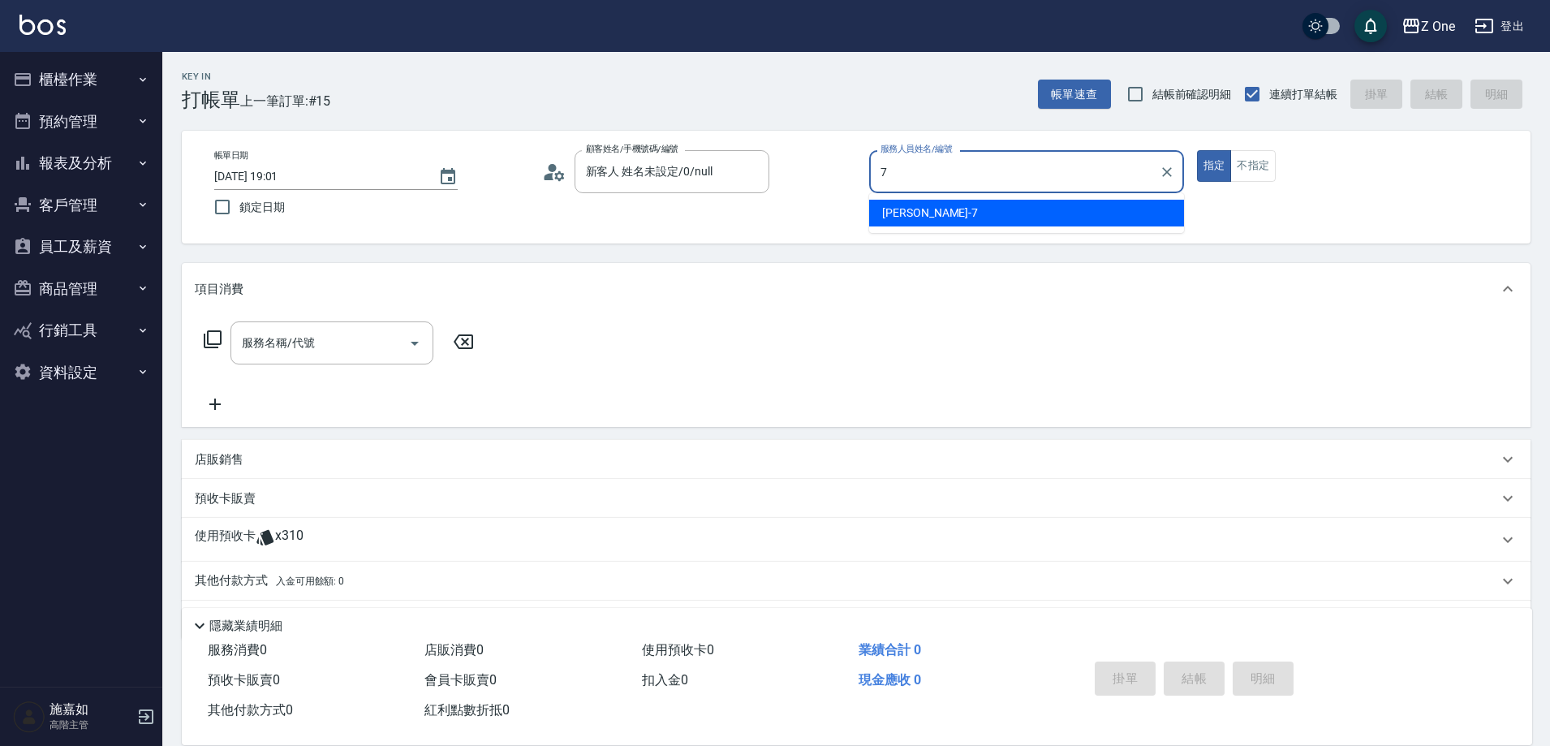
click at [966, 214] on div "[PERSON_NAME]-7" at bounding box center [1026, 213] width 315 height 27
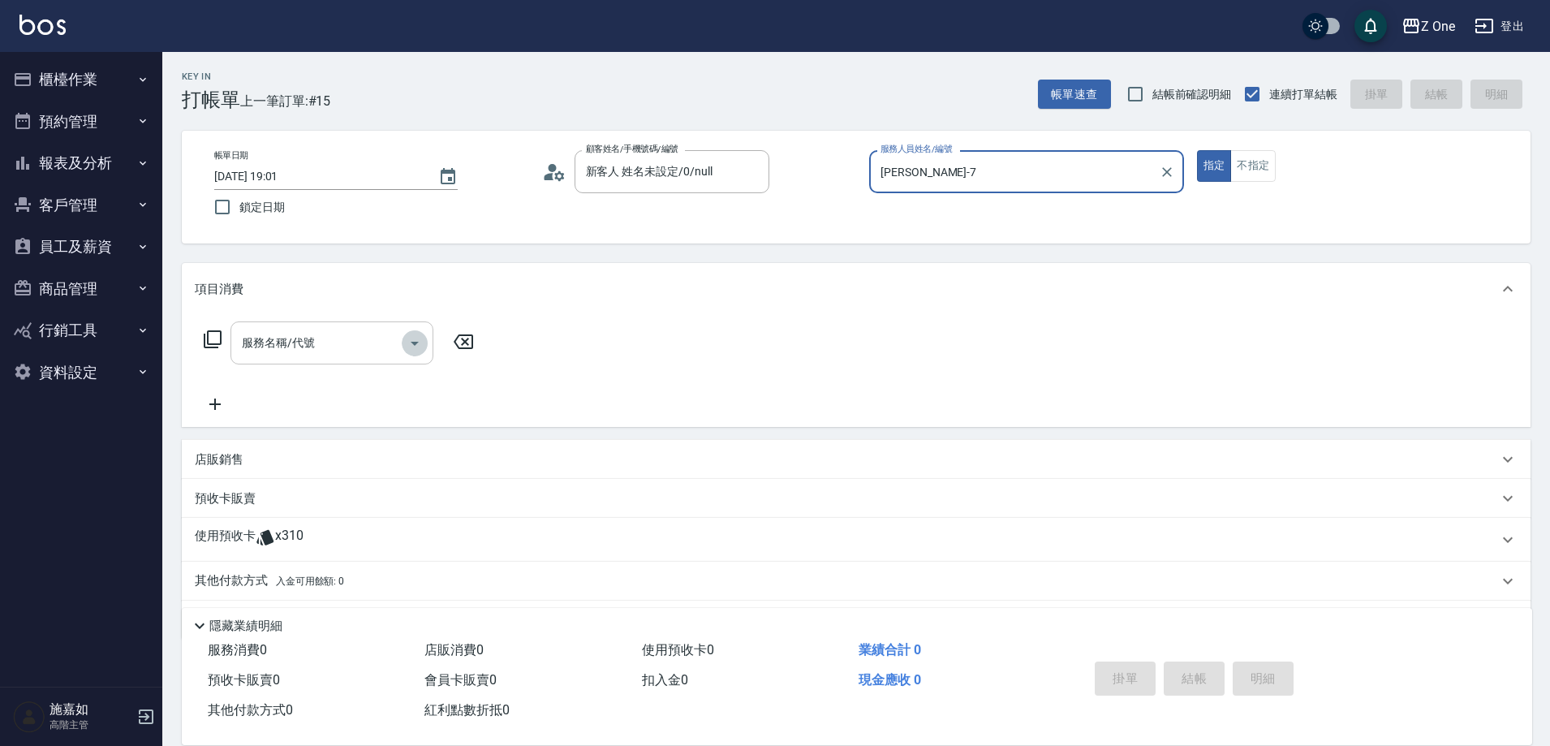
click at [416, 343] on icon "Open" at bounding box center [415, 344] width 8 height 4
type input "[PERSON_NAME]-7"
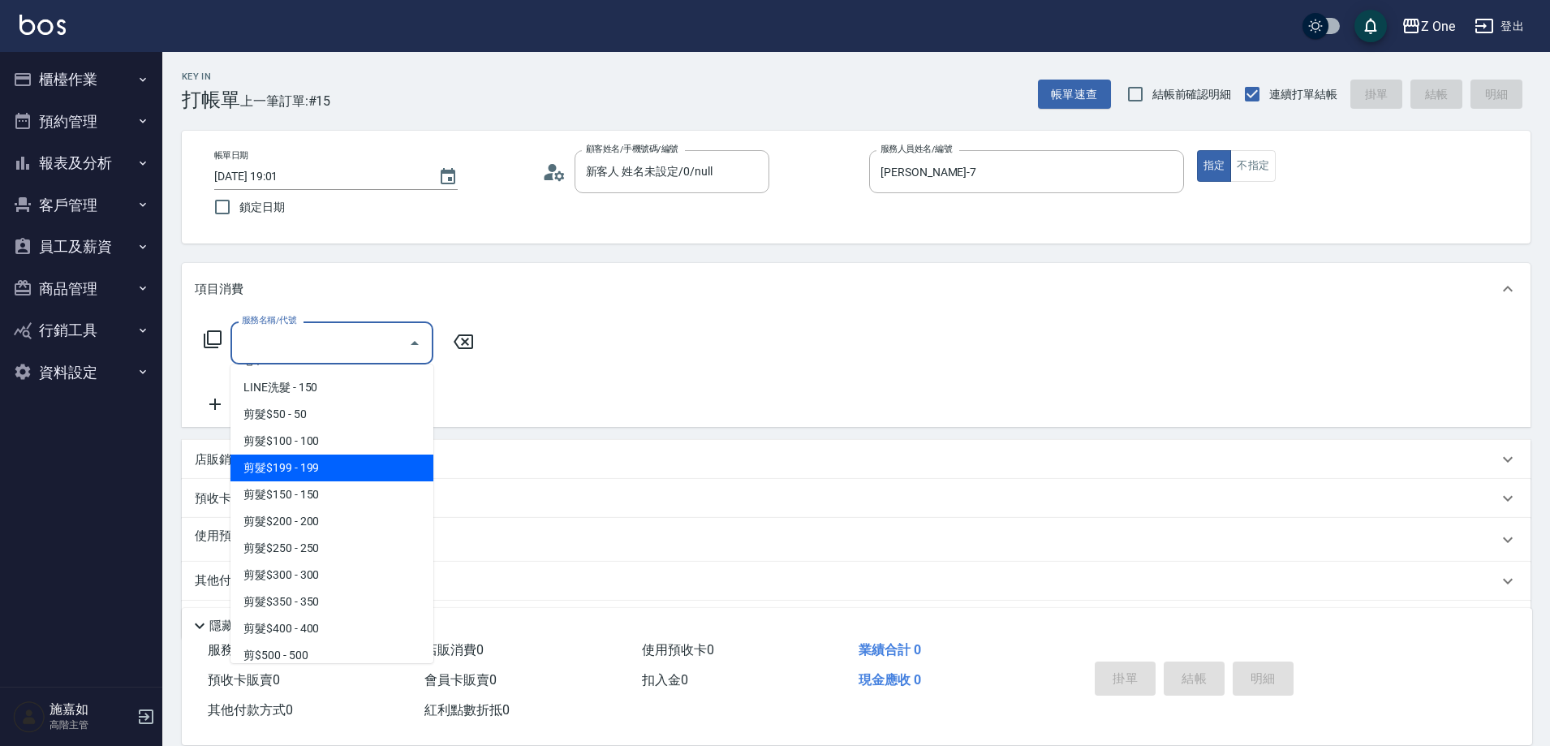
scroll to position [406, 0]
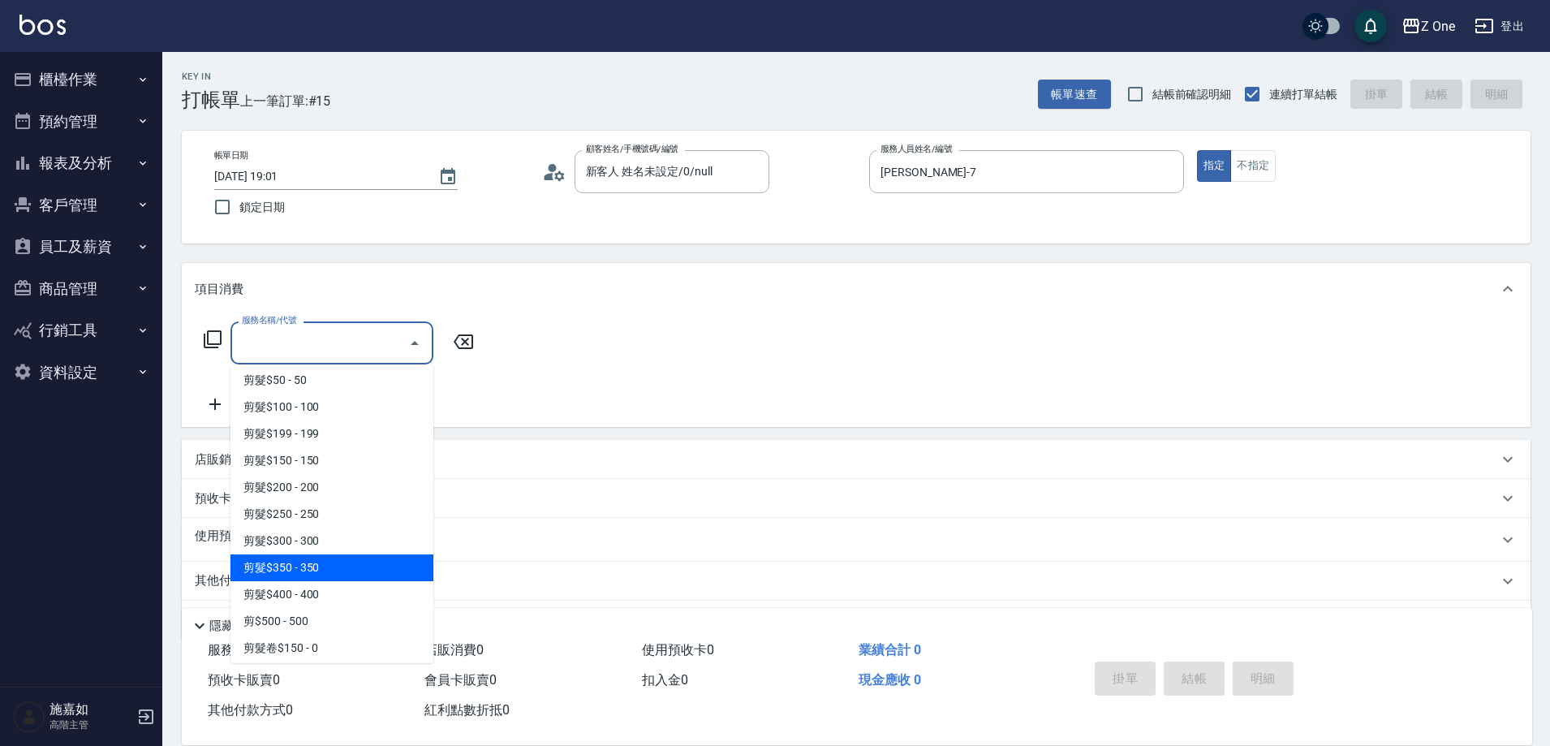
click at [337, 579] on span "剪髮$350 - 350" at bounding box center [331, 567] width 203 height 27
type input "剪髮$350(208)"
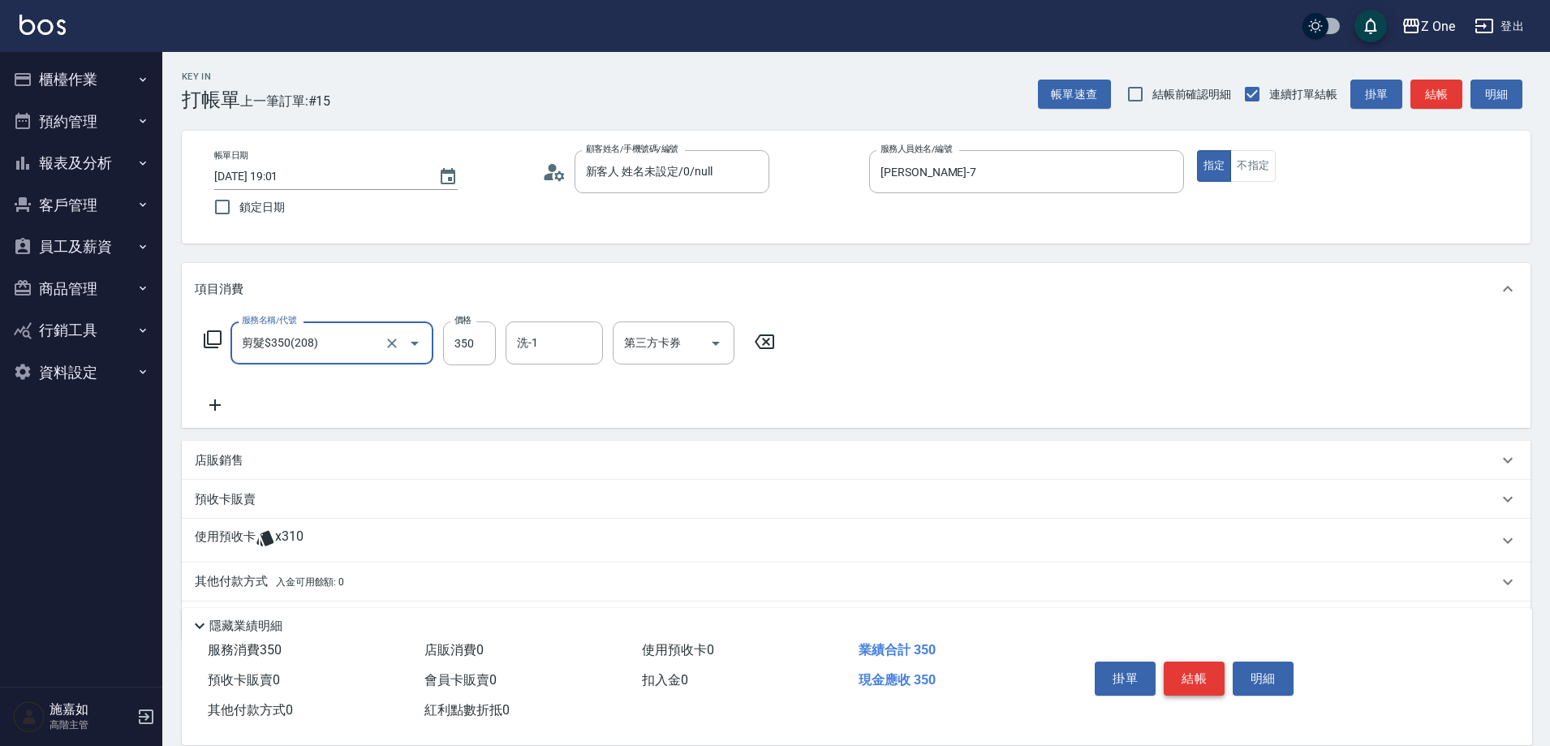
click at [1205, 669] on button "結帳" at bounding box center [1193, 678] width 61 height 34
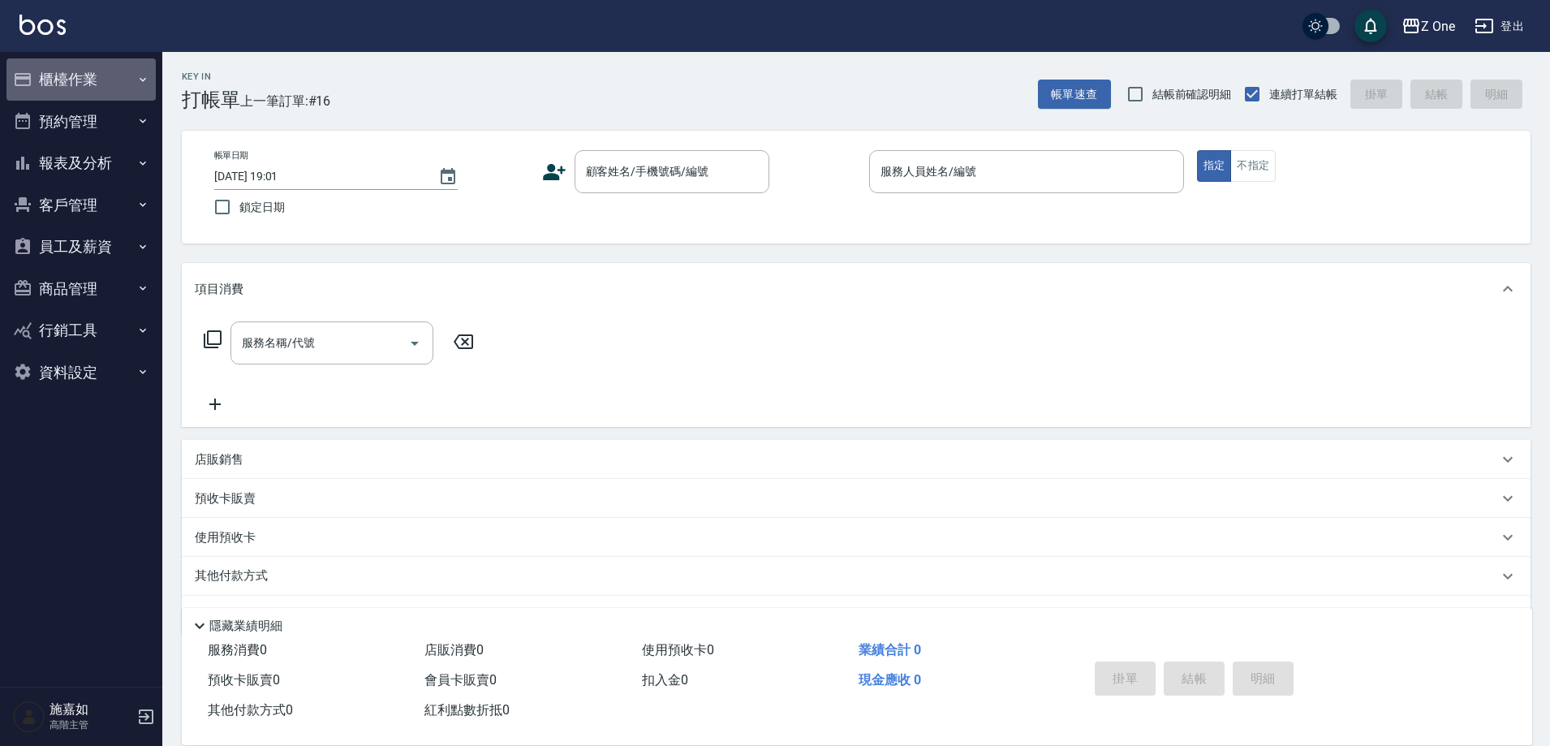
click at [144, 74] on icon "button" at bounding box center [142, 79] width 13 height 13
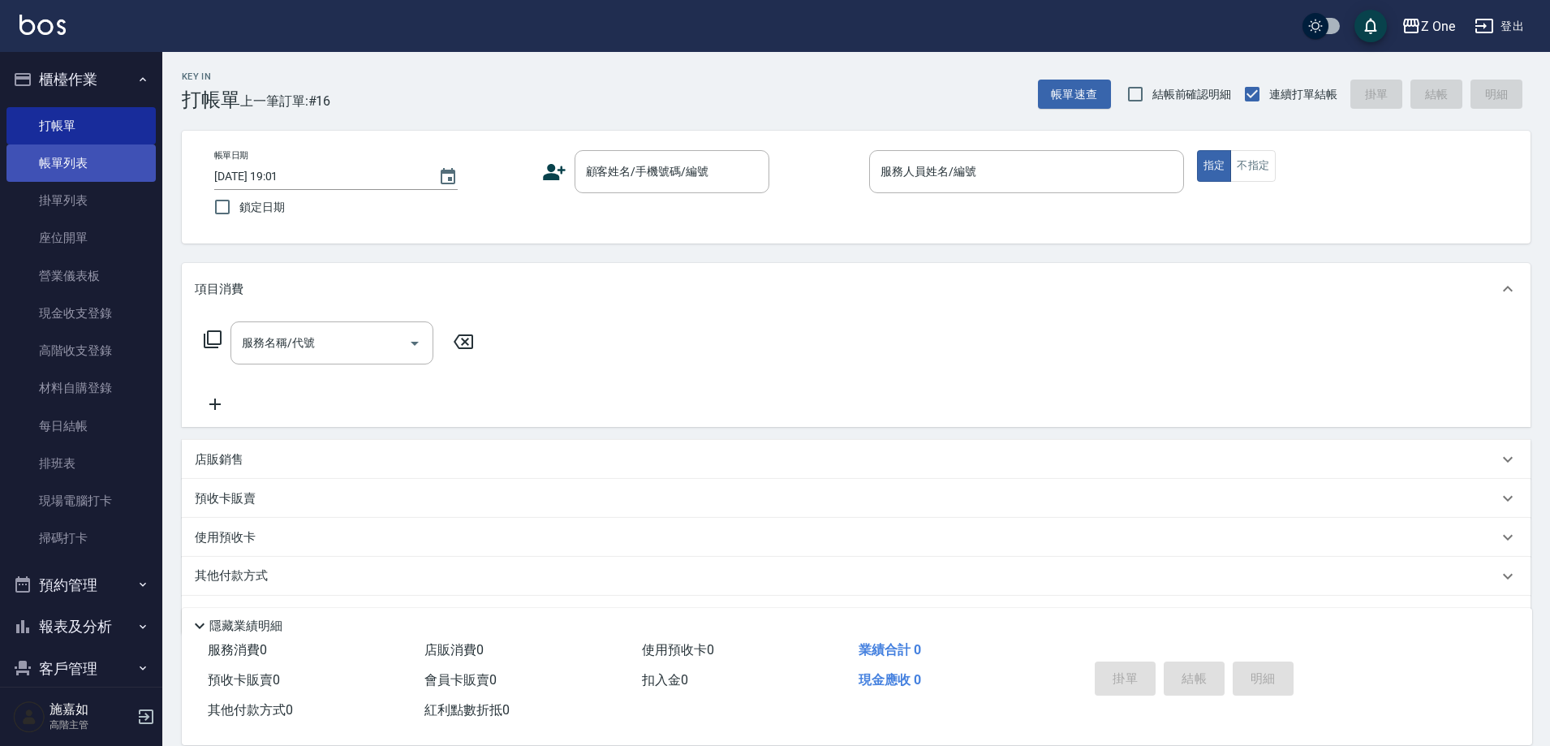
click at [92, 156] on link "帳單列表" at bounding box center [80, 162] width 149 height 37
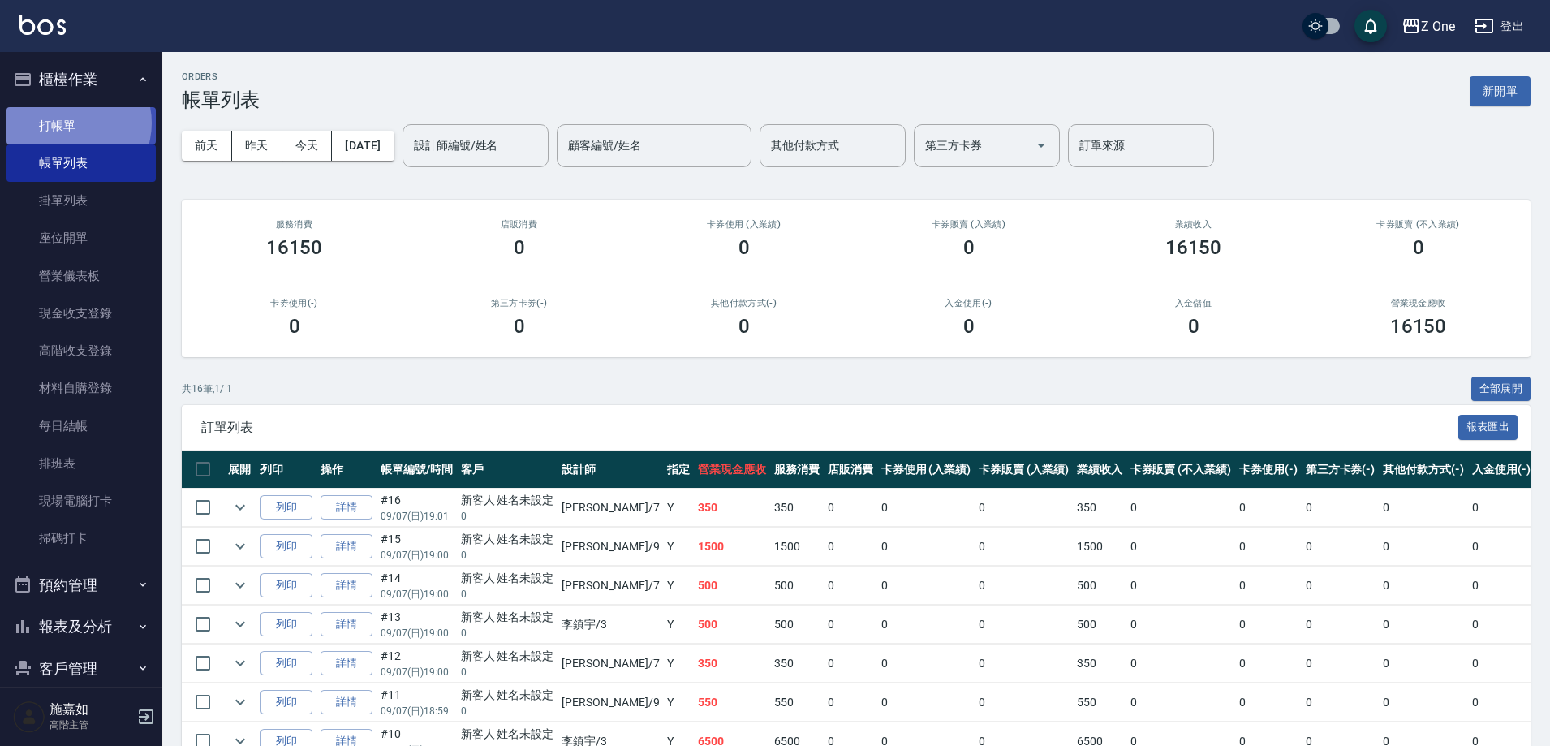
click at [70, 123] on link "打帳單" at bounding box center [80, 125] width 149 height 37
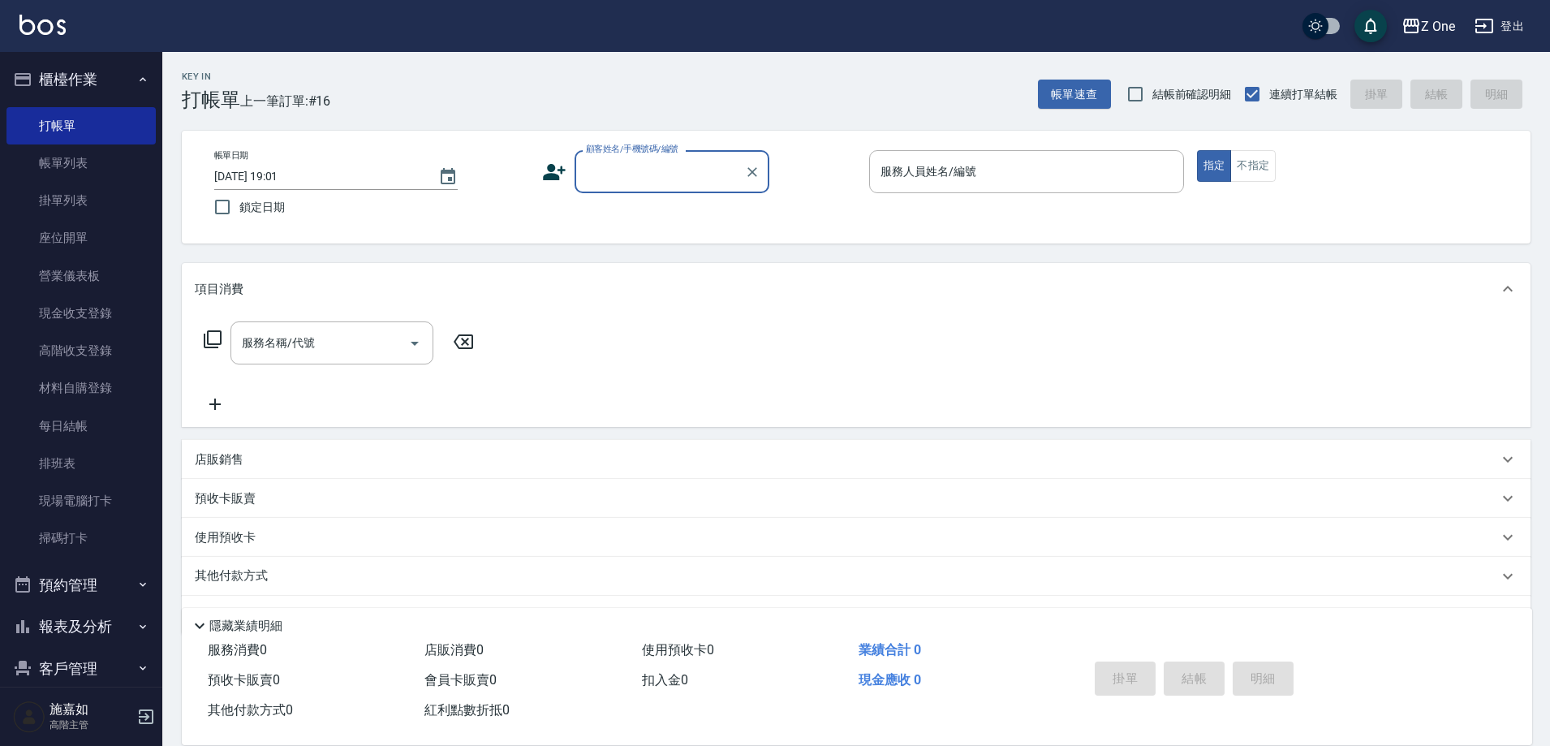
click at [640, 165] on input "顧客姓名/手機號碼/編號" at bounding box center [660, 171] width 156 height 28
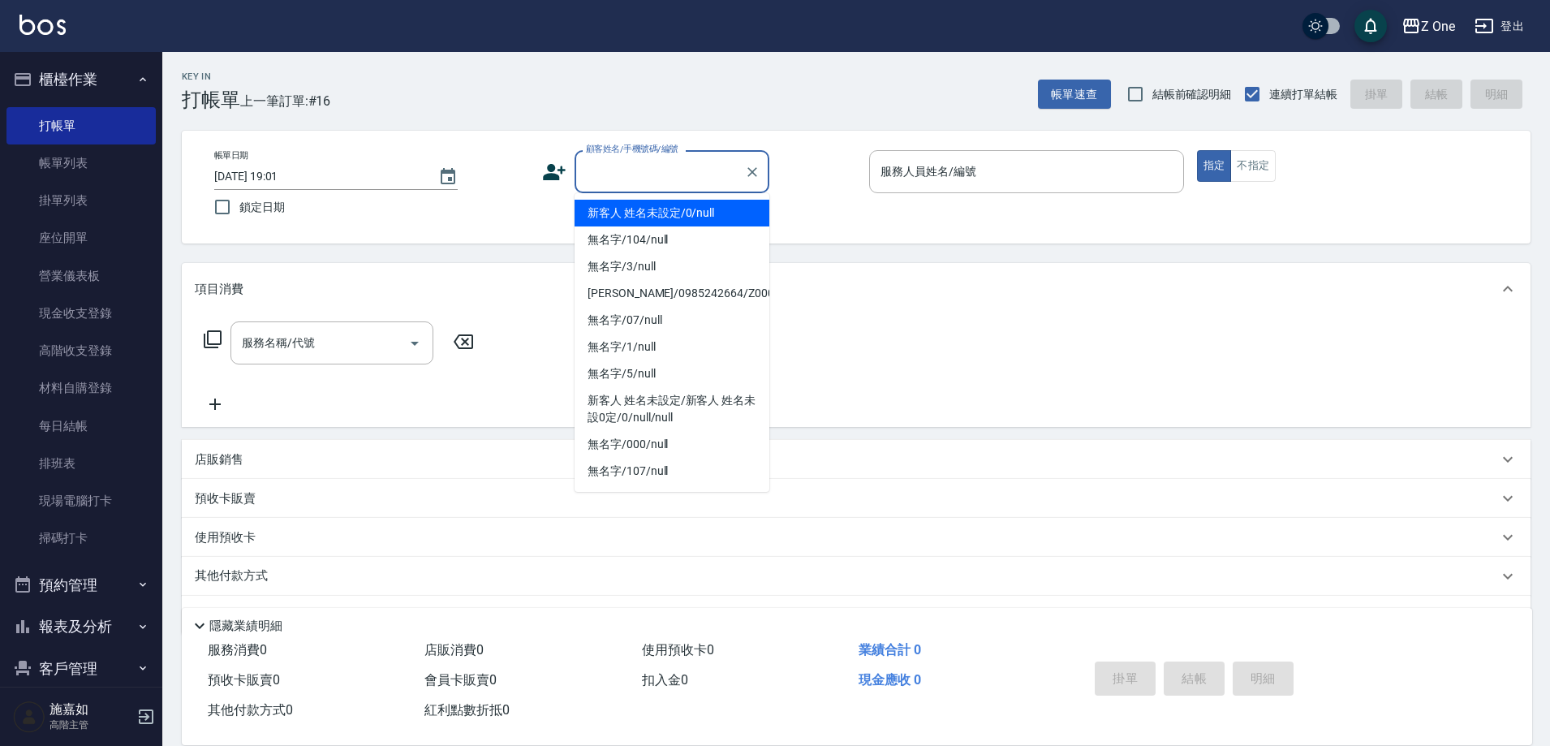
click at [653, 217] on li "新客人 姓名未設定/0/null" at bounding box center [671, 213] width 195 height 27
type input "新客人 姓名未設定/0/null"
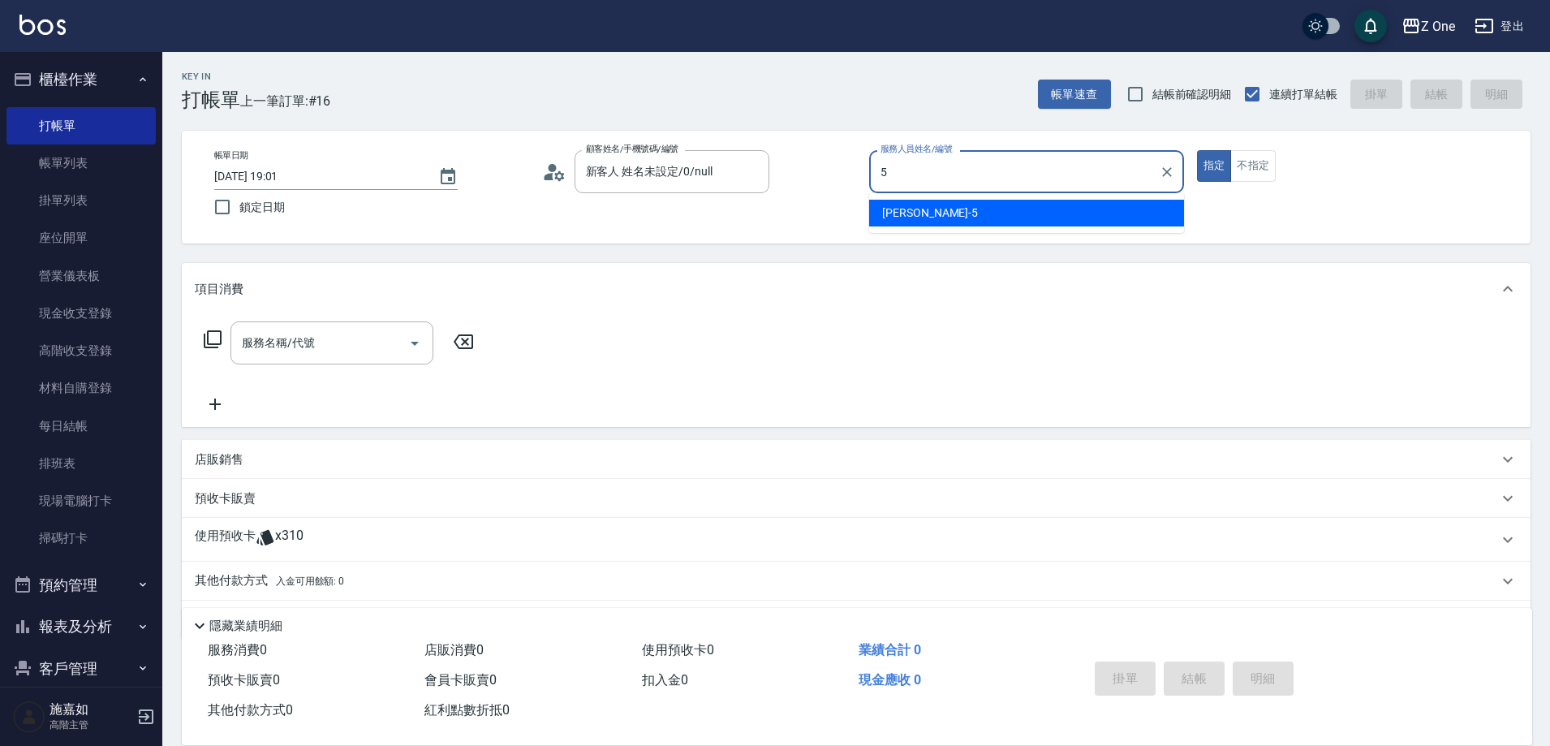
click at [933, 213] on div "[PERSON_NAME]-5" at bounding box center [1026, 213] width 315 height 27
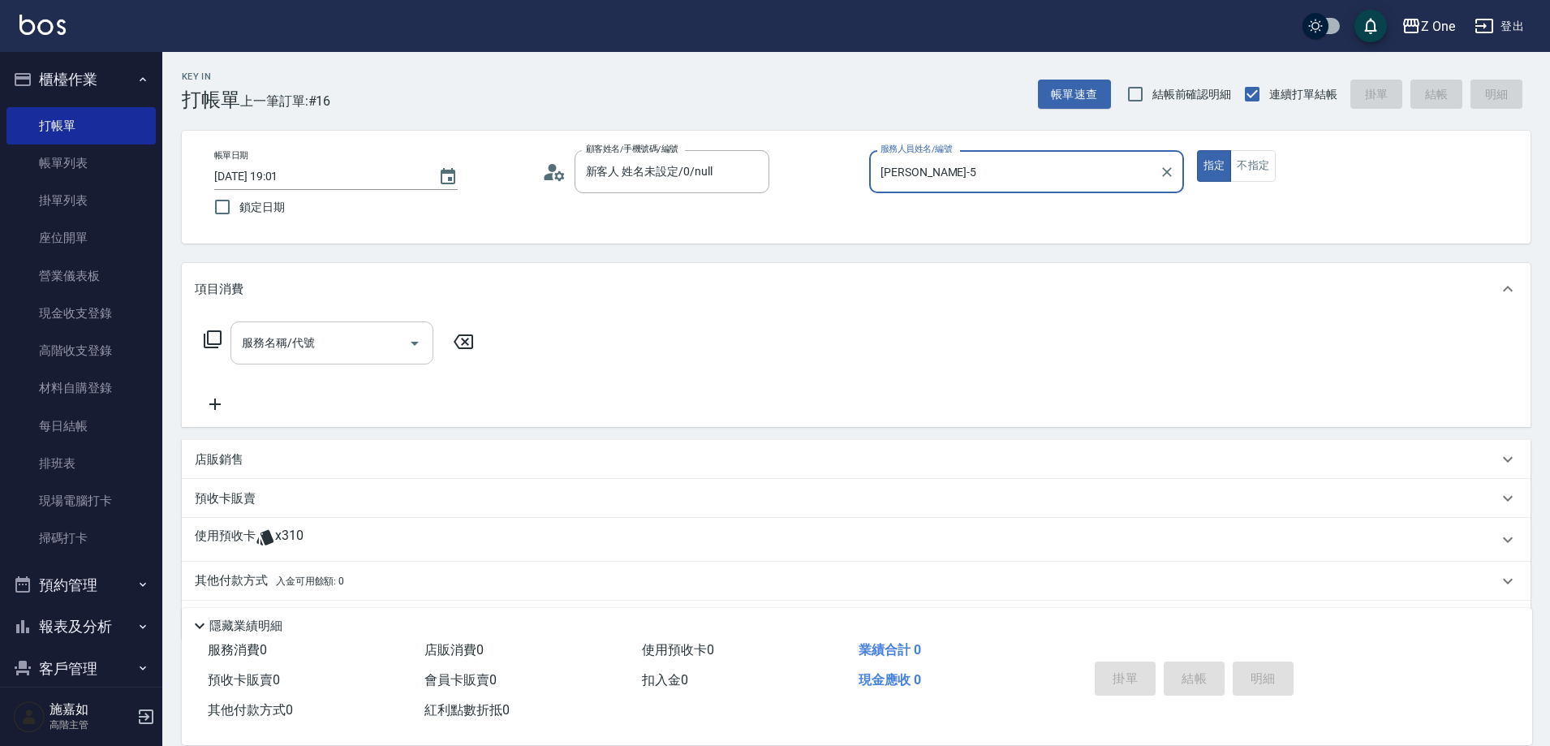
click at [419, 347] on icon "Open" at bounding box center [414, 342] width 19 height 19
type input "[PERSON_NAME]-5"
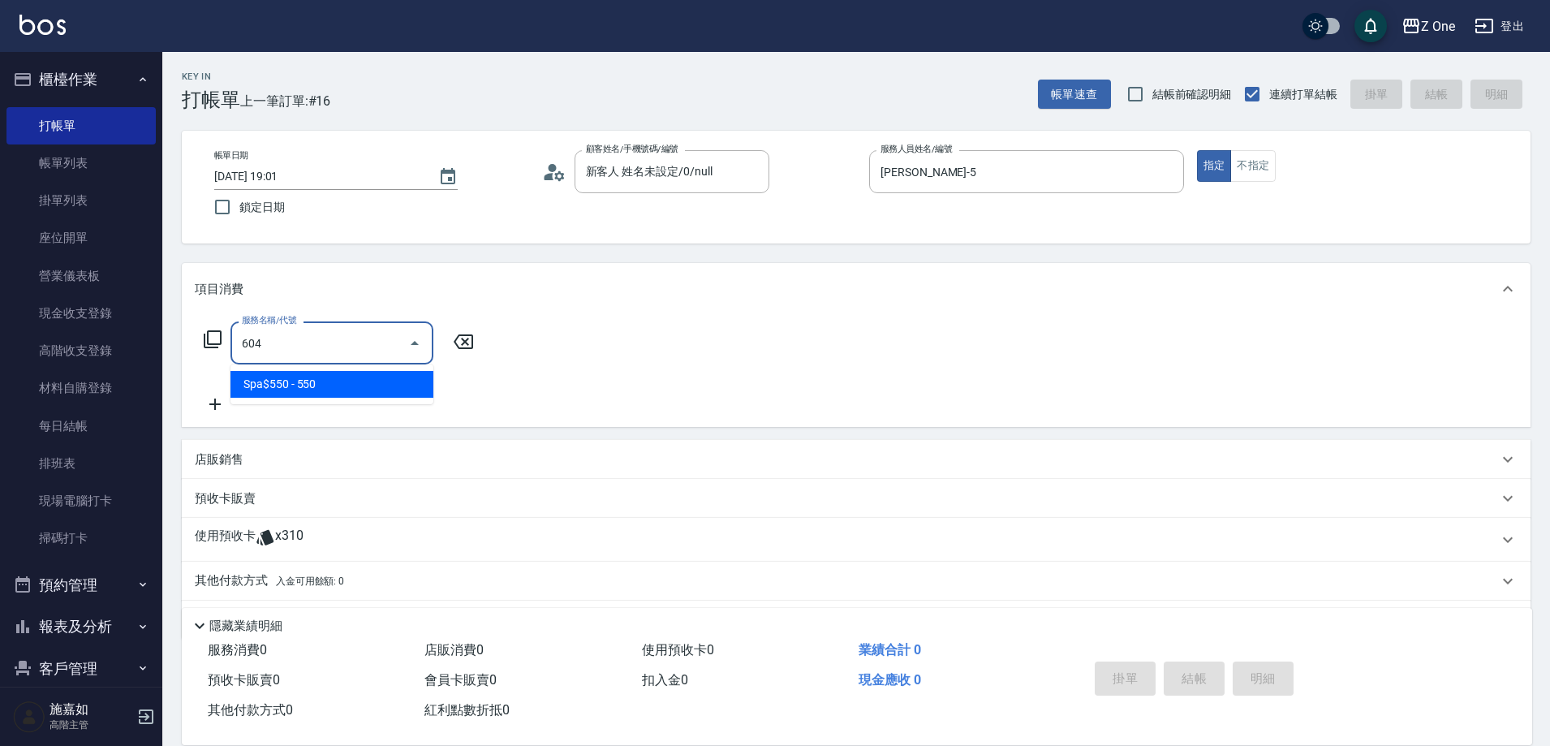
click at [382, 372] on span "Spa$550 - 550" at bounding box center [331, 384] width 203 height 27
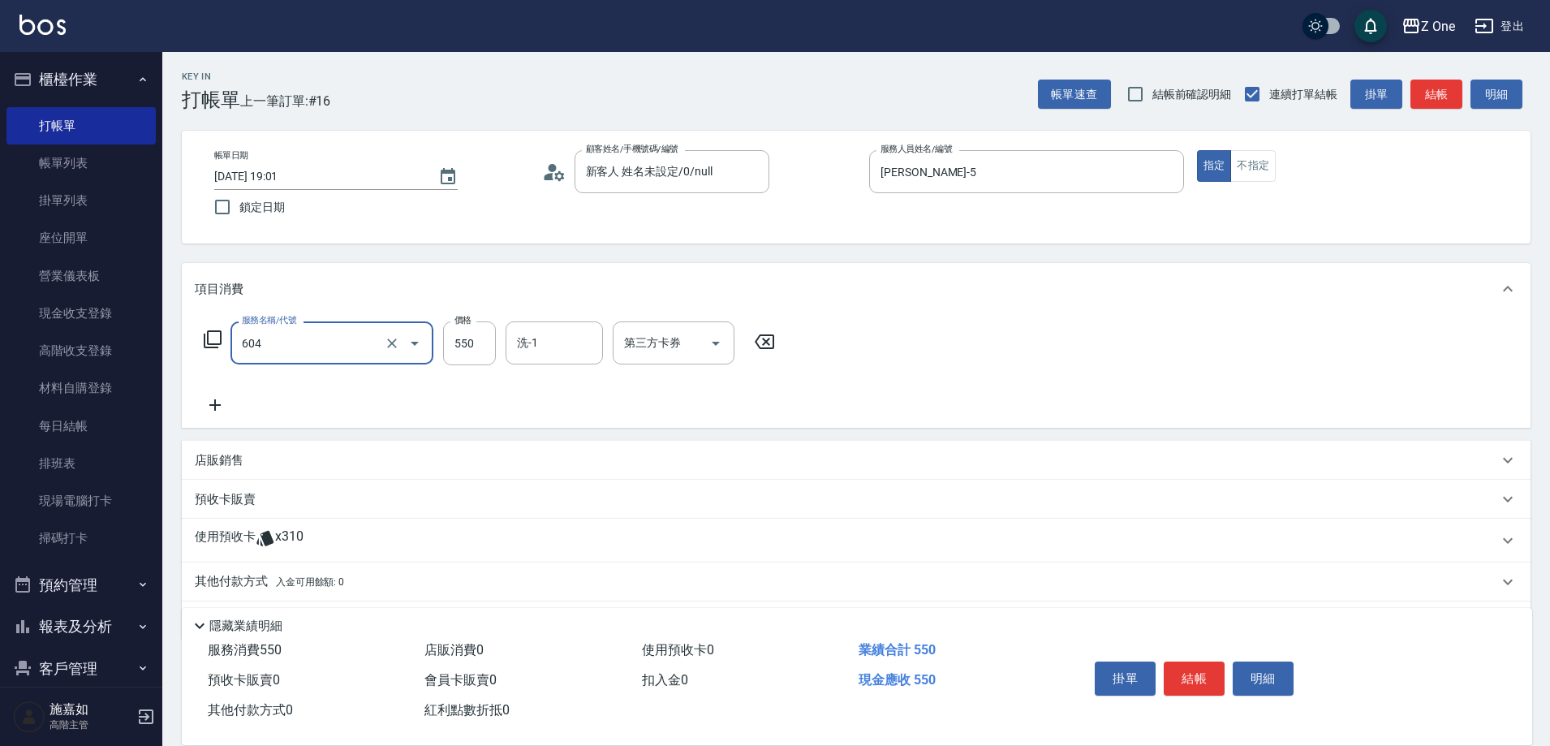
type input "Spa$550(604)"
click at [221, 404] on icon at bounding box center [215, 404] width 41 height 19
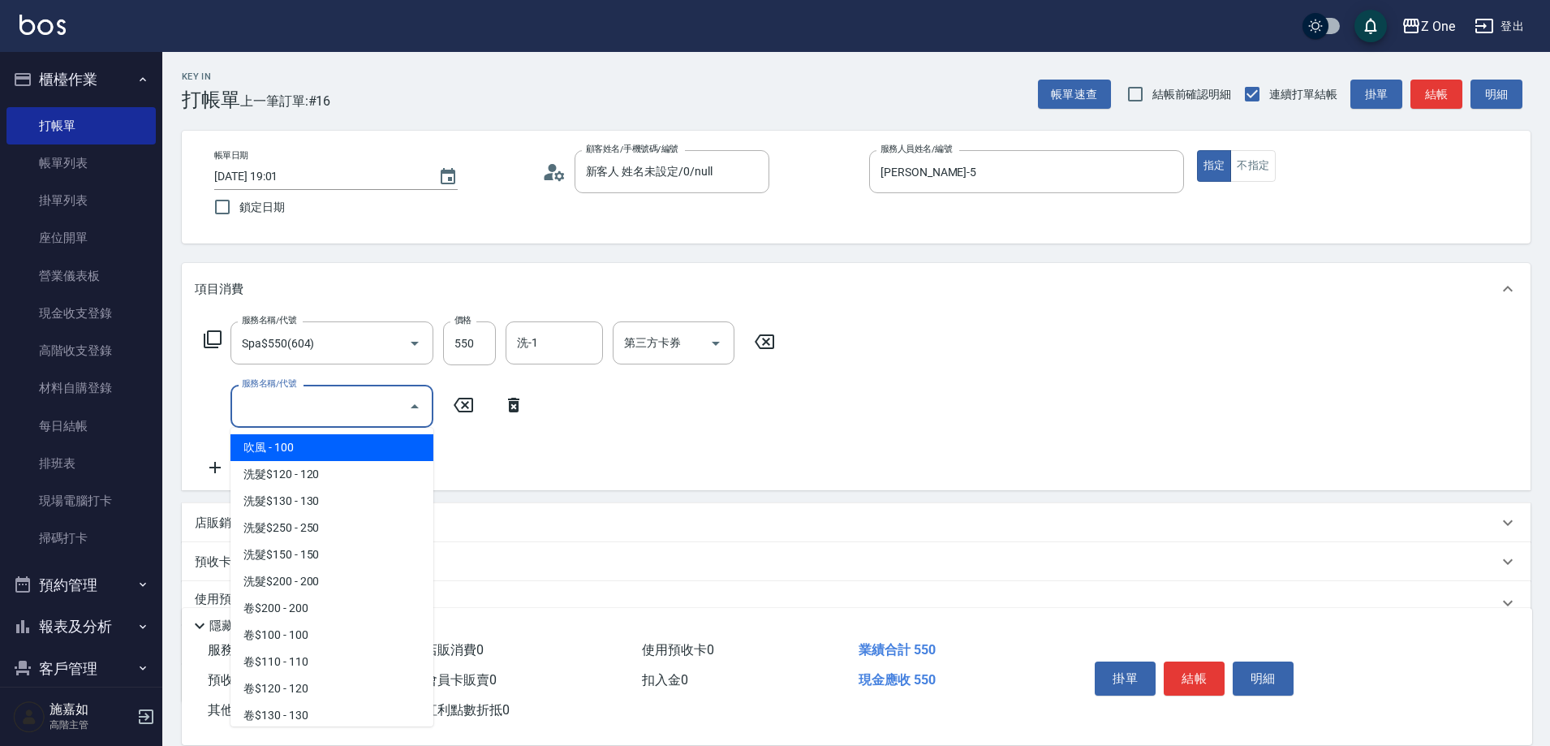
click at [289, 404] on input "服務名稱/代號" at bounding box center [320, 406] width 164 height 28
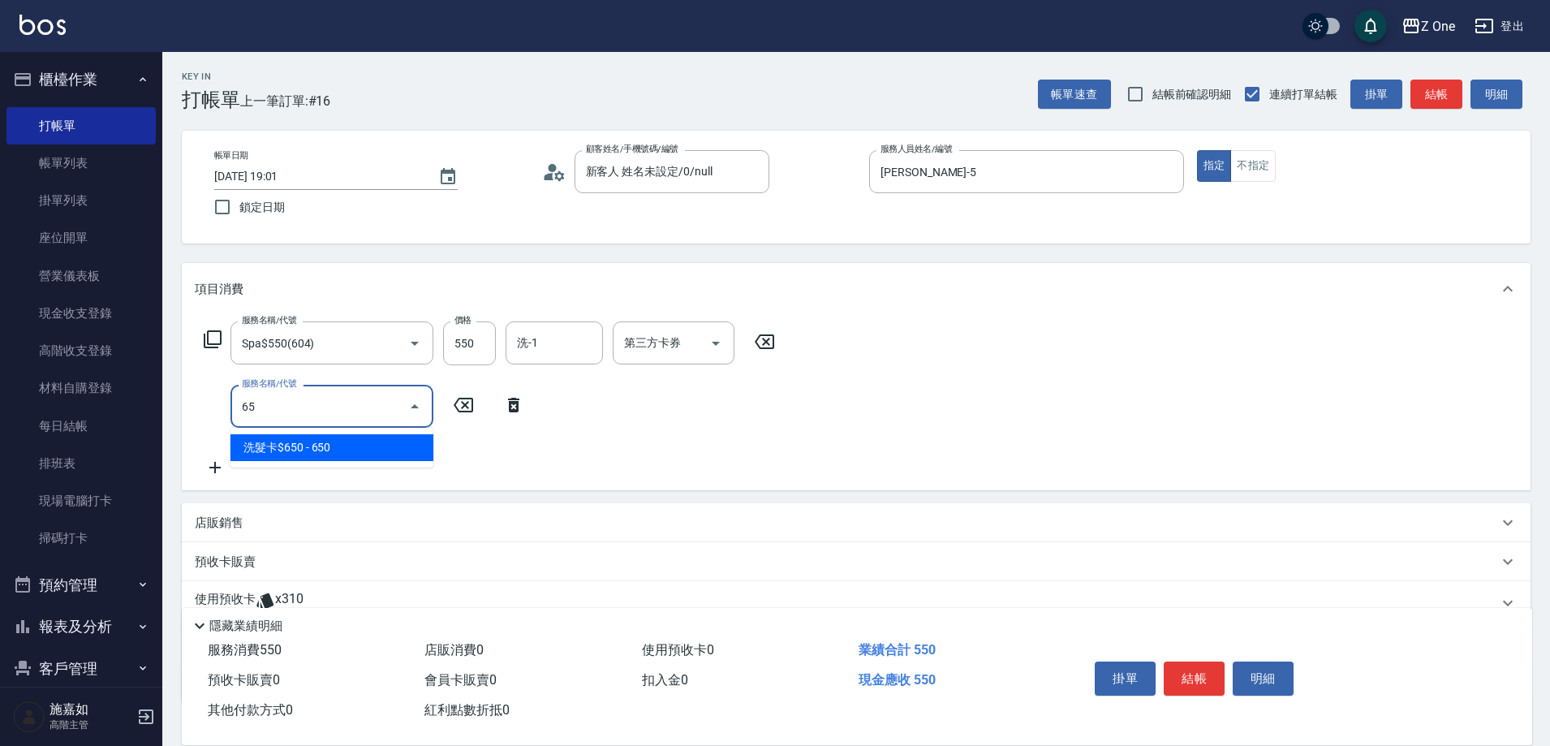
type input "6"
type input "2"
click at [409, 401] on icon "Close" at bounding box center [414, 406] width 19 height 19
type input "5"
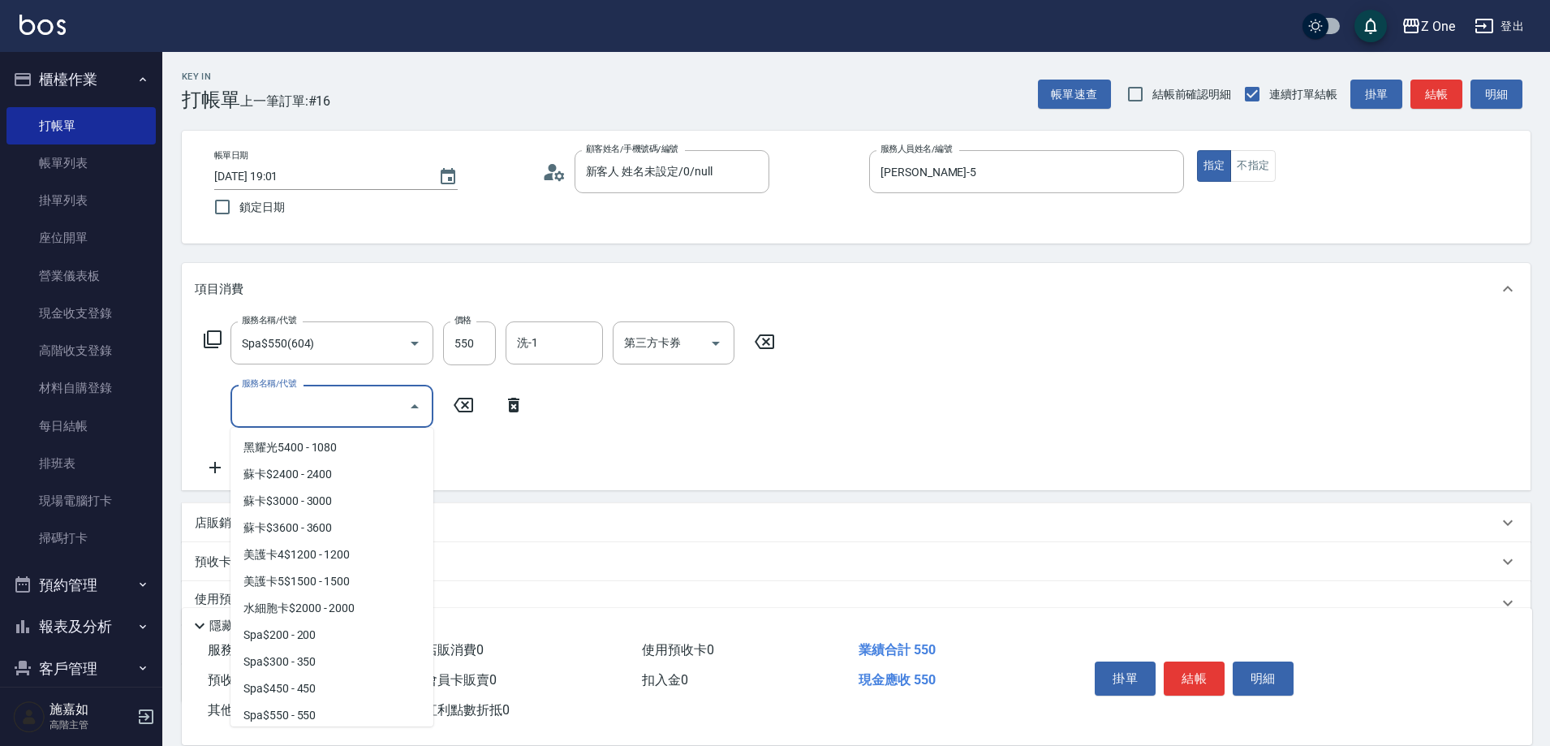
scroll to position [2677, 0]
click at [349, 553] on span "黑耀光4800 - 960" at bounding box center [331, 554] width 203 height 27
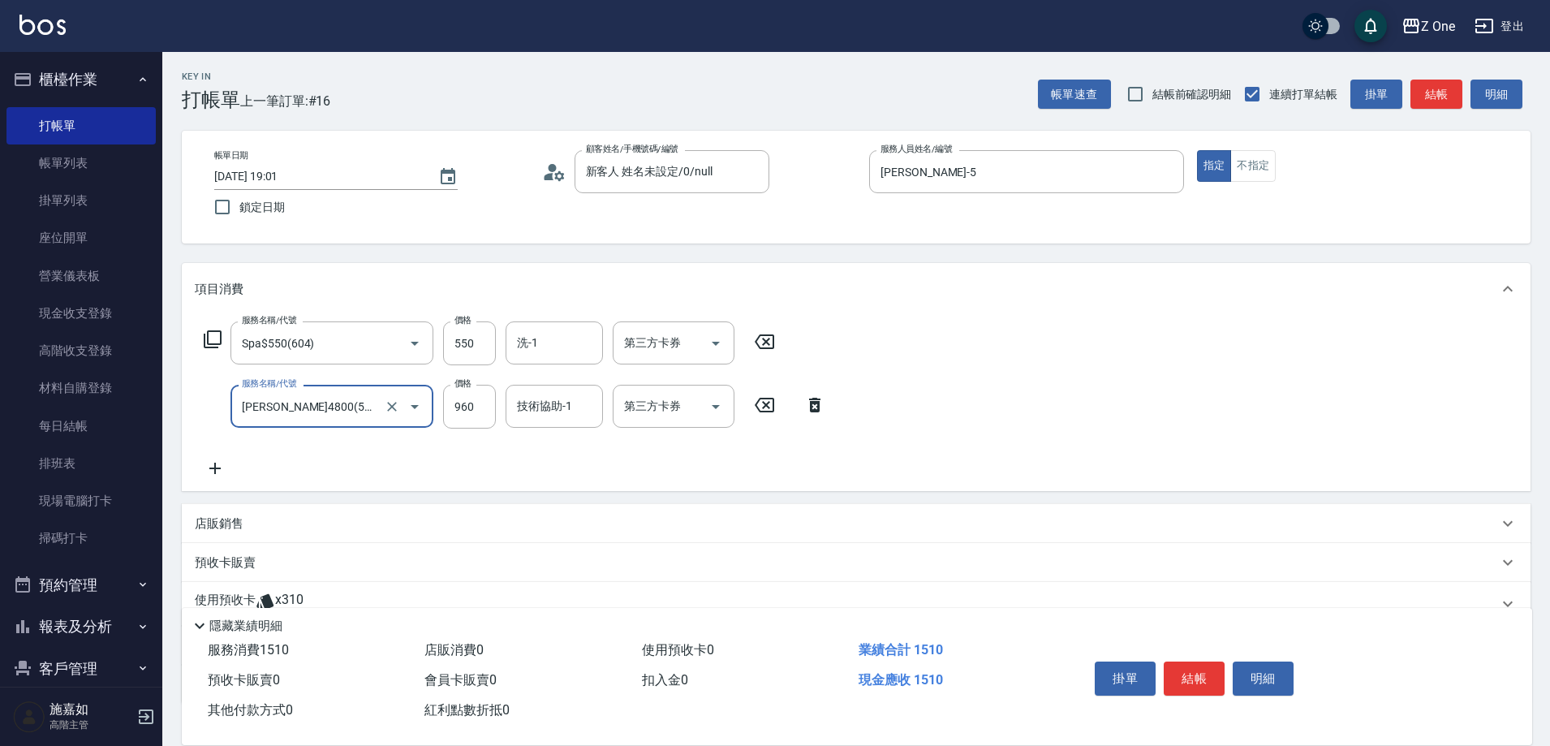
click at [419, 405] on icon "Open" at bounding box center [414, 406] width 19 height 19
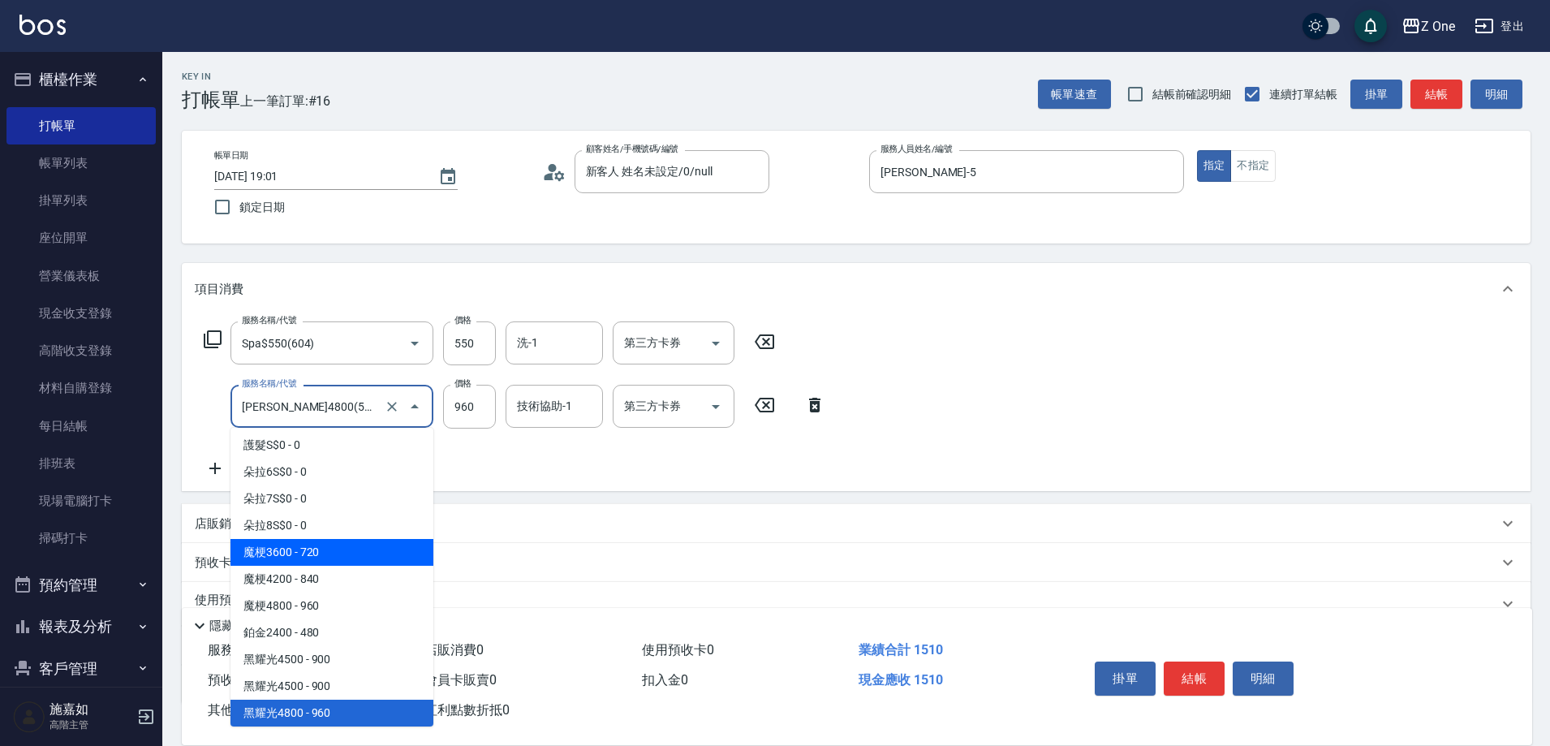
scroll to position [2600, 0]
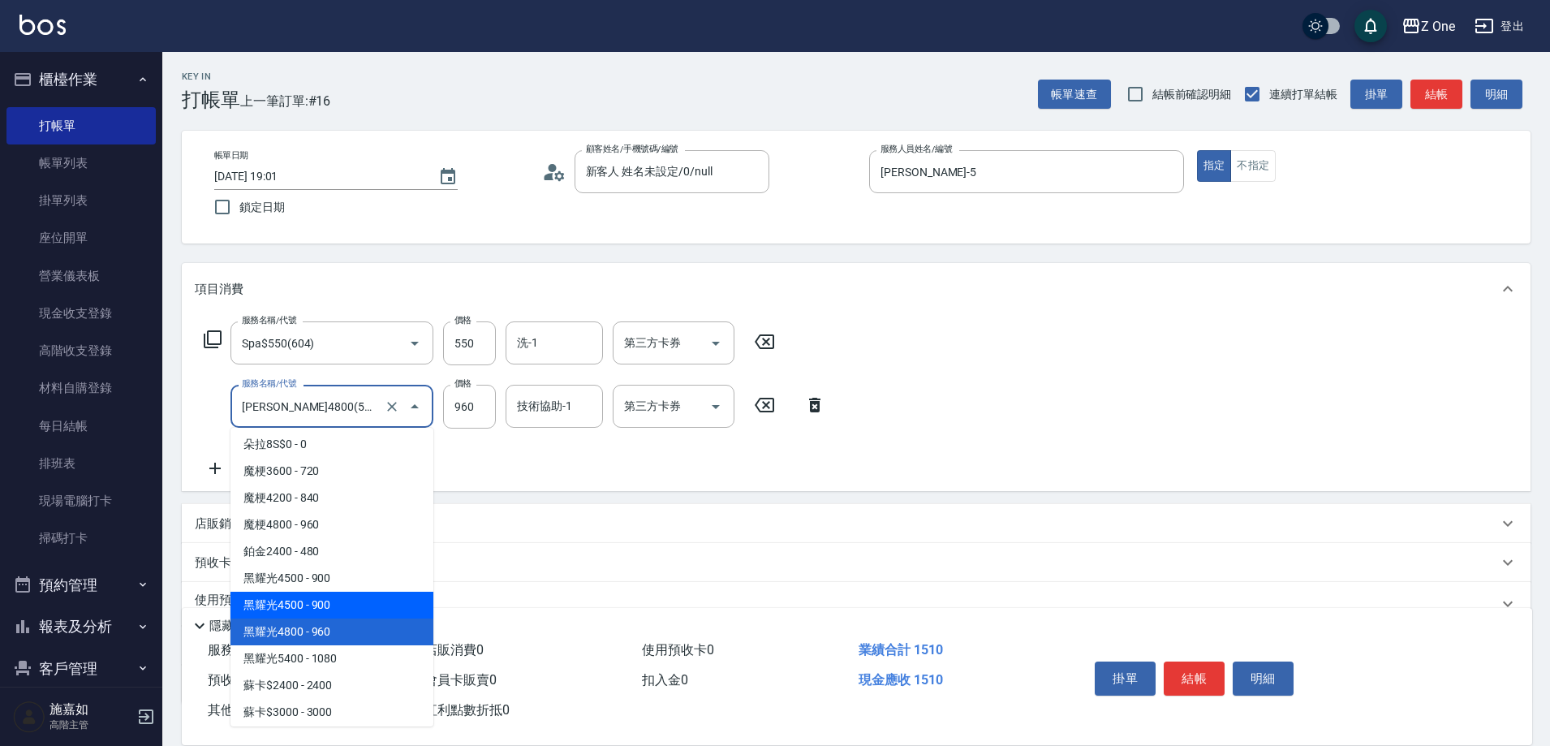
click at [355, 600] on span "黑耀光4500 - 900" at bounding box center [331, 604] width 203 height 27
type input "黑耀光4500(563)"
type input "900"
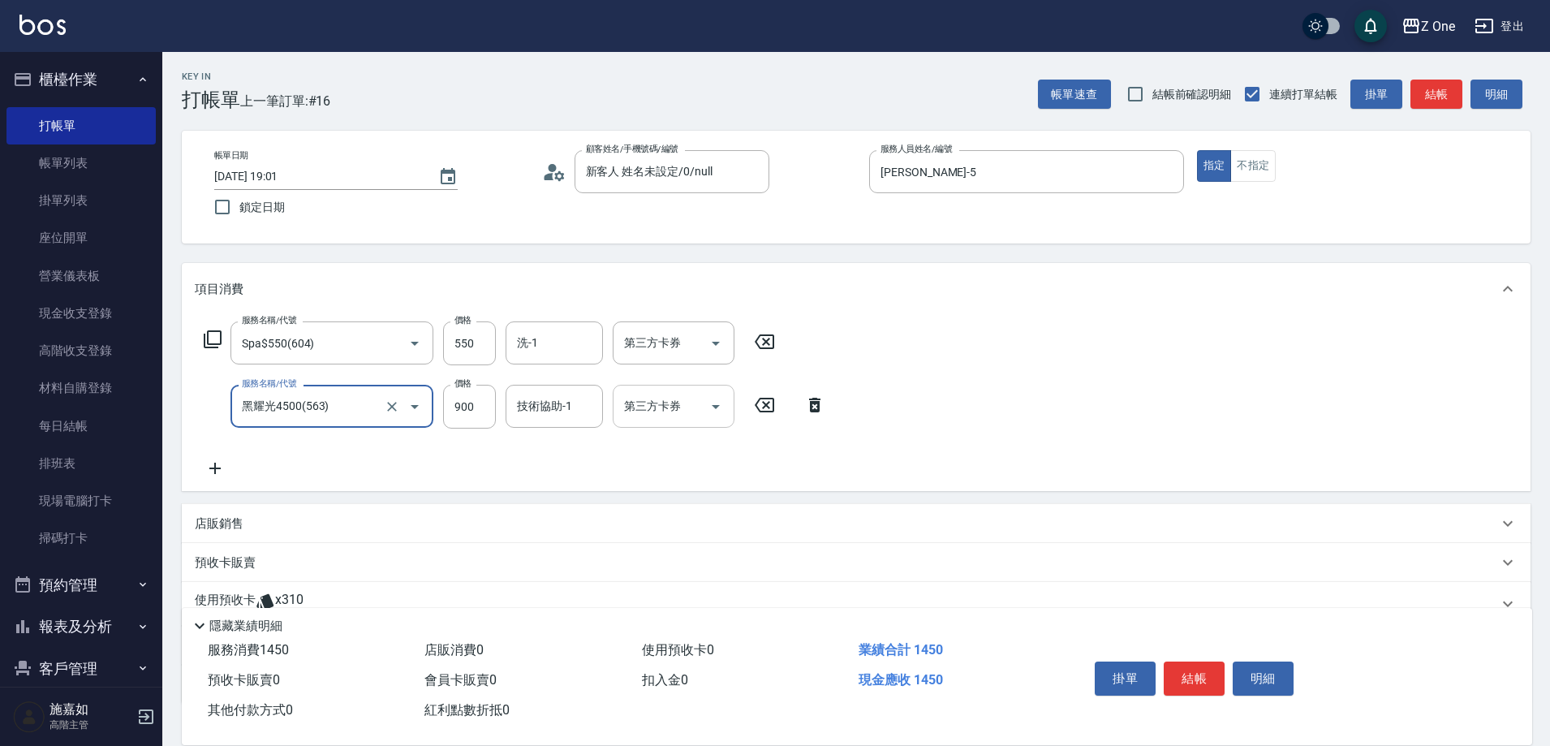
click at [726, 410] on button "Open" at bounding box center [716, 407] width 26 height 26
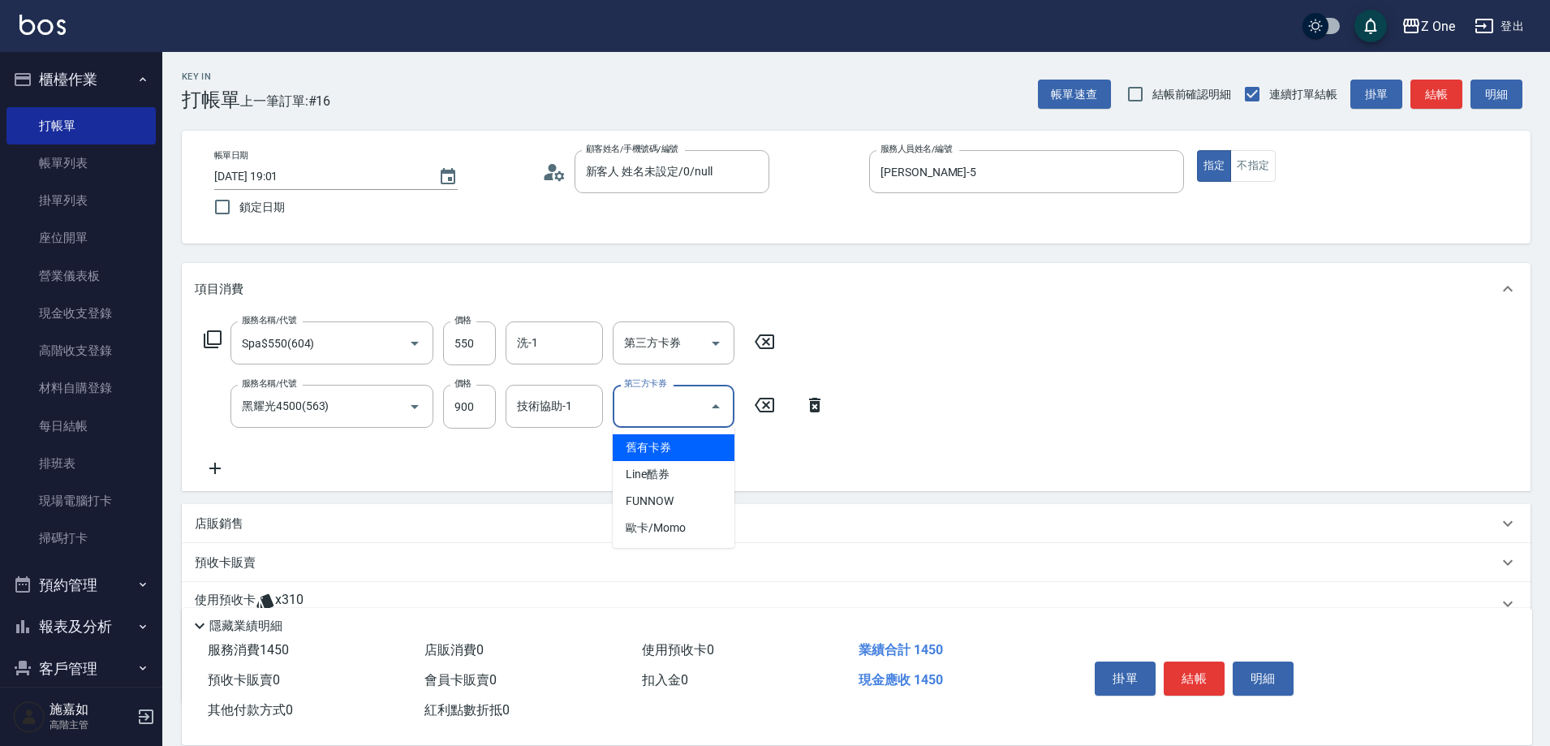
click at [683, 452] on span "舊有卡券" at bounding box center [674, 447] width 122 height 27
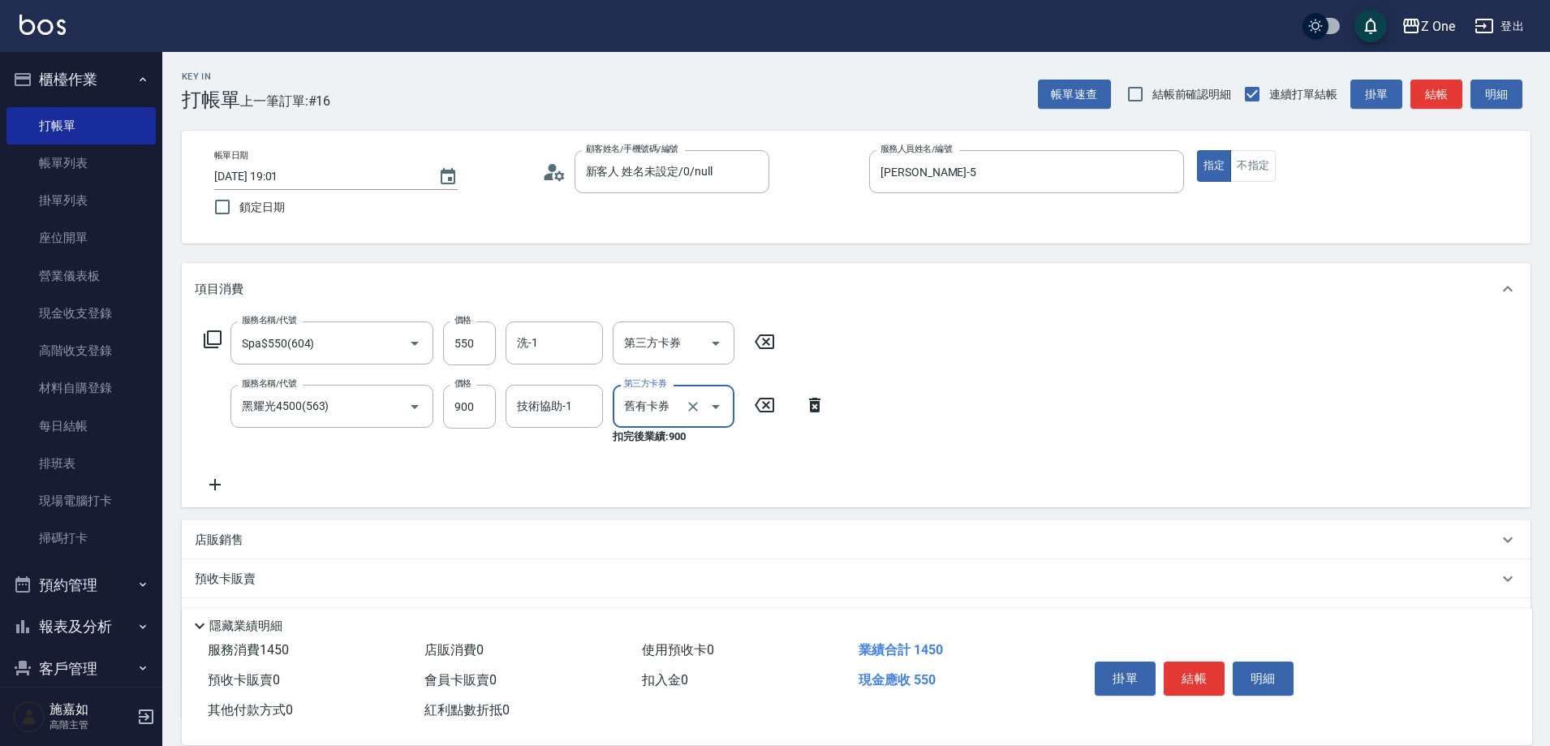
type input "舊有卡券"
click at [1202, 673] on button "結帳" at bounding box center [1193, 678] width 61 height 34
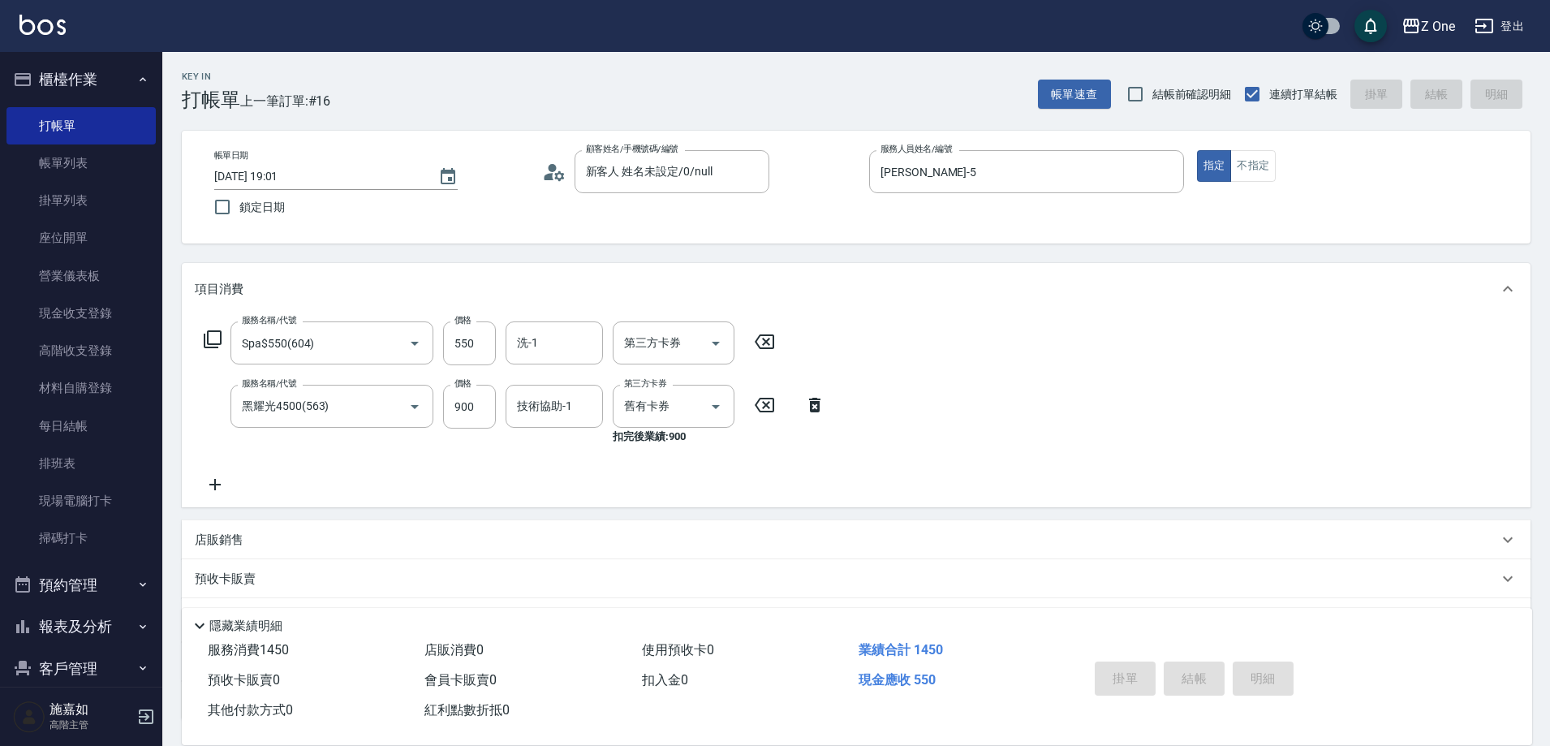
type input "[DATE] 19:02"
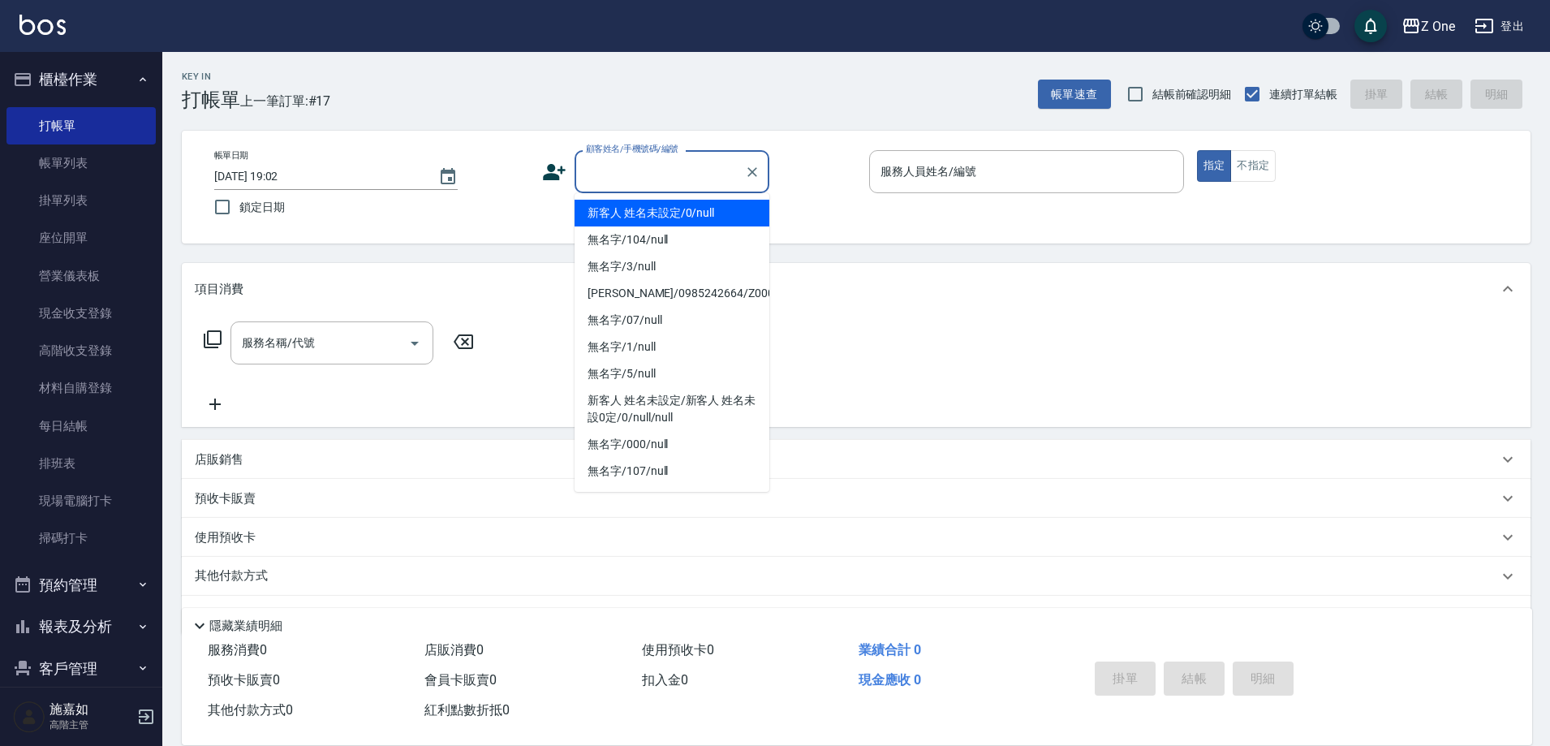
click at [674, 174] on input "顧客姓名/手機號碼/編號" at bounding box center [660, 171] width 156 height 28
click at [674, 203] on li "新客人 姓名未設定/0/null" at bounding box center [671, 213] width 195 height 27
type input "新客人 姓名未設定/0/null"
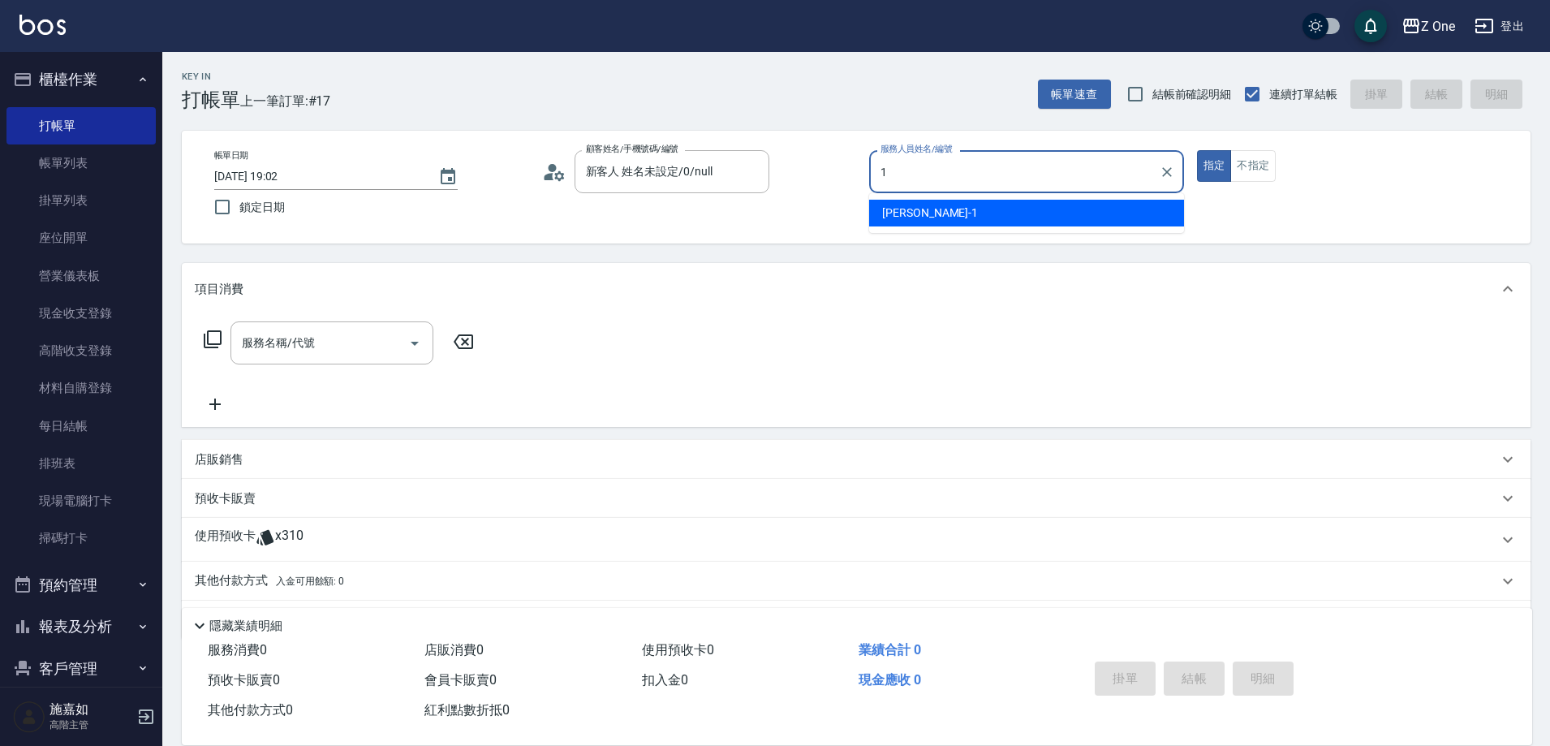
click at [948, 217] on div "[PERSON_NAME]-1" at bounding box center [1026, 213] width 315 height 27
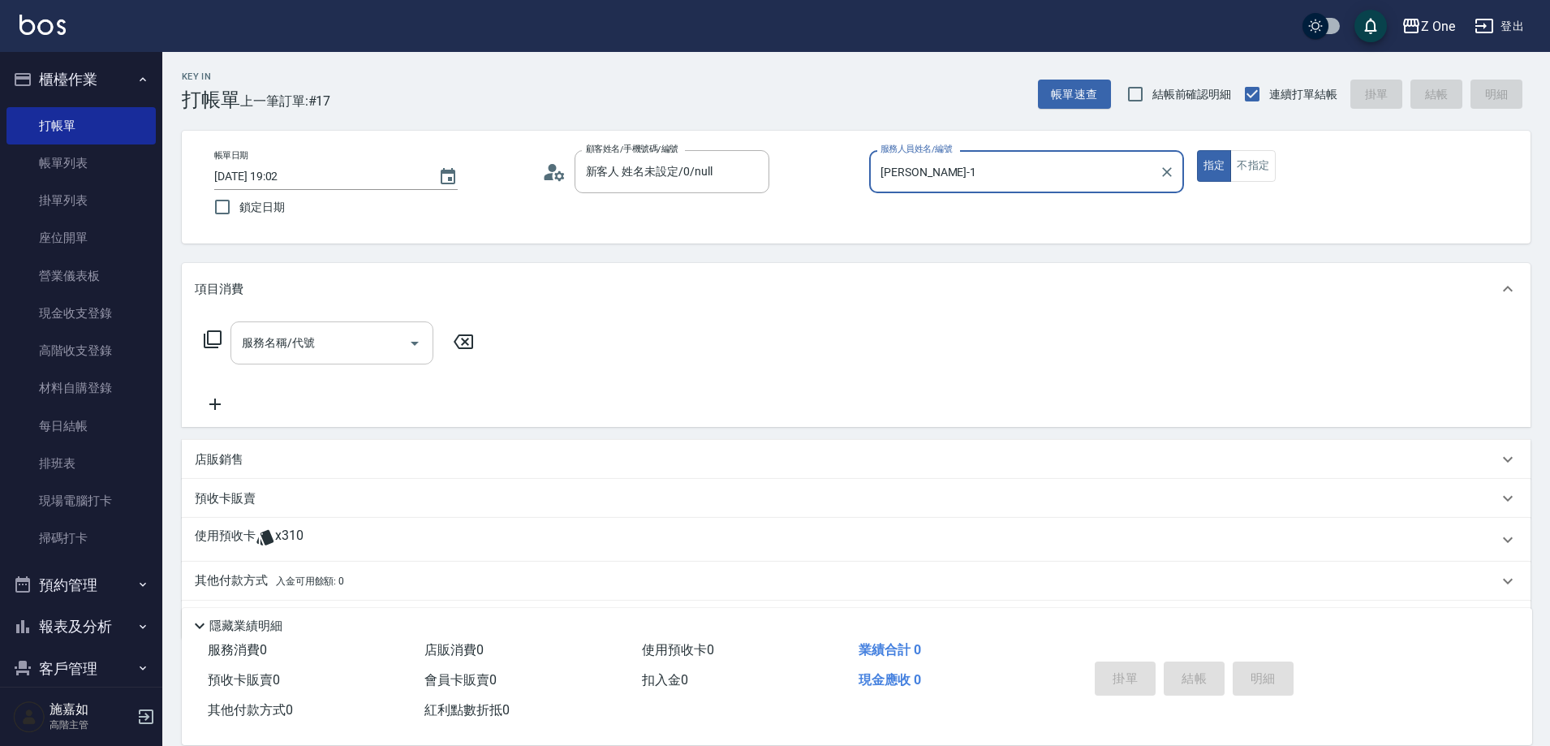
click at [415, 342] on icon "Open" at bounding box center [415, 344] width 8 height 4
type input "[PERSON_NAME]-1"
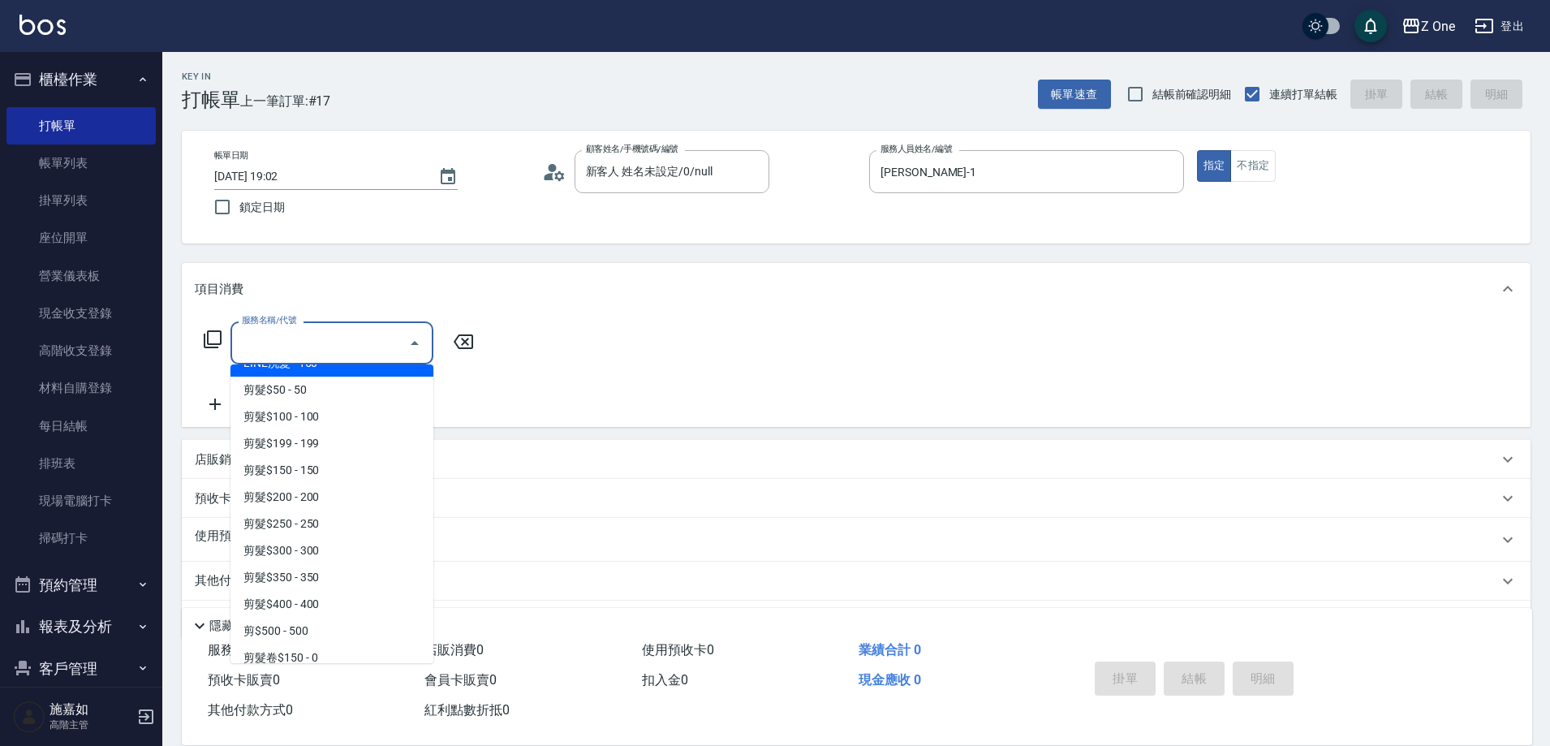
scroll to position [406, 0]
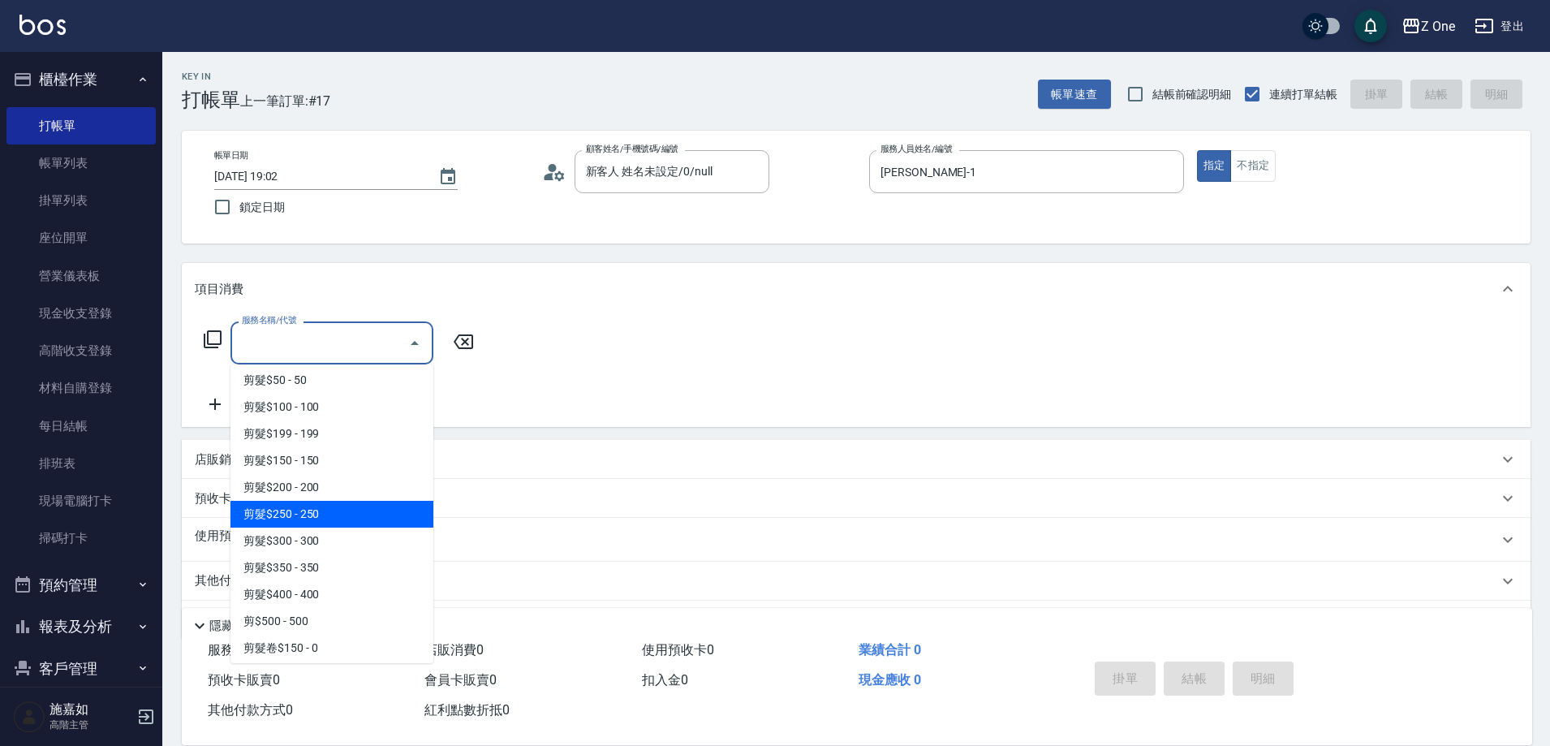
click at [331, 509] on span "剪髮$250 - 250" at bounding box center [331, 514] width 203 height 27
type input "剪髮$250(206)"
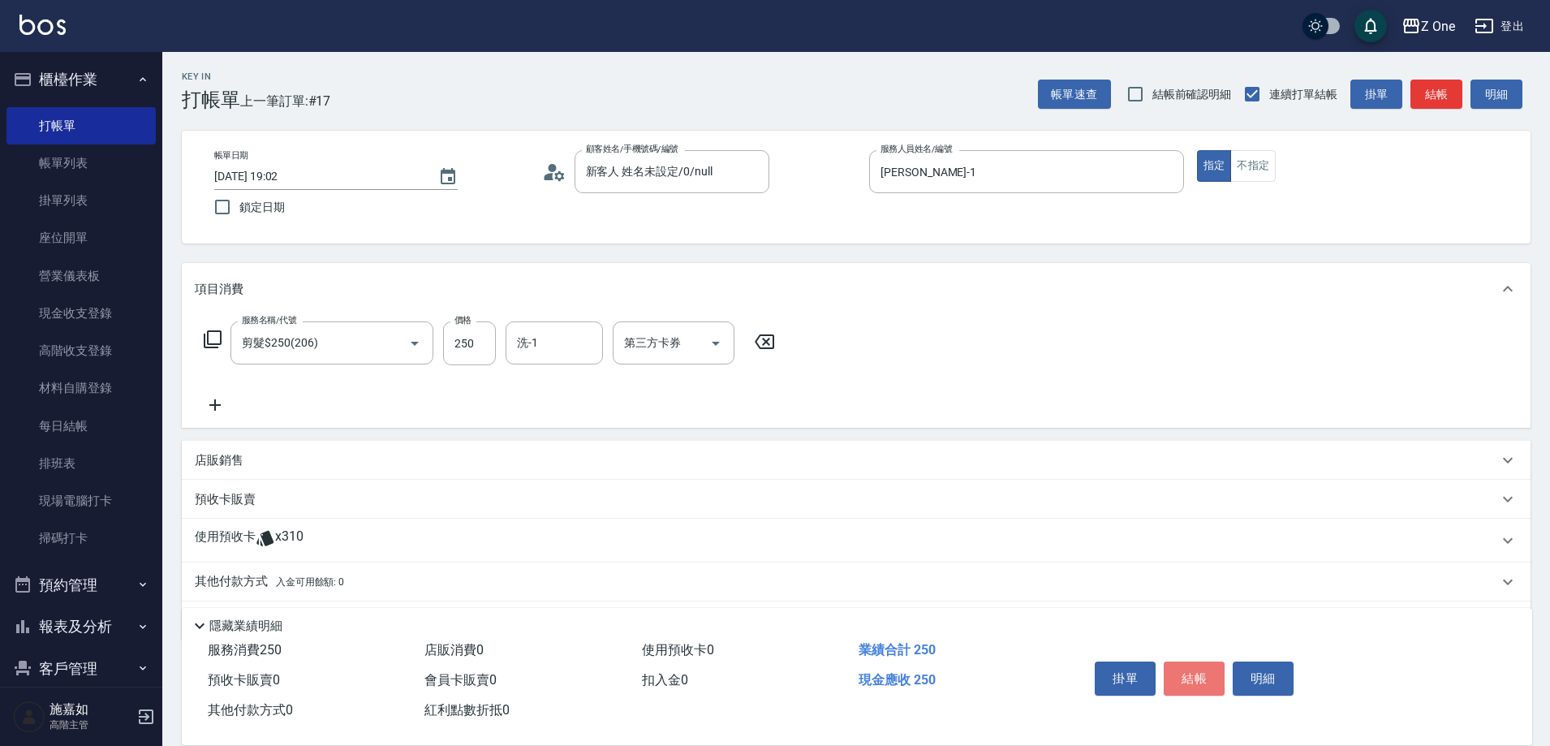
drag, startPoint x: 1201, startPoint y: 670, endPoint x: 1209, endPoint y: 671, distance: 8.2
click at [1202, 670] on button "結帳" at bounding box center [1193, 678] width 61 height 34
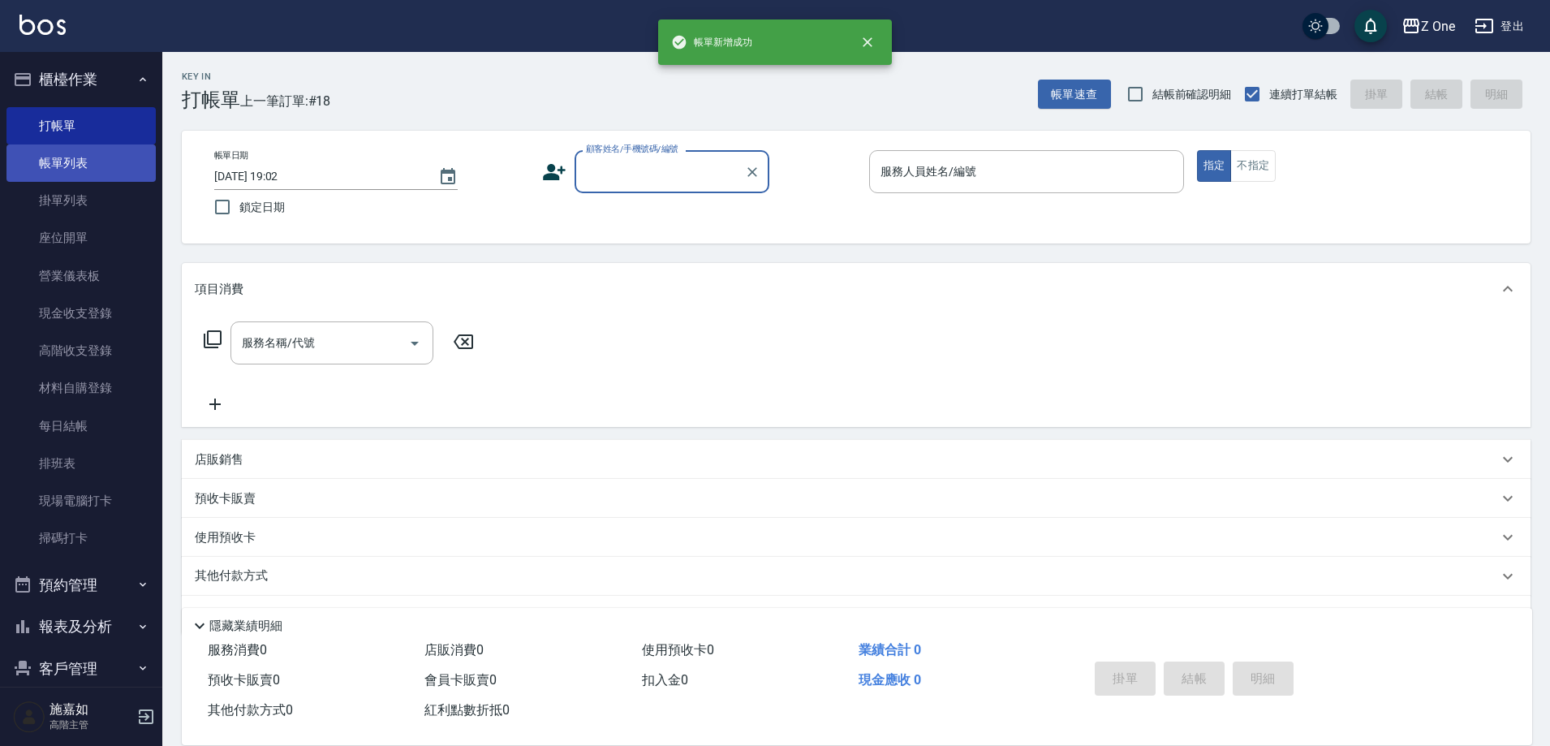
click at [73, 167] on link "帳單列表" at bounding box center [80, 162] width 149 height 37
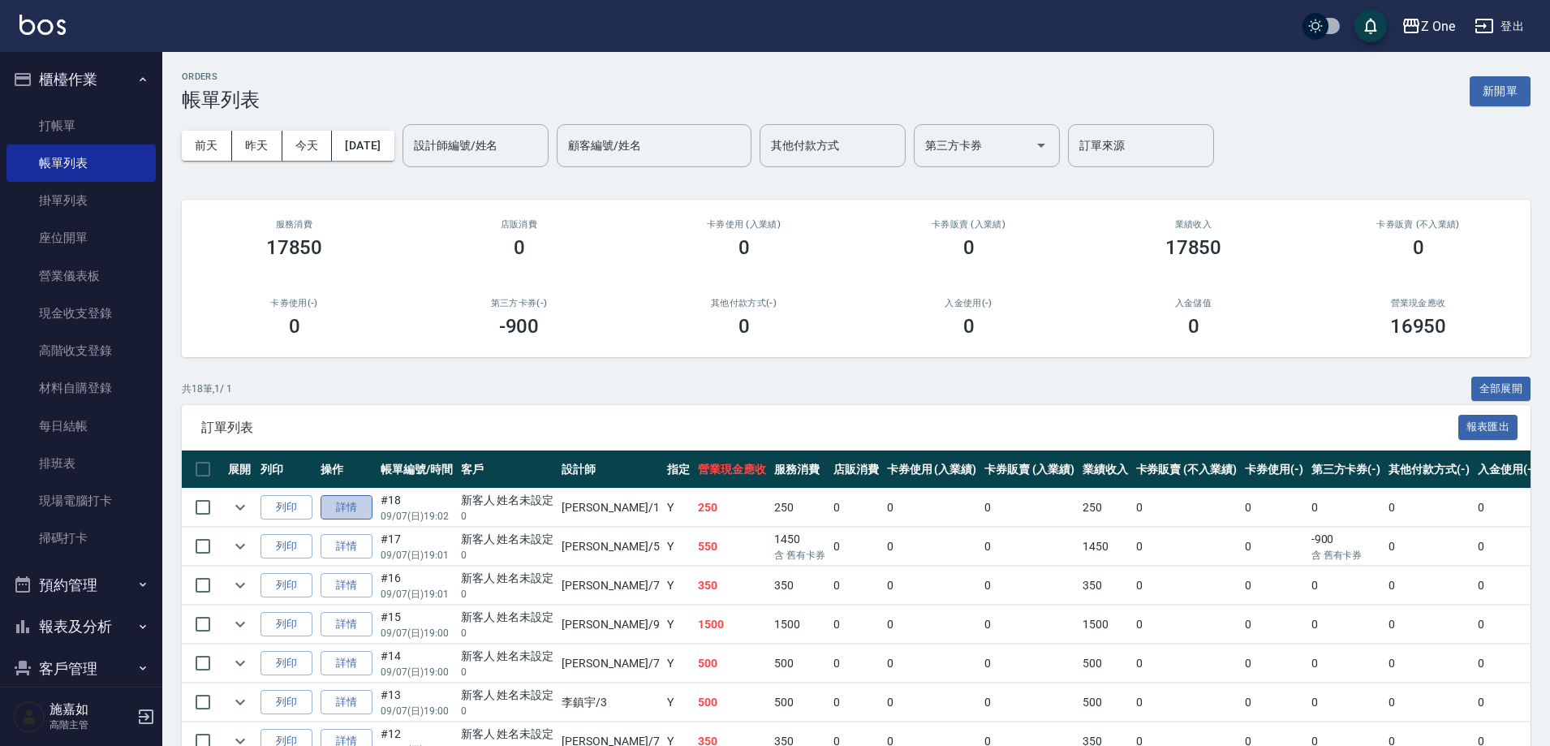
click at [353, 513] on link "詳情" at bounding box center [346, 507] width 52 height 25
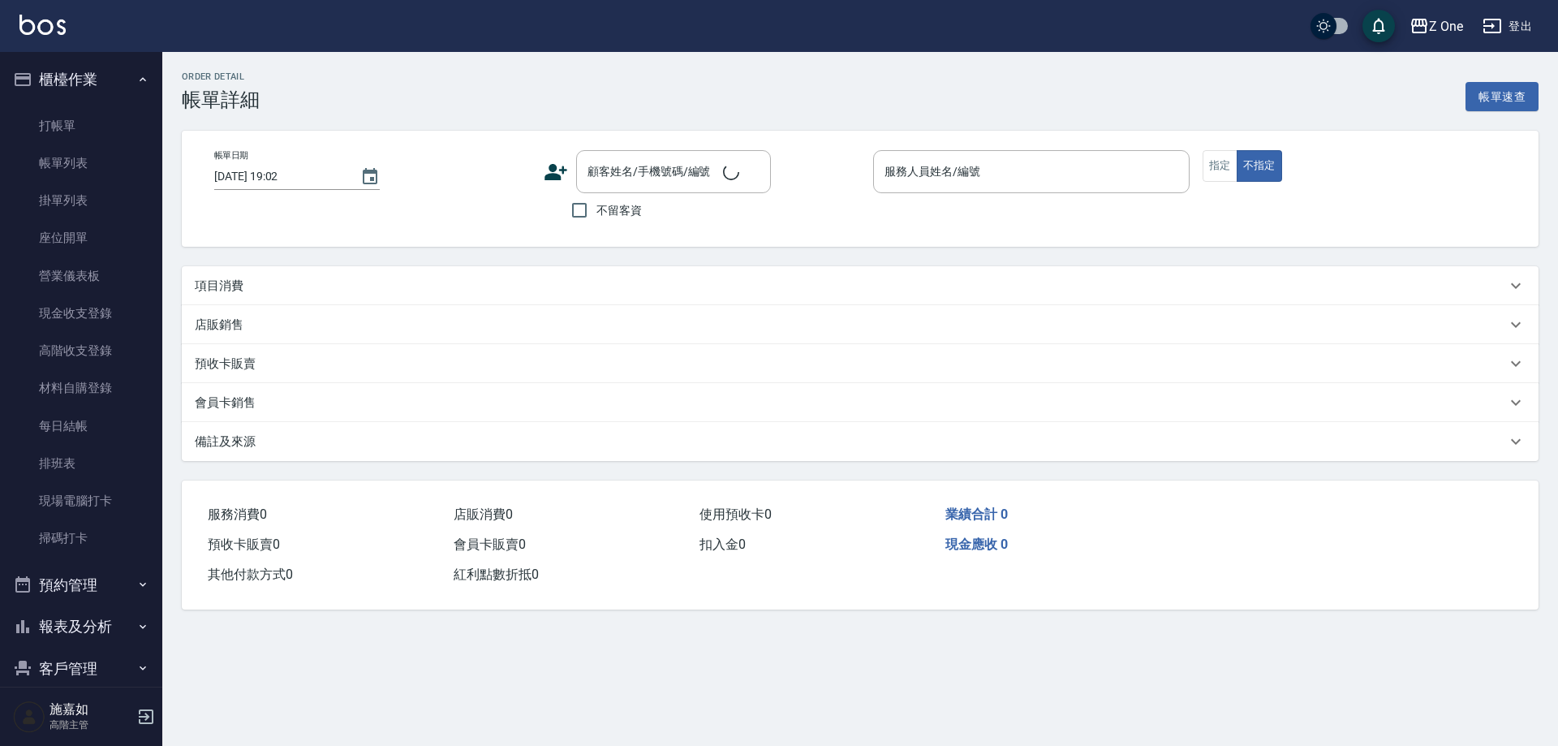
type input "[PERSON_NAME]-1"
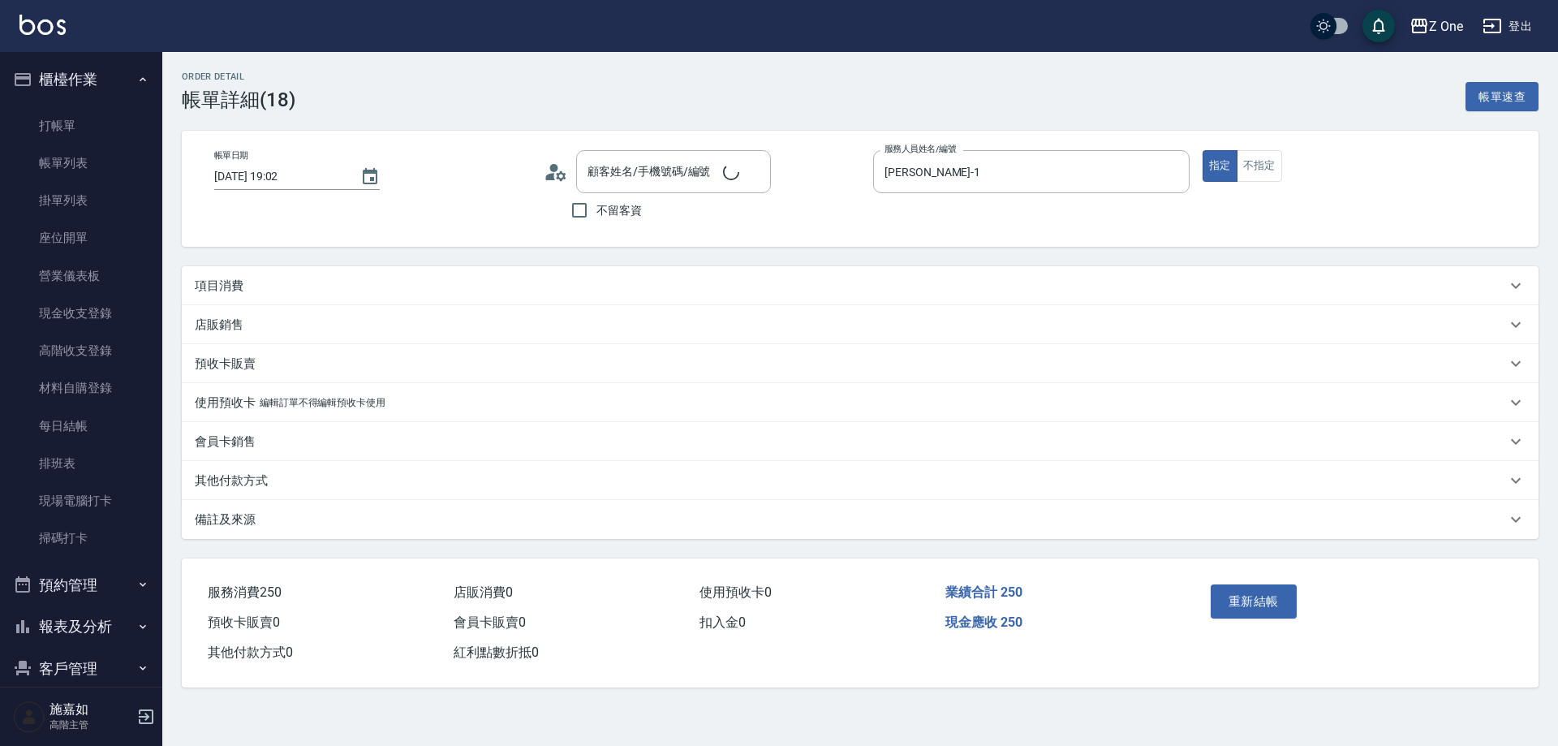
type input "新客人 姓名未設定/0/null"
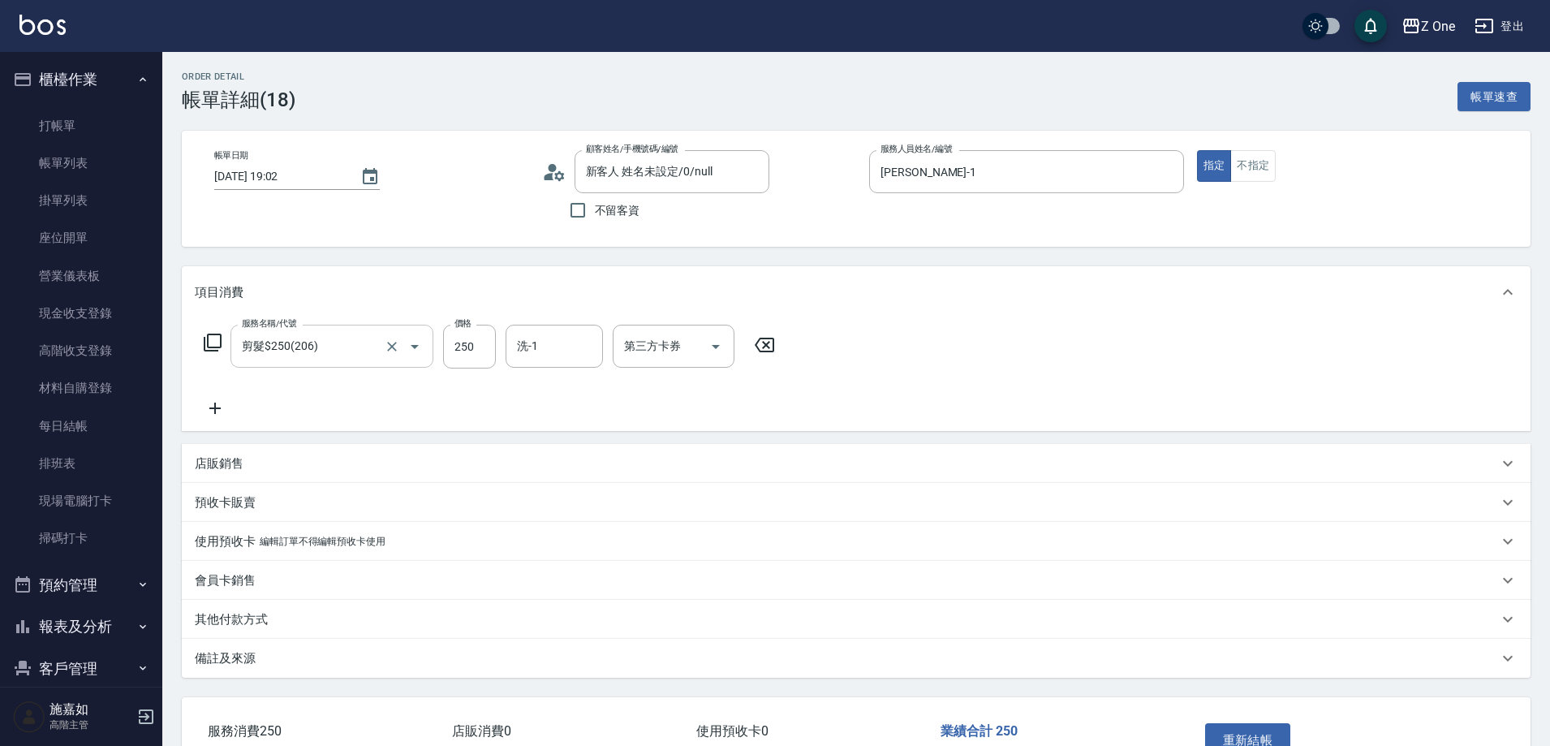
click at [418, 350] on icon "Open" at bounding box center [414, 346] width 19 height 19
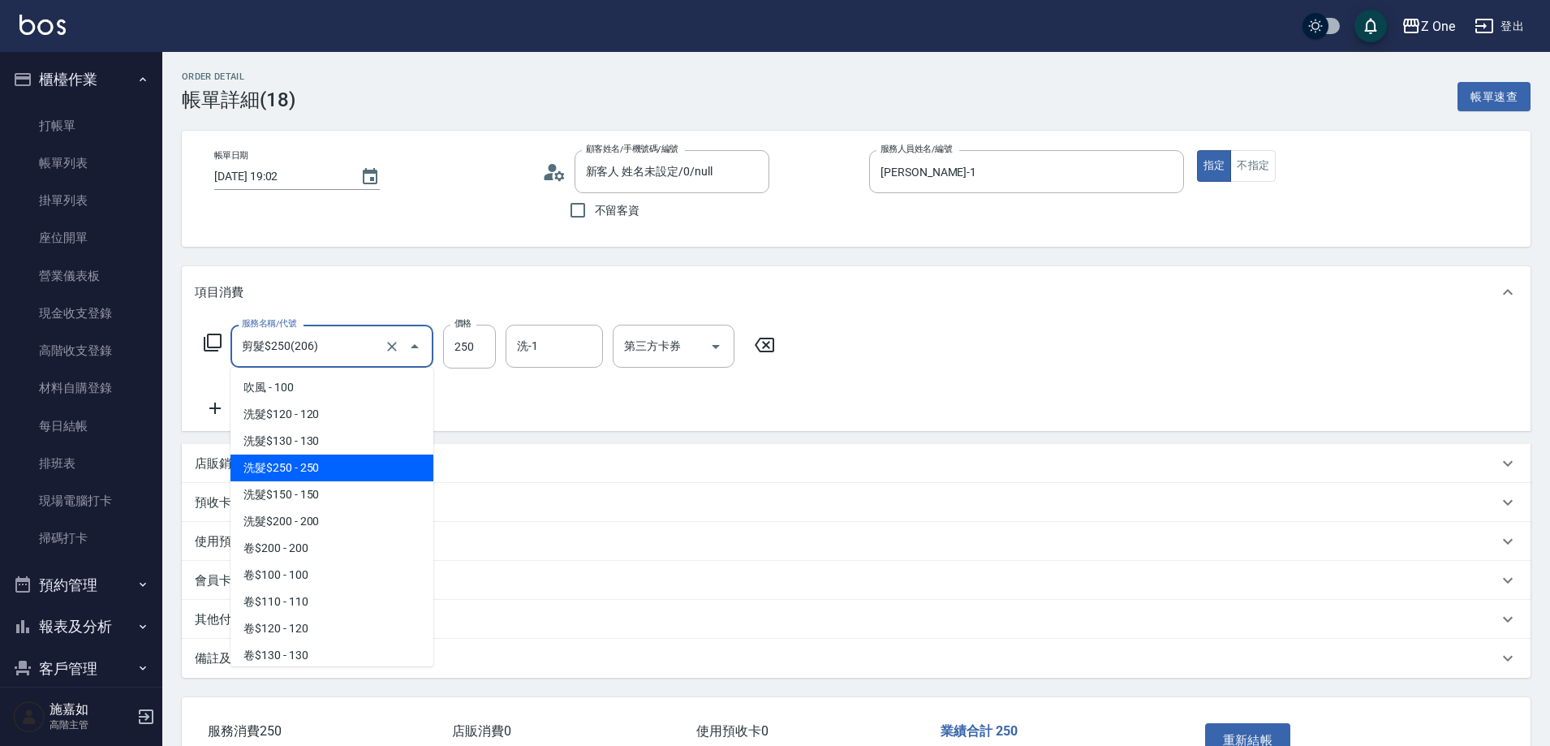
click at [338, 467] on span "洗髮$250 - 250" at bounding box center [331, 467] width 203 height 27
type input "洗髮$250(104)"
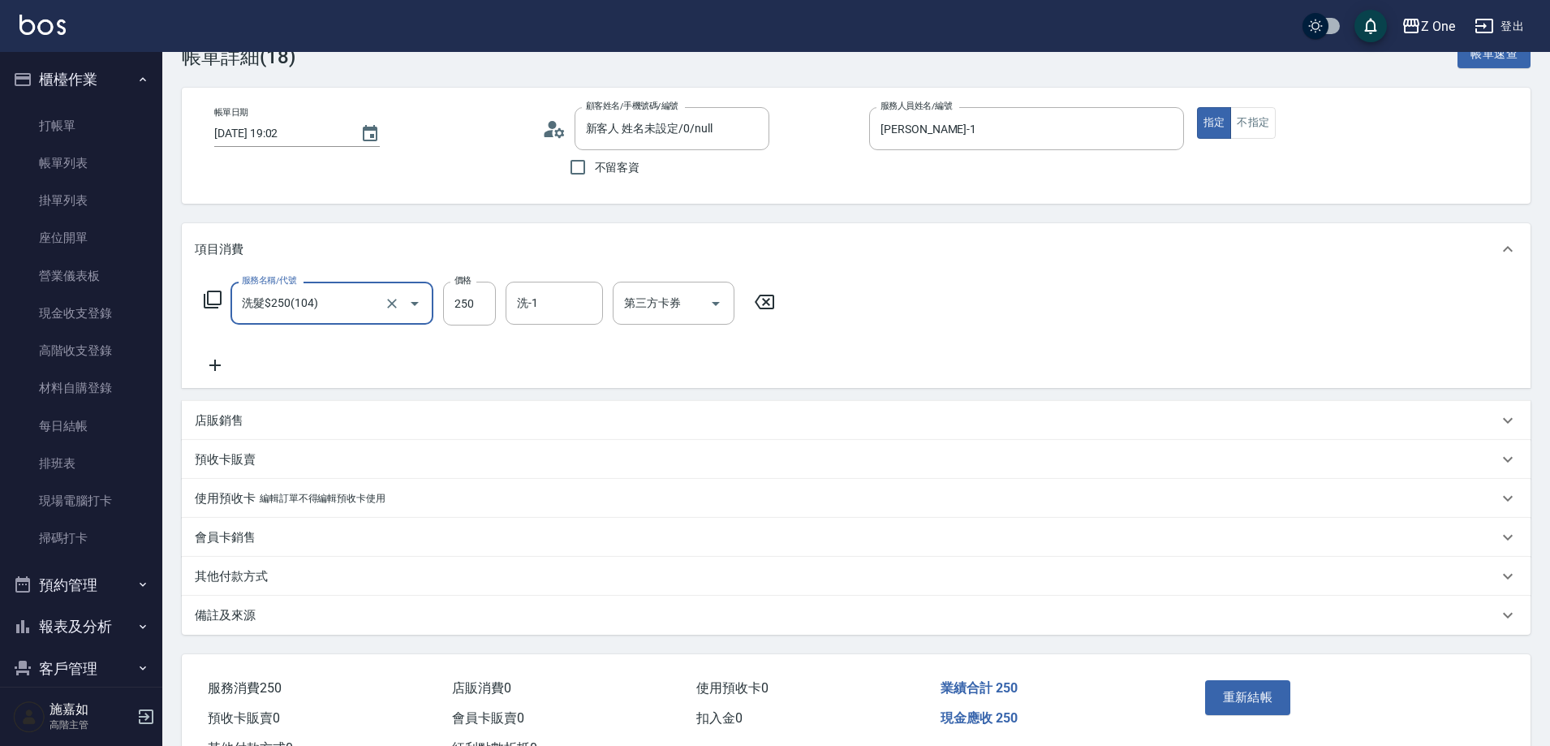
scroll to position [107, 0]
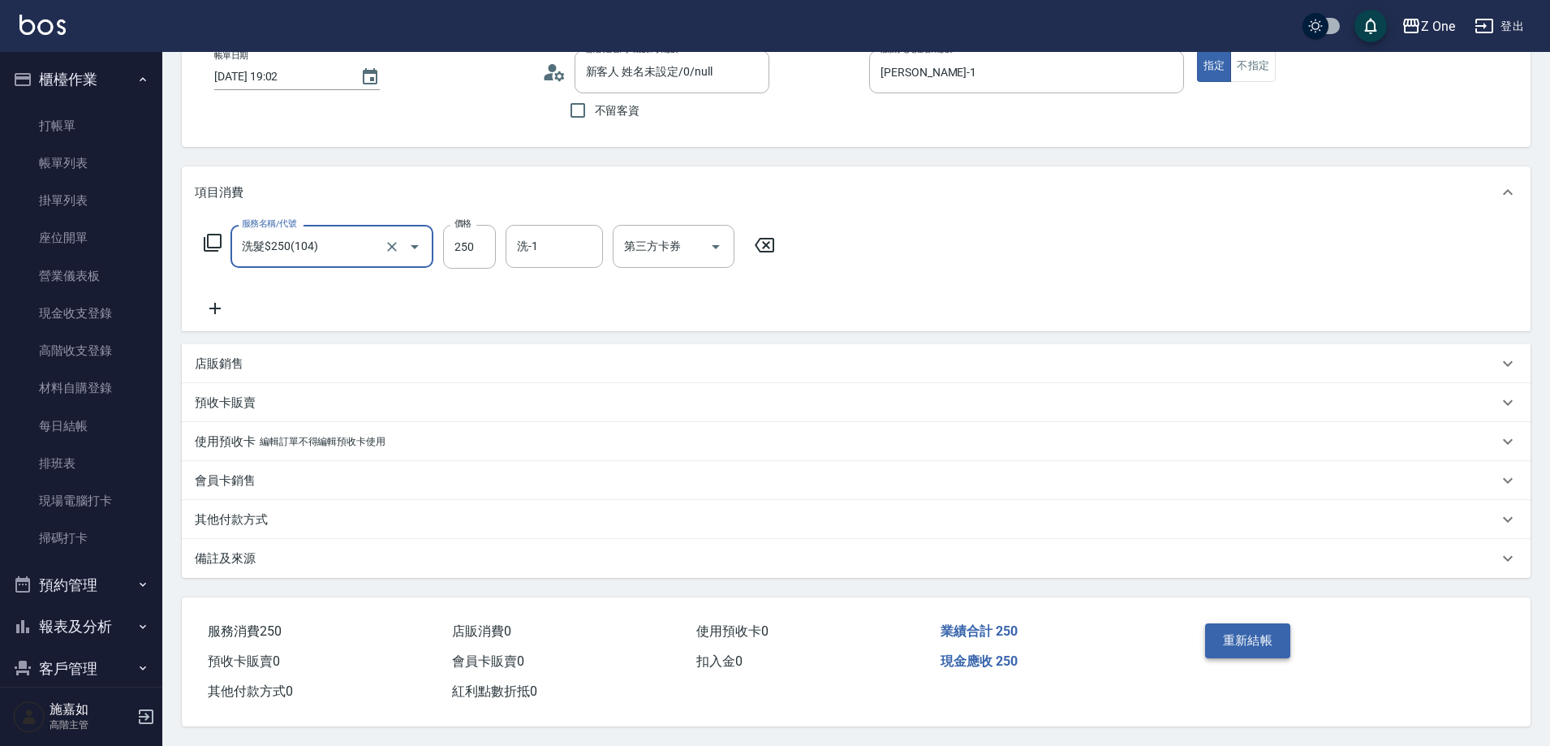
click at [1246, 631] on button "重新結帳" at bounding box center [1248, 640] width 86 height 34
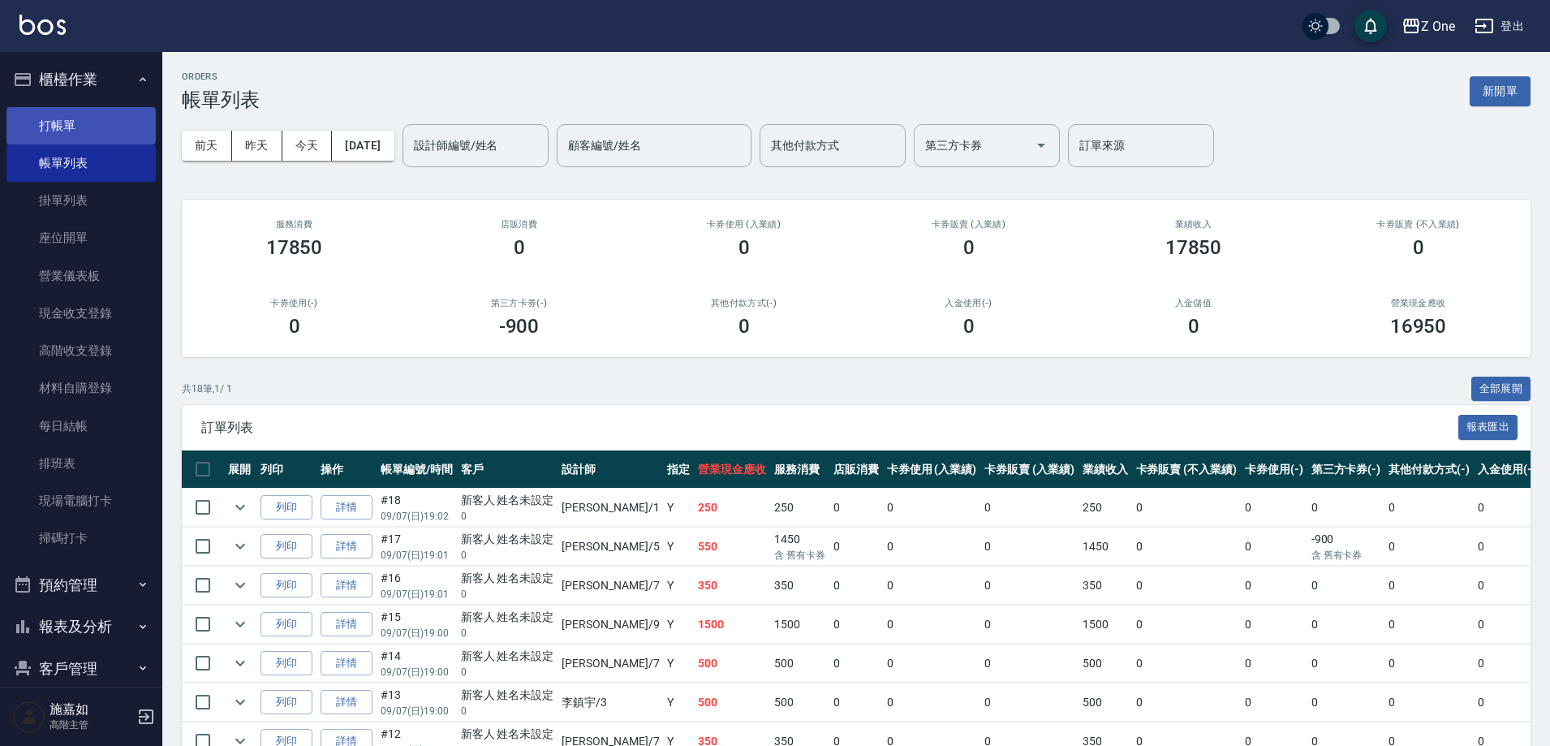
click at [62, 131] on link "打帳單" at bounding box center [80, 125] width 149 height 37
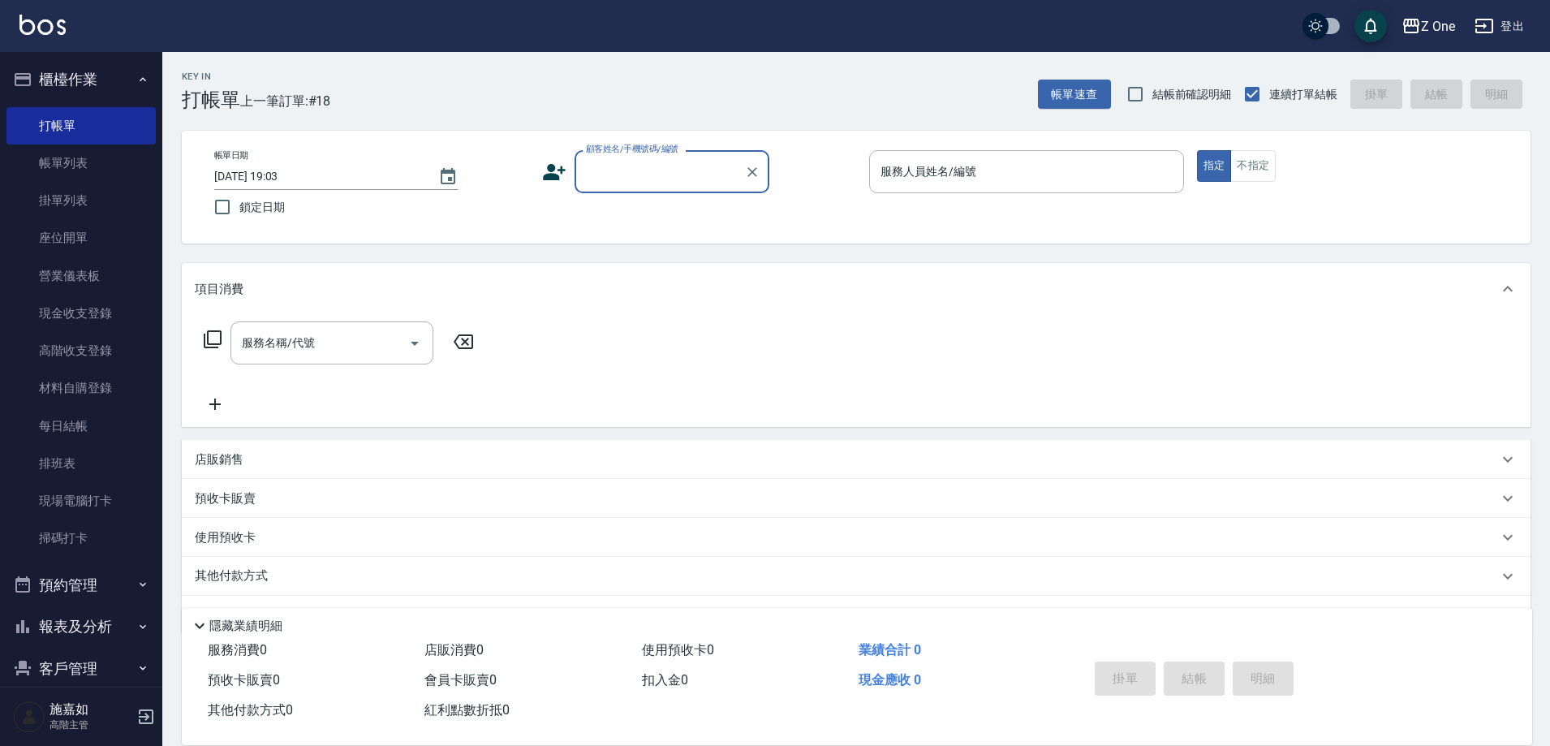
click at [625, 169] on input "顧客姓名/手機號碼/編號" at bounding box center [660, 171] width 156 height 28
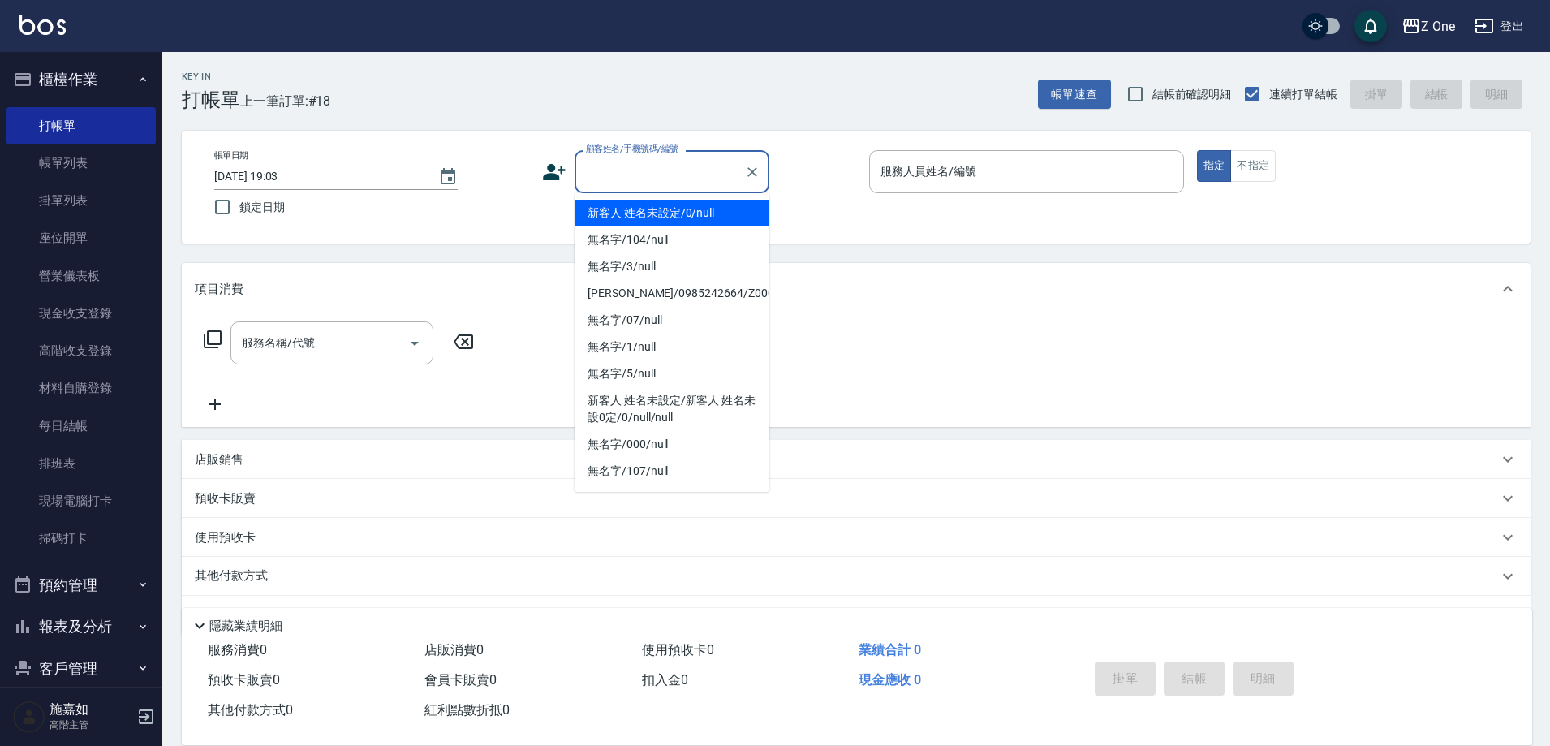
click at [634, 209] on li "新客人 姓名未設定/0/null" at bounding box center [671, 213] width 195 height 27
type input "新客人 姓名未設定/0/null"
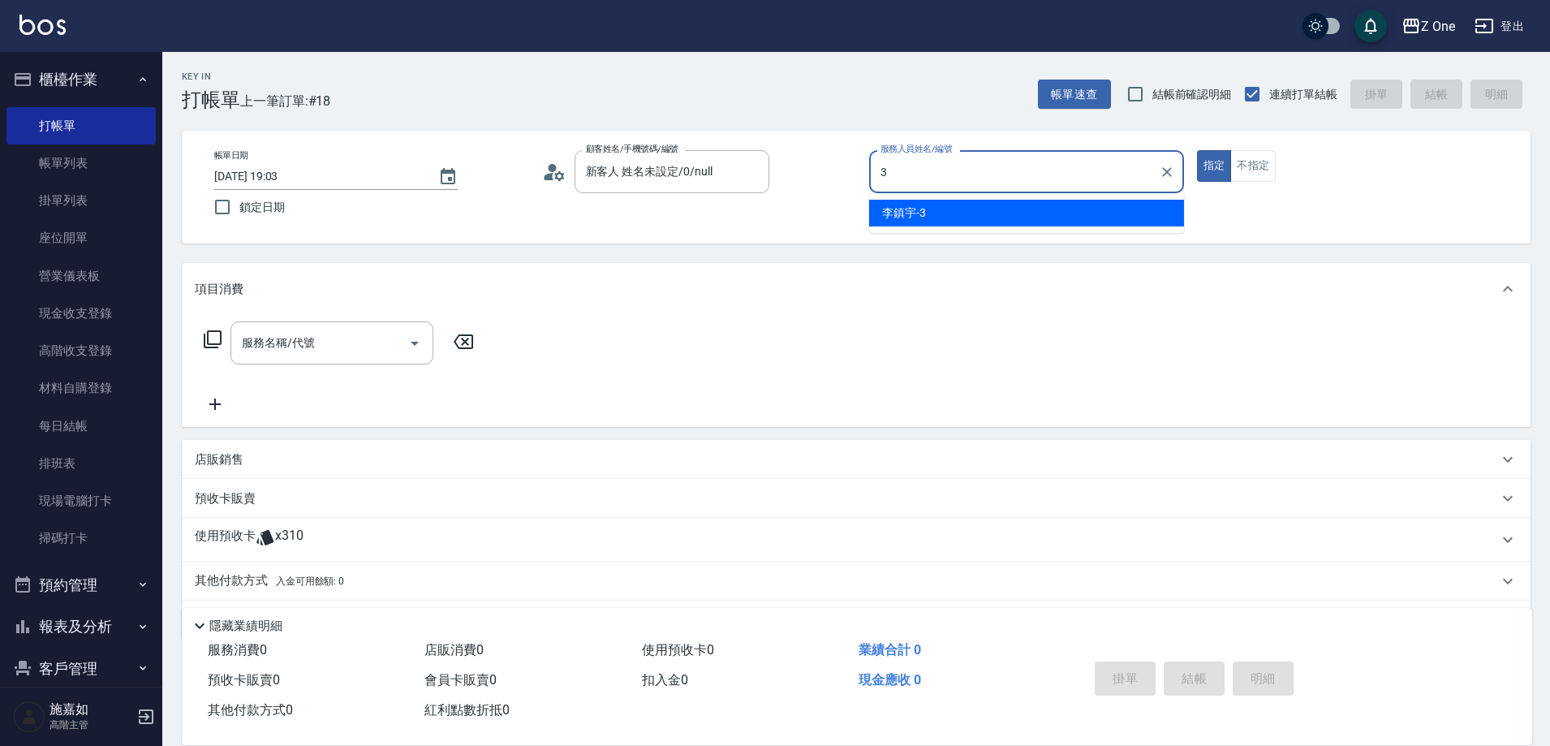
click at [961, 214] on div "[PERSON_NAME]-3" at bounding box center [1026, 213] width 315 height 27
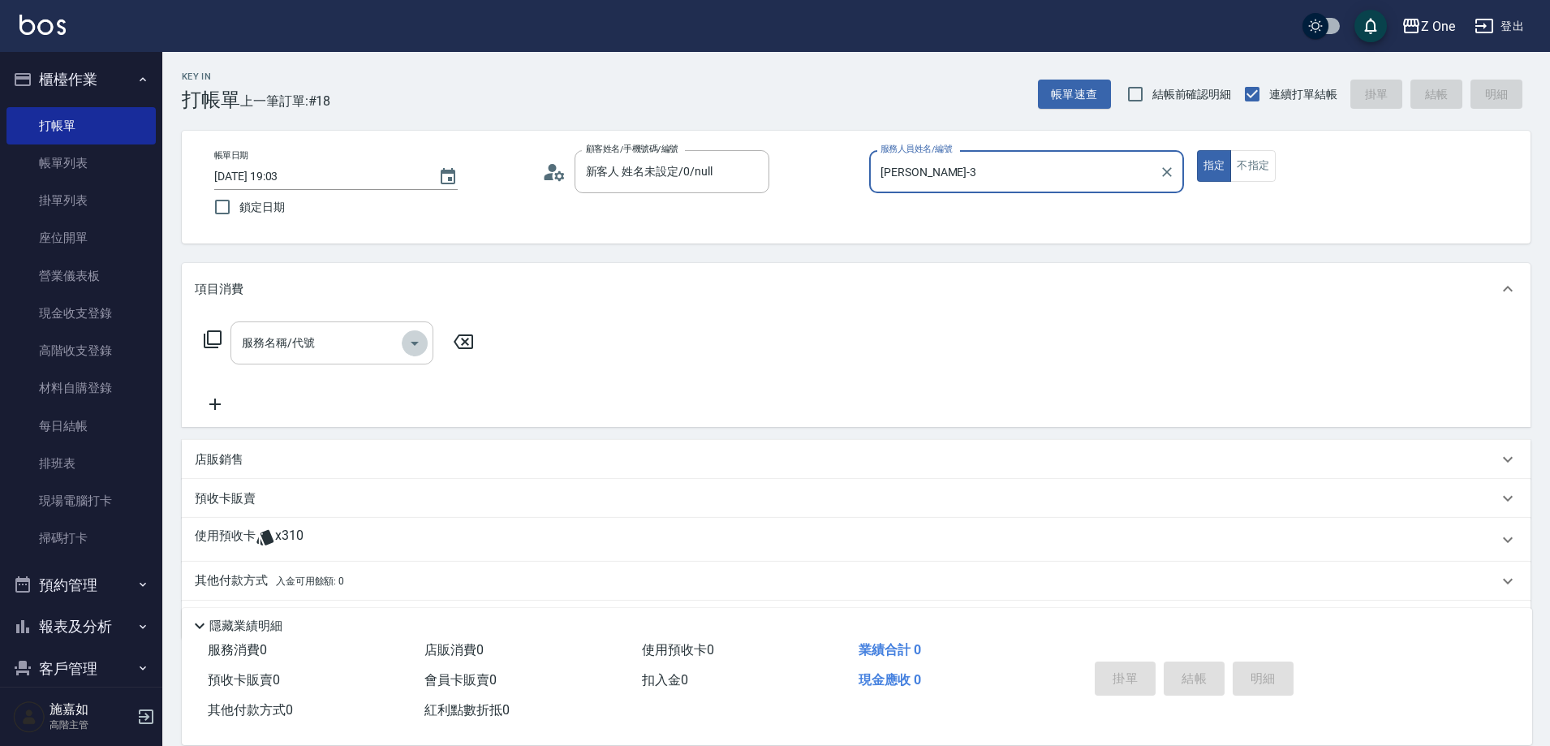
click at [415, 346] on icon "Open" at bounding box center [414, 342] width 19 height 19
type input "[PERSON_NAME]-3"
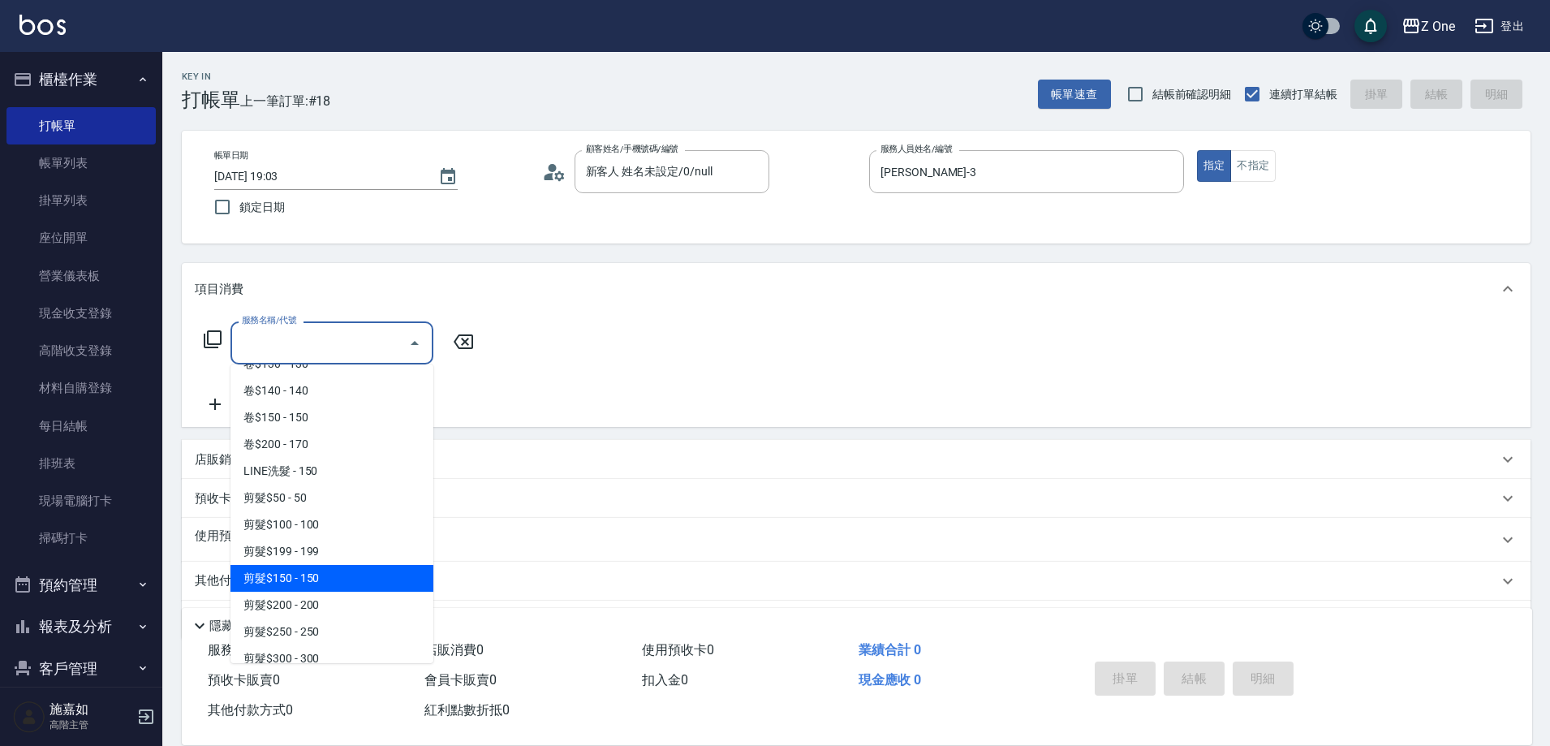
scroll to position [568, 0]
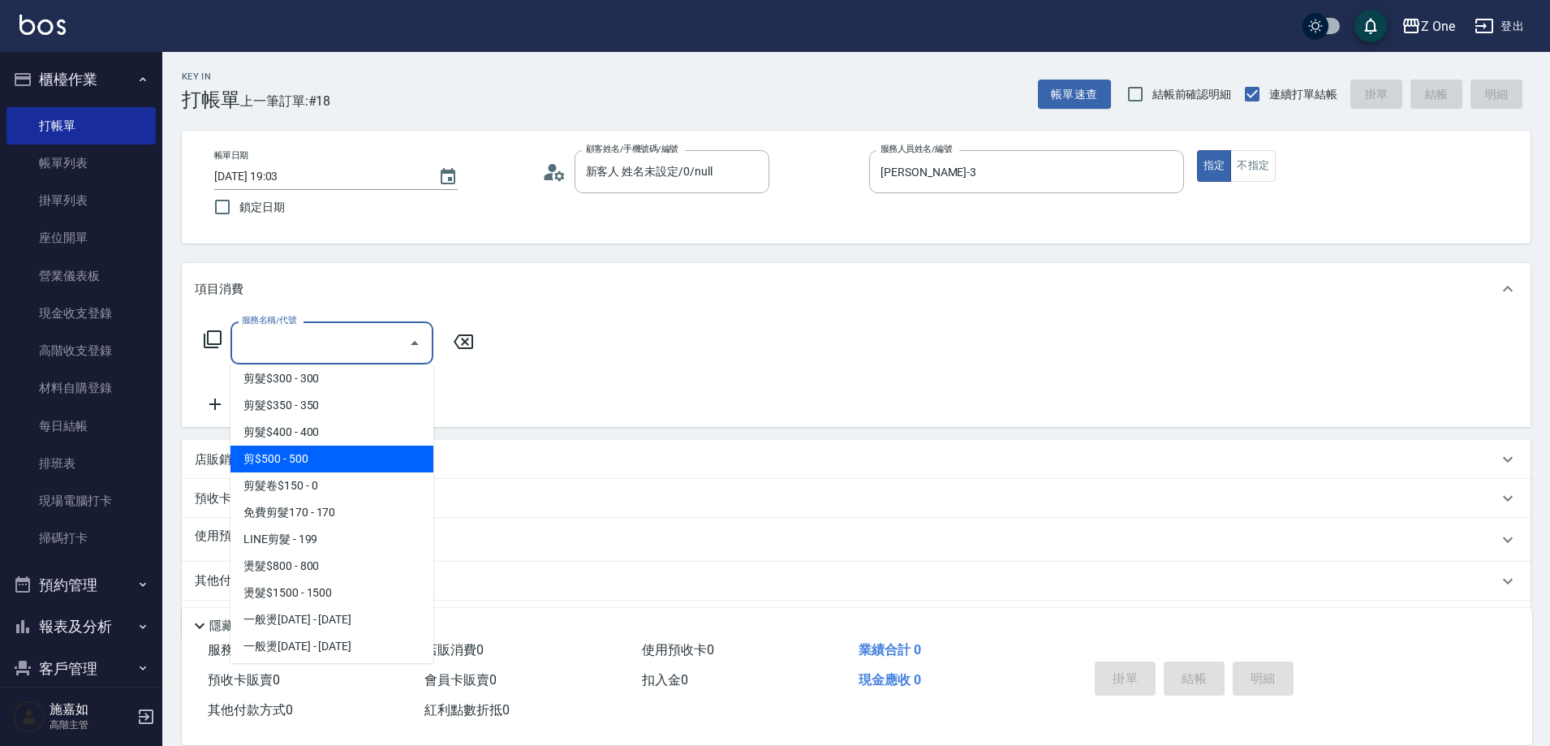
click at [335, 462] on span "剪$500 - 500" at bounding box center [331, 458] width 203 height 27
type input "剪$500(211)"
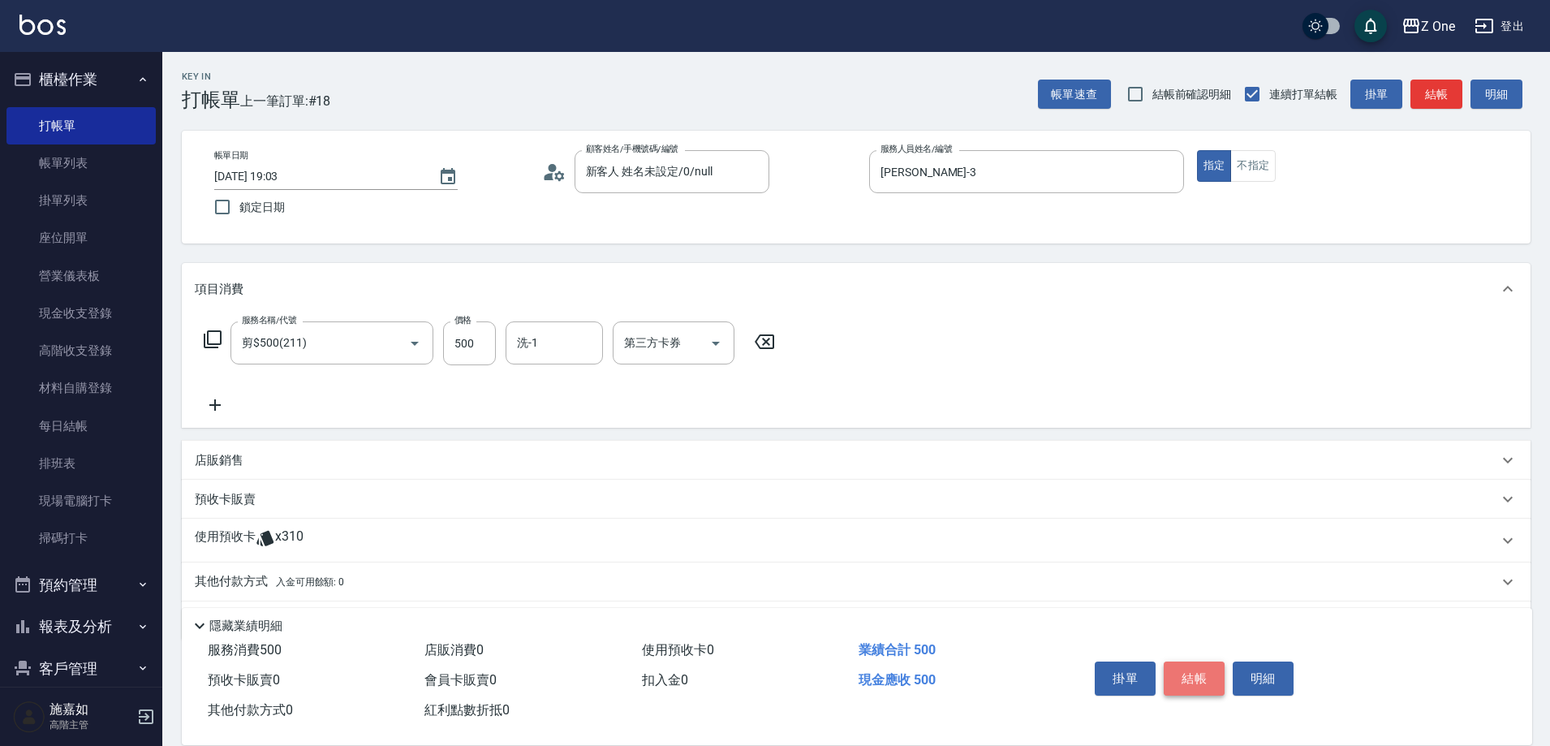
click at [1198, 671] on button "結帳" at bounding box center [1193, 678] width 61 height 34
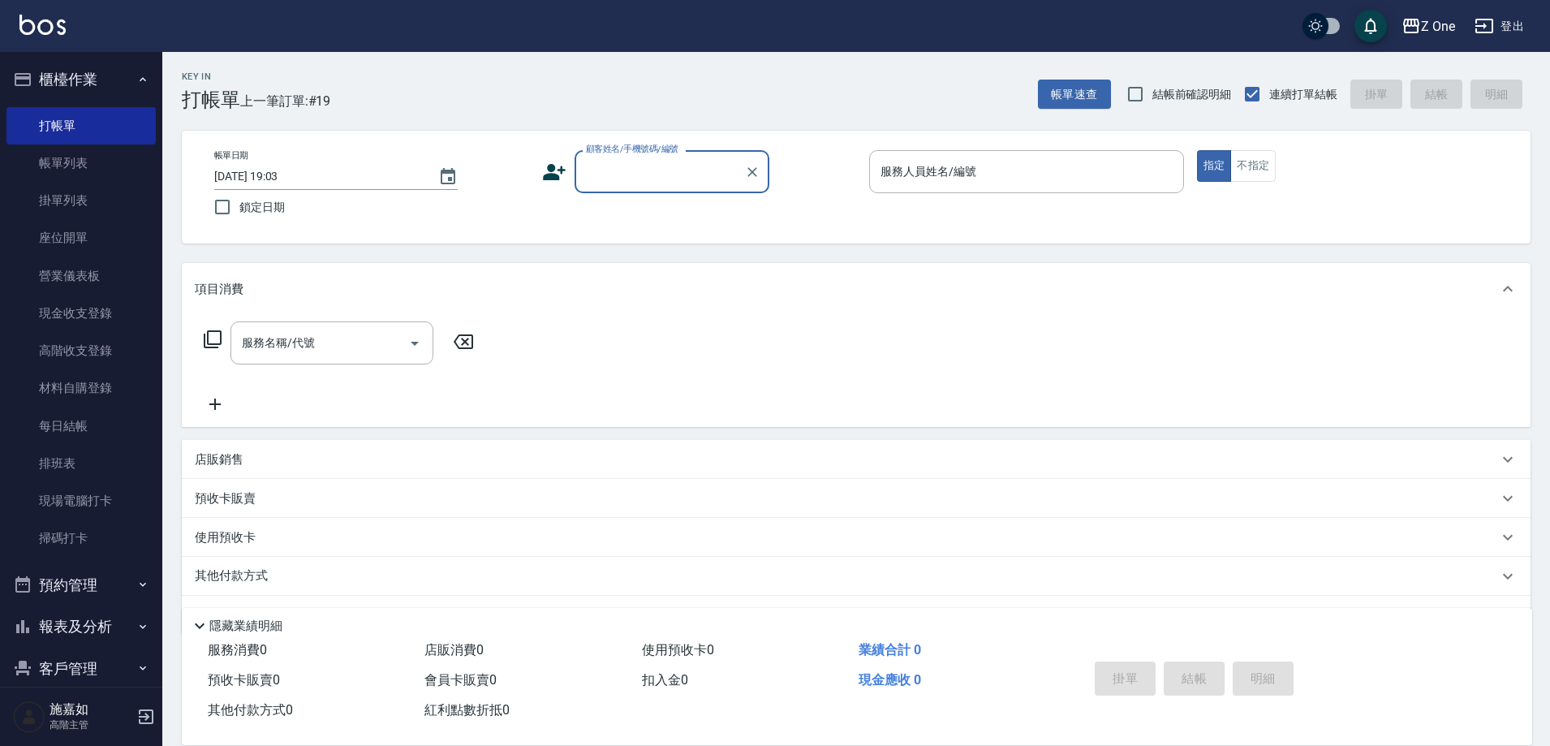
click at [646, 176] on input "顧客姓名/手機號碼/編號" at bounding box center [660, 171] width 156 height 28
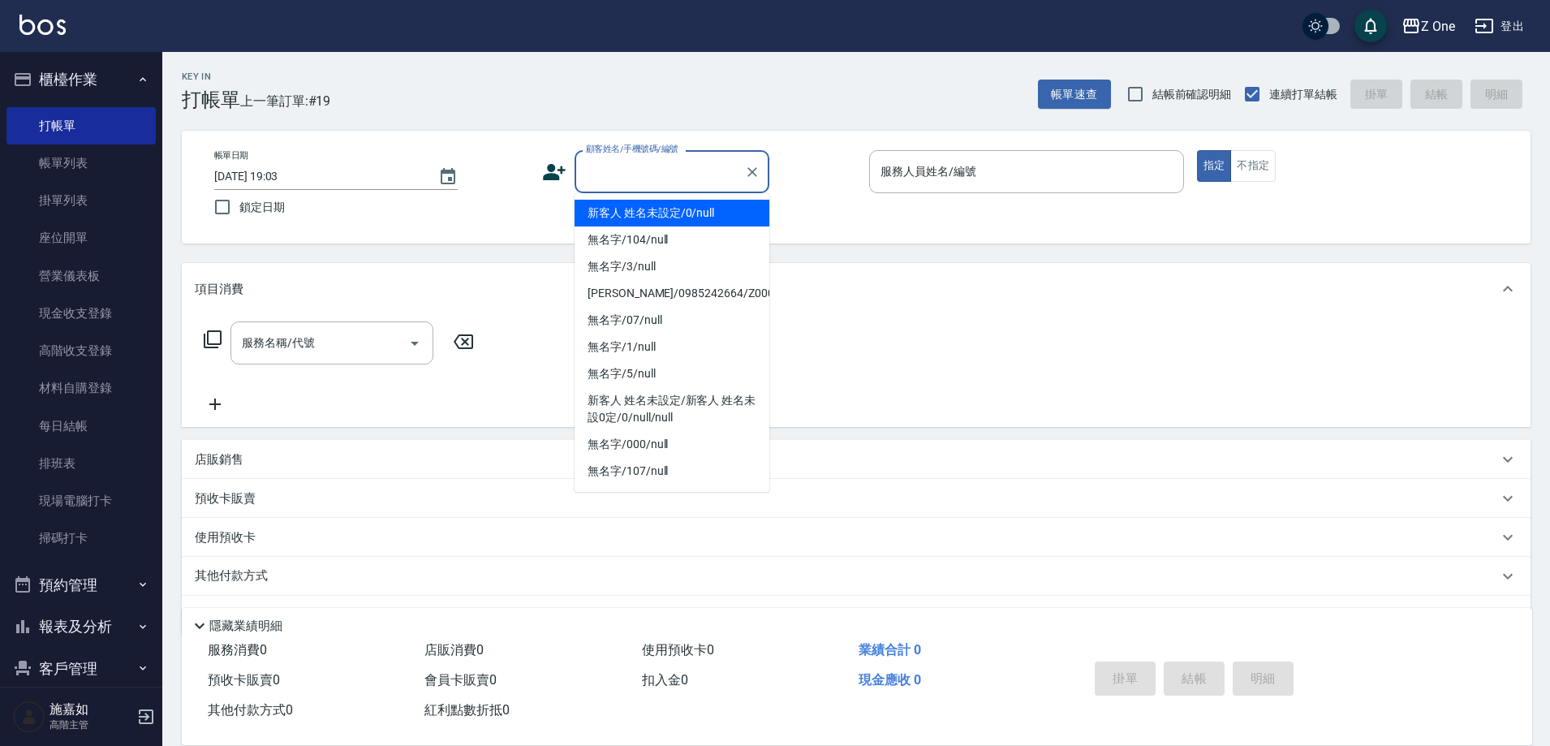
click at [646, 222] on li "新客人 姓名未設定/0/null" at bounding box center [671, 213] width 195 height 27
type input "新客人 姓名未設定/0/null"
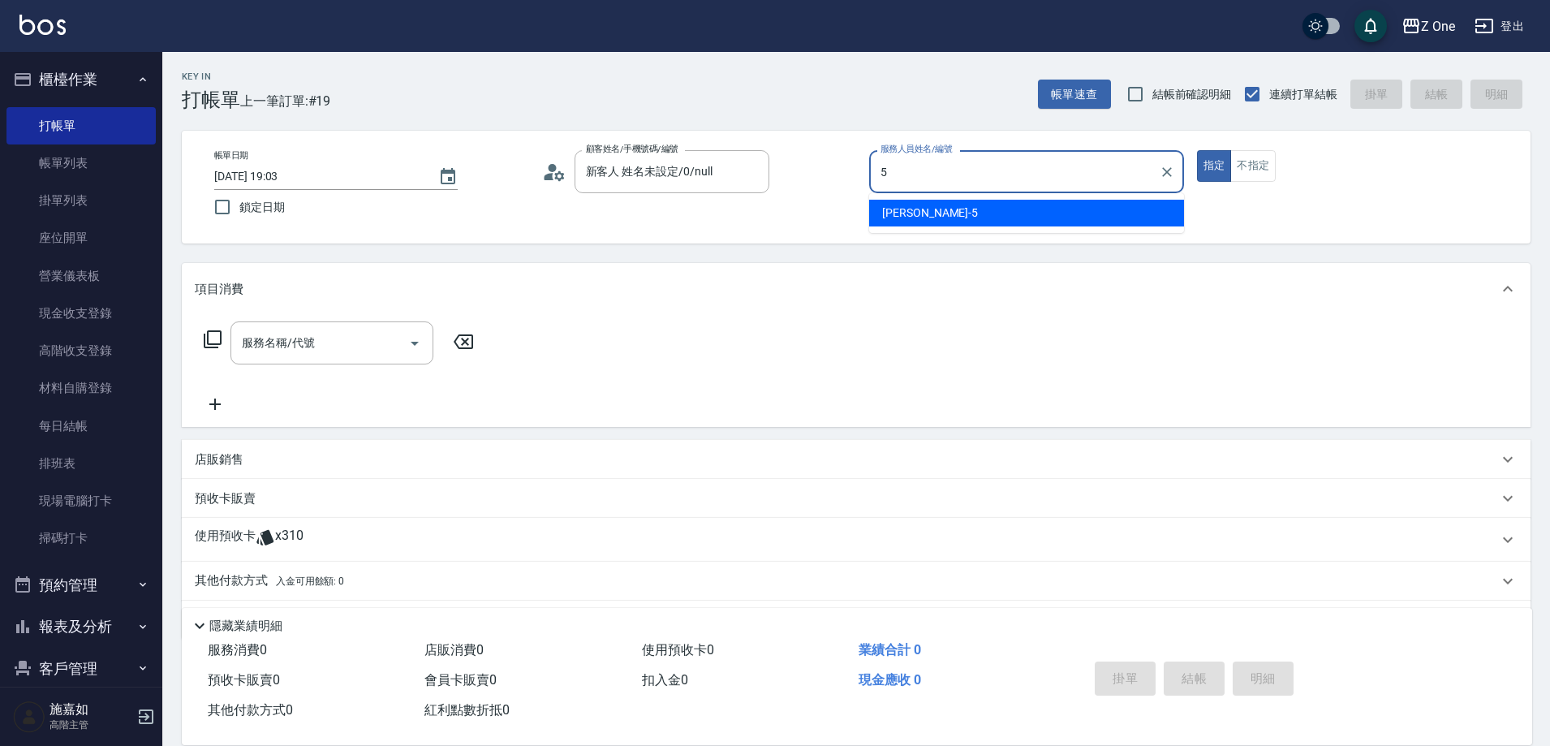
click at [883, 208] on span "[PERSON_NAME]-5" at bounding box center [930, 212] width 96 height 17
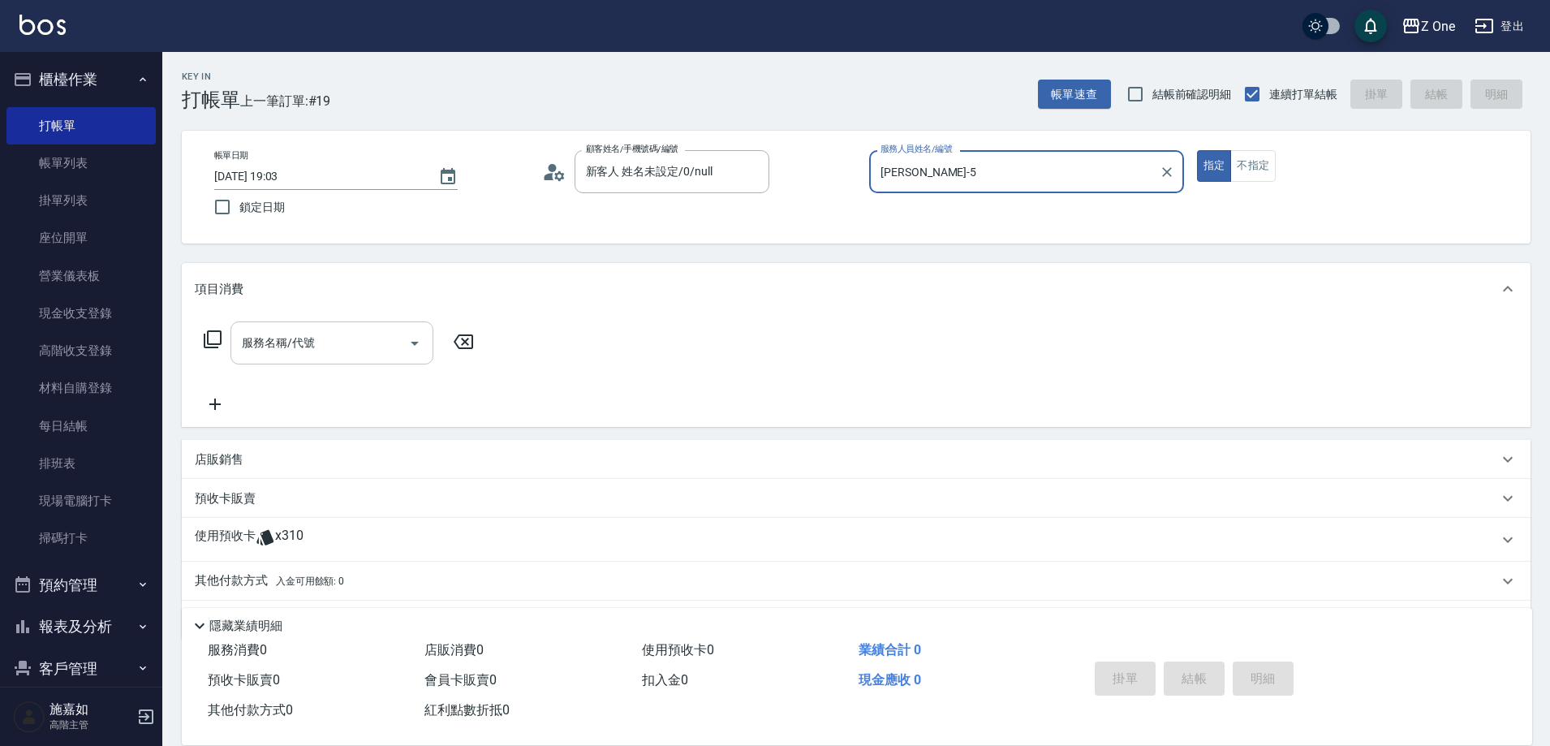
click at [419, 346] on icon "Open" at bounding box center [414, 342] width 19 height 19
type input "[PERSON_NAME]-5"
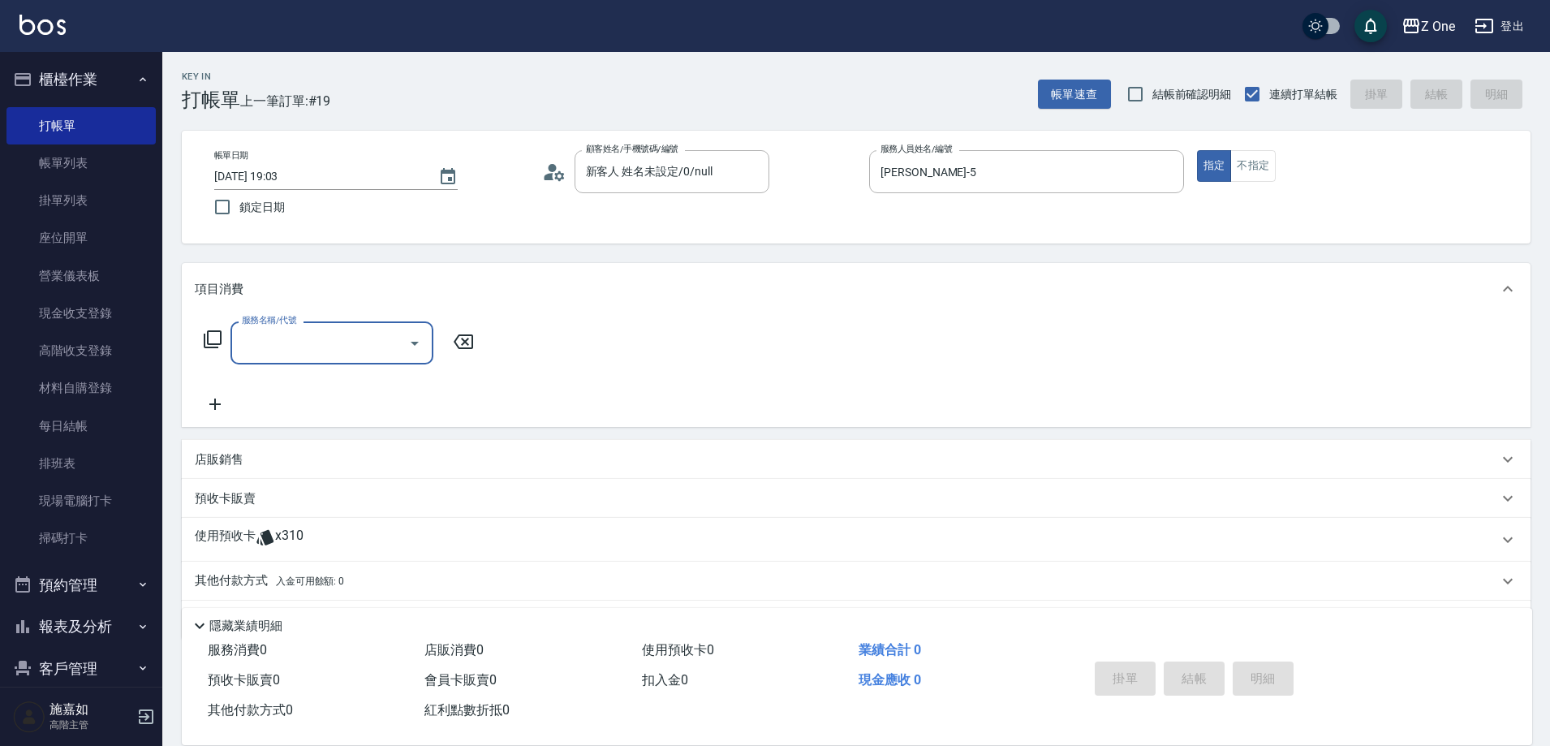
click at [364, 345] on input "服務名稱/代號" at bounding box center [320, 343] width 164 height 28
click at [368, 388] on span "Spa$300 - 350" at bounding box center [331, 384] width 203 height 27
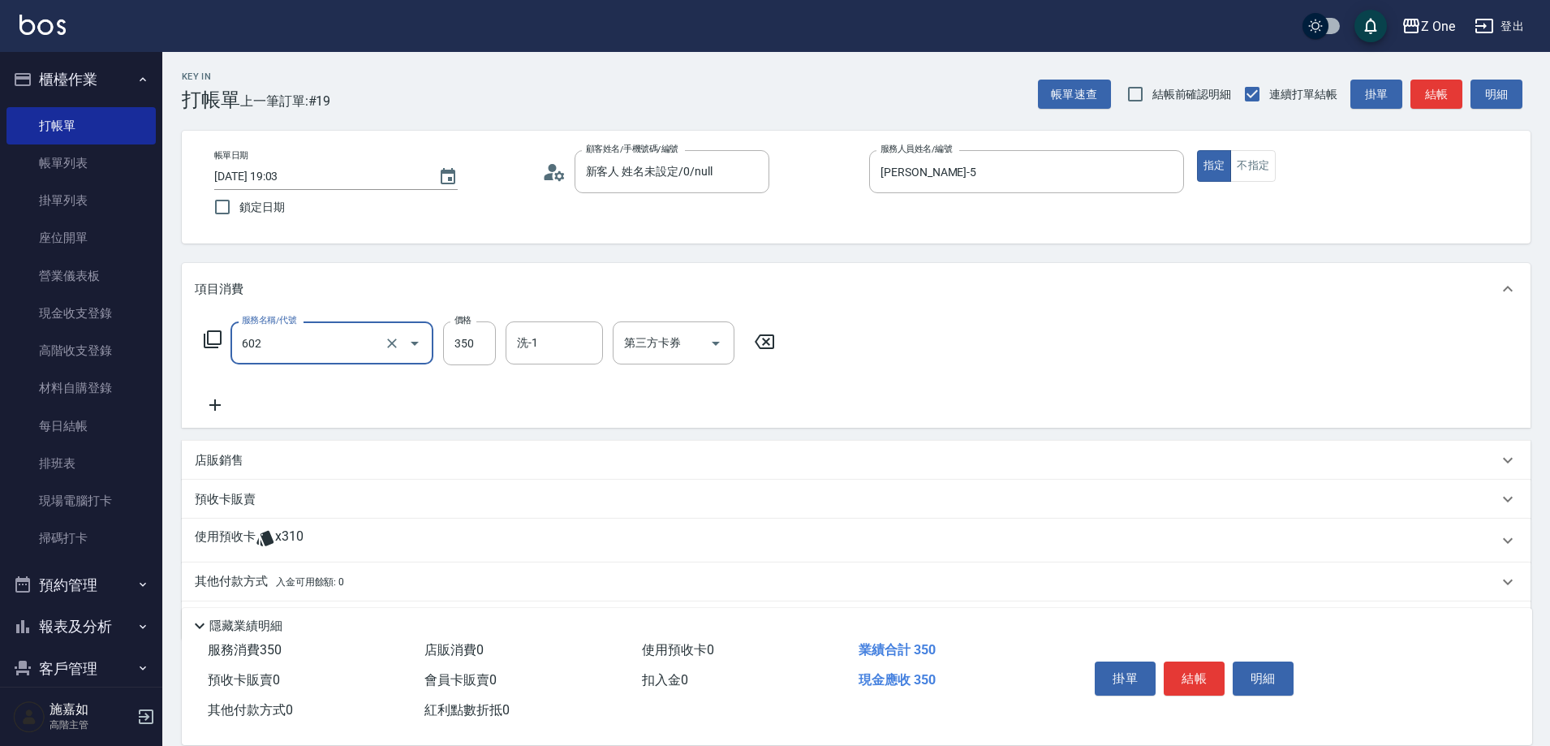
type input "Spa$300(602)"
click at [212, 405] on icon at bounding box center [214, 404] width 11 height 11
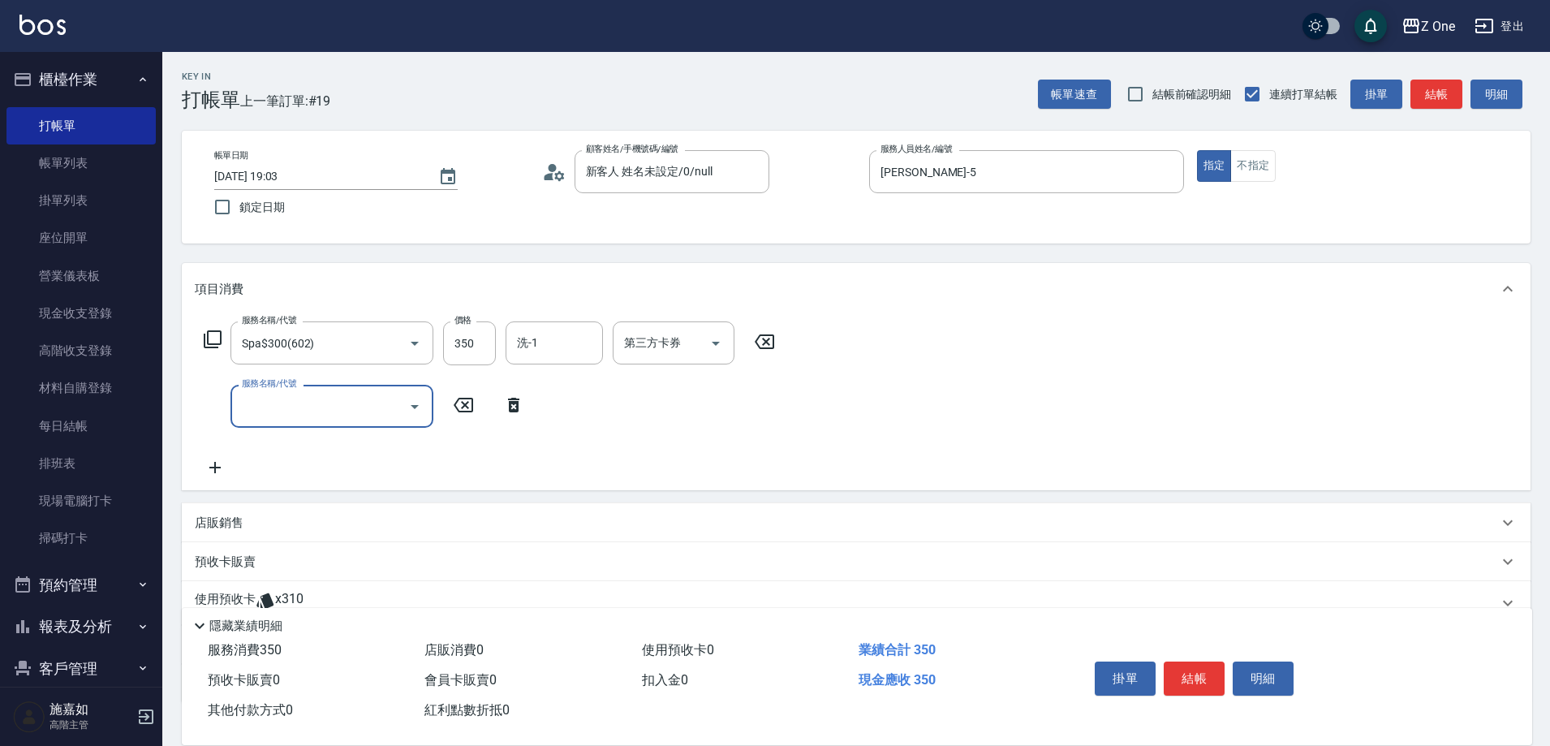
click at [416, 406] on icon "Open" at bounding box center [415, 407] width 8 height 4
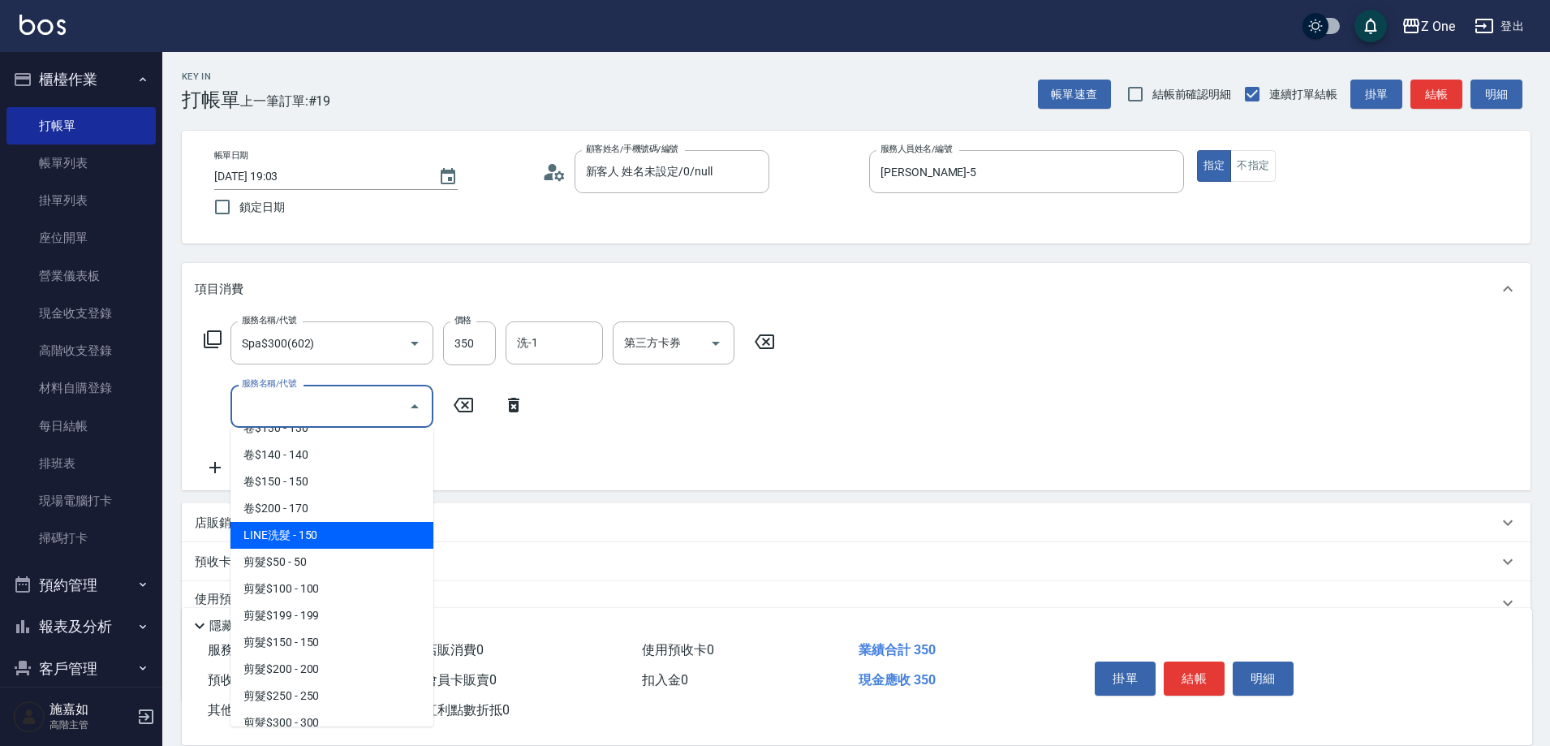
scroll to position [325, 0]
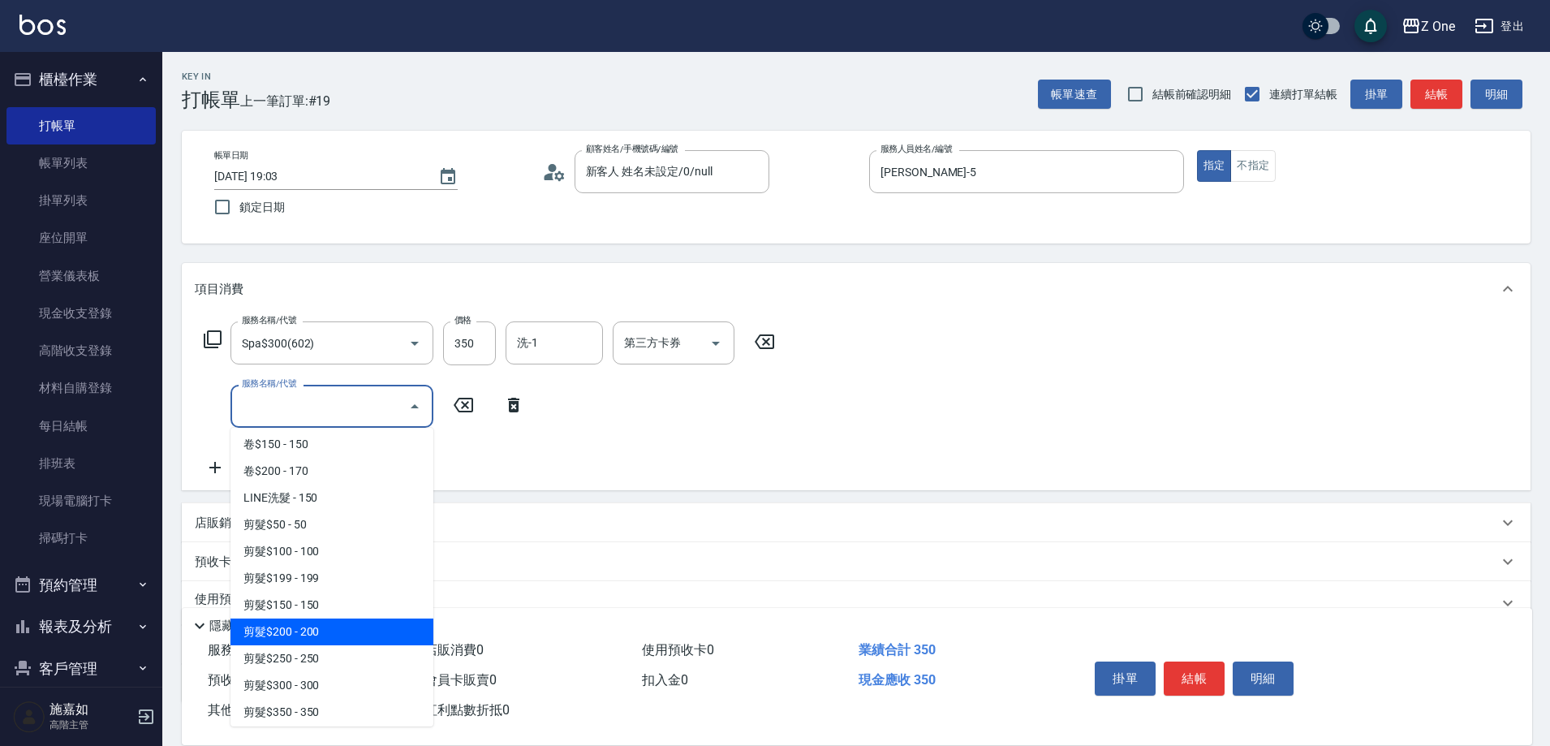
click at [333, 626] on span "剪髮$200 - 200" at bounding box center [331, 631] width 203 height 27
type input "剪髮$200(205)"
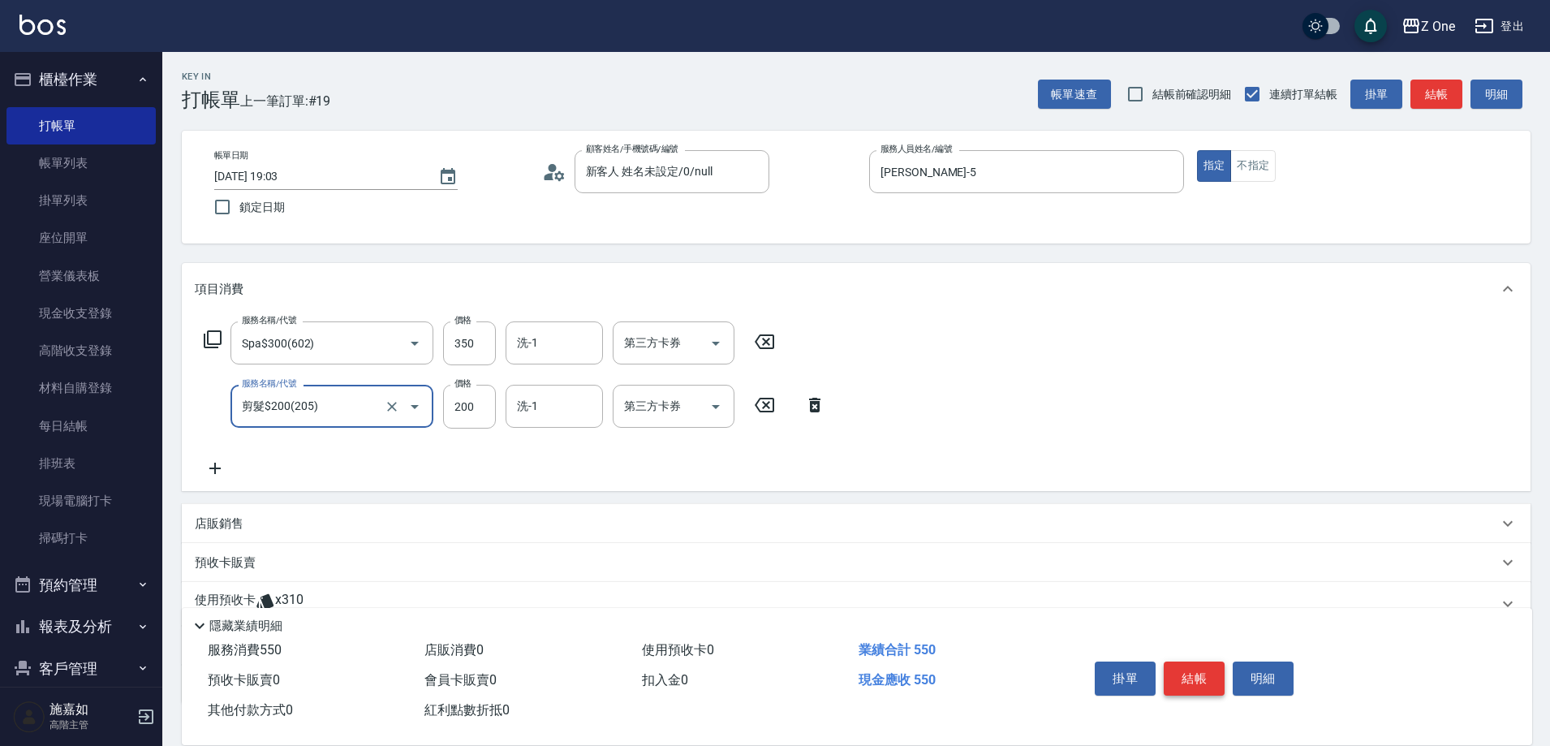
click at [1195, 670] on button "結帳" at bounding box center [1193, 678] width 61 height 34
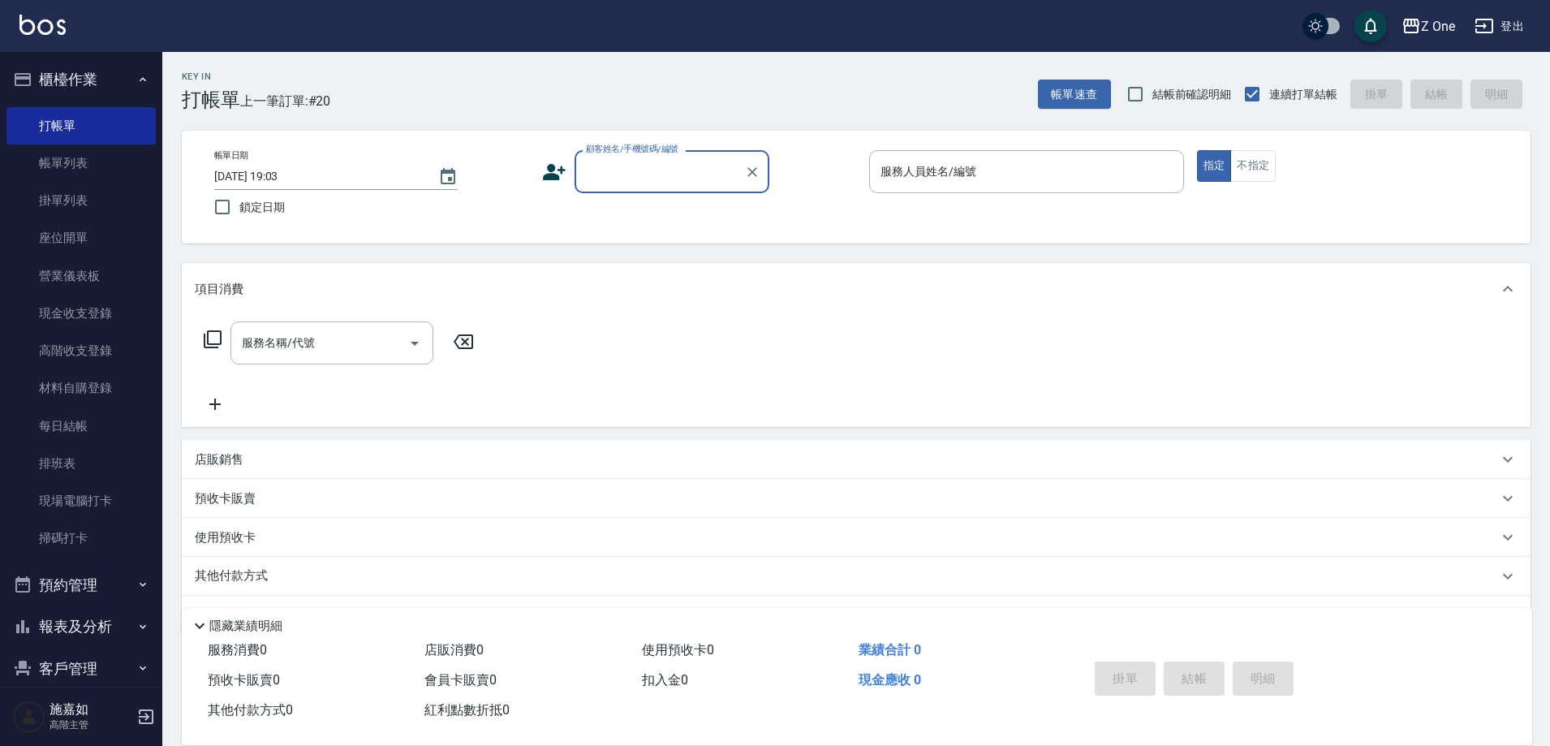
click at [652, 173] on input "顧客姓名/手機號碼/編號" at bounding box center [660, 171] width 156 height 28
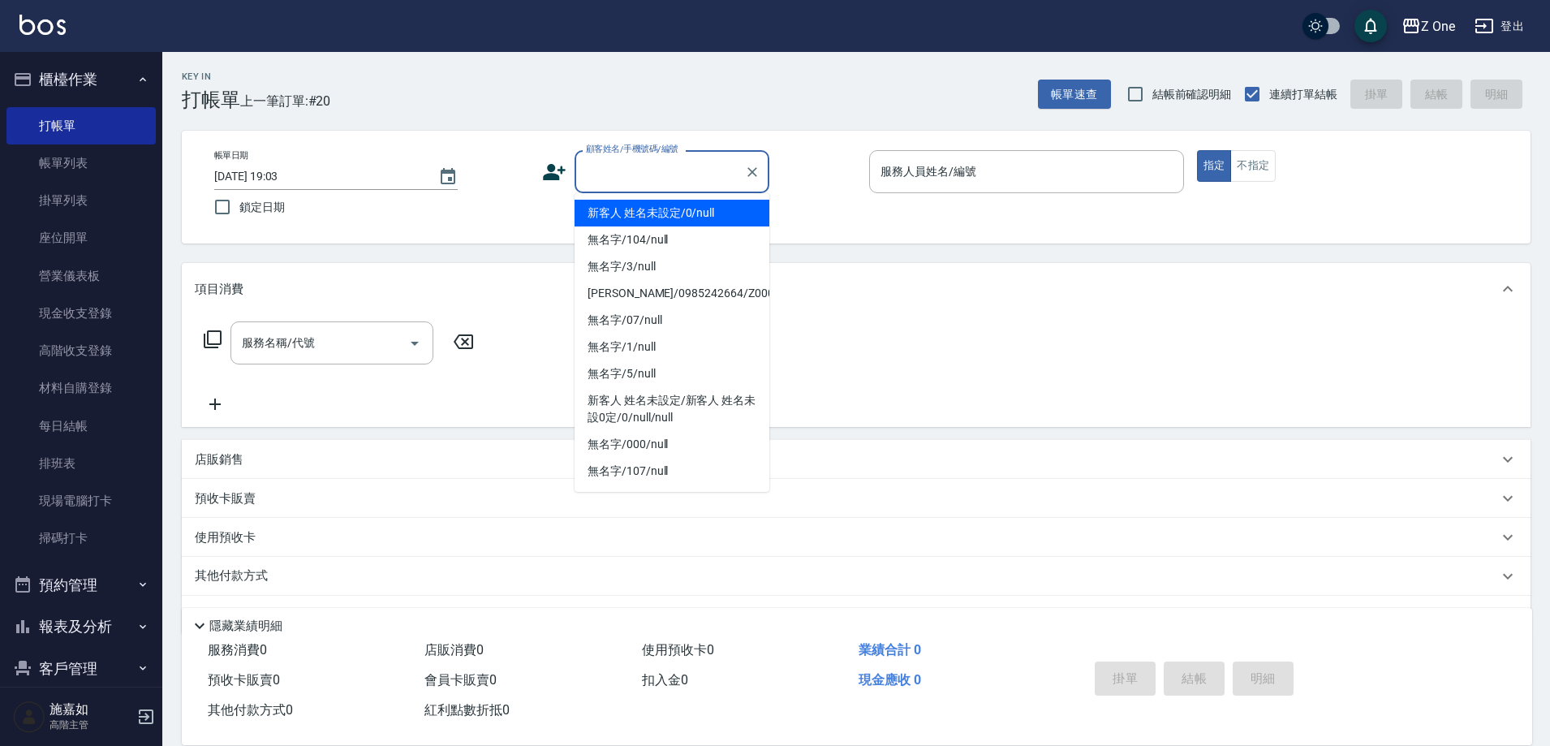
click at [646, 209] on li "新客人 姓名未設定/0/null" at bounding box center [671, 213] width 195 height 27
type input "新客人 姓名未設定/0/null"
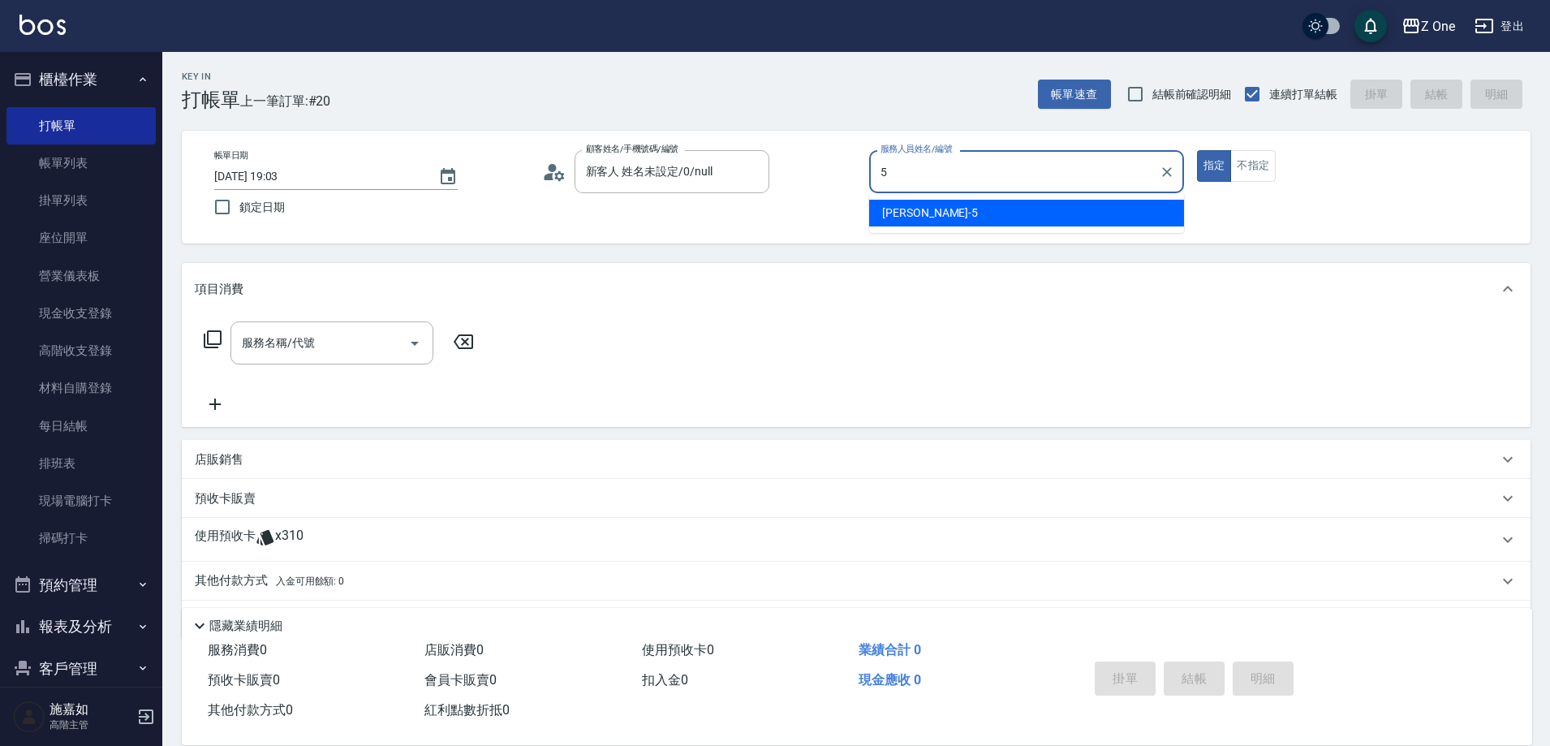
click at [935, 213] on div "[PERSON_NAME]-5" at bounding box center [1026, 213] width 315 height 27
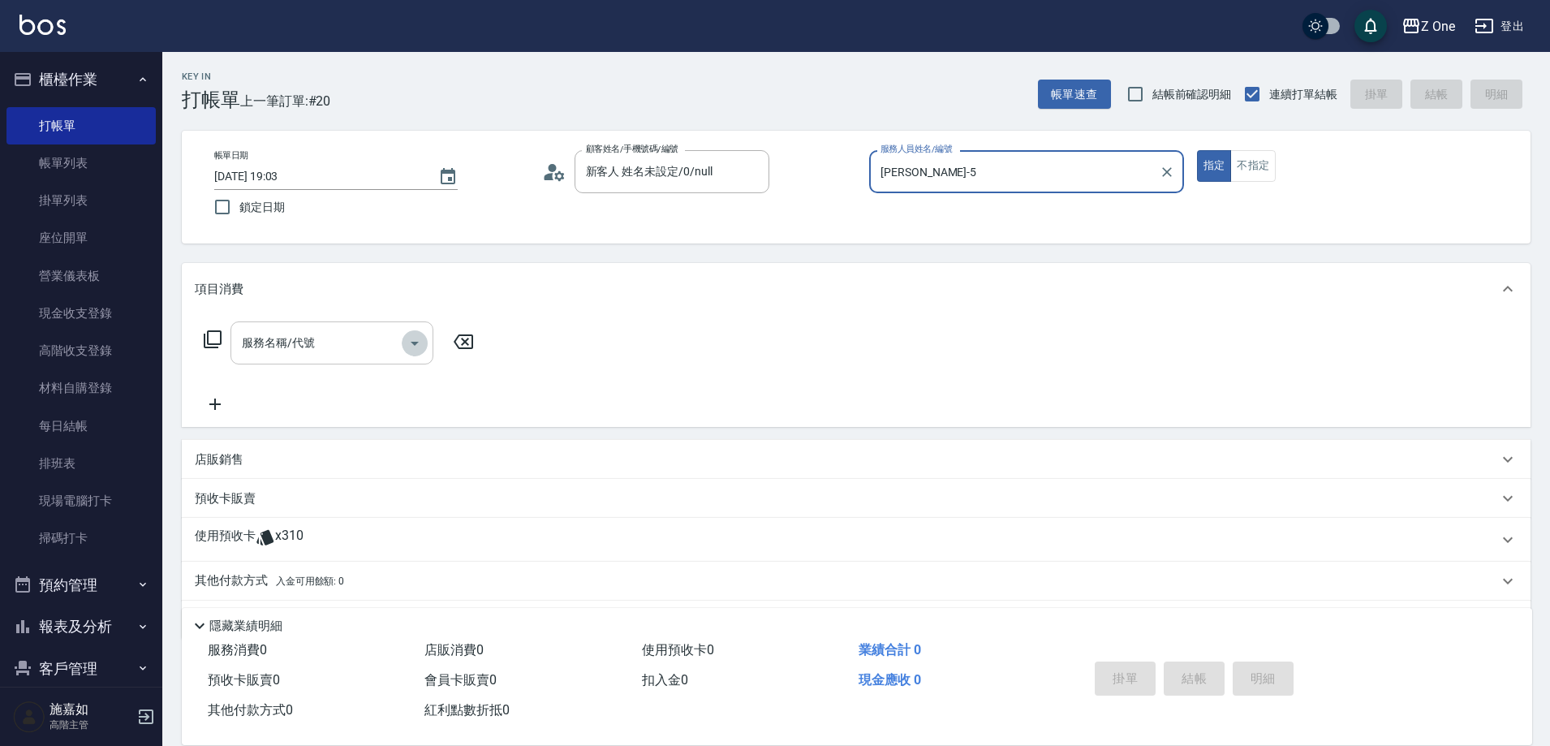
click at [417, 350] on icon "Open" at bounding box center [414, 342] width 19 height 19
type input "[PERSON_NAME]-5"
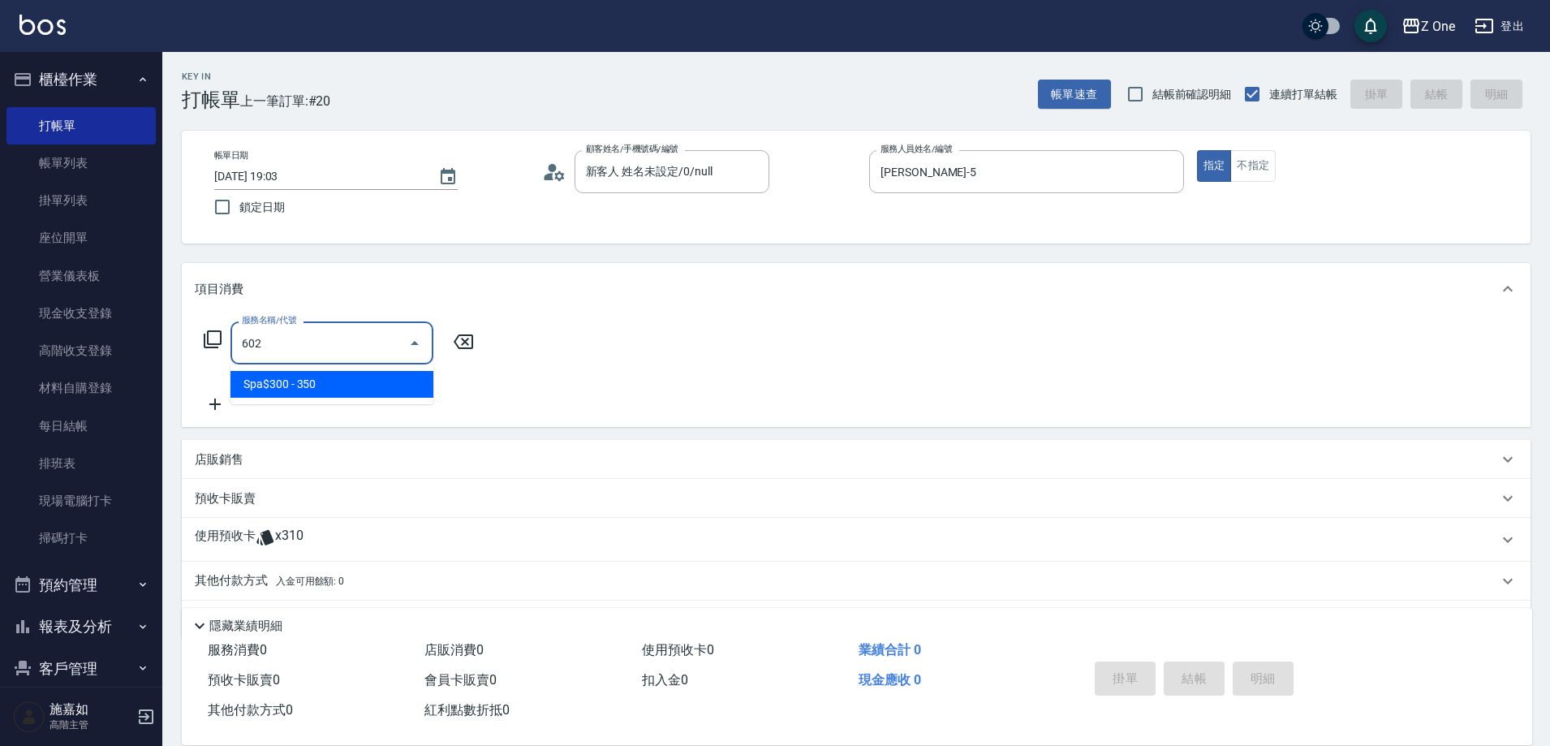
click at [394, 382] on span "Spa$300 - 350" at bounding box center [331, 384] width 203 height 27
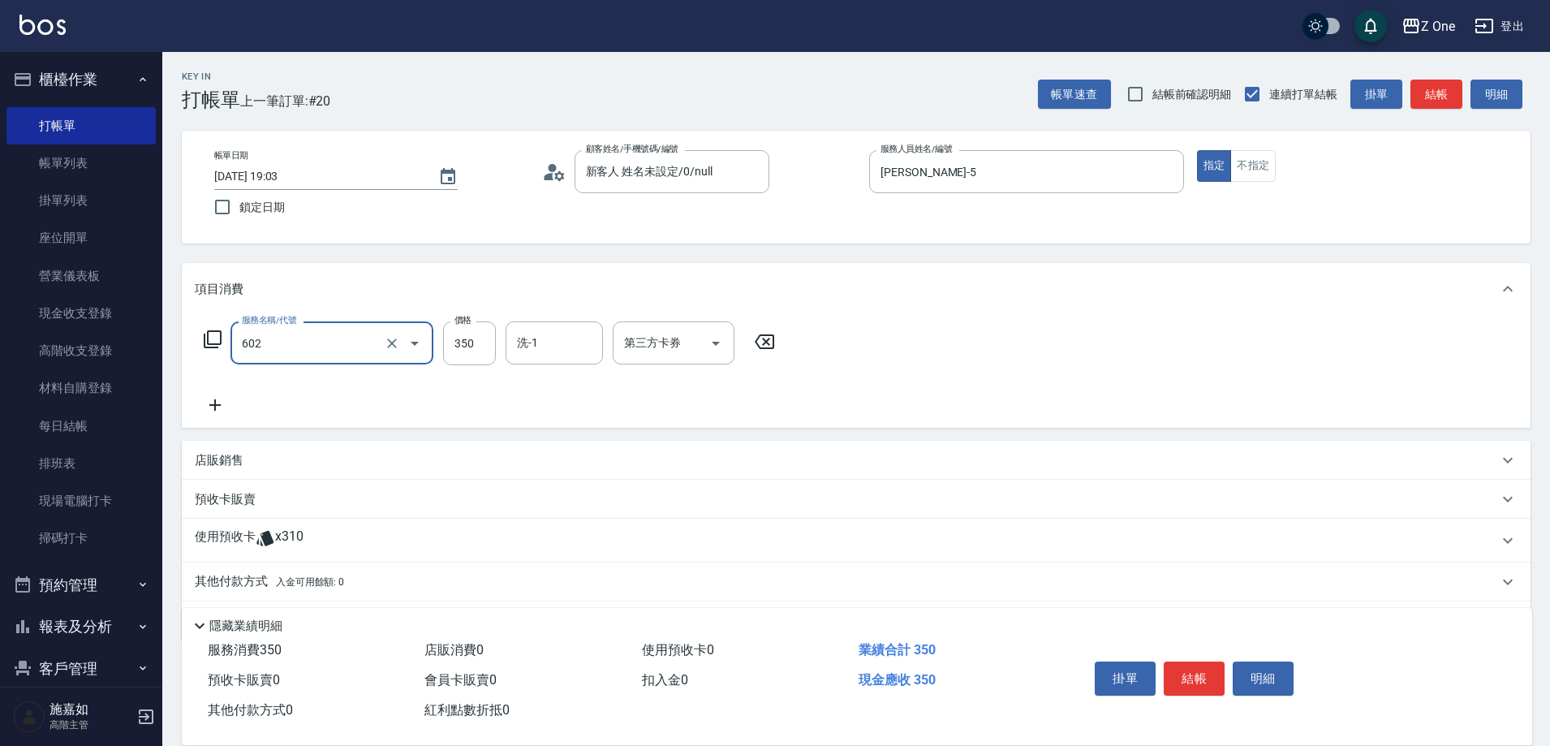
type input "Spa$300(602)"
click at [213, 405] on icon at bounding box center [214, 404] width 11 height 11
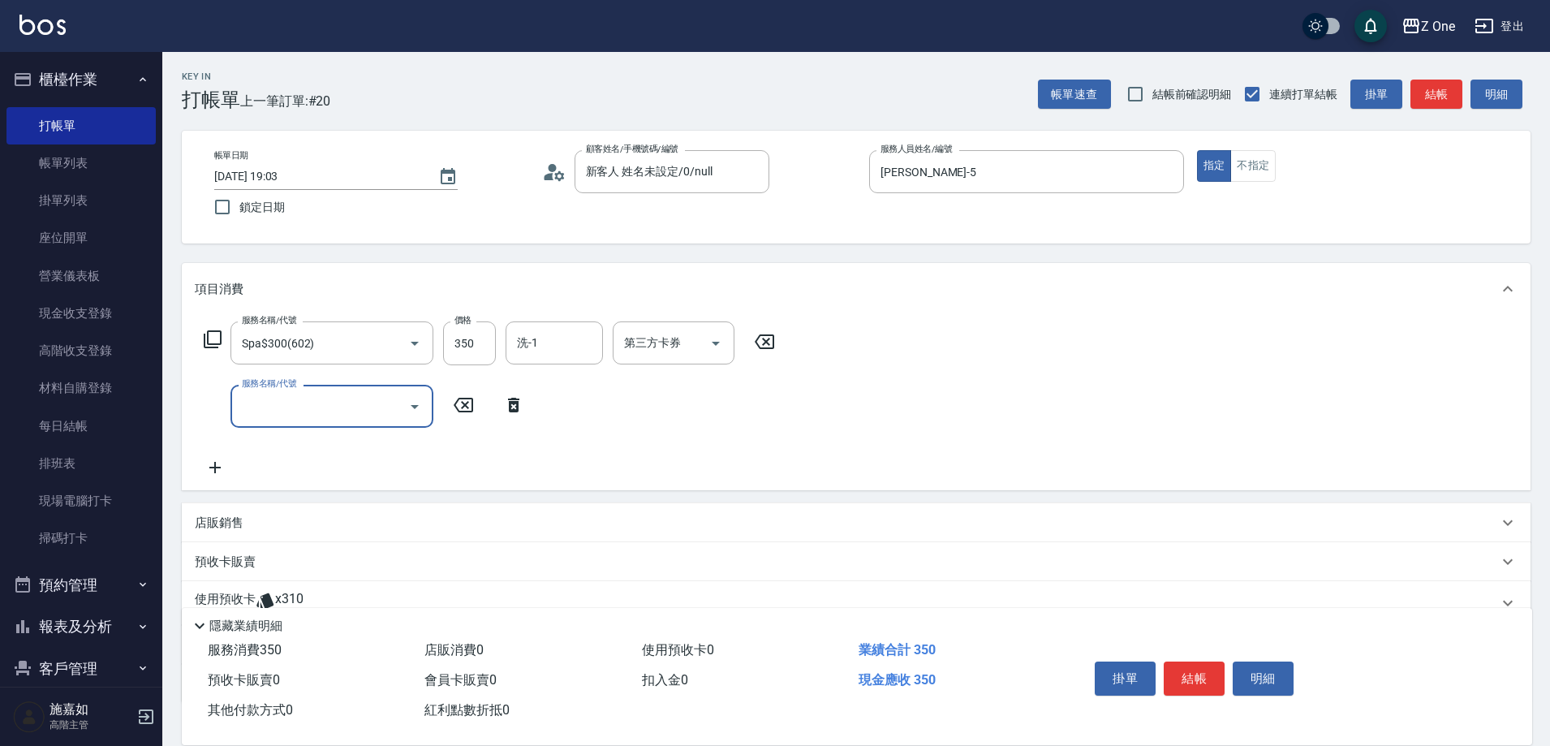
click at [417, 404] on icon "Open" at bounding box center [414, 406] width 19 height 19
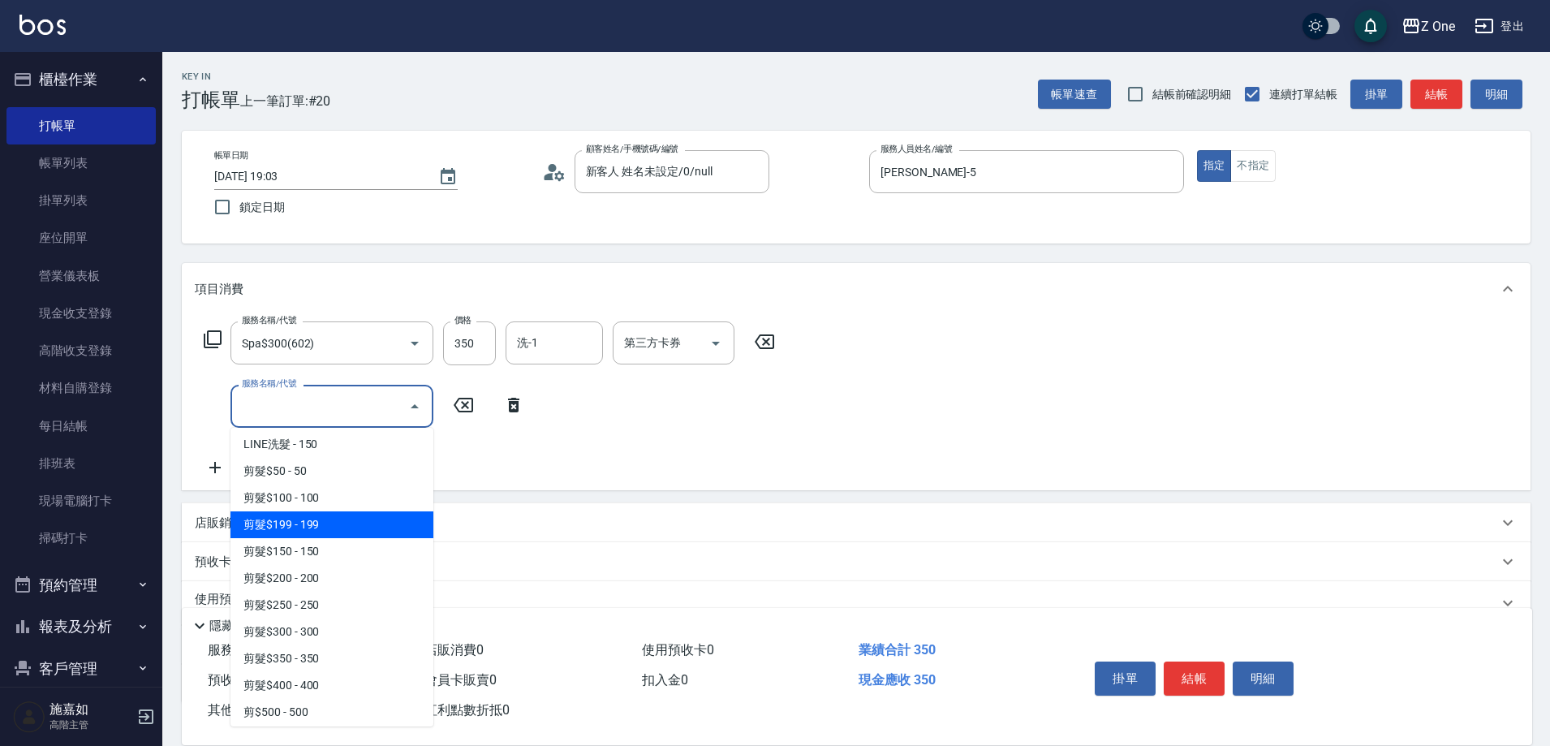
scroll to position [406, 0]
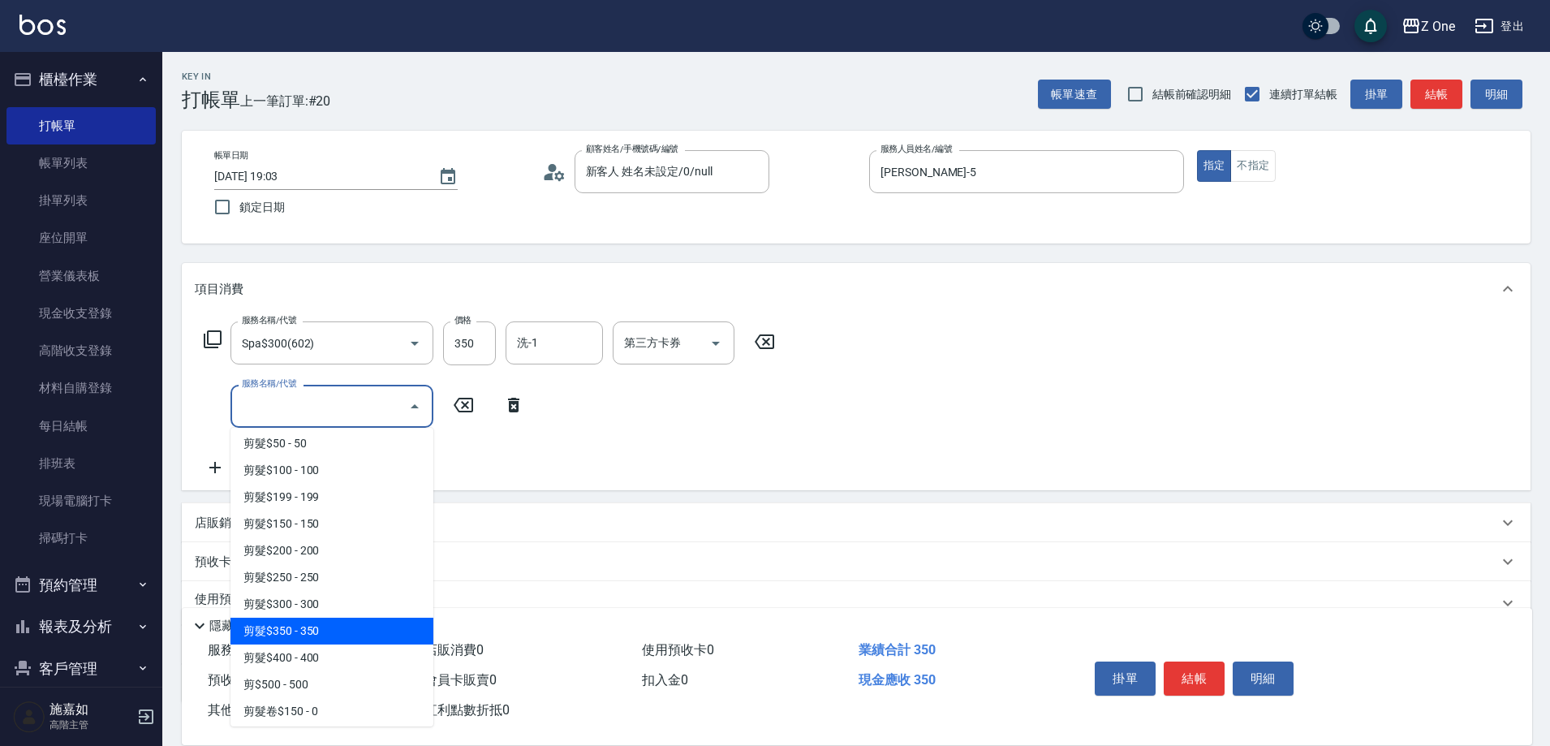
click at [332, 619] on span "剪髮$350 - 350" at bounding box center [331, 630] width 203 height 27
type input "剪髮$350(208)"
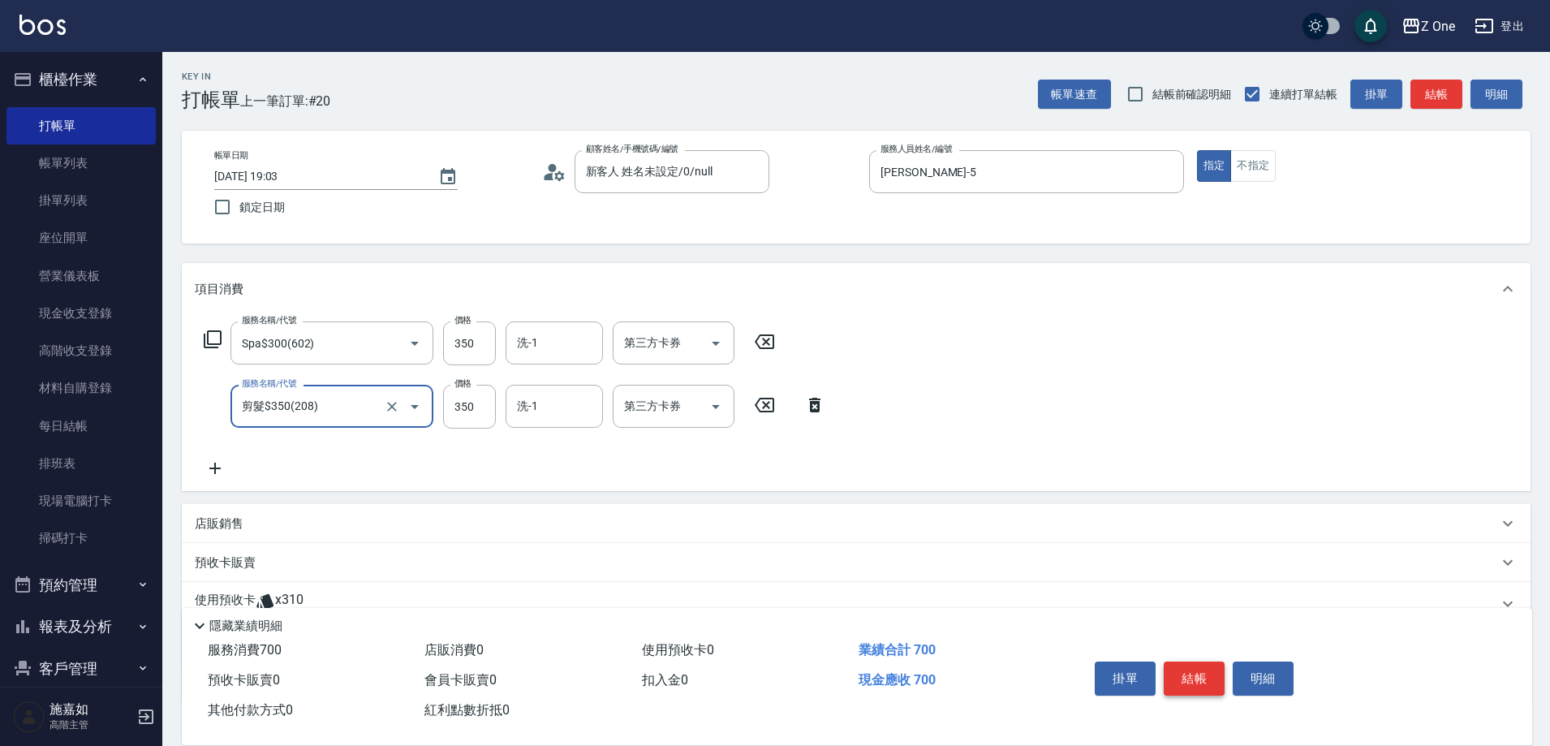
click at [1181, 667] on button "結帳" at bounding box center [1193, 678] width 61 height 34
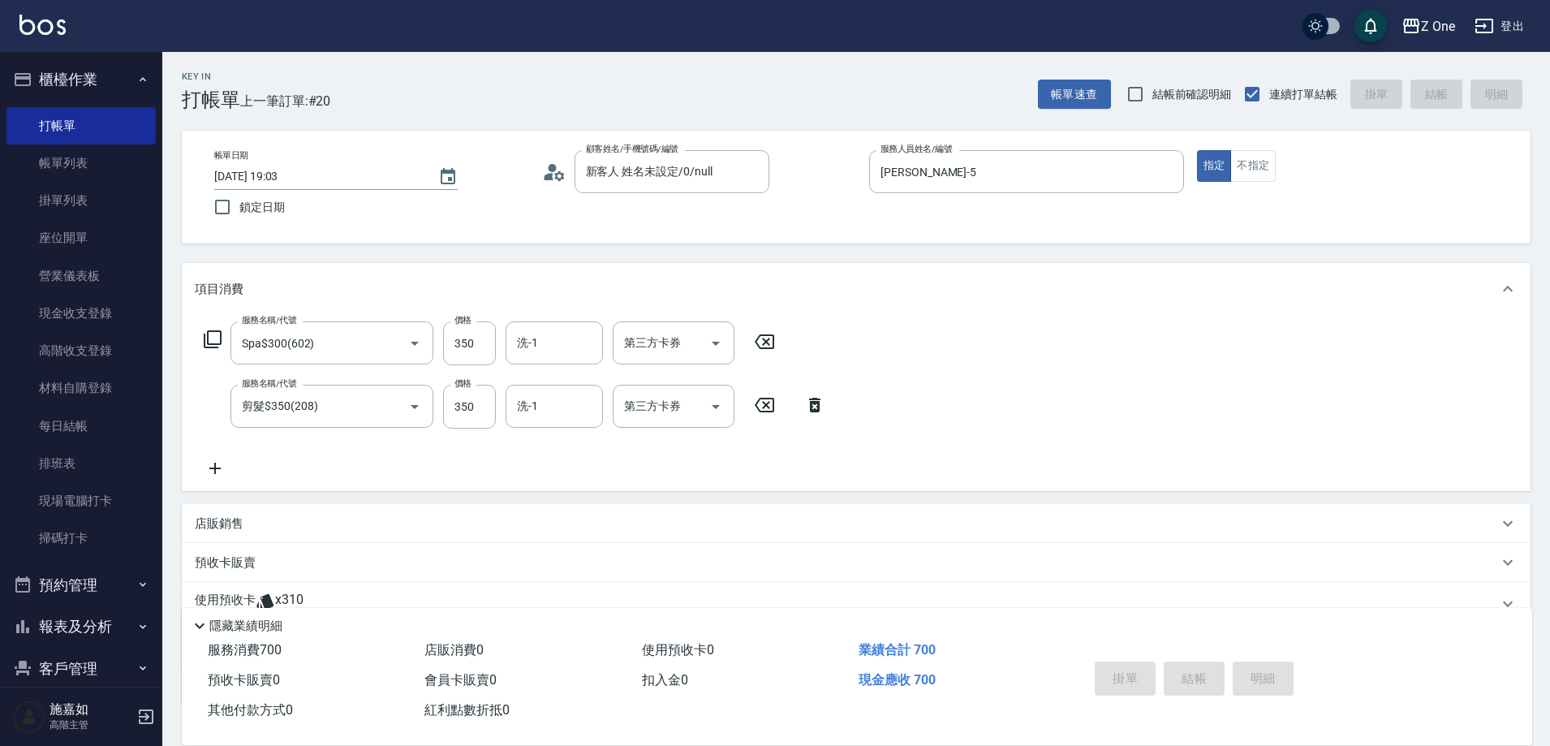
type input "[DATE] 19:04"
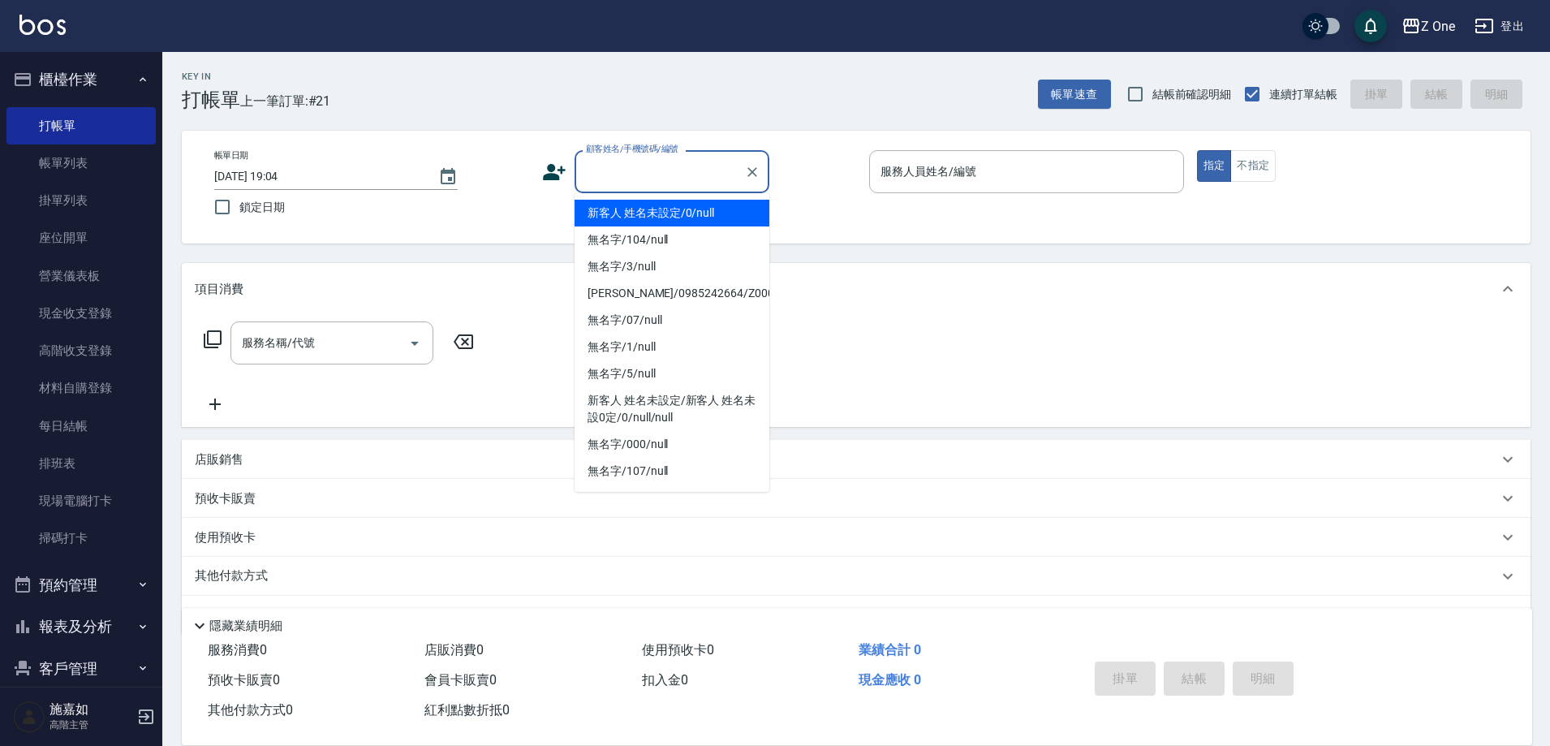
click at [671, 166] on input "顧客姓名/手機號碼/編號" at bounding box center [660, 171] width 156 height 28
click at [659, 221] on li "新客人 姓名未設定/0/null" at bounding box center [671, 213] width 195 height 27
type input "新客人 姓名未設定/0/null"
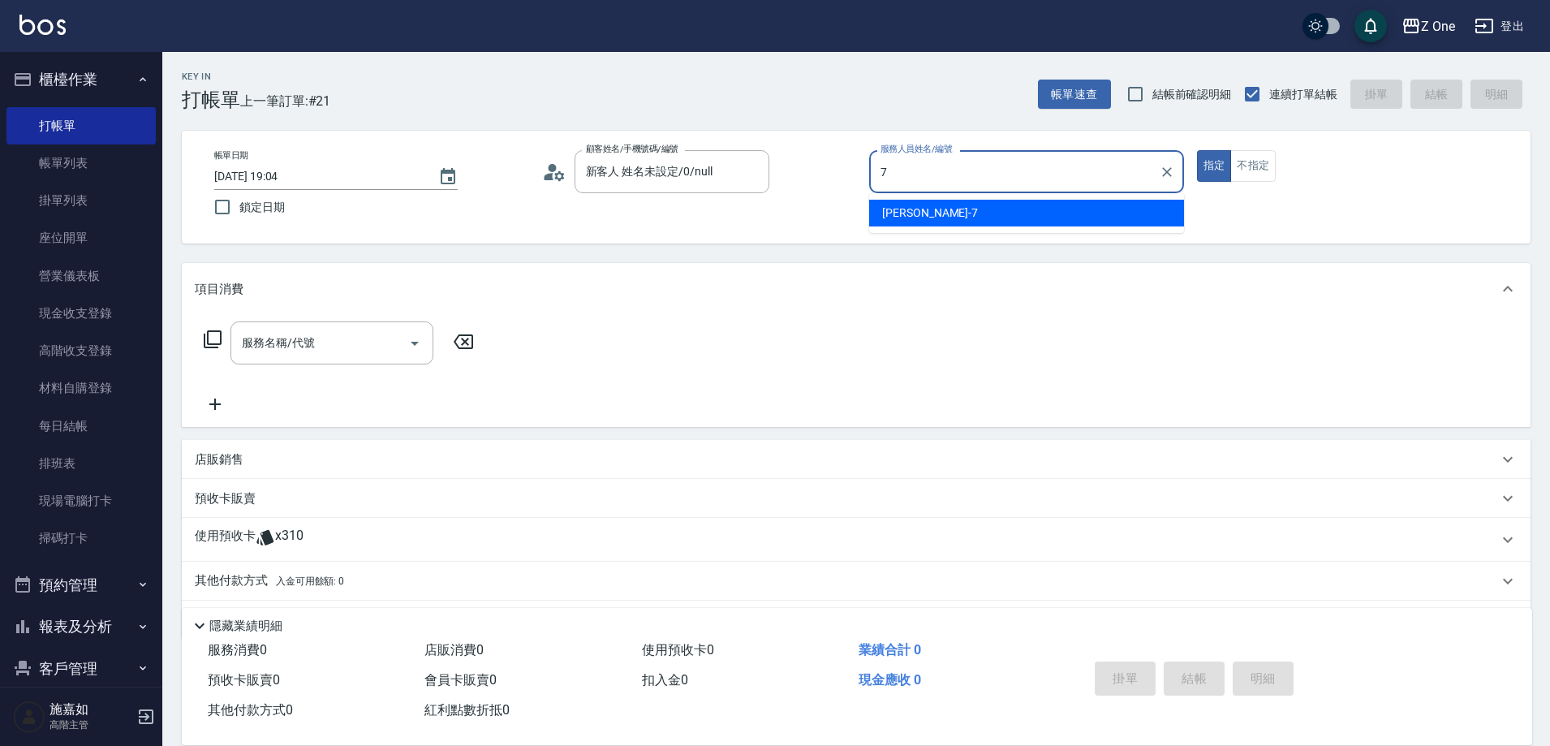
click at [931, 209] on div "[PERSON_NAME]-7" at bounding box center [1026, 213] width 315 height 27
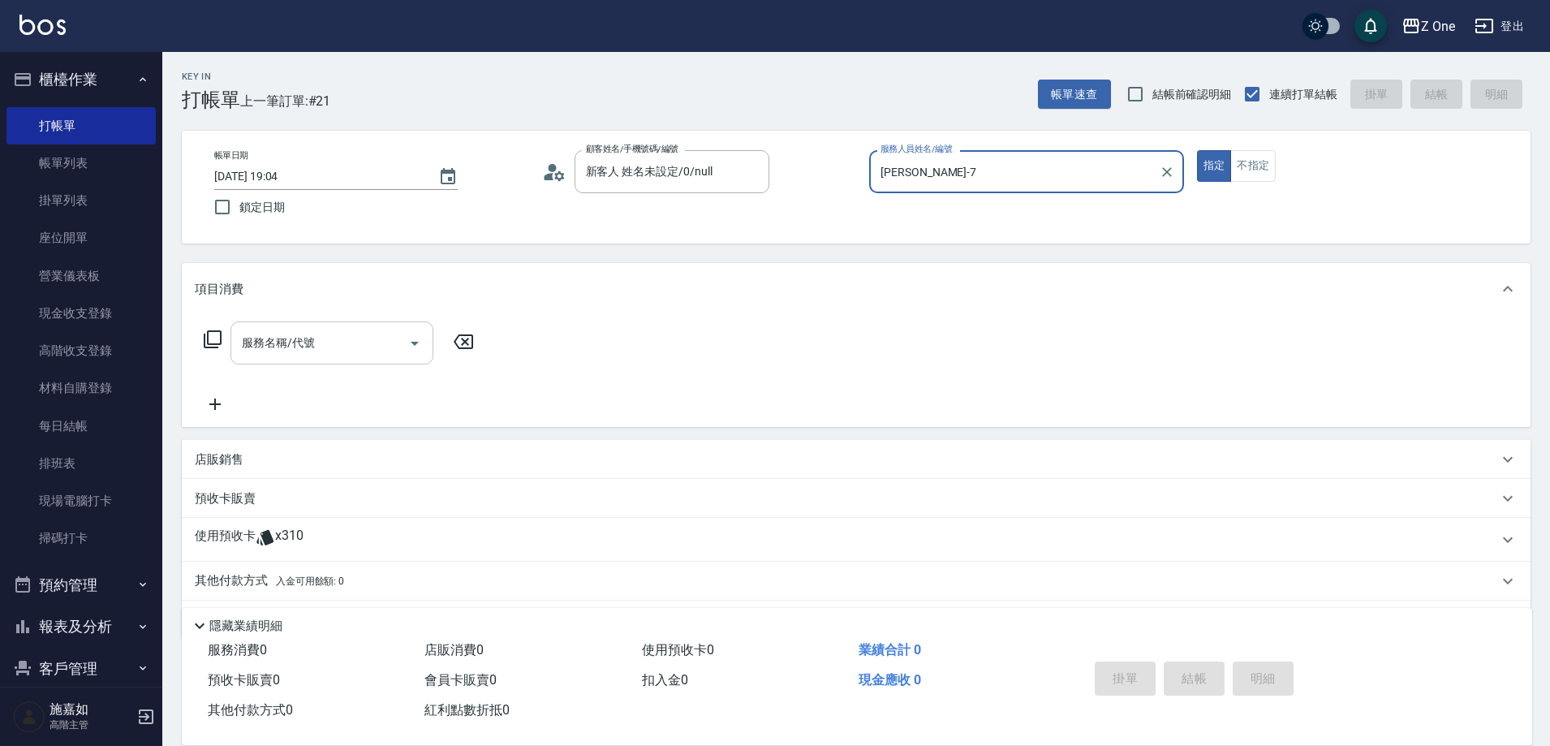
click at [414, 342] on icon "Open" at bounding box center [415, 344] width 8 height 4
type input "[PERSON_NAME]-7"
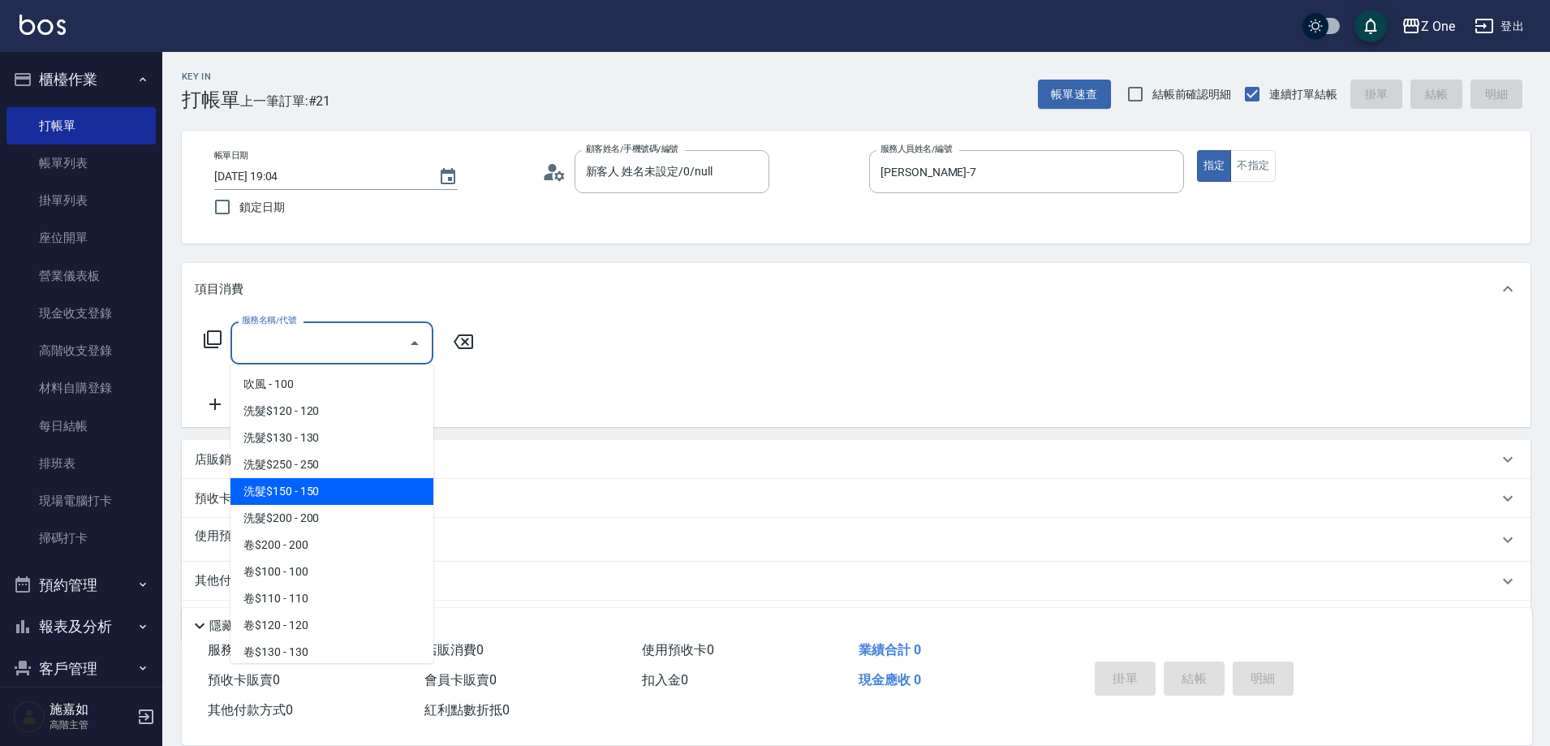
scroll to position [325, 0]
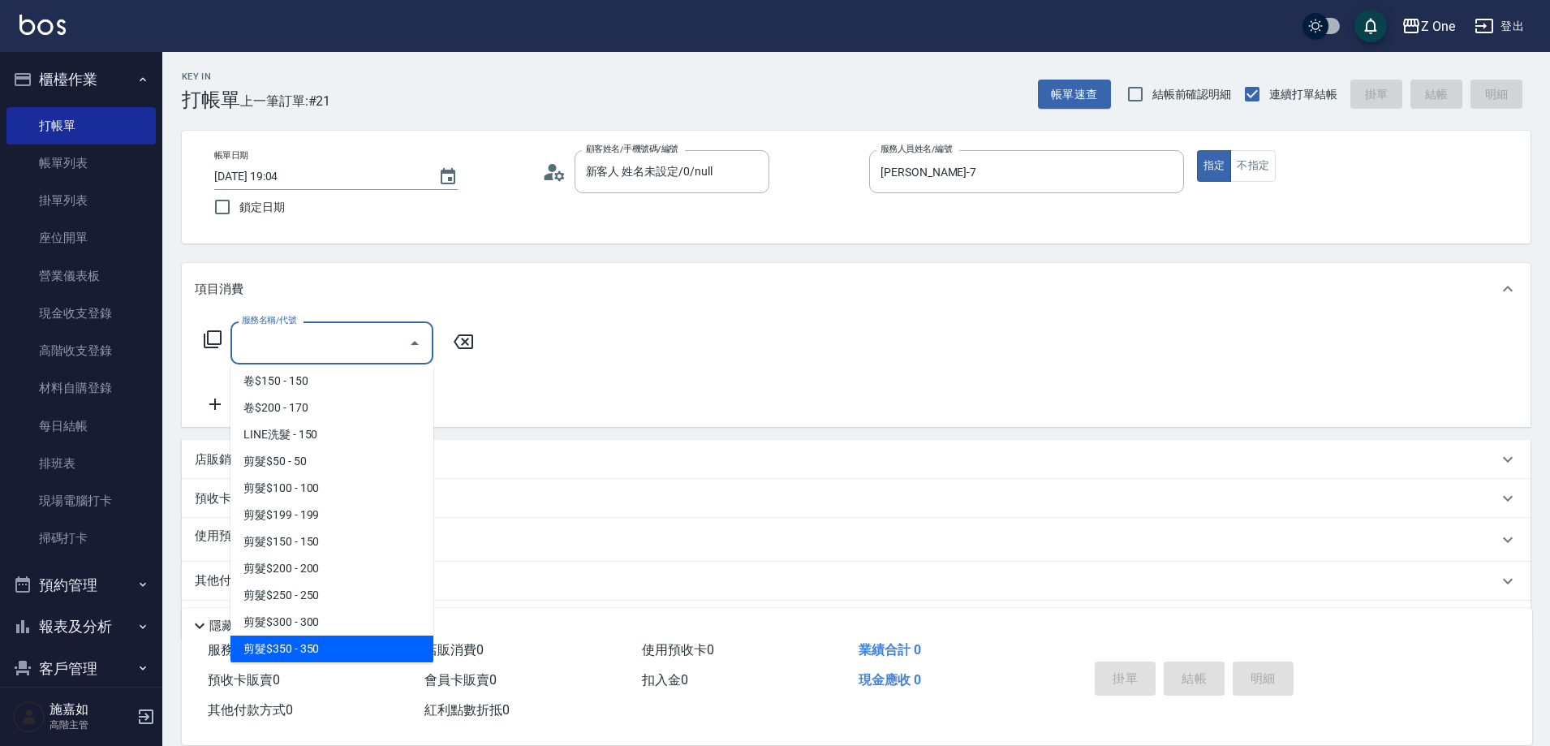
click at [323, 640] on span "剪髮$350 - 350" at bounding box center [331, 648] width 203 height 27
type input "剪髮$350(208)"
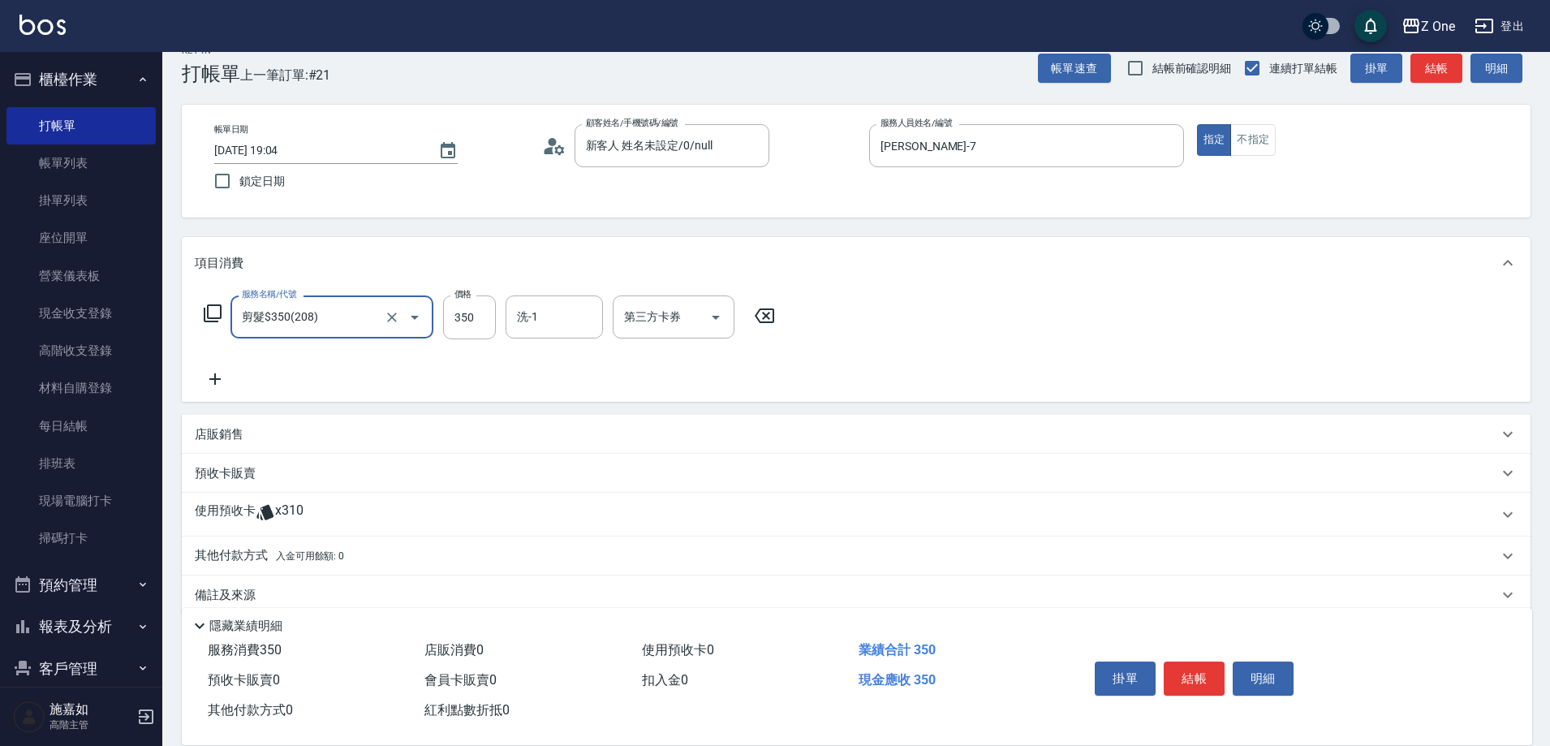
scroll to position [50, 0]
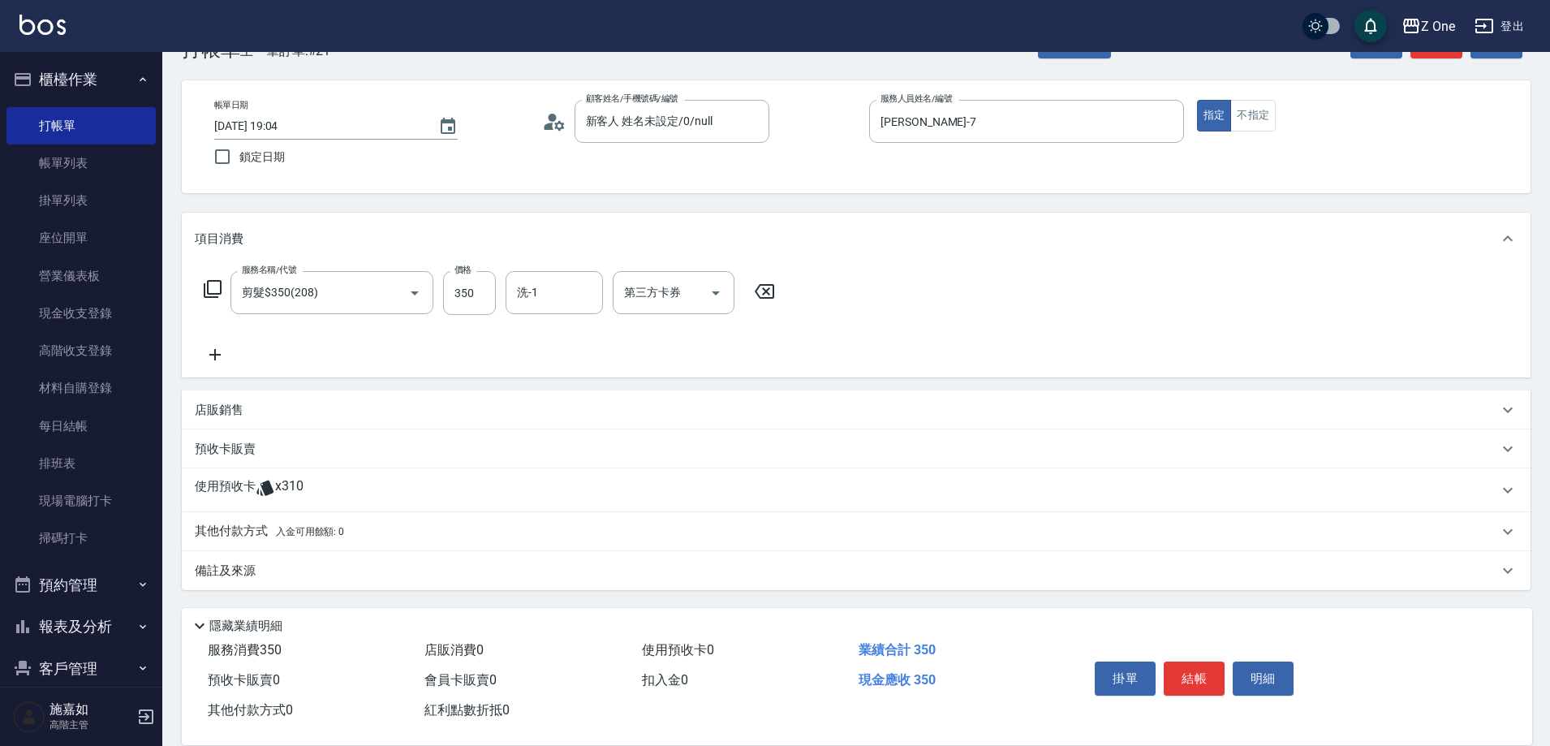
click at [368, 535] on div "其他付款方式 入金可用餘額: 0" at bounding box center [846, 532] width 1303 height 18
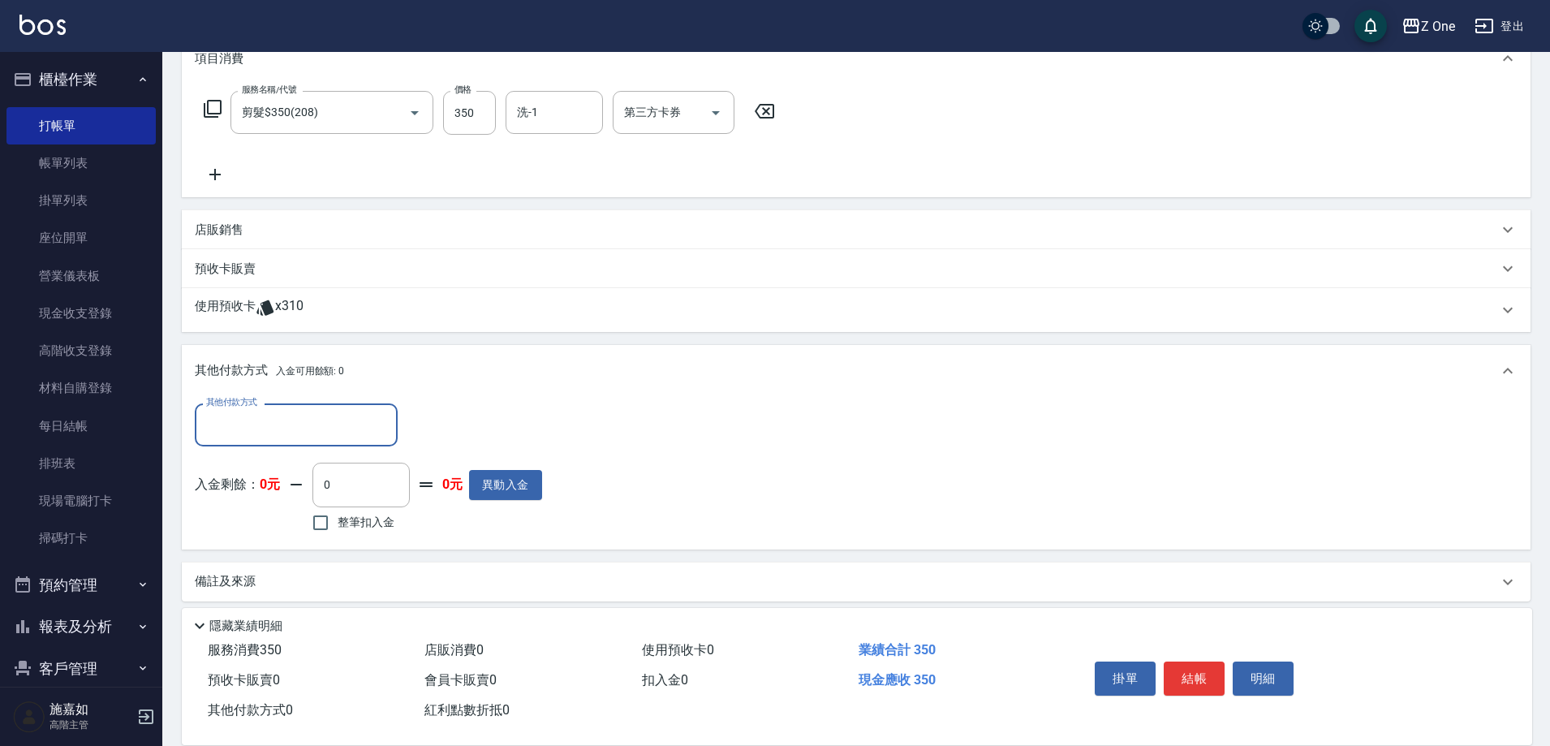
scroll to position [240, 0]
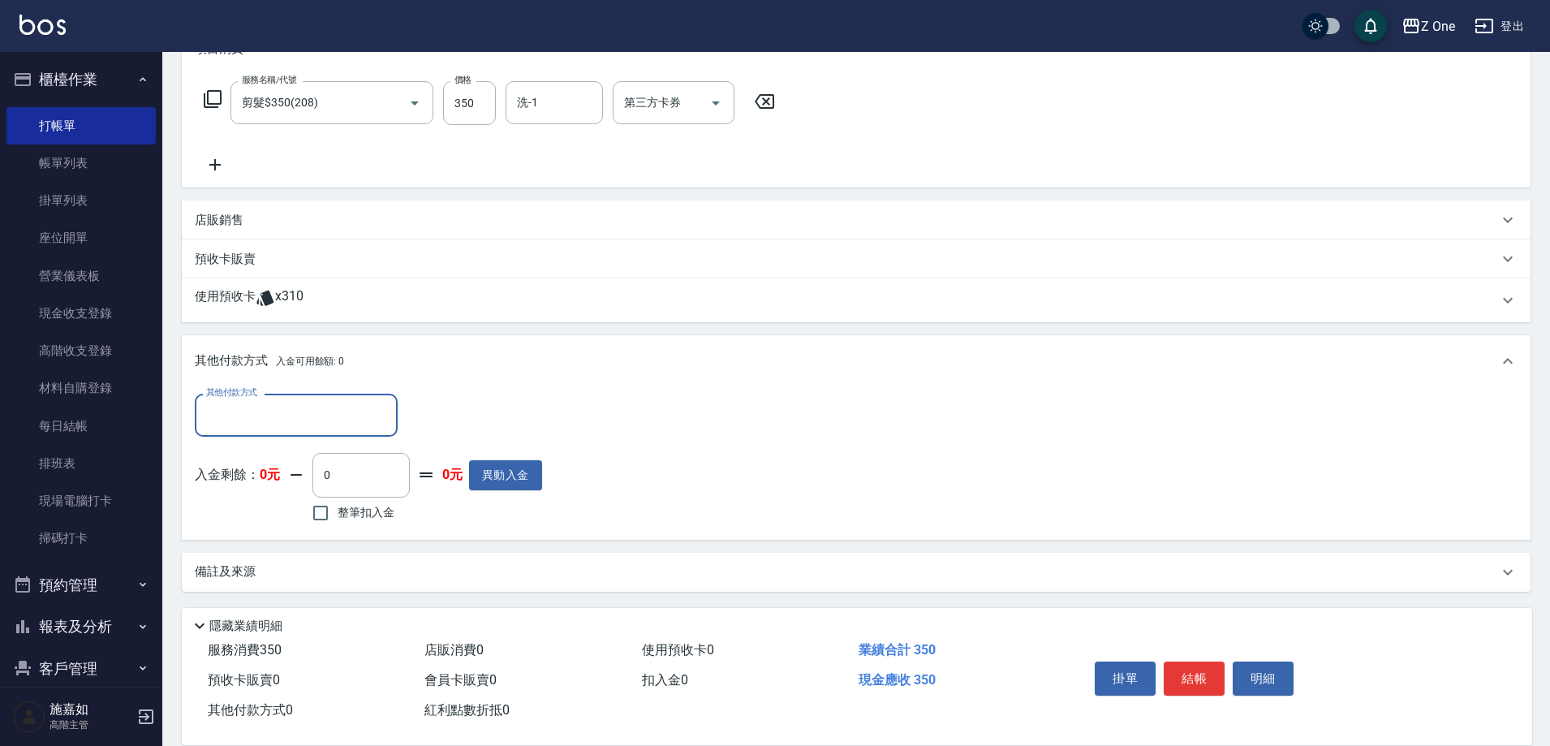
click at [324, 421] on input "其他付款方式" at bounding box center [296, 415] width 188 height 28
click at [282, 508] on span "信用卡" at bounding box center [296, 510] width 203 height 27
type input "信用卡"
type input "350"
click at [1211, 670] on button "結帳" at bounding box center [1193, 678] width 61 height 34
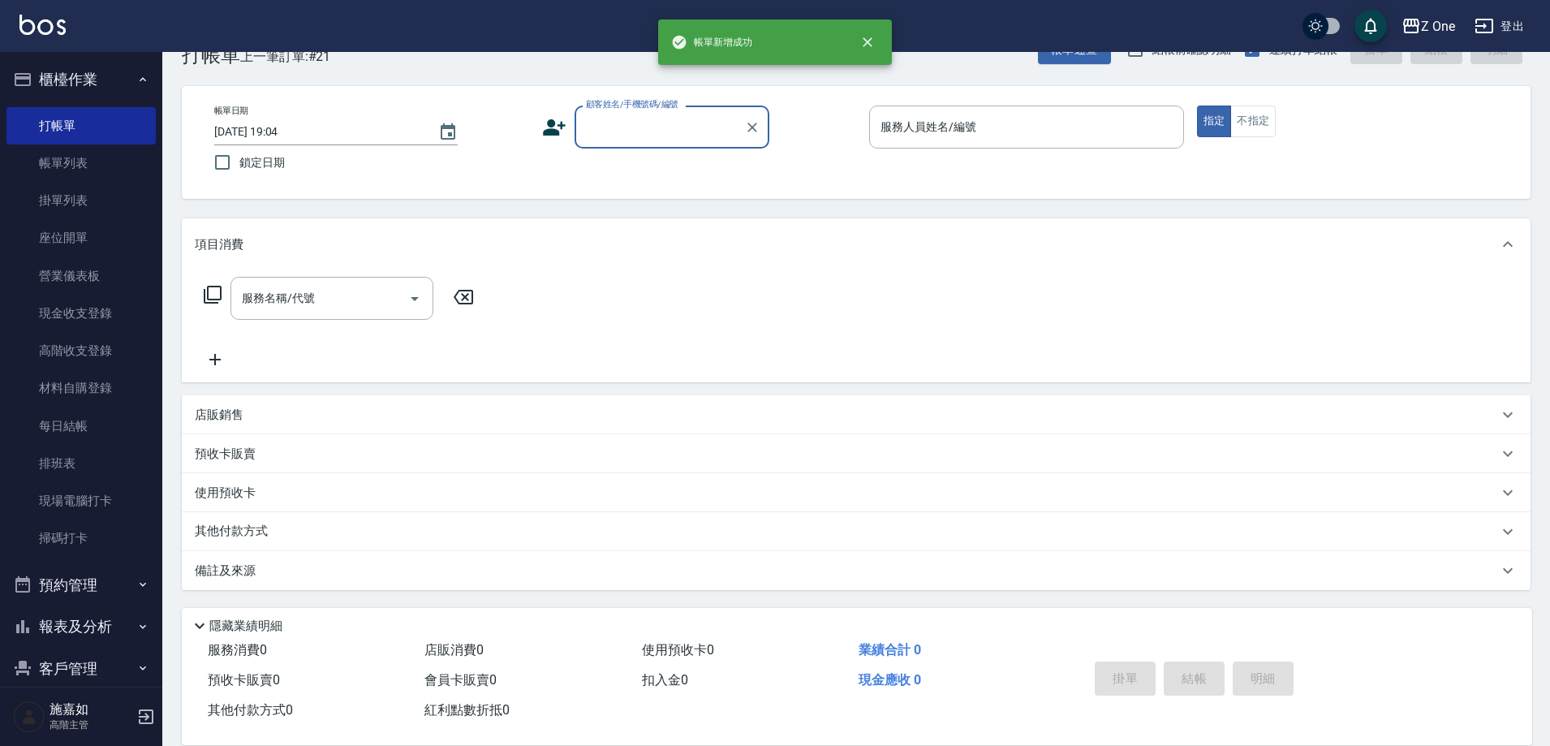
scroll to position [0, 0]
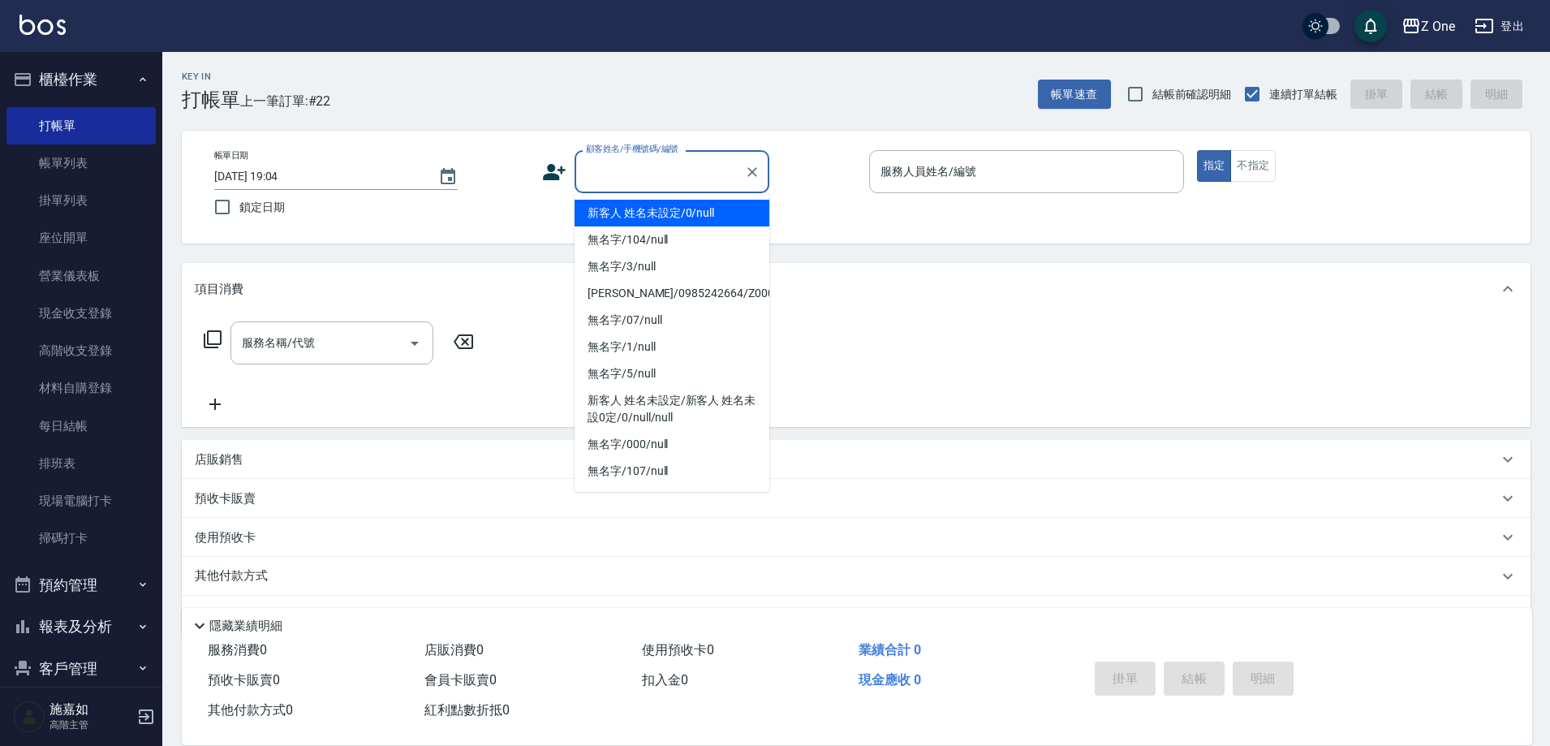
click at [635, 179] on input "顧客姓名/手機號碼/編號" at bounding box center [660, 171] width 156 height 28
click at [654, 211] on li "新客人 姓名未設定/0/null" at bounding box center [671, 213] width 195 height 27
type input "新客人 姓名未設定/0/null"
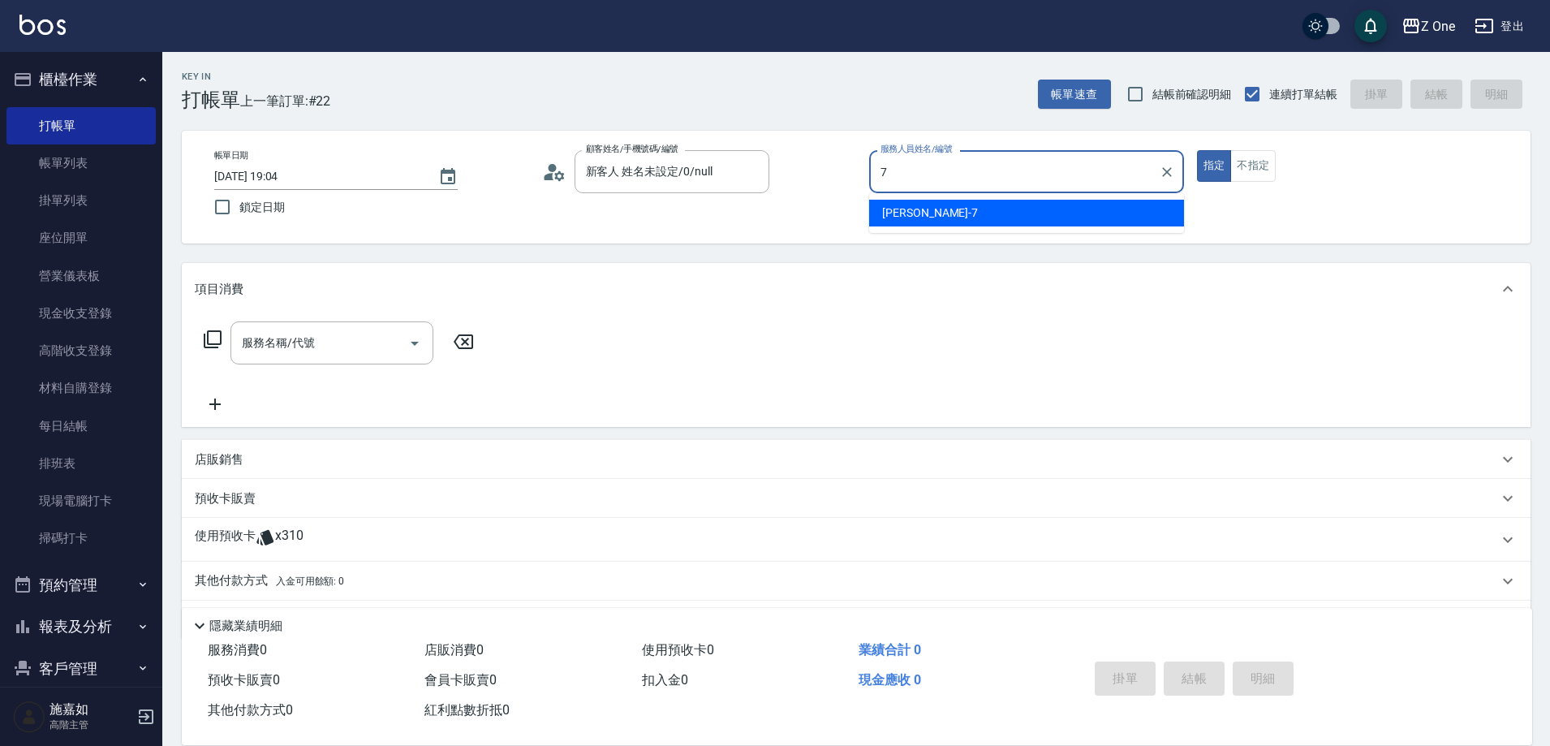
click at [952, 209] on div "[PERSON_NAME]-7" at bounding box center [1026, 213] width 315 height 27
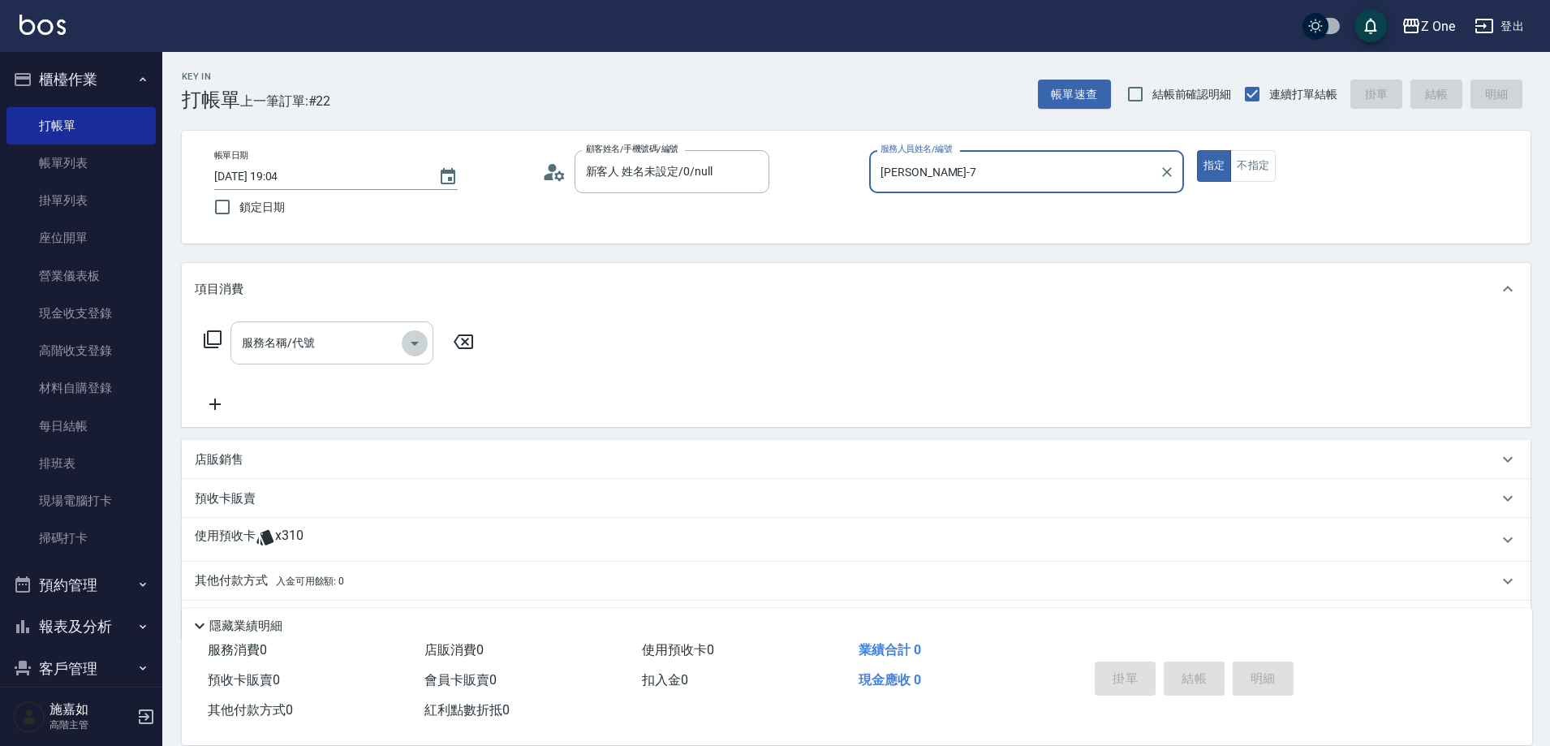
click at [411, 338] on icon "Open" at bounding box center [414, 342] width 19 height 19
type input "[PERSON_NAME]-7"
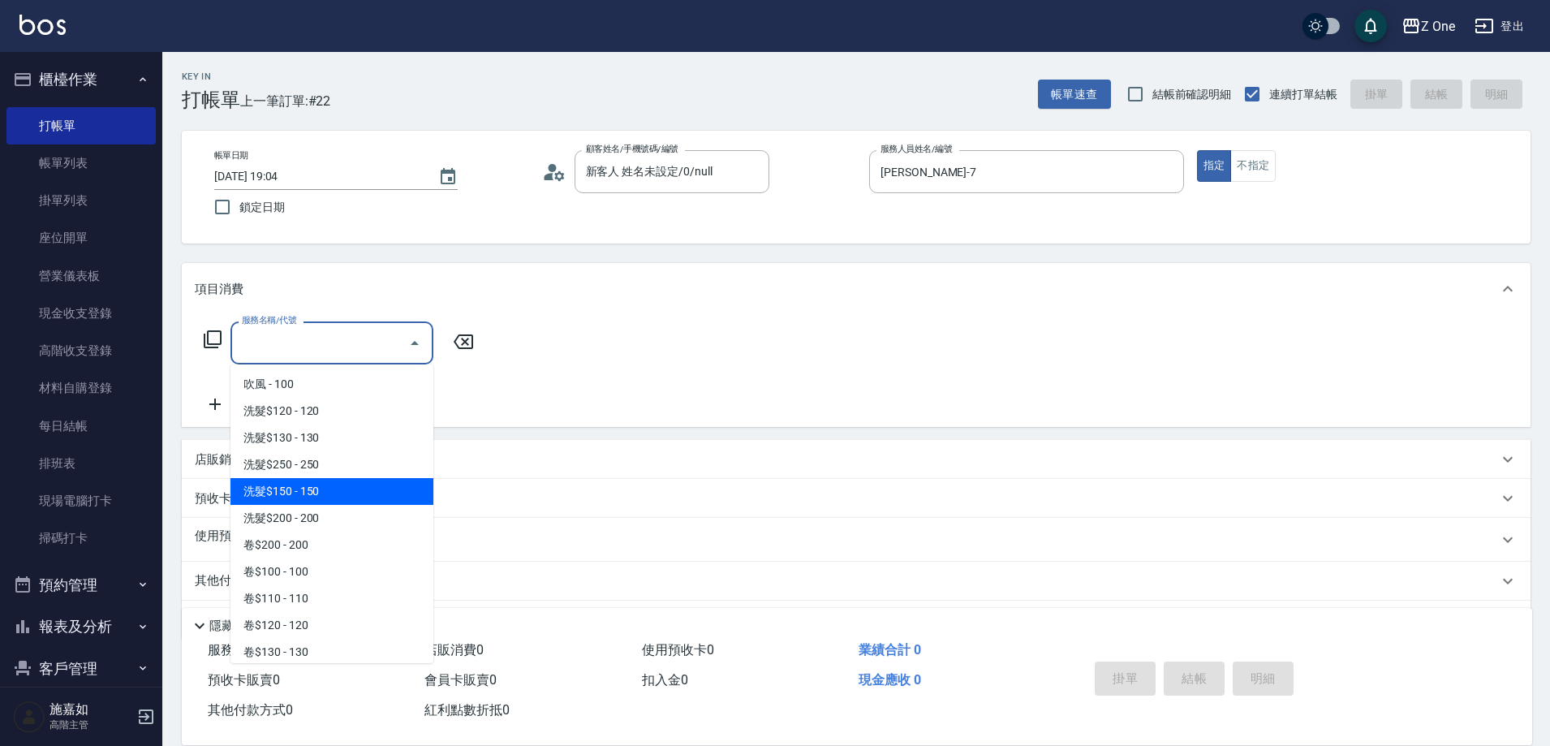
click at [329, 499] on span "洗髮$150 - 150" at bounding box center [331, 491] width 203 height 27
type input "洗髮$150(105)"
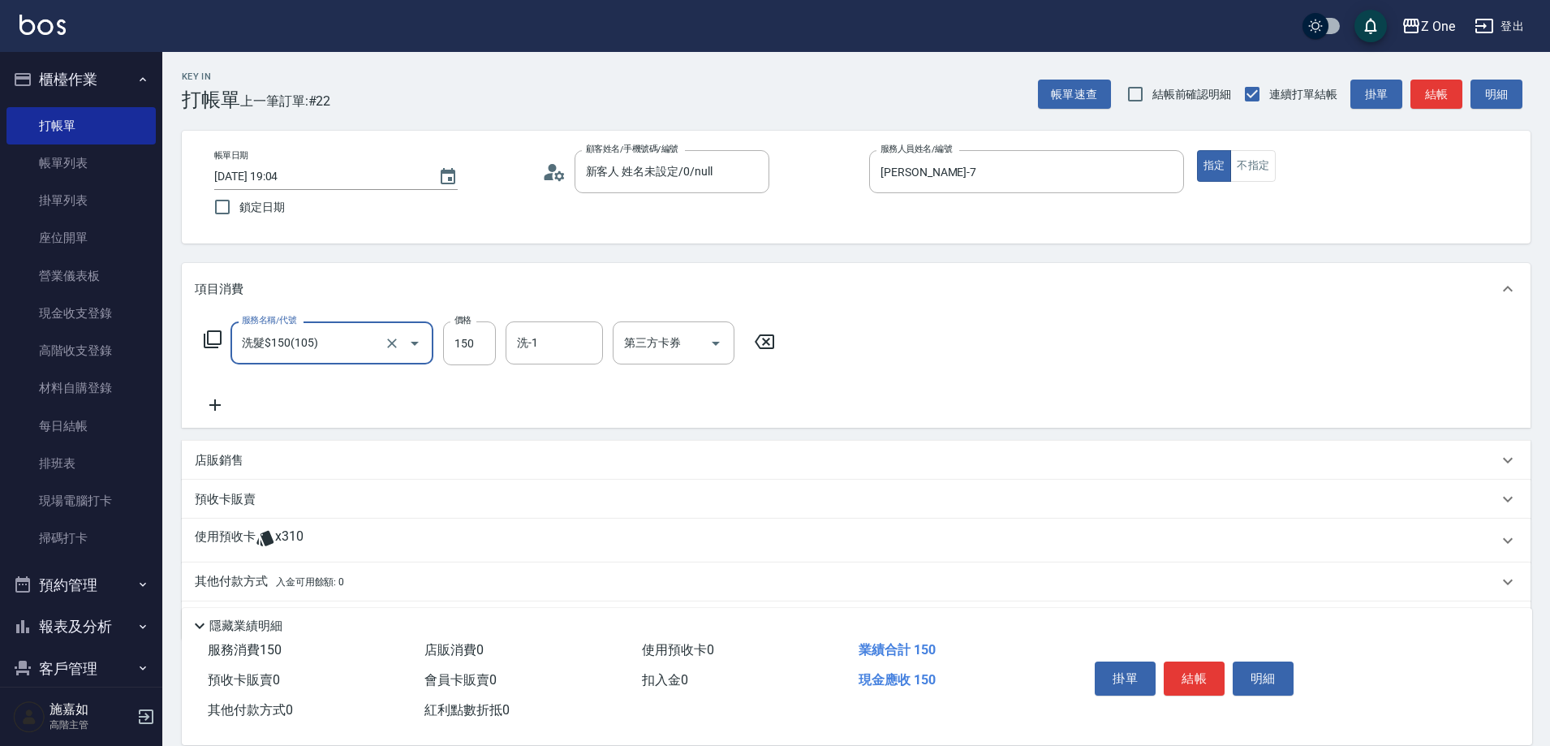
click at [220, 404] on icon at bounding box center [215, 404] width 41 height 19
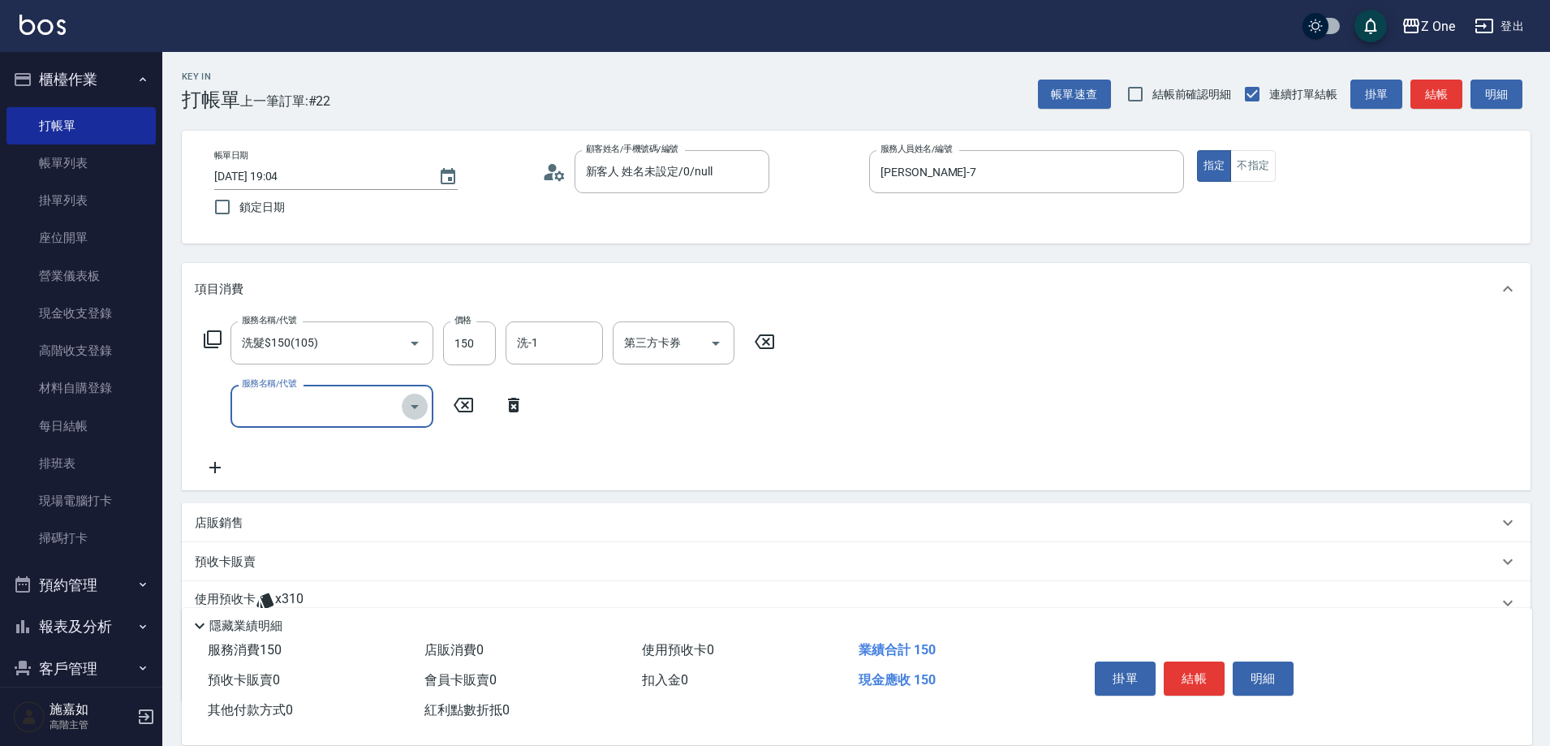
click at [419, 412] on icon "Open" at bounding box center [414, 406] width 19 height 19
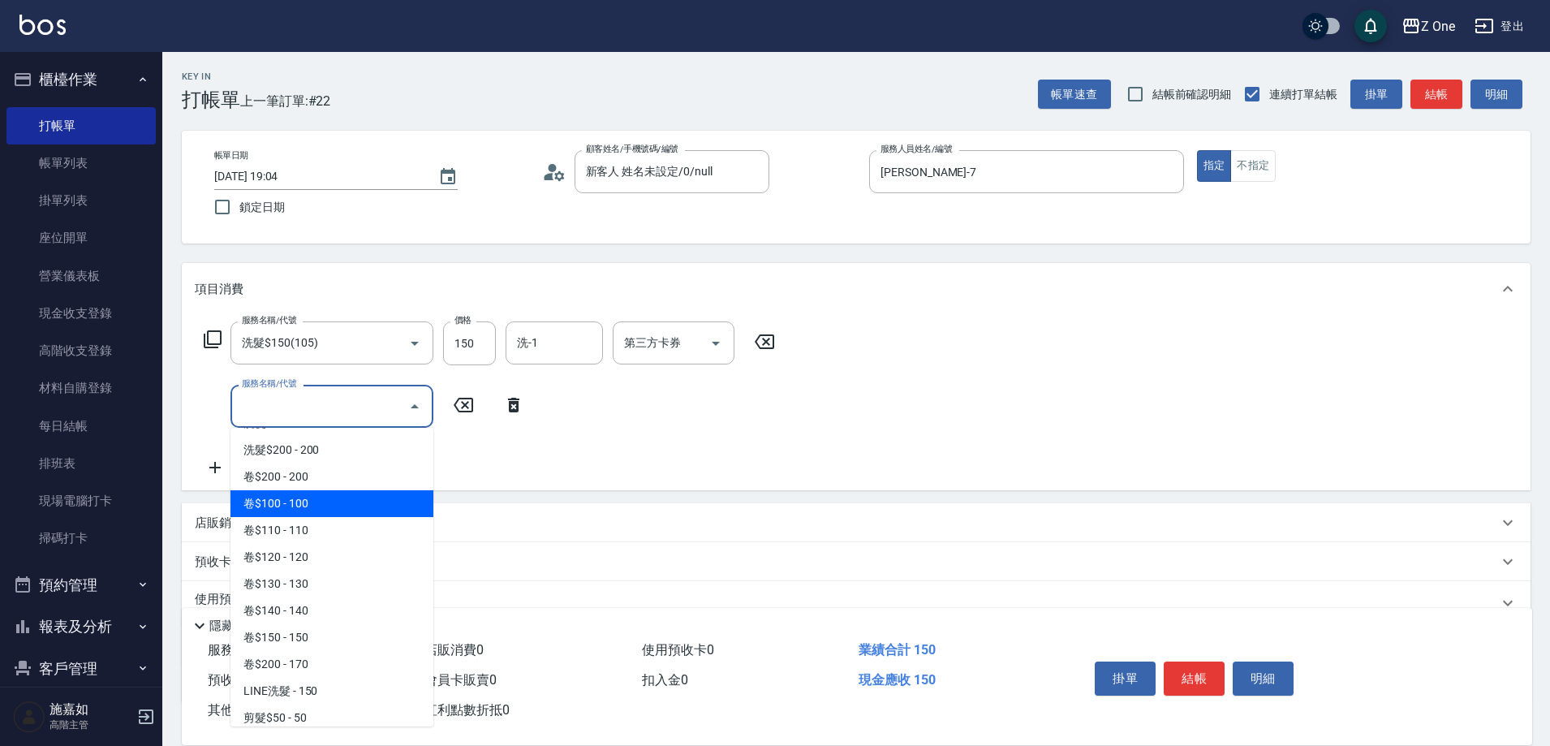
scroll to position [406, 0]
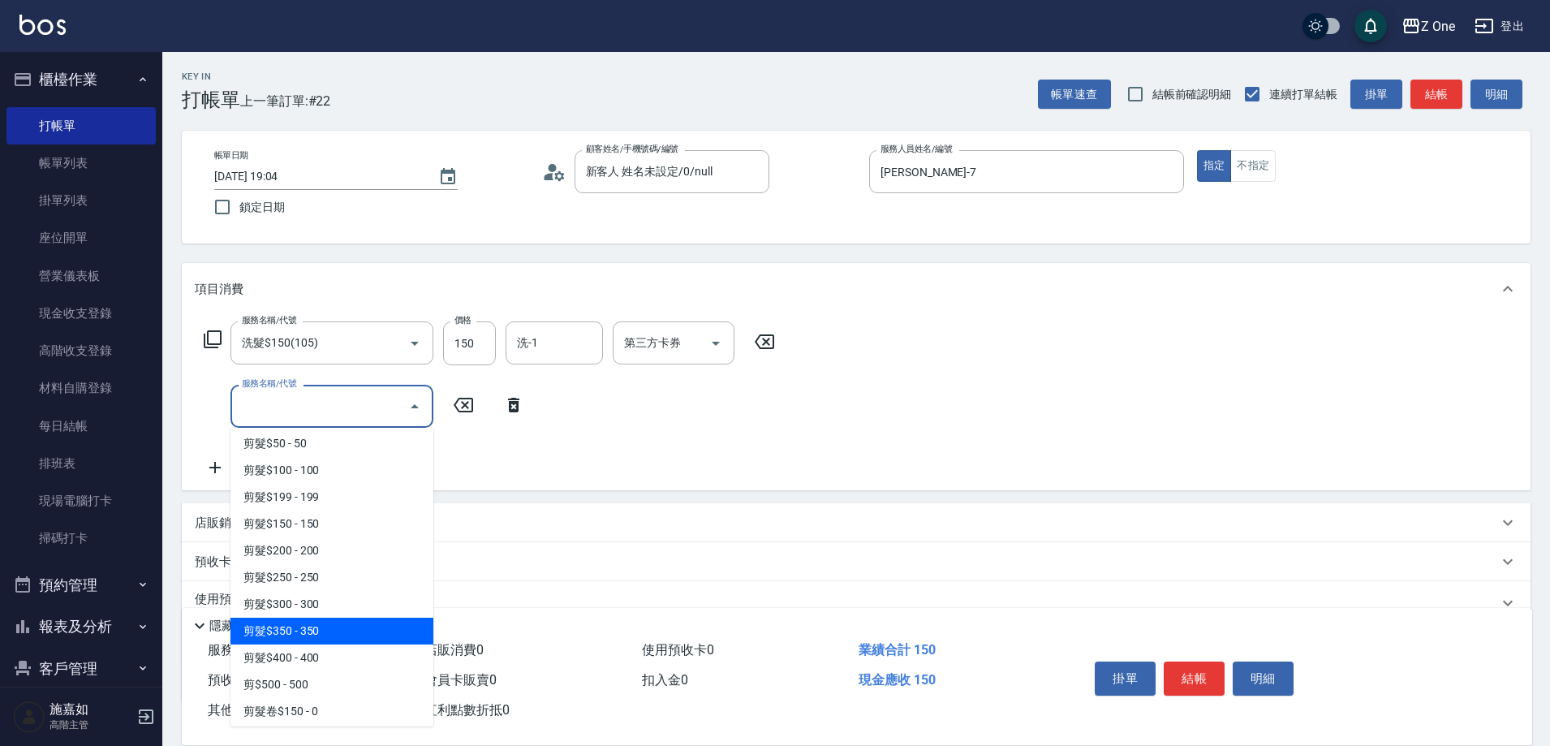
click at [331, 639] on span "剪髮$350 - 350" at bounding box center [331, 630] width 203 height 27
type input "剪髮$350(208)"
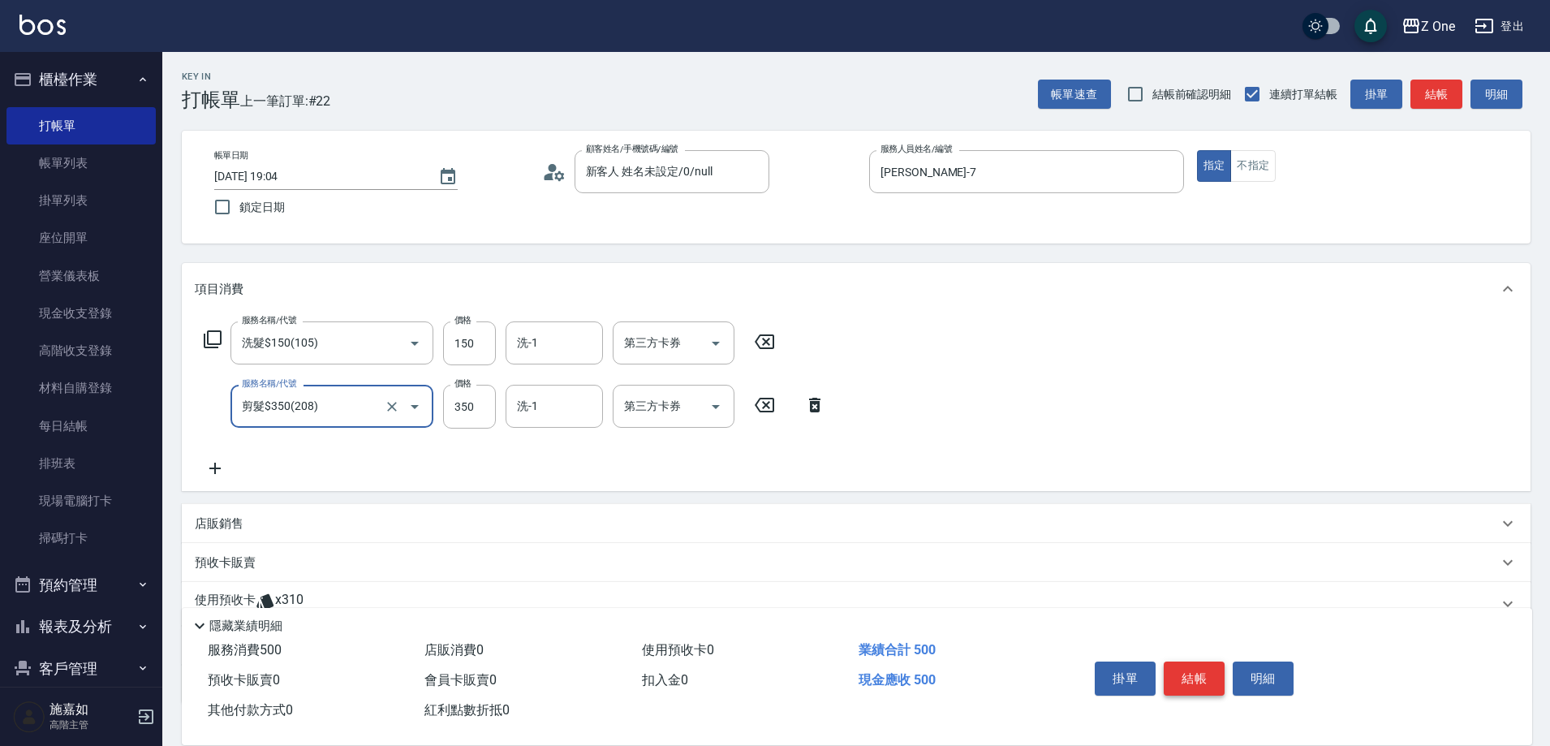
click at [1191, 666] on button "結帳" at bounding box center [1193, 678] width 61 height 34
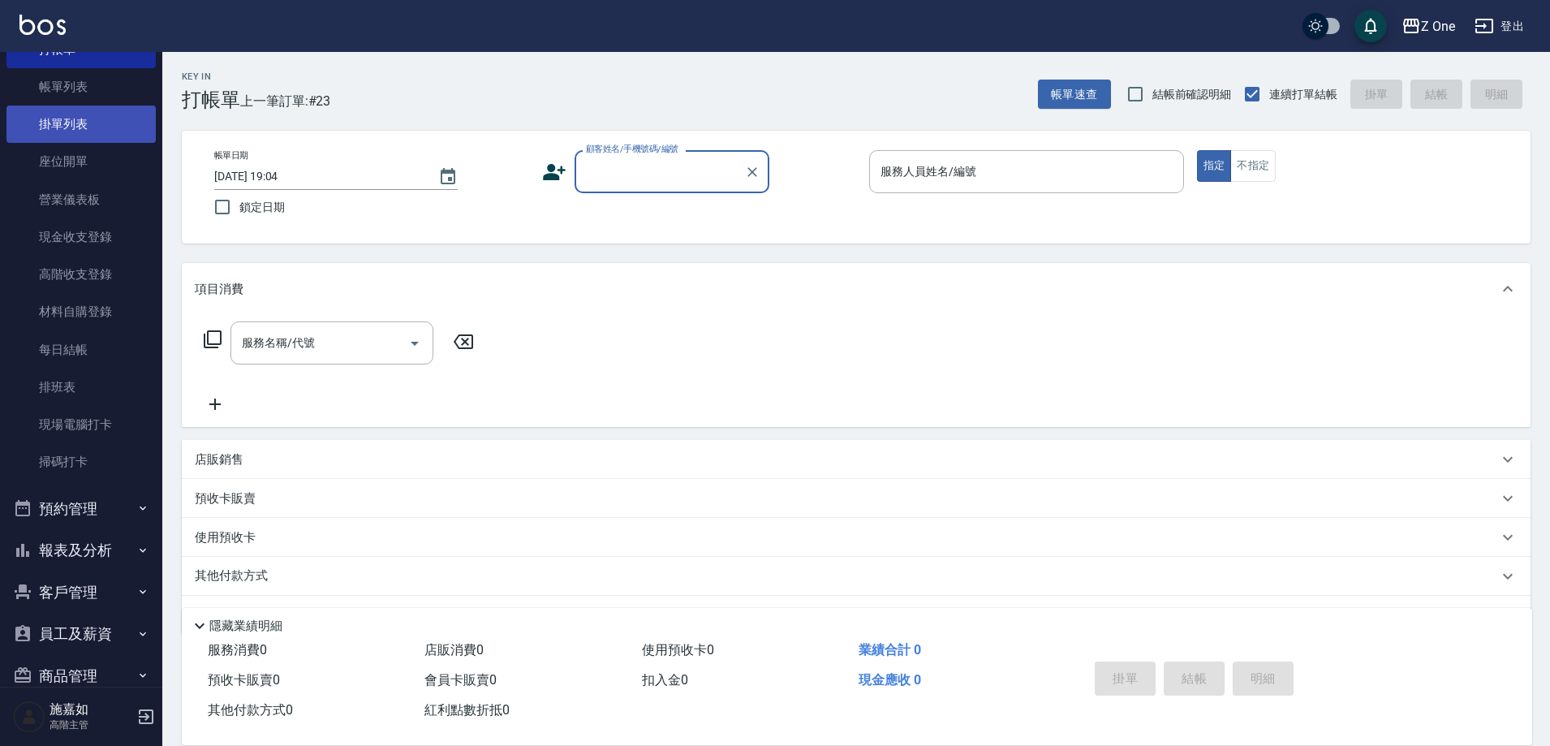
scroll to position [0, 0]
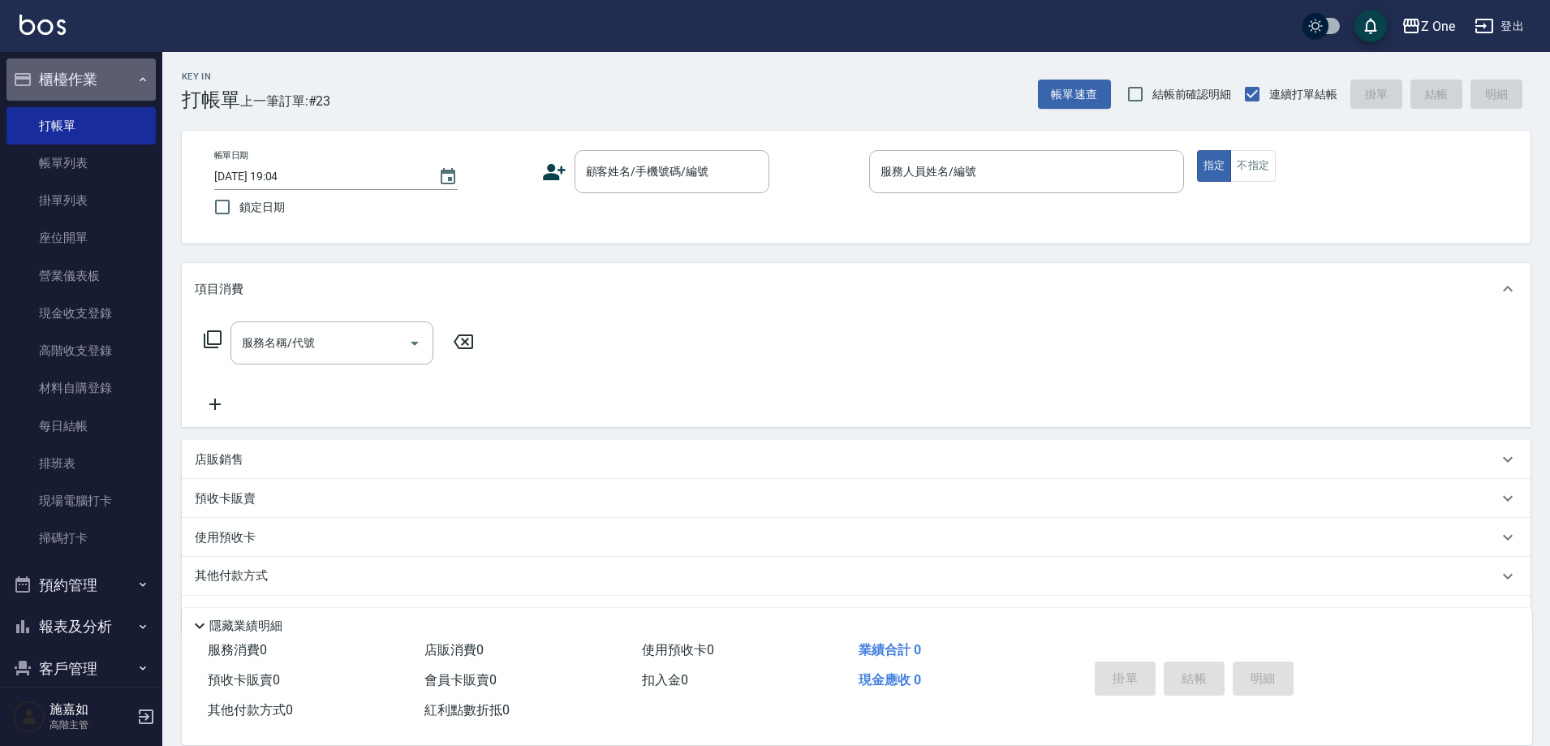
click at [136, 85] on icon "button" at bounding box center [142, 79] width 13 height 13
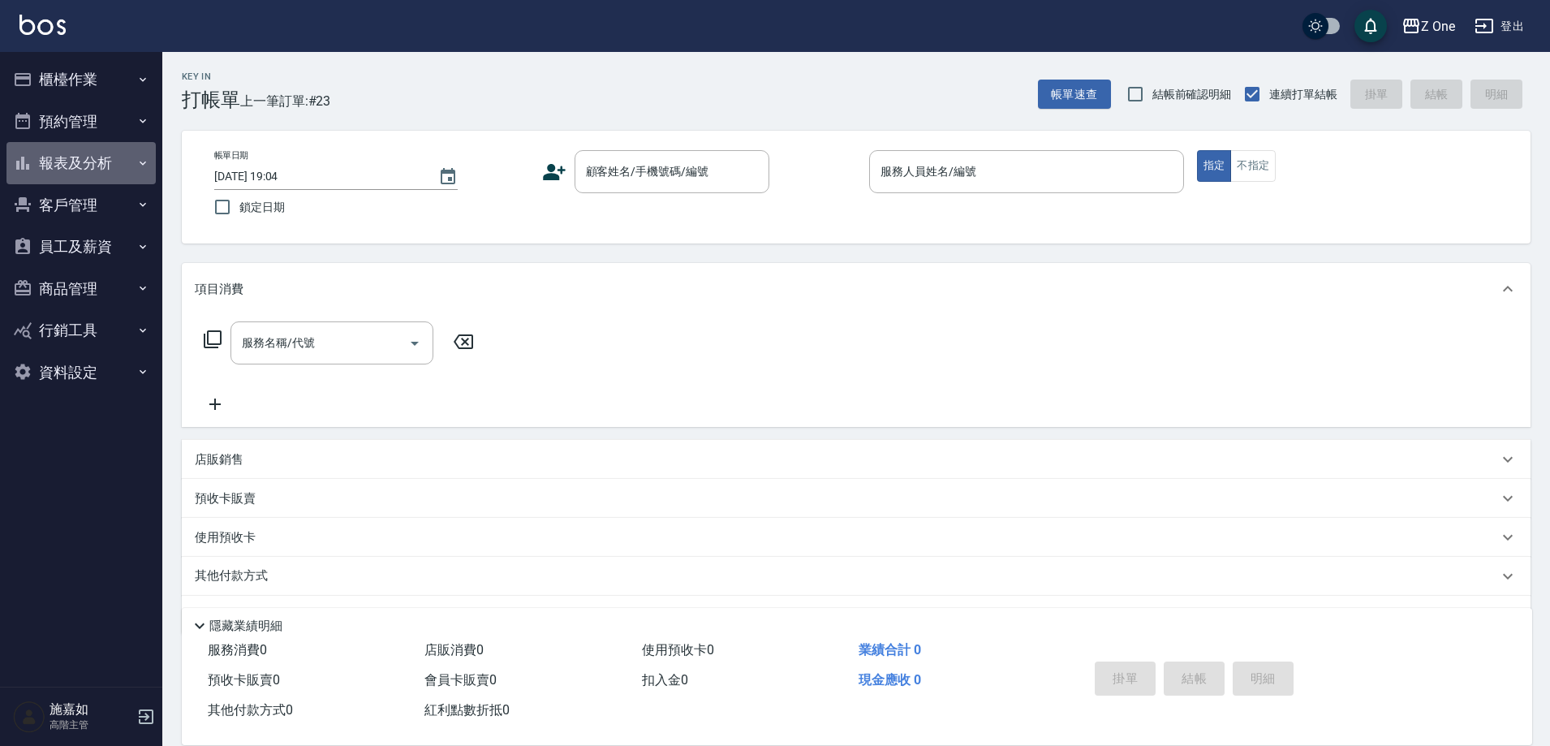
click at [152, 162] on button "報表及分析" at bounding box center [80, 163] width 149 height 42
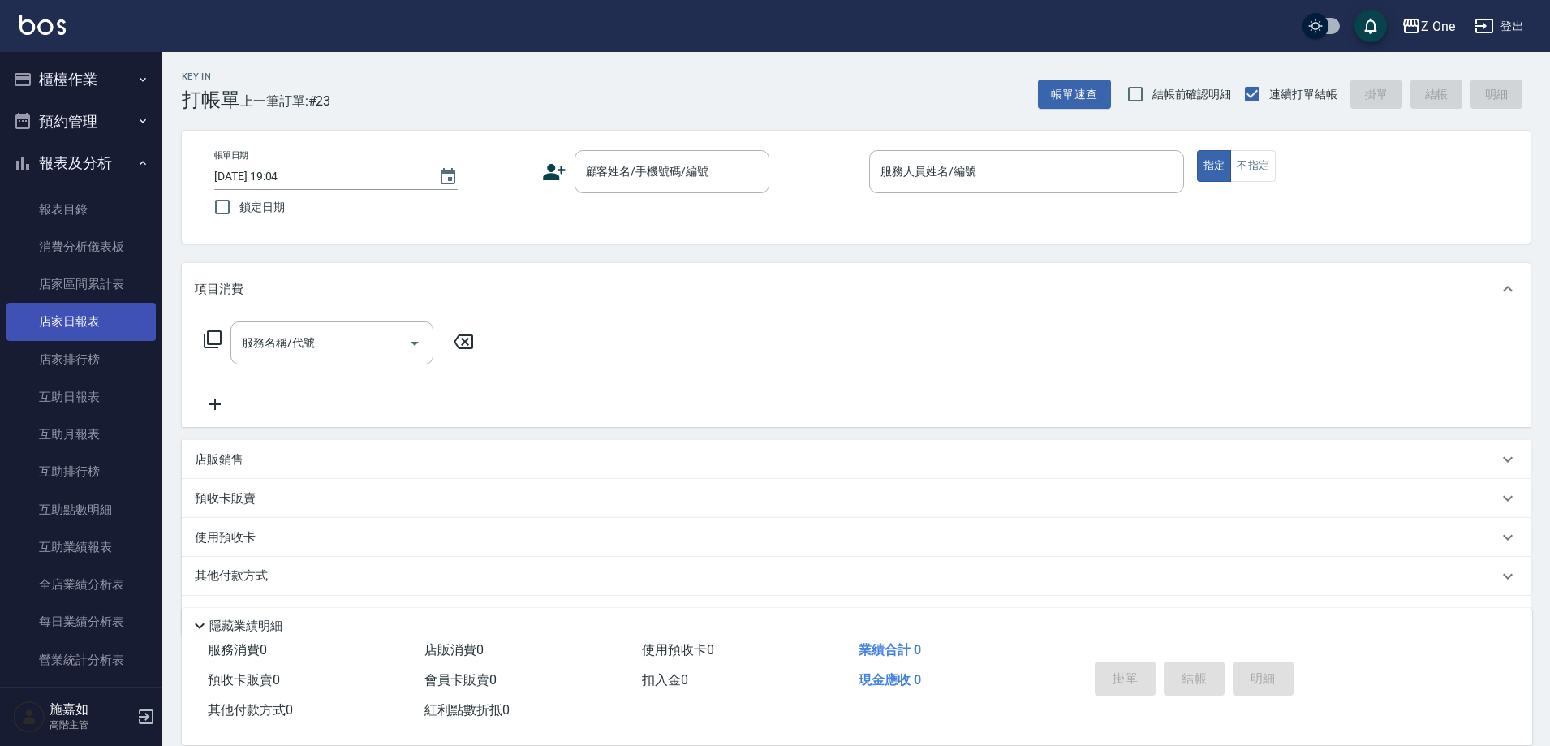
click at [80, 338] on link "店家日報表" at bounding box center [80, 321] width 149 height 37
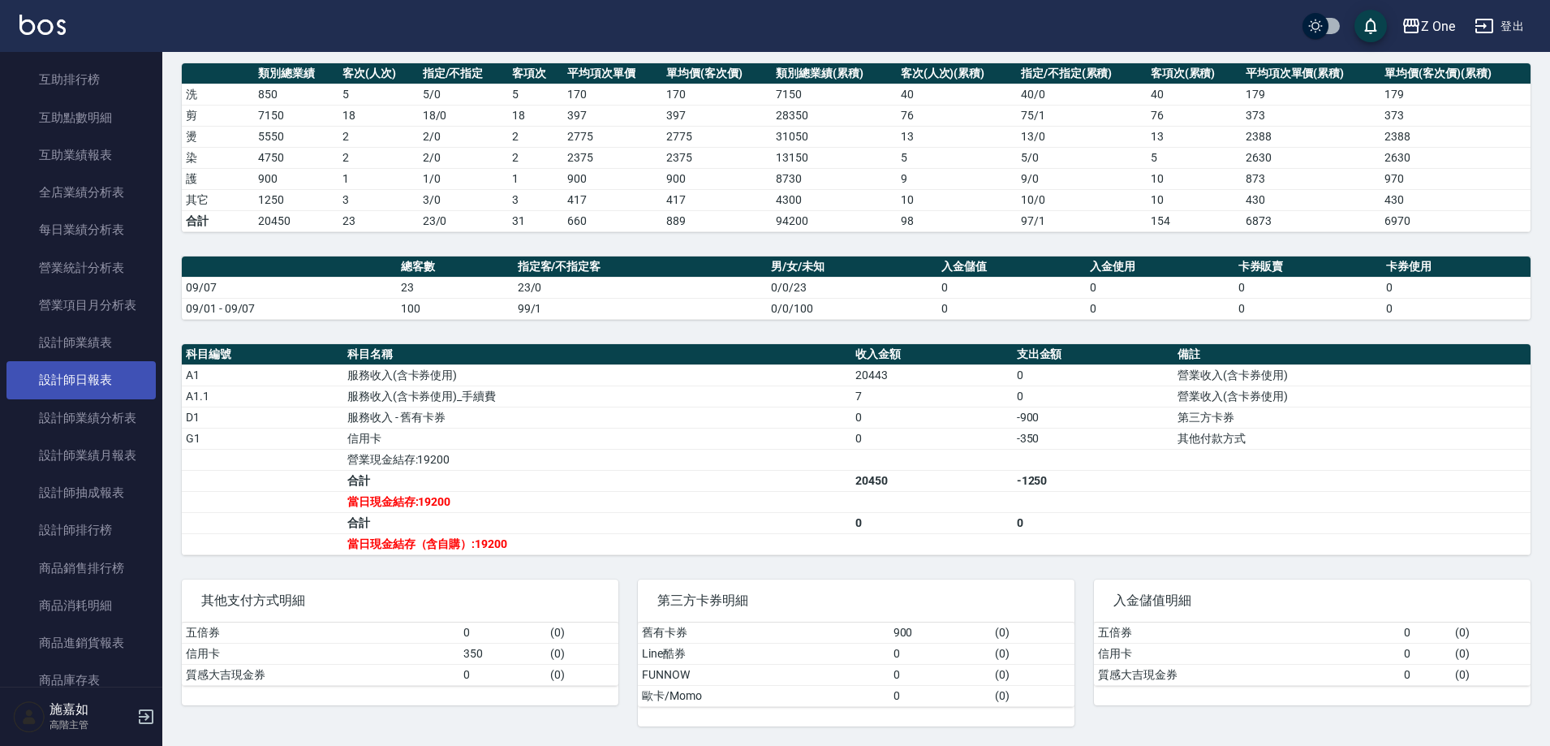
scroll to position [406, 0]
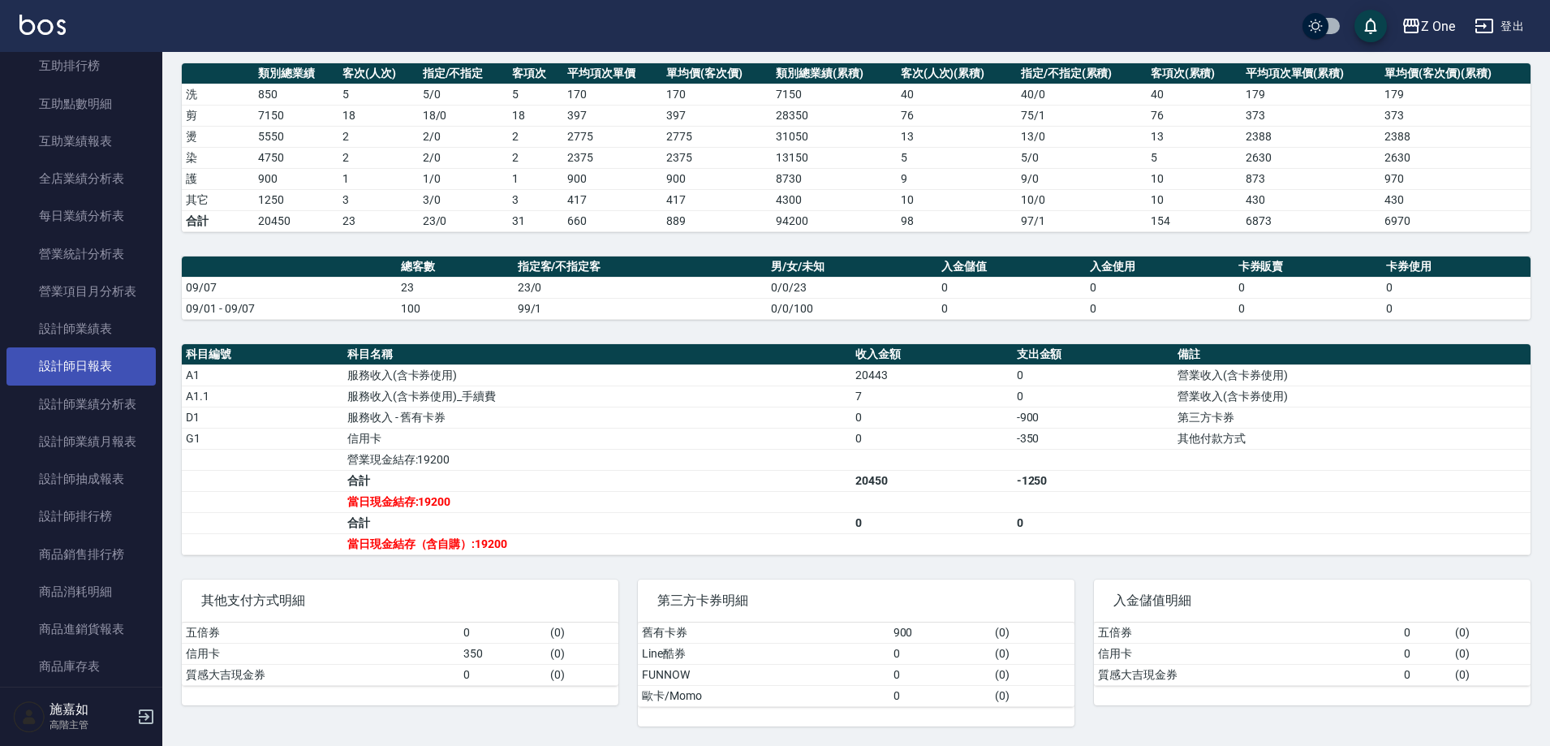
click at [71, 363] on link "設計師日報表" at bounding box center [80, 365] width 149 height 37
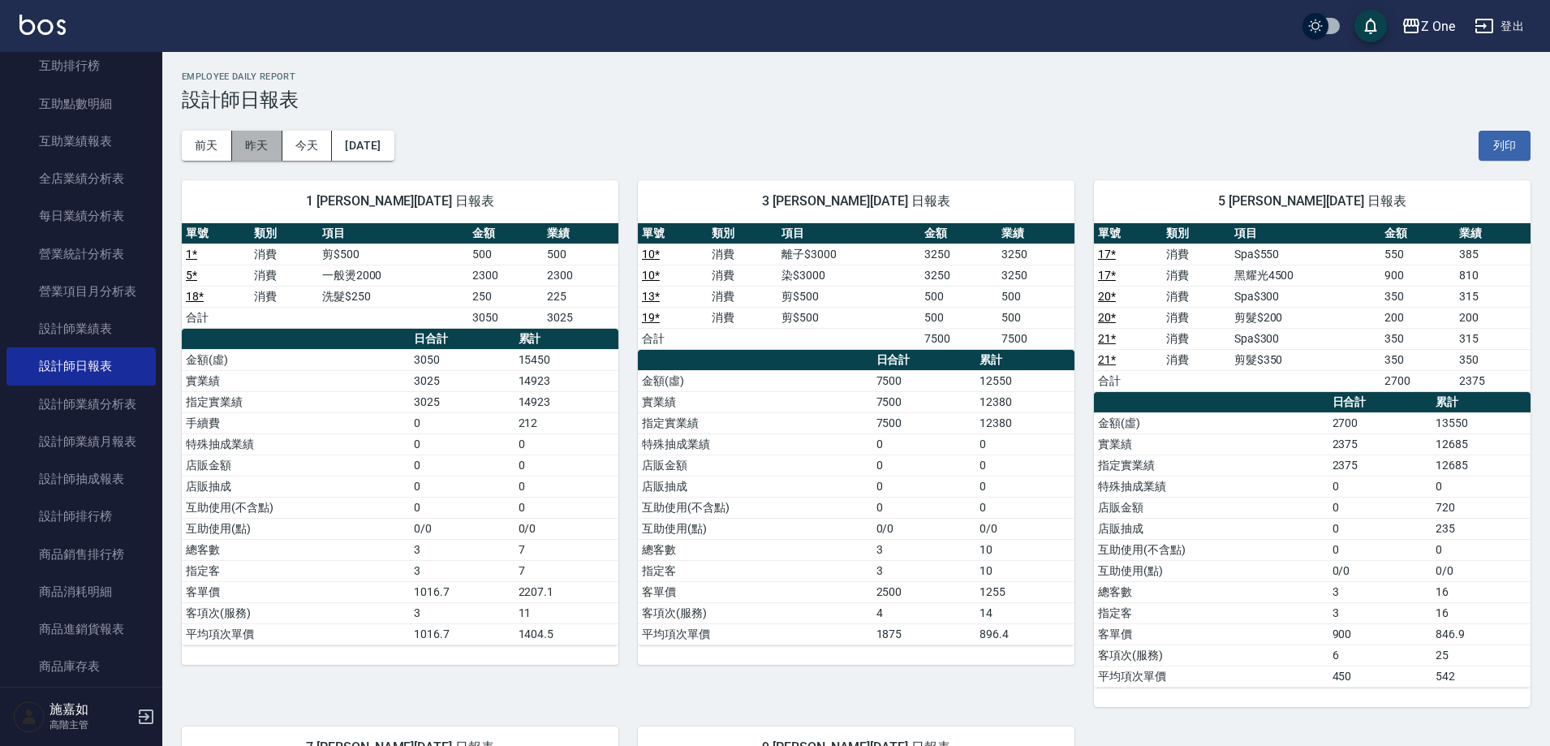
click at [258, 143] on button "昨天" at bounding box center [257, 146] width 50 height 30
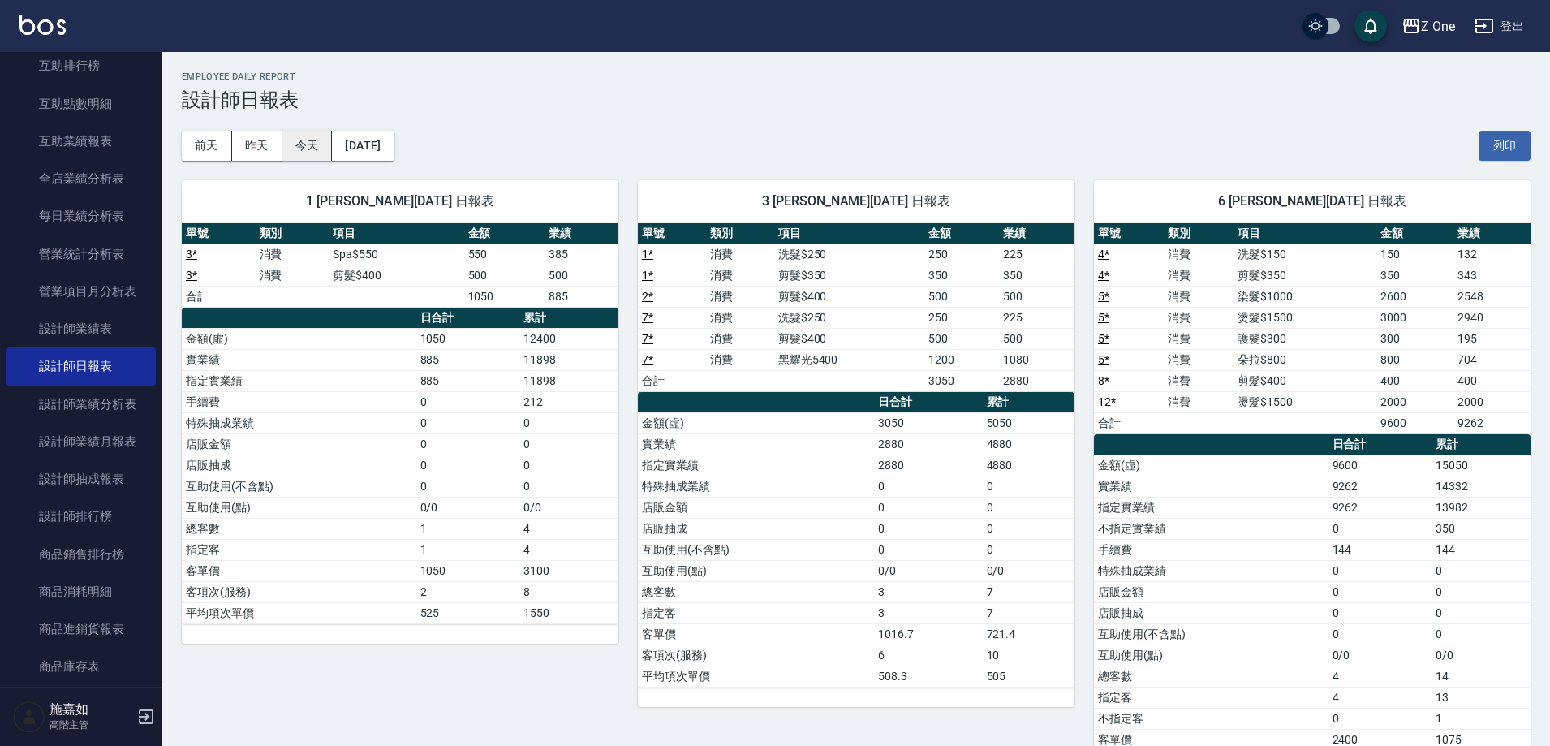
click at [315, 147] on button "今天" at bounding box center [307, 146] width 50 height 30
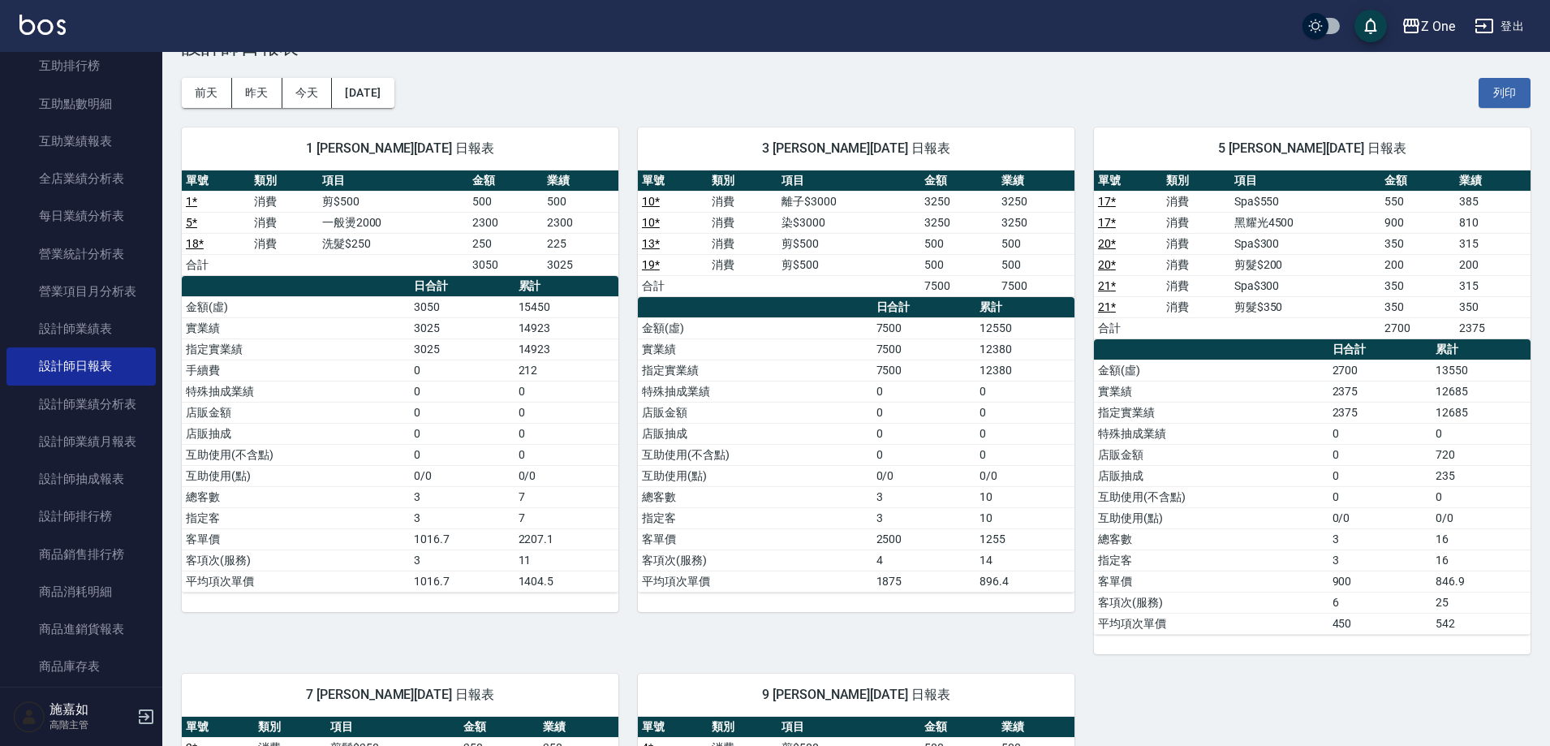
scroll to position [81, 0]
